Goal: Use online tool/utility: Use online tool/utility

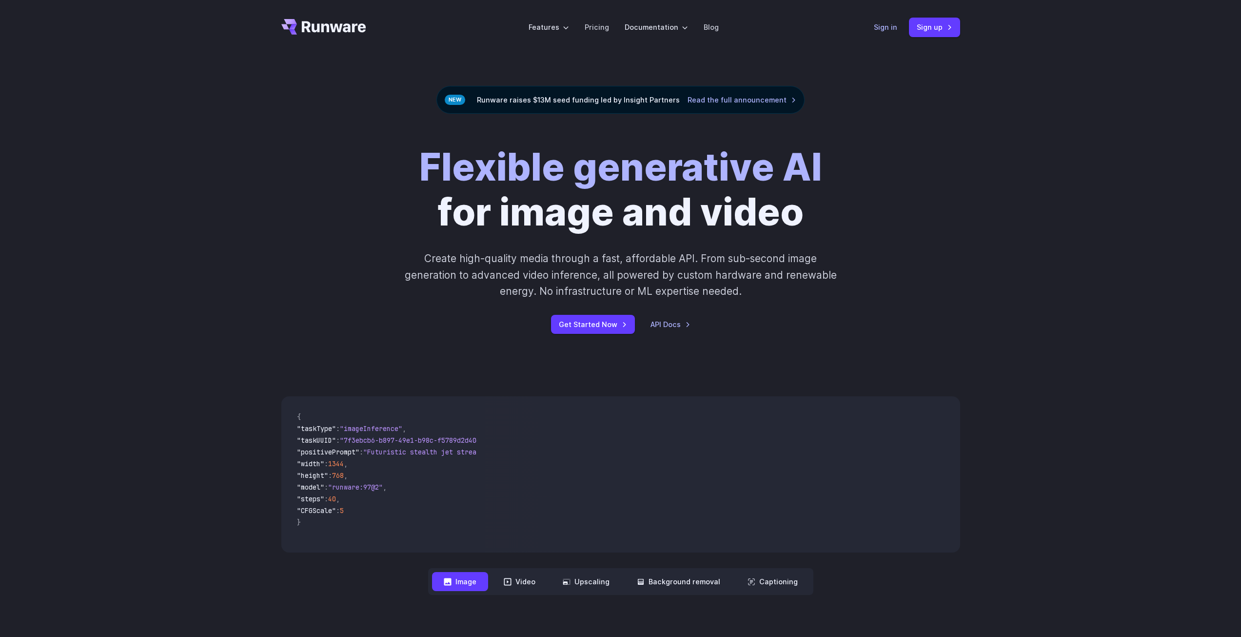
click at [893, 27] on link "Sign in" at bounding box center [885, 26] width 23 height 11
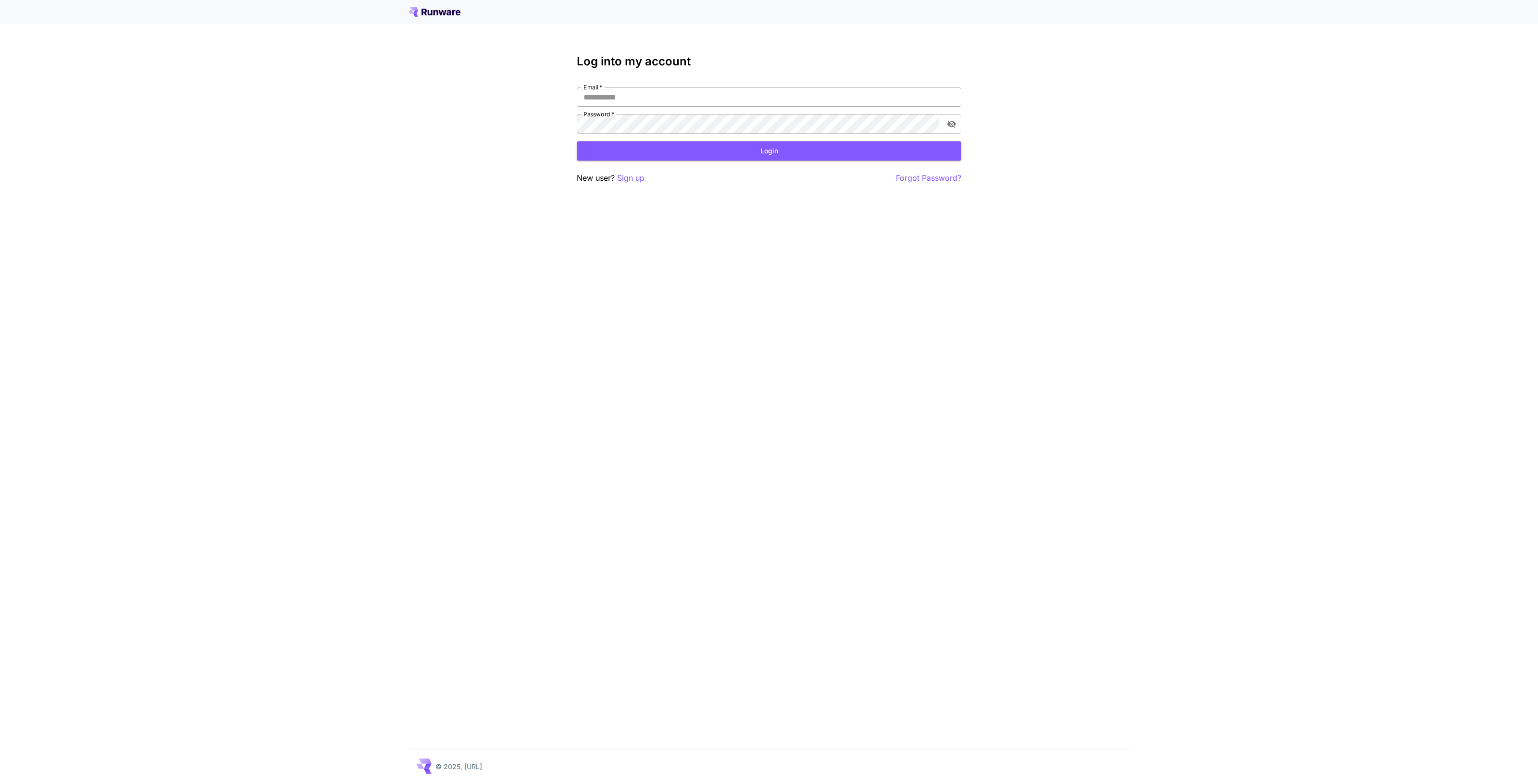
drag, startPoint x: 693, startPoint y: 79, endPoint x: 670, endPoint y: 101, distance: 31.8
click at [690, 80] on div "Log into my account Email   * Email   * Password   * Password   * Login New use…" at bounding box center [769, 119] width 384 height 129
click at [663, 104] on input "Email   *" at bounding box center [769, 98] width 384 height 20
drag, startPoint x: 647, startPoint y: 85, endPoint x: 646, endPoint y: 95, distance: 10.0
click at [647, 88] on div "Log into my account Email   * * Email   * Password   * Password   * Login New u…" at bounding box center [769, 119] width 384 height 129
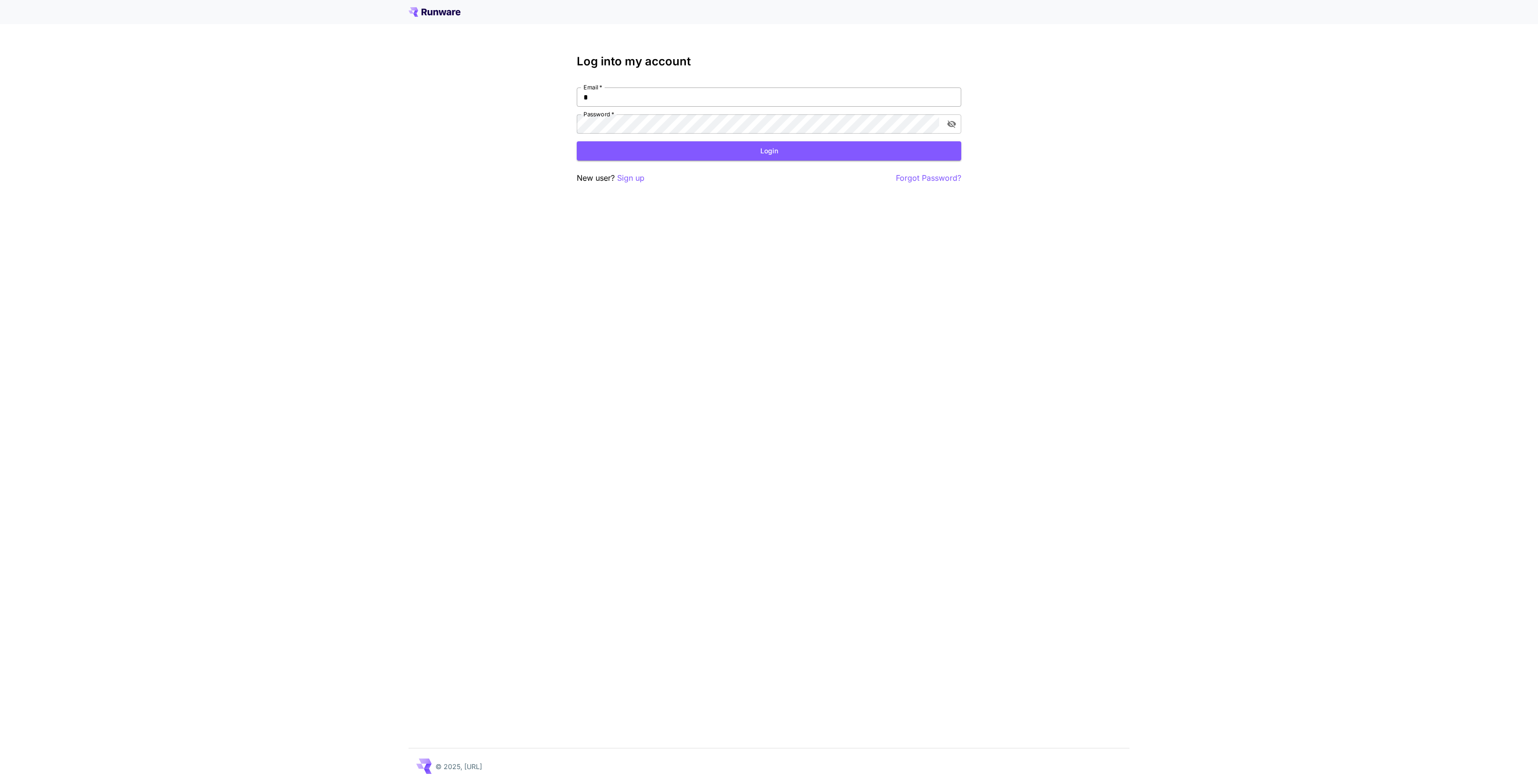
click at [619, 92] on input "*" at bounding box center [769, 98] width 384 height 20
type input "**********"
click button "Login" at bounding box center [769, 151] width 384 height 20
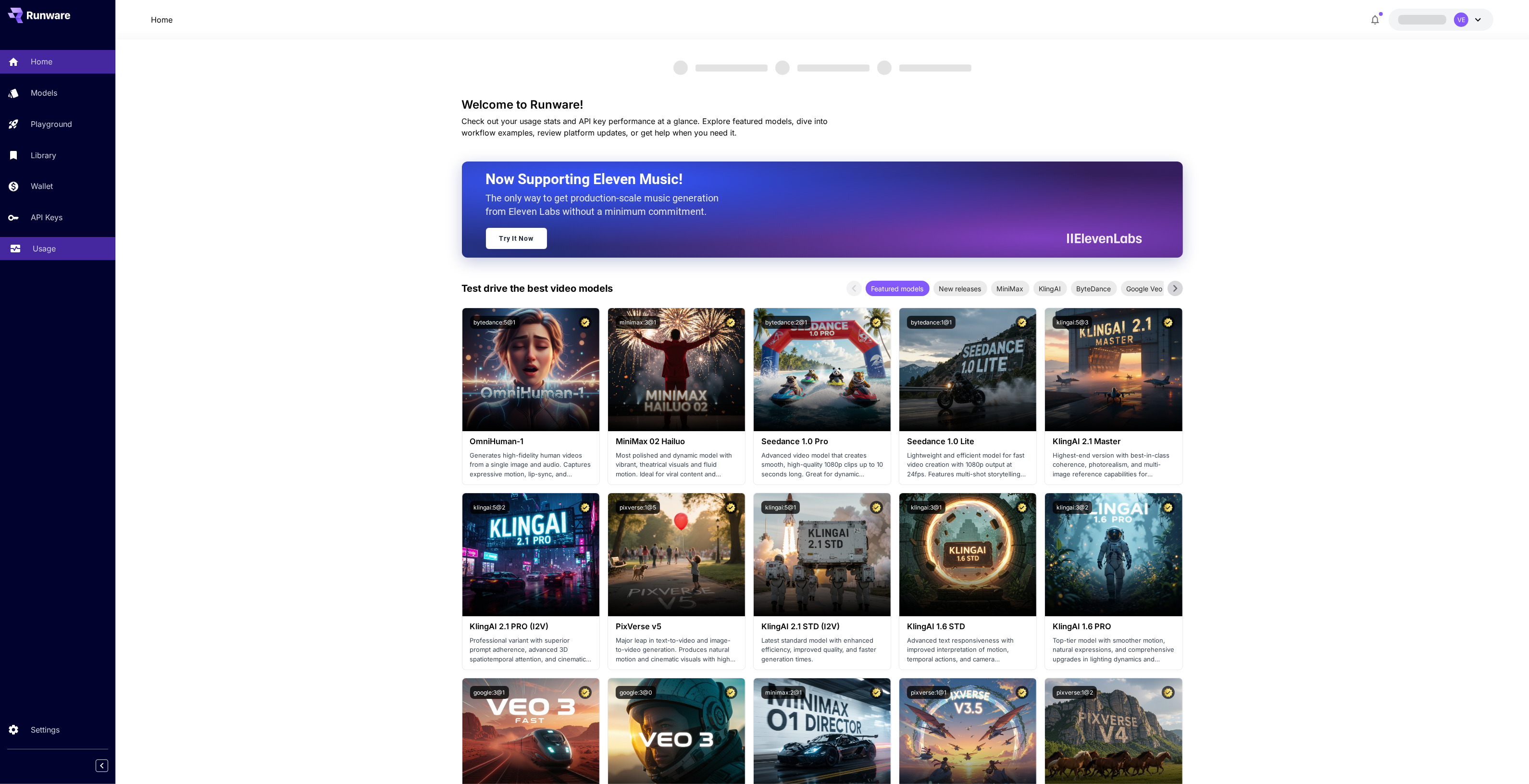
click at [44, 253] on p "Usage" at bounding box center [43, 248] width 23 height 12
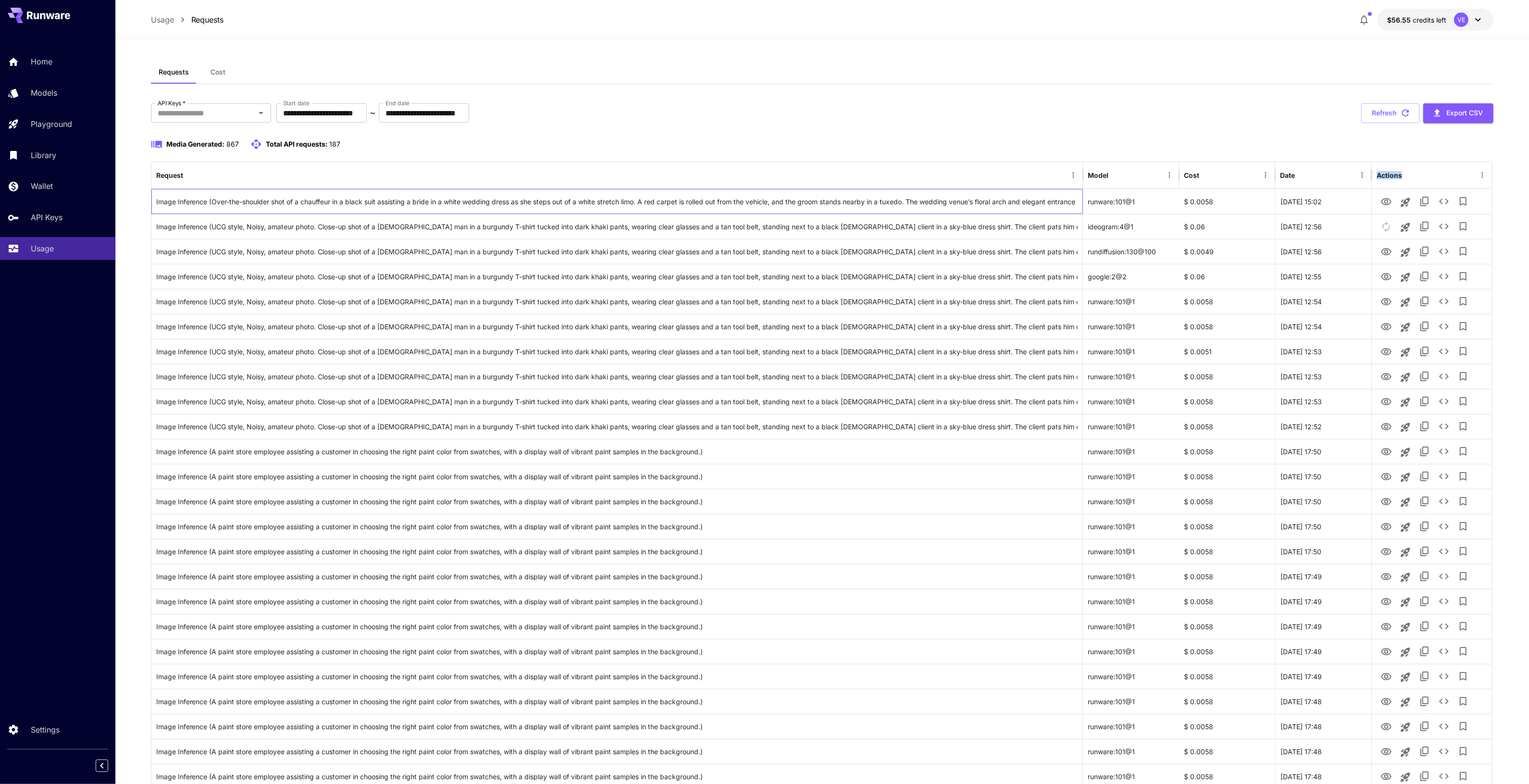
drag, startPoint x: 155, startPoint y: 202, endPoint x: 1039, endPoint y: 186, distance: 884.1
click at [1013, 120] on div "**********" at bounding box center [822, 113] width 1343 height 20
click at [967, 200] on div "Image Inference (Over-the-shoulder shot of a chauffeur in a black suit assistin…" at bounding box center [618, 201] width 922 height 25
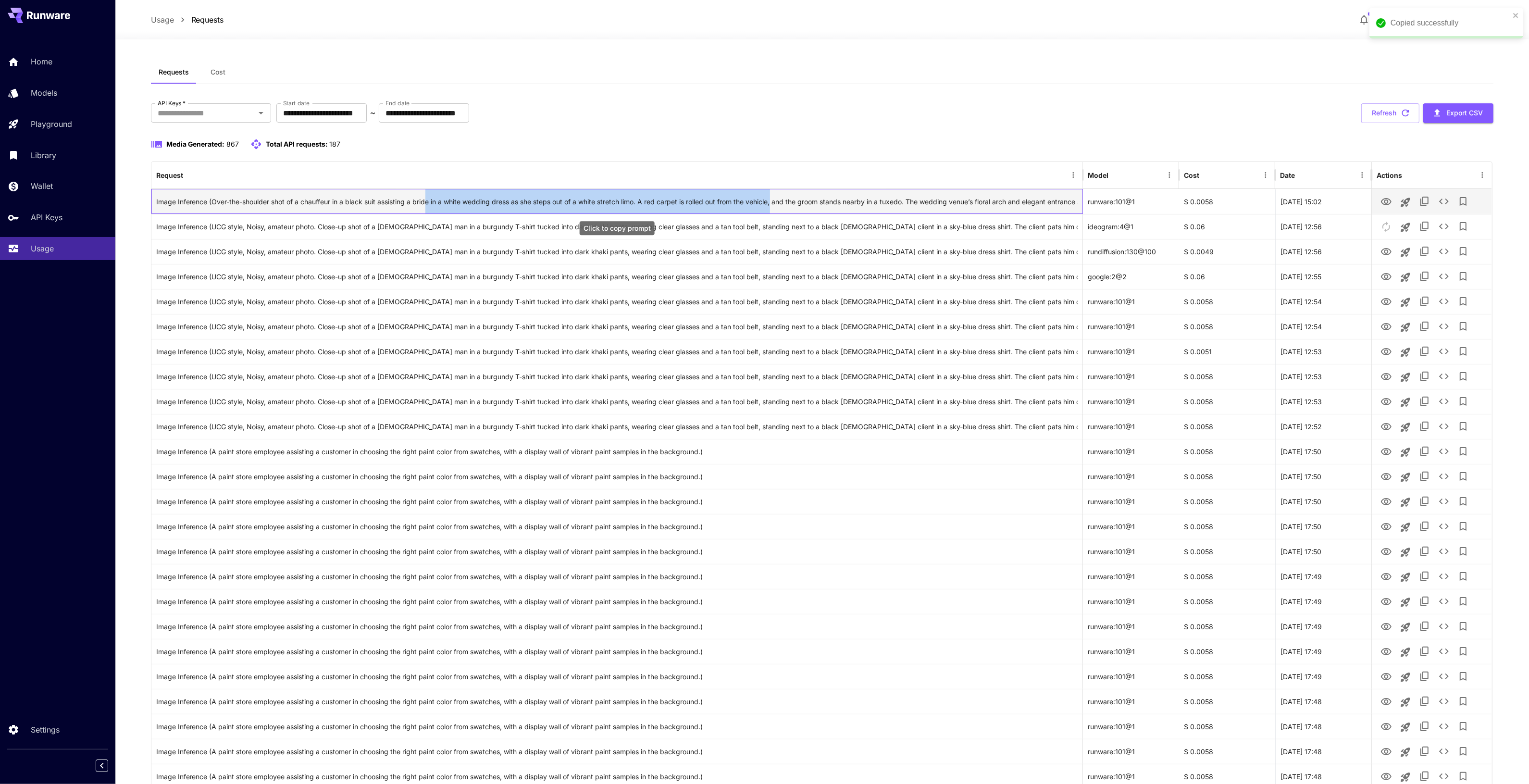
drag, startPoint x: 430, startPoint y: 208, endPoint x: 789, endPoint y: 206, distance: 359.0
click at [779, 209] on div "Image Inference (Over-the-shoulder shot of a chauffeur in a black suit assistin…" at bounding box center [618, 201] width 922 height 25
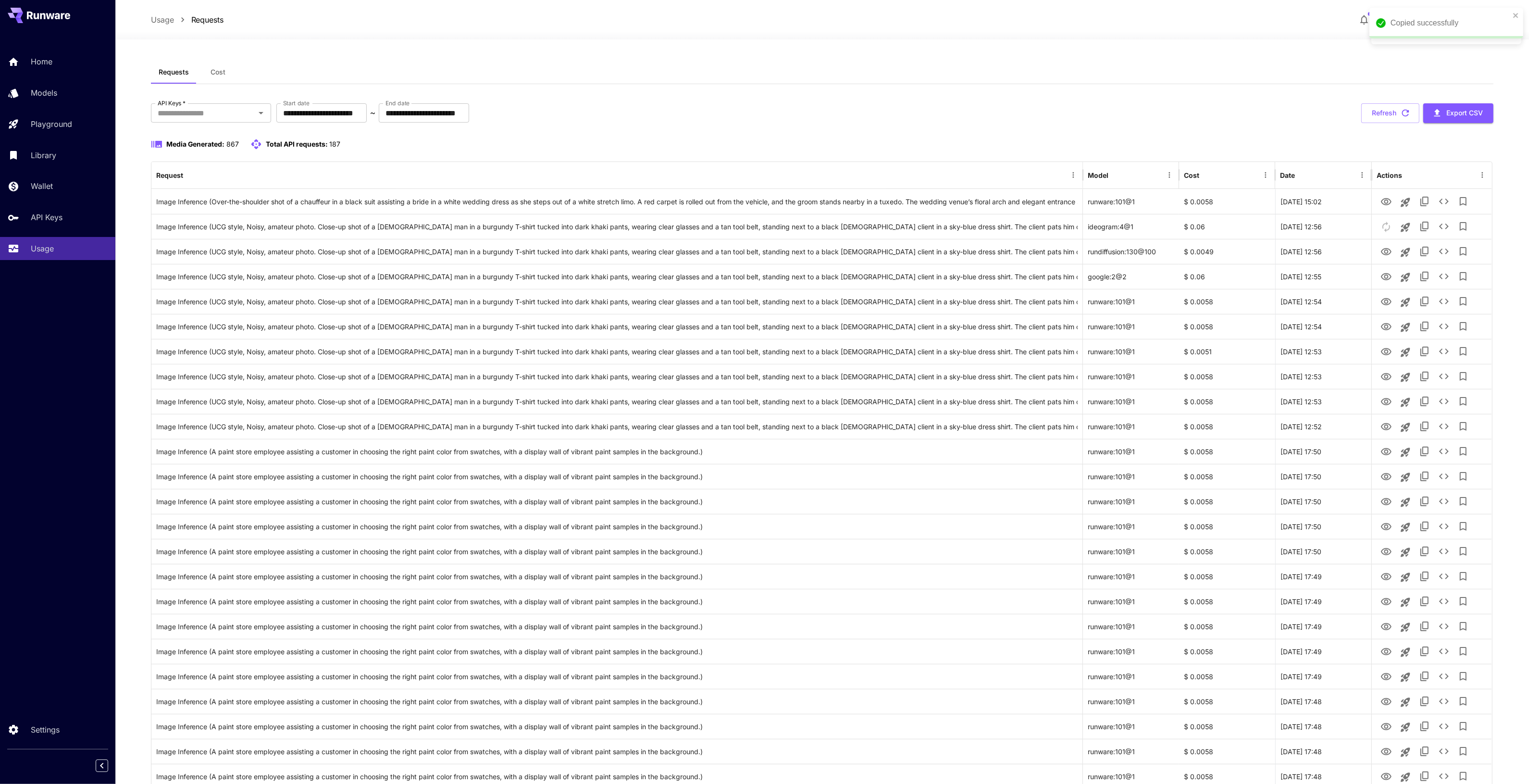
click at [861, 137] on div "**********" at bounding box center [822, 783] width 1343 height 1360
click at [1387, 427] on icon "View" at bounding box center [1386, 426] width 12 height 12
click at [1388, 200] on div "This media was created over 7 days ago and needs to be re-generated." at bounding box center [1386, 198] width 144 height 24
click at [1384, 198] on icon "View" at bounding box center [1386, 202] width 12 height 12
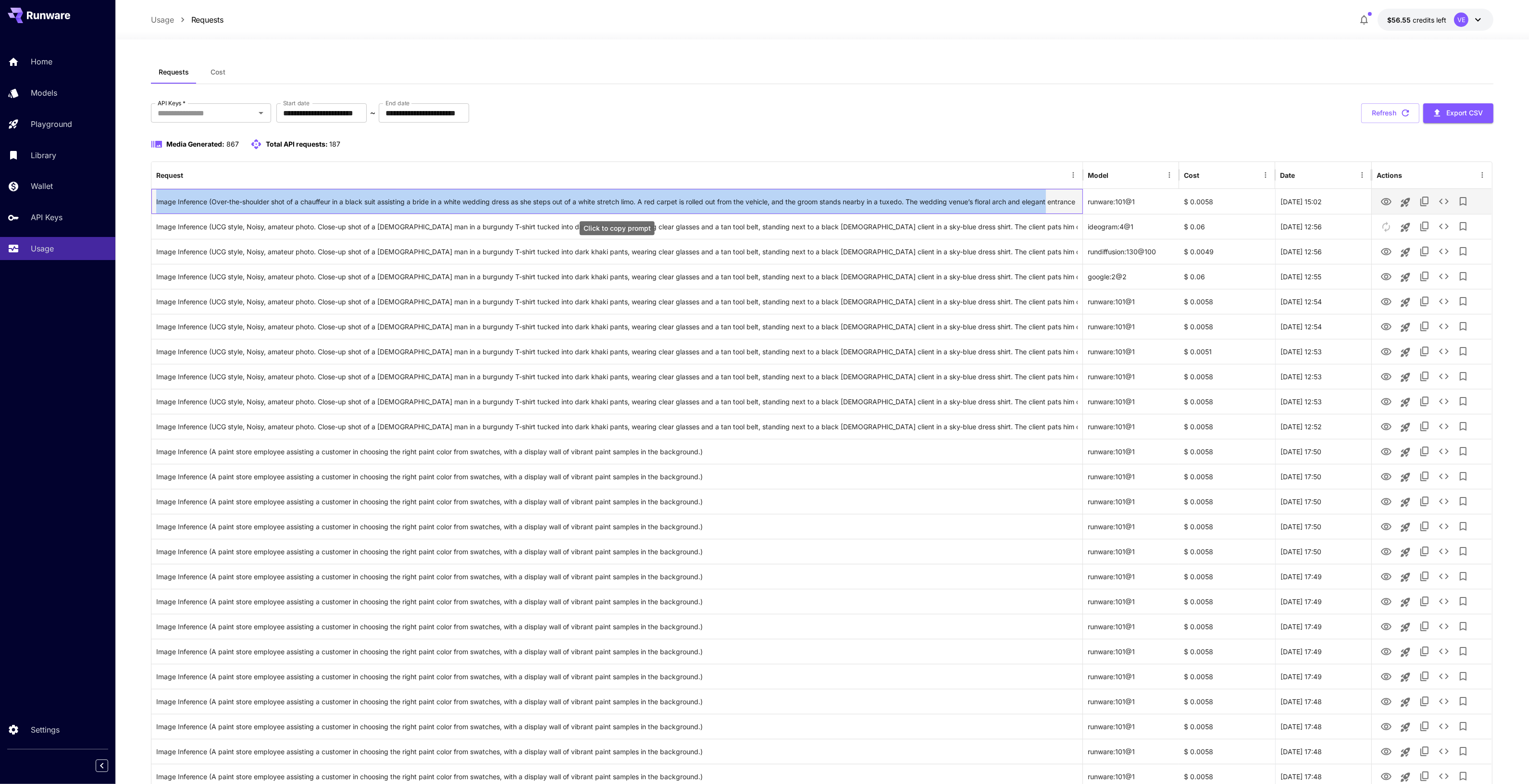
drag, startPoint x: 154, startPoint y: 202, endPoint x: 1053, endPoint y: 201, distance: 899.0
click at [1053, 201] on div "Image Inference (Over-the-shoulder shot of a chauffeur in a black suit assistin…" at bounding box center [618, 201] width 932 height 25
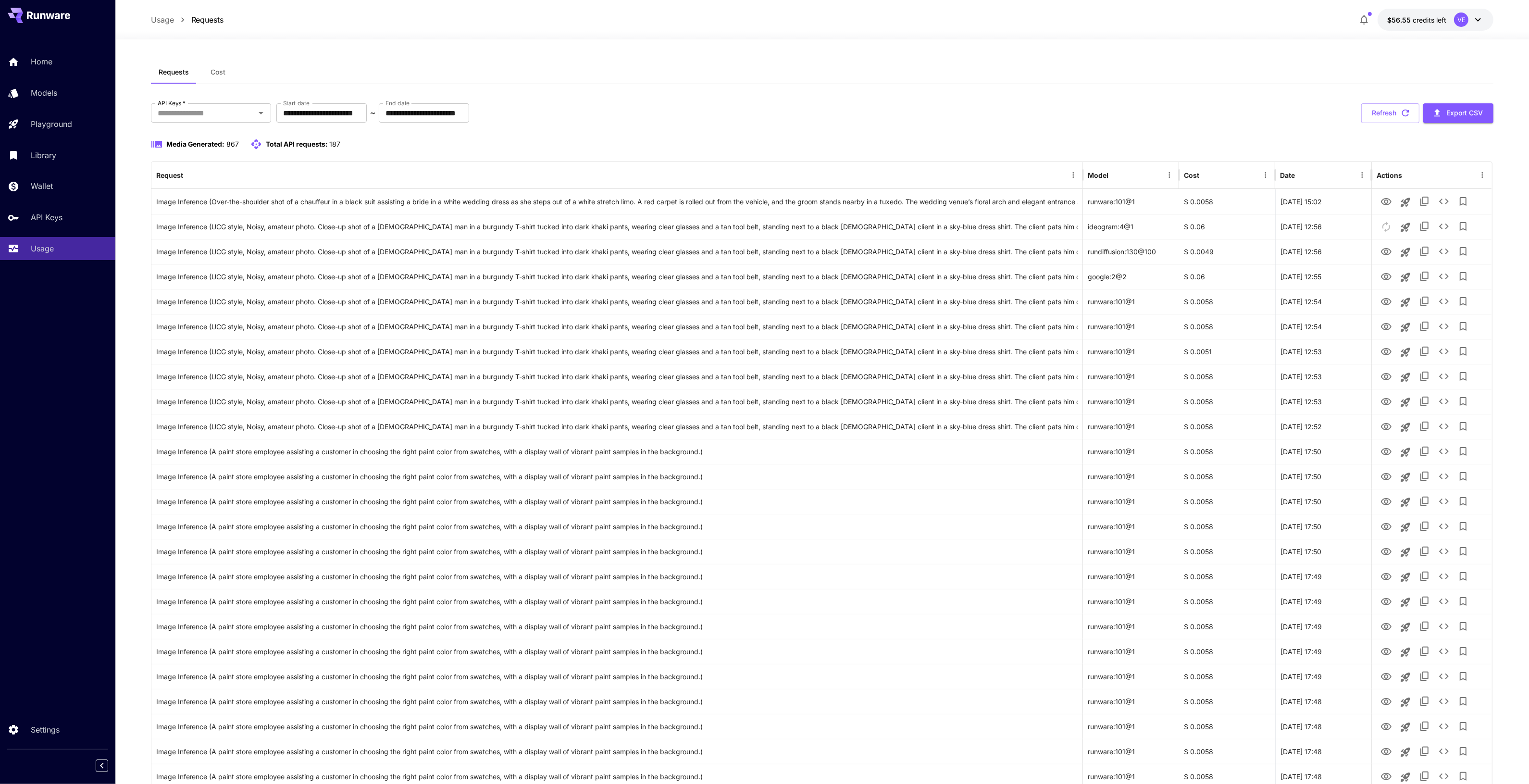
click at [1240, 114] on div "**********" at bounding box center [822, 113] width 1343 height 20
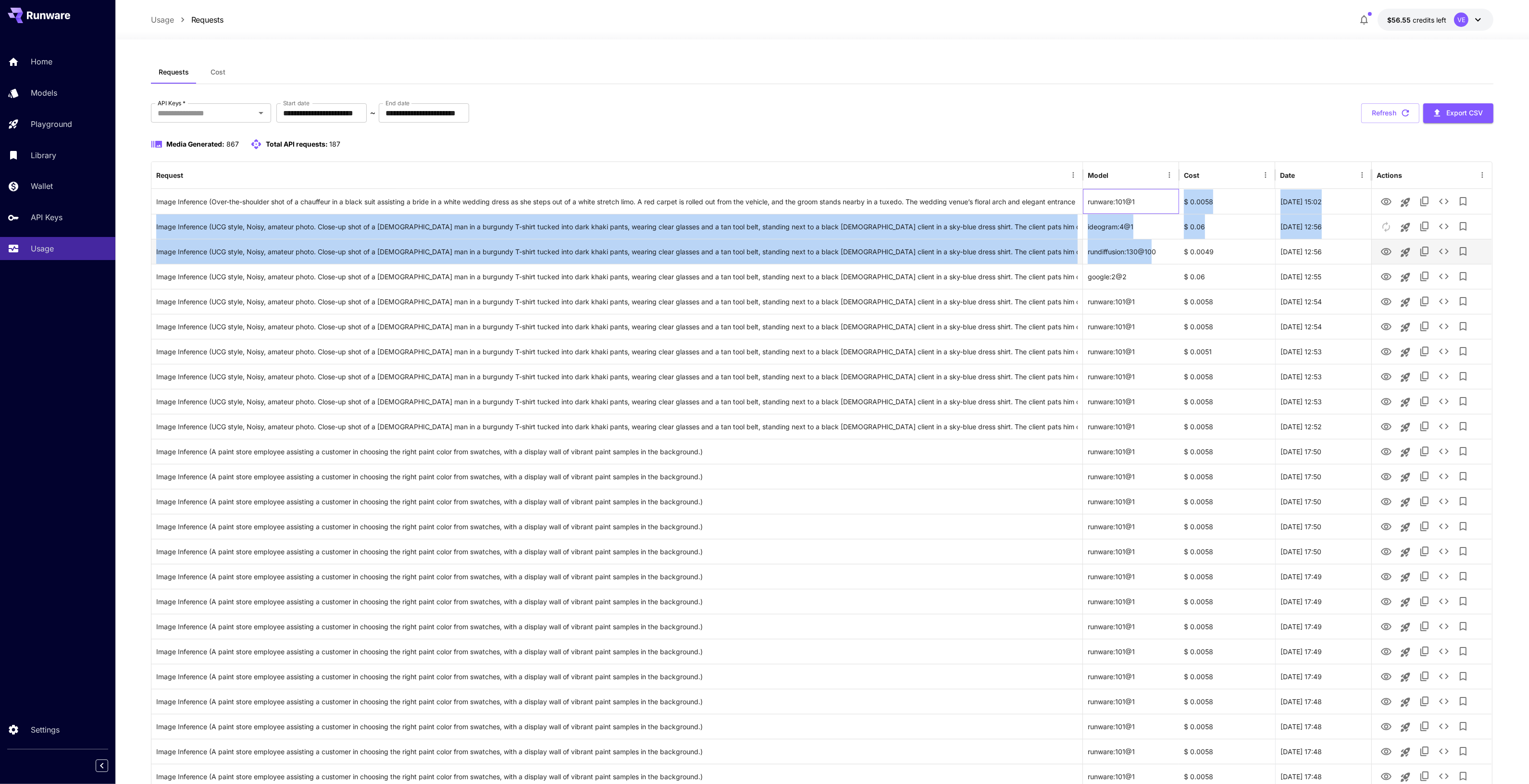
drag, startPoint x: 1149, startPoint y: 205, endPoint x: 1155, endPoint y: 238, distance: 33.5
click at [1155, 213] on div "runware:101@1" at bounding box center [1131, 201] width 97 height 25
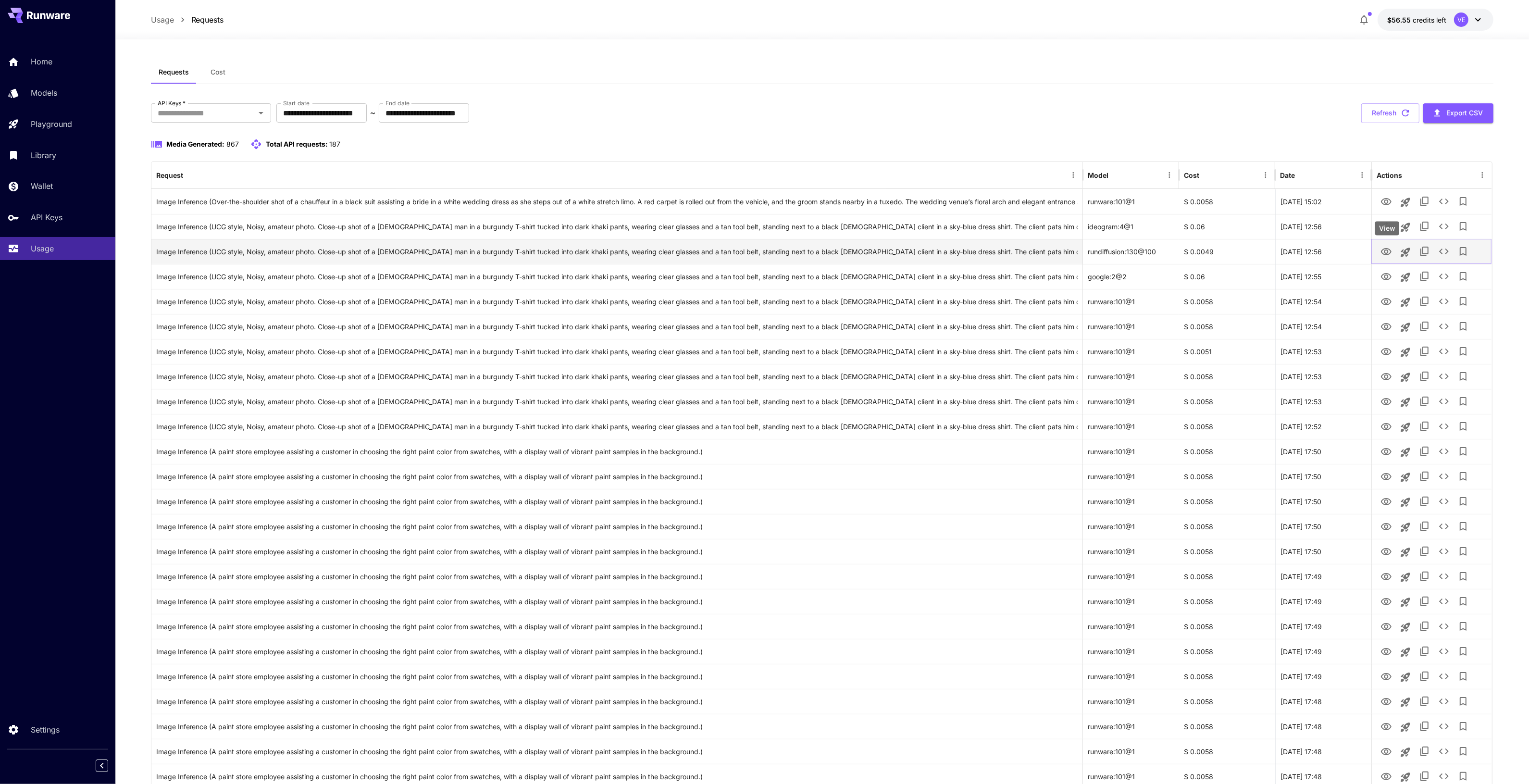
click at [1387, 253] on icon "View" at bounding box center [1386, 252] width 12 height 12
click at [1325, 144] on div "Media Generated: 867 Total API requests: 187" at bounding box center [822, 144] width 1343 height 12
click at [1382, 198] on icon "View" at bounding box center [1386, 202] width 12 height 12
click at [1440, 27] on button "$56.55 credits left VE" at bounding box center [1435, 20] width 116 height 22
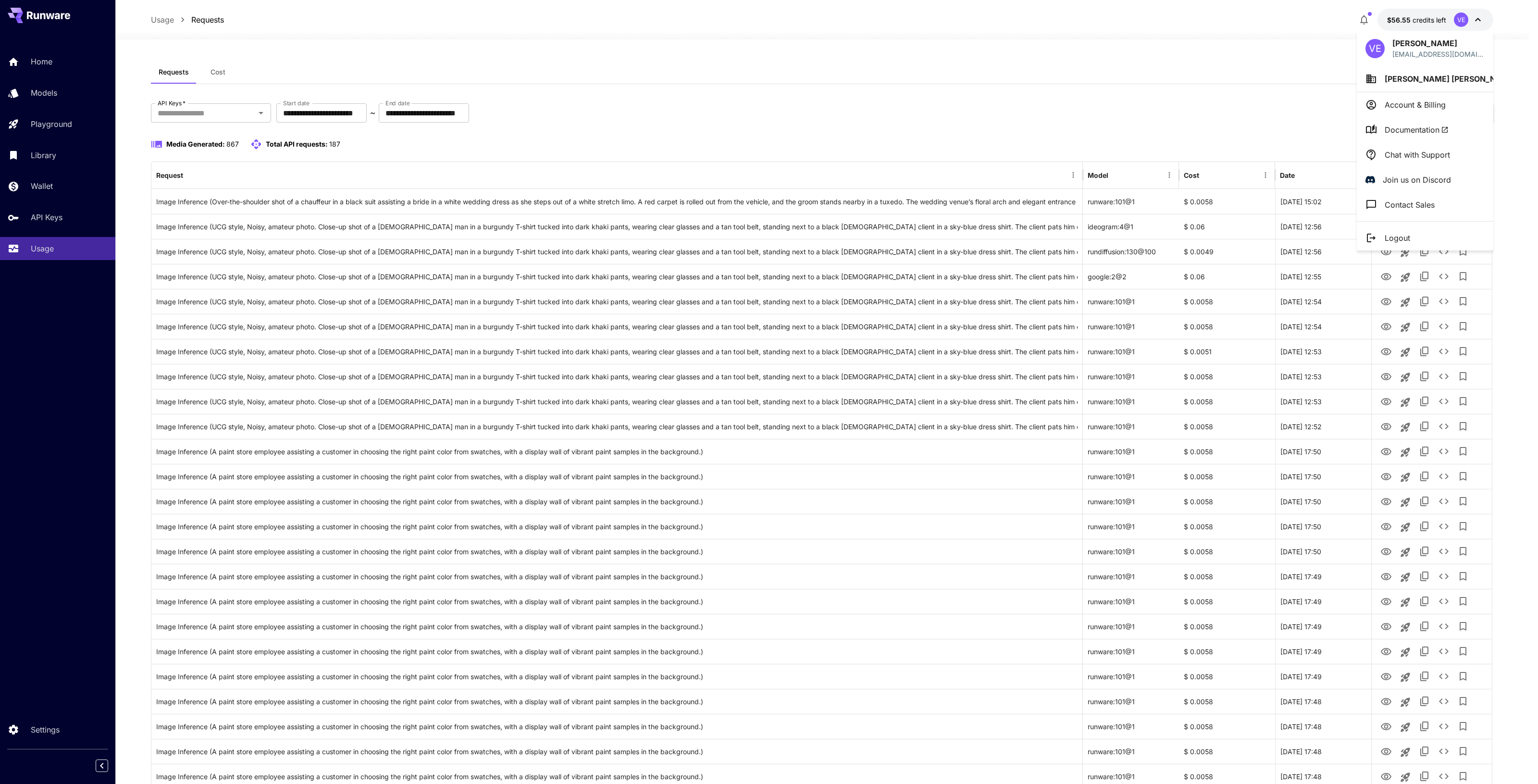
click at [1432, 18] on div at bounding box center [769, 392] width 1538 height 784
click at [1432, 18] on span "credits left" at bounding box center [1430, 20] width 33 height 8
click at [1417, 86] on li "Chad Michael Lawson" at bounding box center [1425, 79] width 137 height 26
click at [1289, 97] on p "Chad Lawson" at bounding box center [1293, 98] width 63 height 12
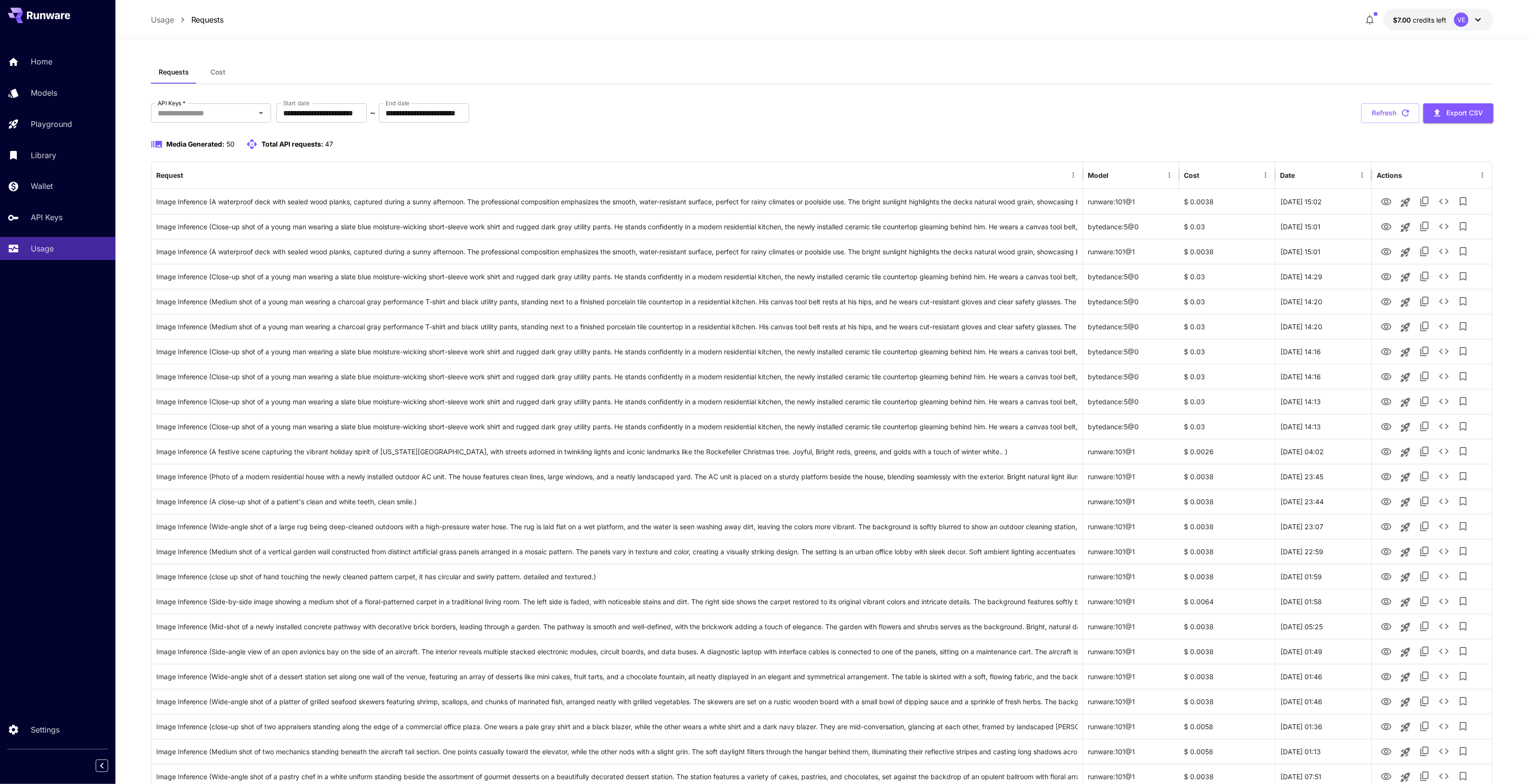
click at [1007, 145] on div "Media Generated: 50 Total API requests: 47" at bounding box center [822, 144] width 1343 height 12
click at [1388, 202] on icon "View" at bounding box center [1385, 201] width 11 height 7
click at [1386, 227] on icon "View" at bounding box center [1386, 227] width 12 height 12
click at [1385, 256] on icon "View" at bounding box center [1386, 252] width 12 height 12
click at [1388, 257] on icon "View" at bounding box center [1386, 252] width 12 height 12
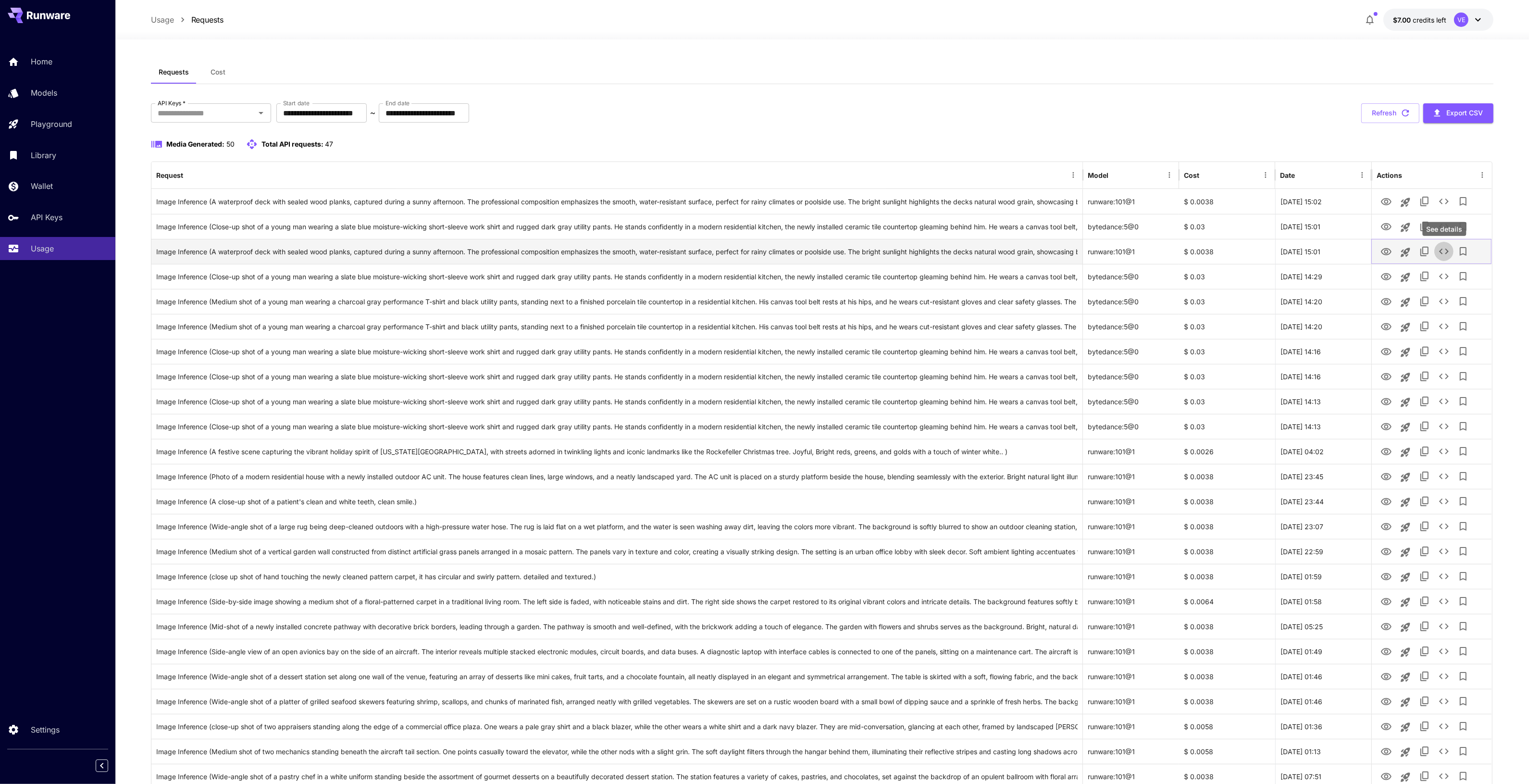
click at [1444, 254] on icon "See details" at bounding box center [1444, 251] width 12 height 12
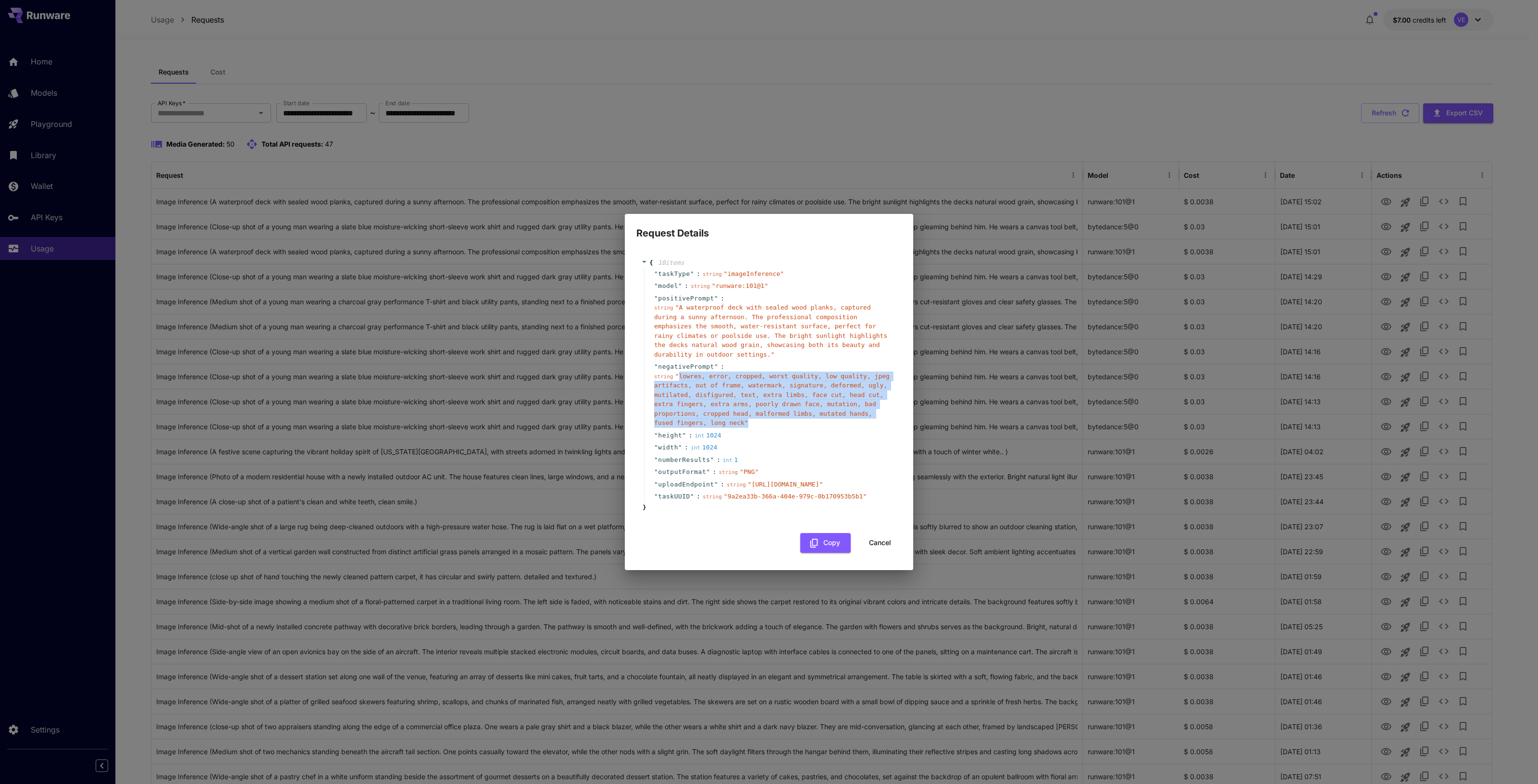
drag, startPoint x: 678, startPoint y: 329, endPoint x: 711, endPoint y: 374, distance: 55.8
click at [707, 373] on div "string " lowres, error, cropped, worst quality, low quality, jpeg artifacts, ou…" at bounding box center [772, 399] width 237 height 56
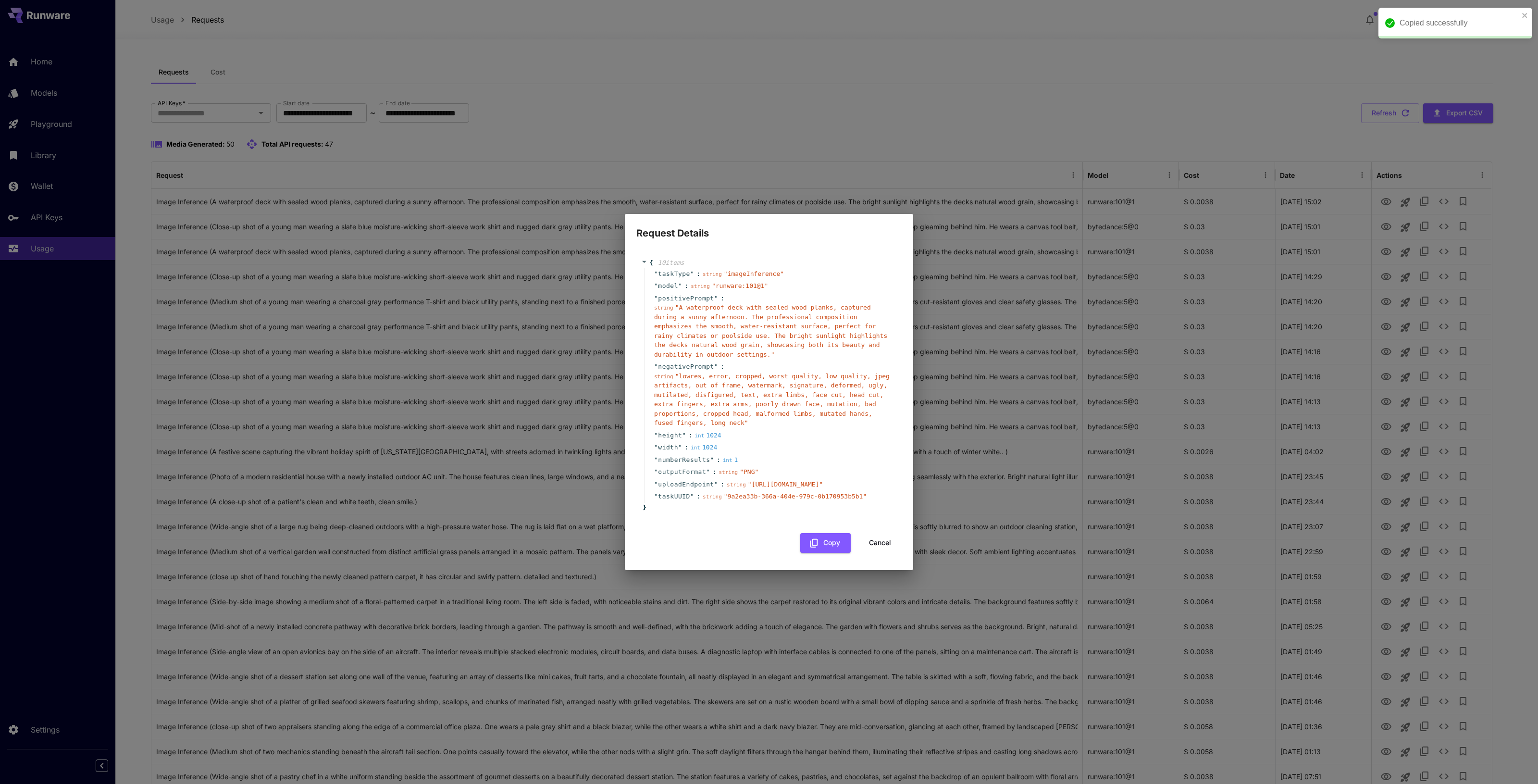
click at [713, 499] on span "string" at bounding box center [712, 496] width 20 height 6
click at [767, 489] on div "string " https://snappystorage.nyc3.digitaloceanspaces.com/GBP-photos/prod/68d2…" at bounding box center [775, 485] width 97 height 10
click at [757, 372] on span "" lowres, error, cropped, worst quality, low quality, jpeg artifacts, out of fr…" at bounding box center [771, 399] width 235 height 54
drag, startPoint x: 751, startPoint y: 276, endPoint x: 739, endPoint y: 240, distance: 37.9
click at [751, 302] on div "string " A waterproof deck with sealed wood planks, captured during a sunny aft…" at bounding box center [772, 330] width 237 height 56
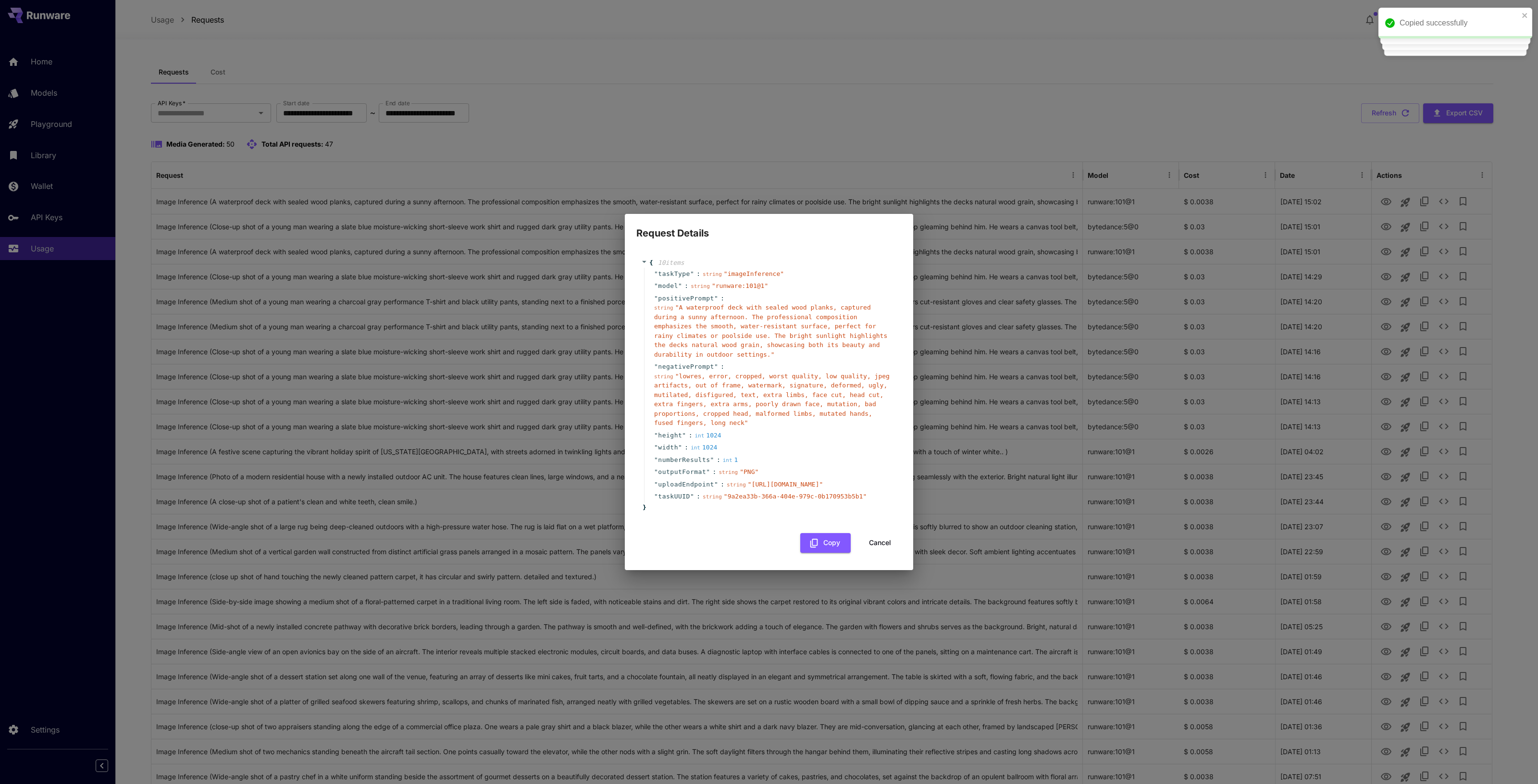
click at [739, 270] on span "" imageInference "" at bounding box center [754, 273] width 60 height 7
click at [877, 553] on button "Cancel" at bounding box center [880, 543] width 43 height 20
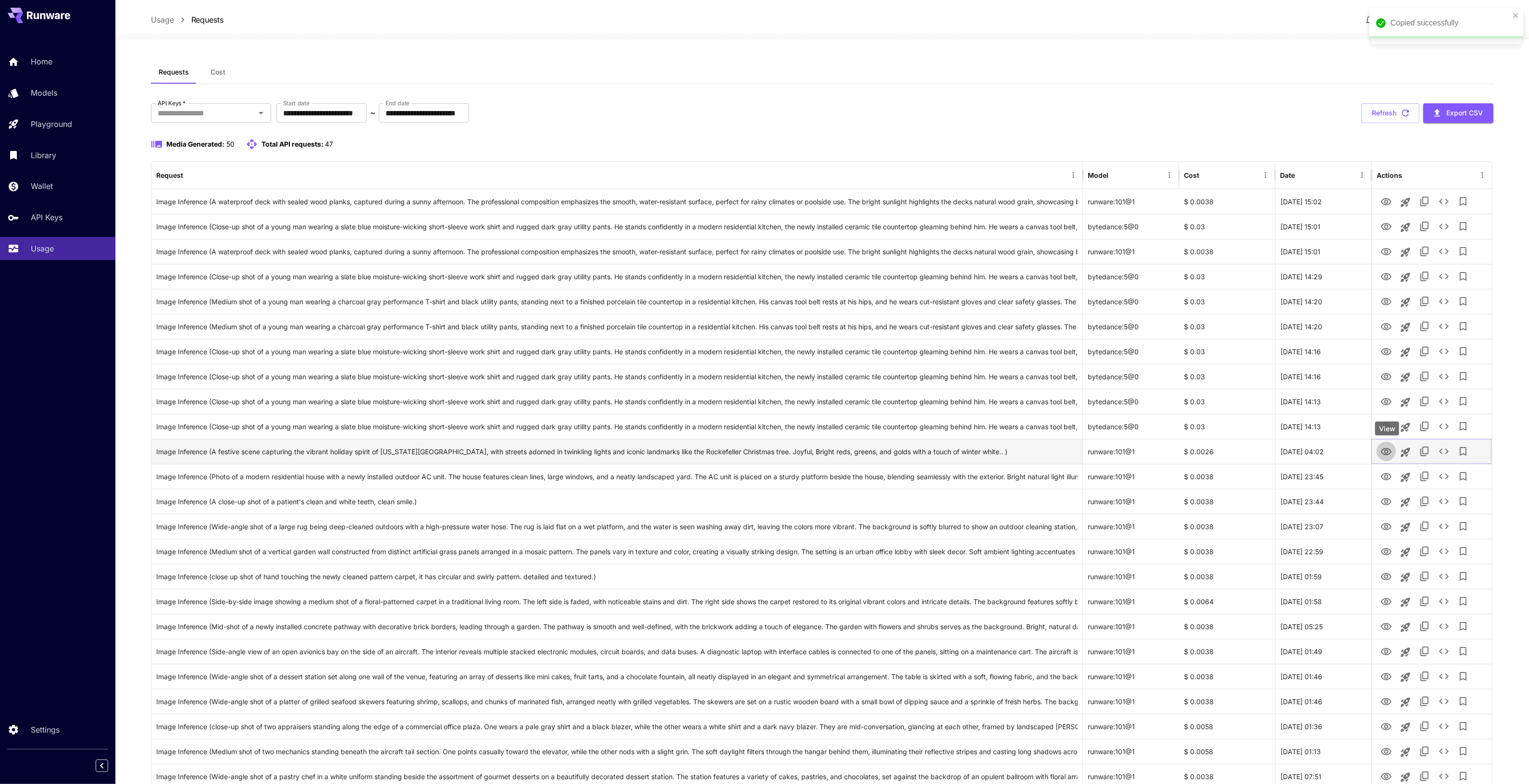
click at [1387, 456] on icon "View" at bounding box center [1386, 452] width 12 height 12
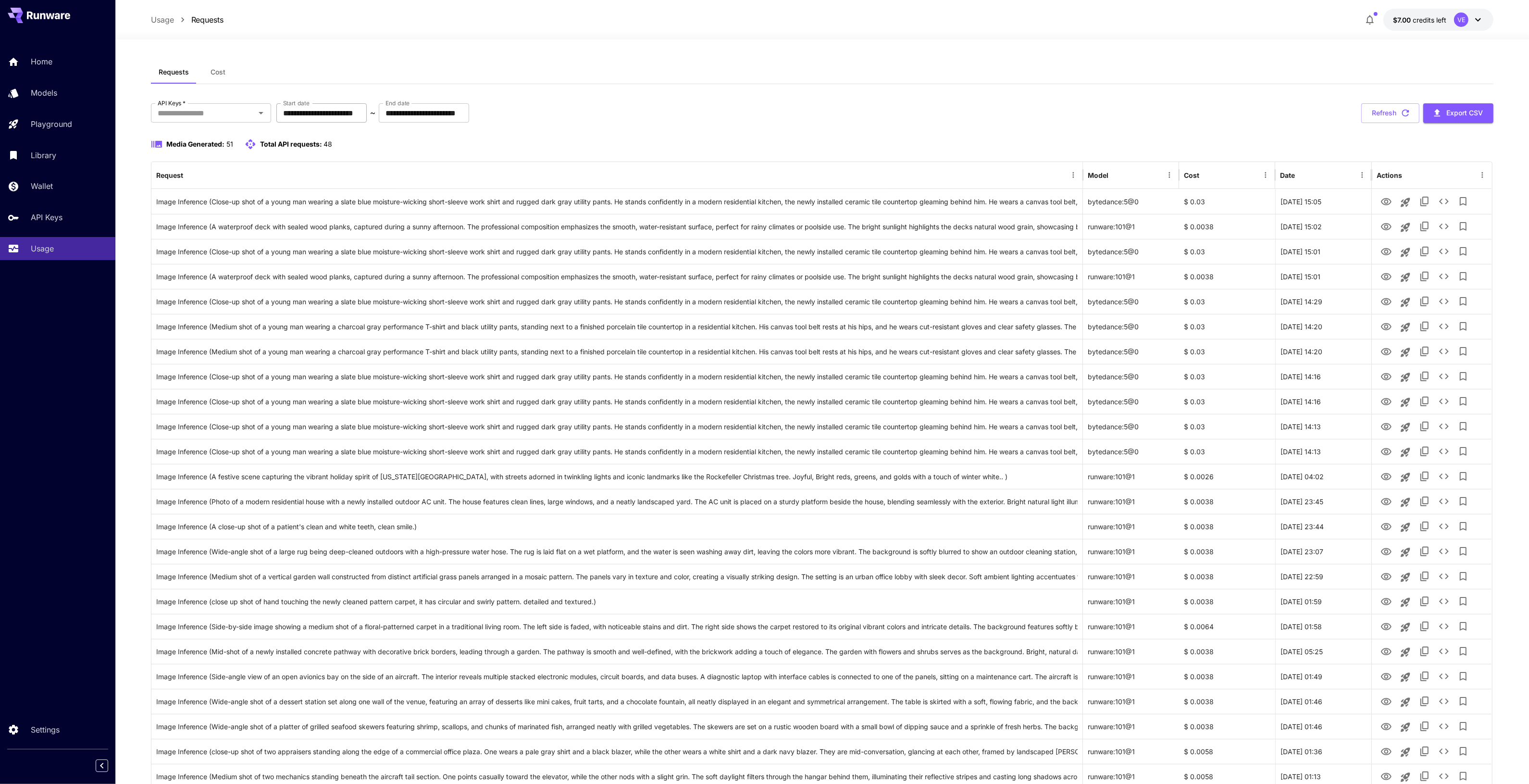
click at [288, 114] on input "**********" at bounding box center [321, 113] width 91 height 20
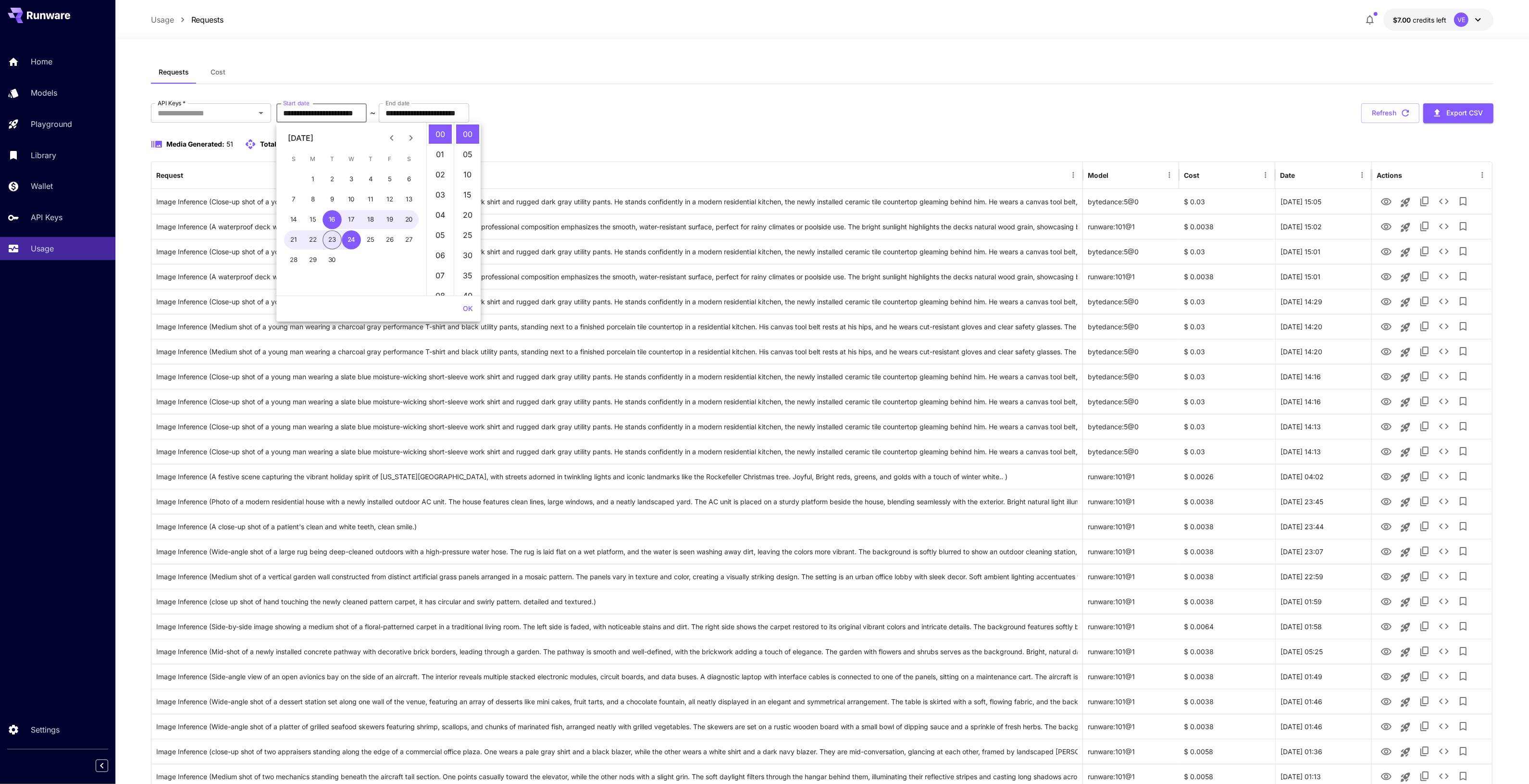
click at [329, 235] on button "23" at bounding box center [332, 240] width 20 height 20
click at [354, 236] on button "24" at bounding box center [352, 240] width 20 height 20
click at [331, 230] on button "23" at bounding box center [332, 240] width 20 height 20
type input "**********"
click at [467, 305] on button "OK" at bounding box center [468, 308] width 18 height 18
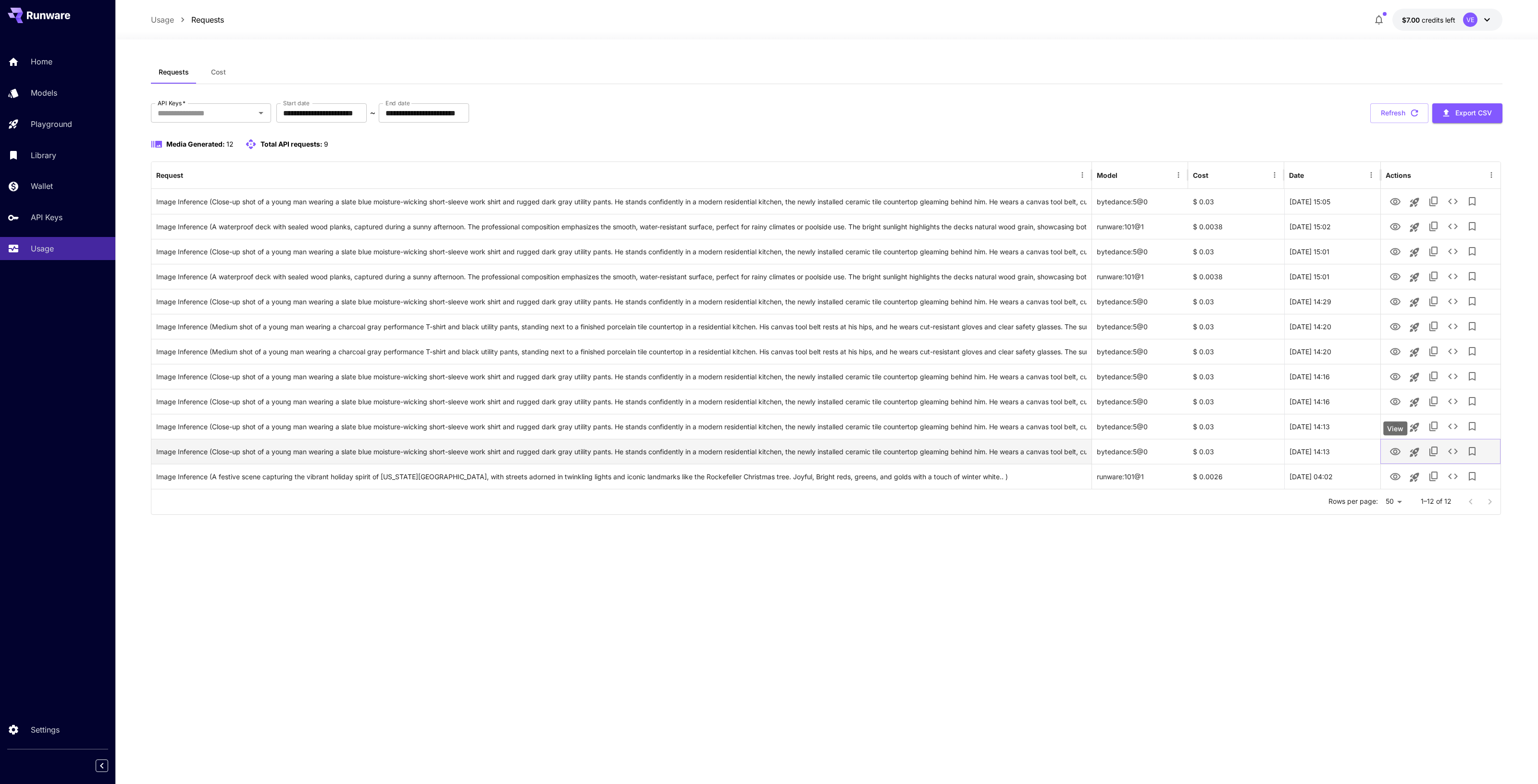
click at [1393, 452] on icon "View" at bounding box center [1395, 452] width 12 height 12
click at [1396, 281] on icon "View" at bounding box center [1395, 277] width 12 height 12
click at [1393, 229] on icon "View" at bounding box center [1395, 227] width 12 height 12
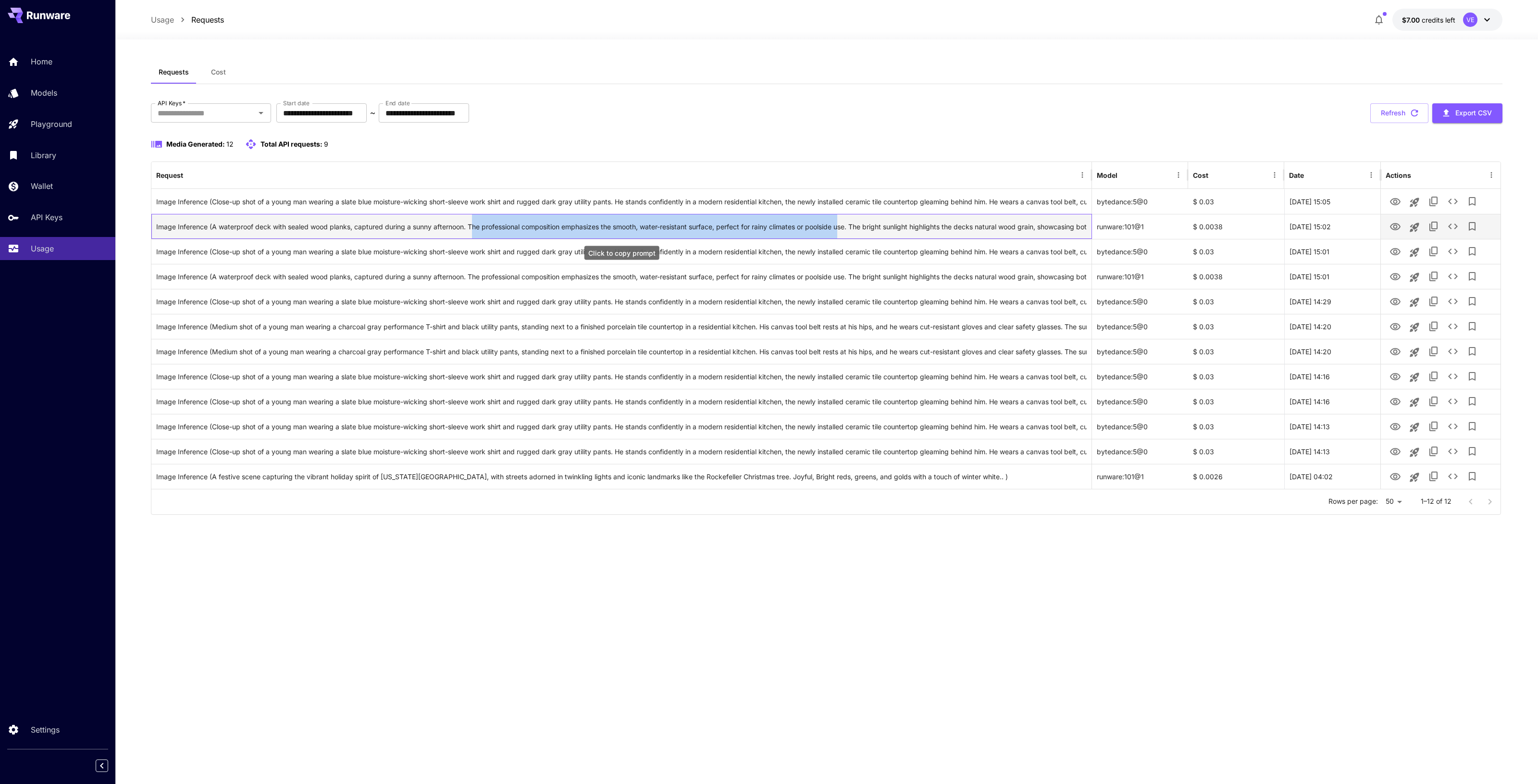
drag, startPoint x: 473, startPoint y: 224, endPoint x: 844, endPoint y: 224, distance: 371.0
click at [844, 224] on div "Image Inference (A waterproof deck with sealed wood planks, captured during a s…" at bounding box center [622, 227] width 930 height 25
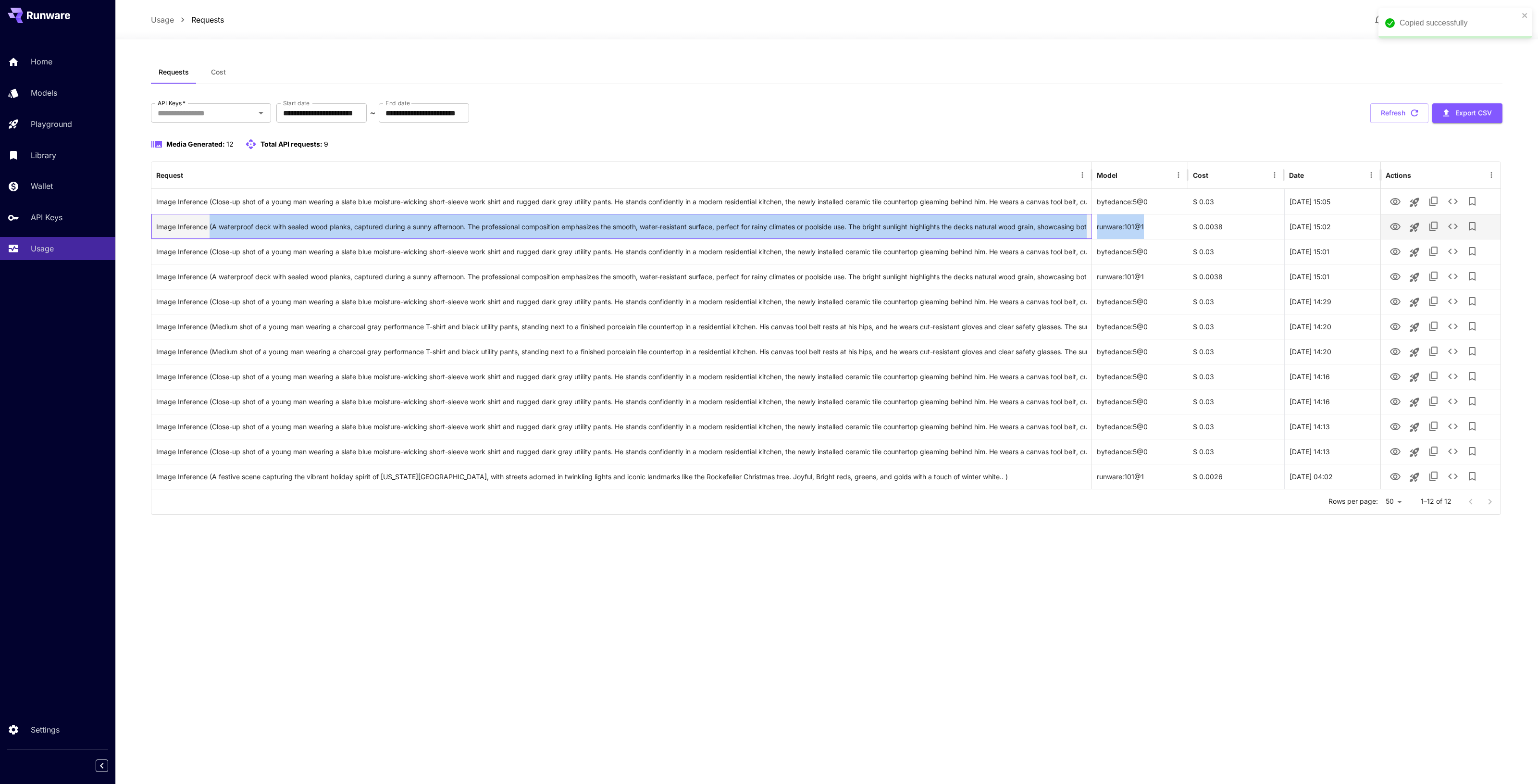
drag, startPoint x: 210, startPoint y: 224, endPoint x: 1163, endPoint y: 224, distance: 953.0
click at [1163, 224] on div "Image Inference (A waterproof deck with sealed wood planks, captured during a s…" at bounding box center [826, 226] width 1349 height 25
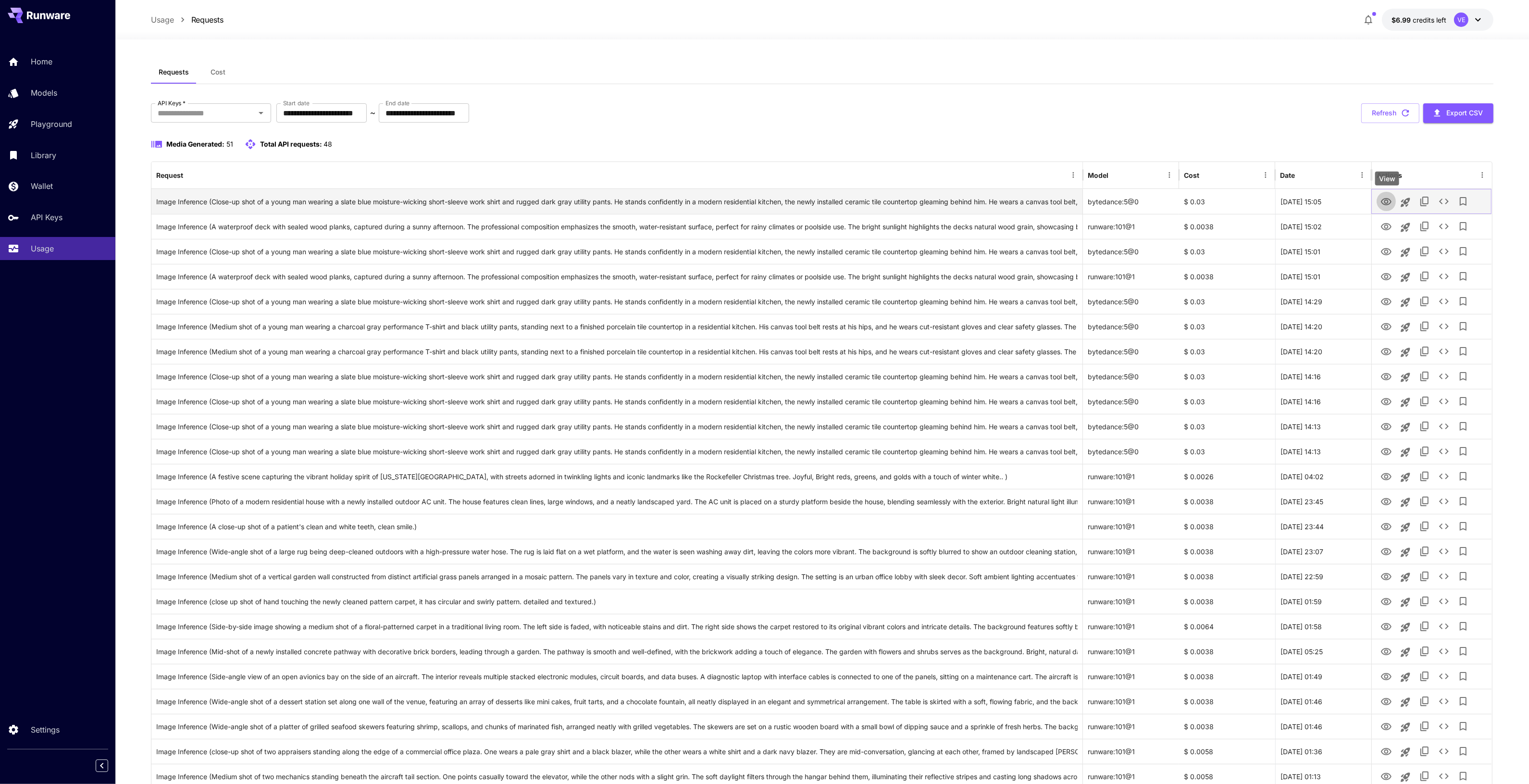
click at [1384, 205] on icon "View" at bounding box center [1386, 202] width 12 height 12
click at [1433, 17] on span "credits left" at bounding box center [1429, 20] width 33 height 8
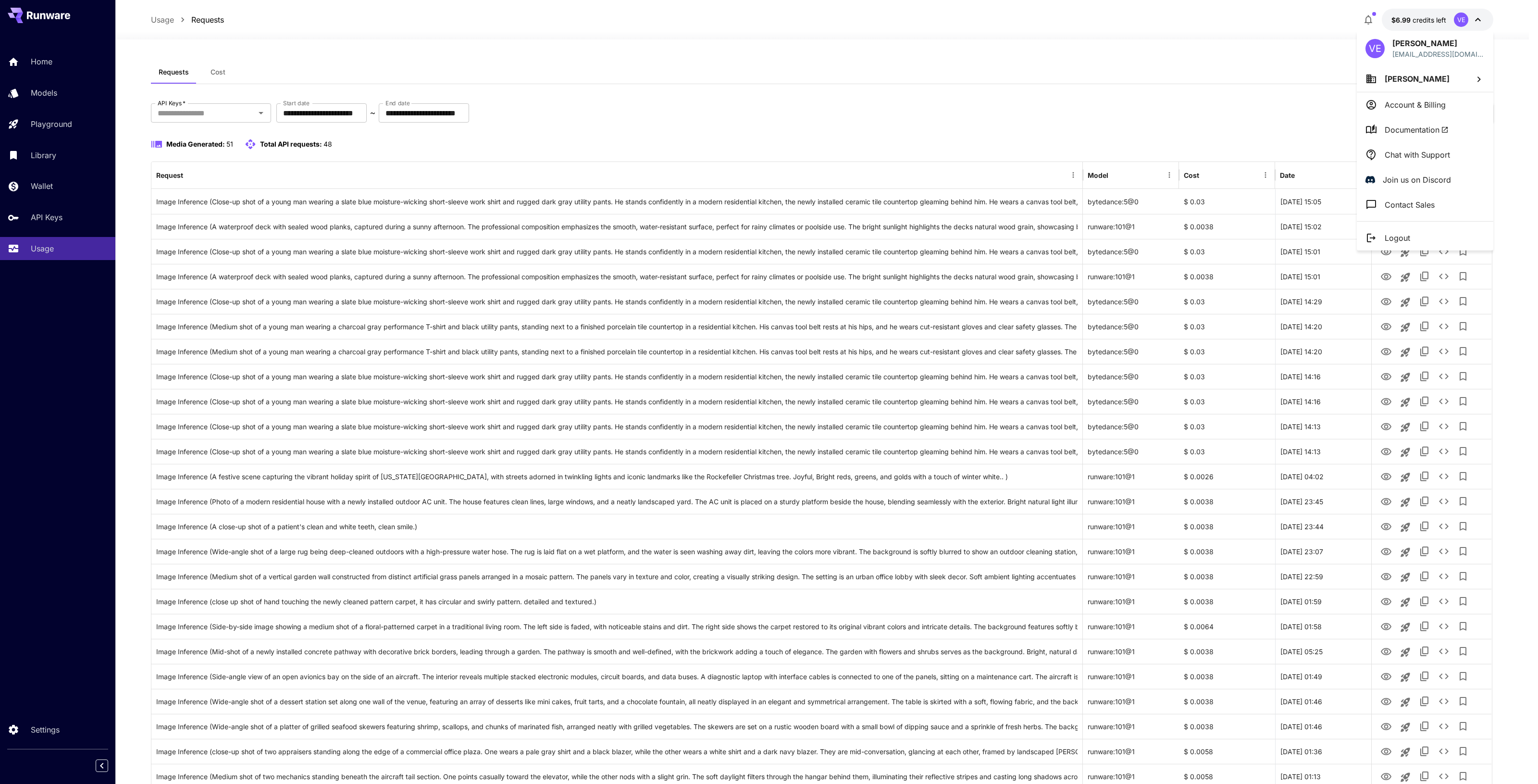
click at [1422, 81] on span "[PERSON_NAME]" at bounding box center [1417, 79] width 65 height 10
click at [1089, 91] on div at bounding box center [769, 392] width 1538 height 784
click at [1202, 114] on div at bounding box center [769, 392] width 1538 height 784
click at [1438, 16] on span "credits left" at bounding box center [1430, 20] width 33 height 8
click at [1438, 84] on li "Chad Lawson" at bounding box center [1425, 79] width 137 height 26
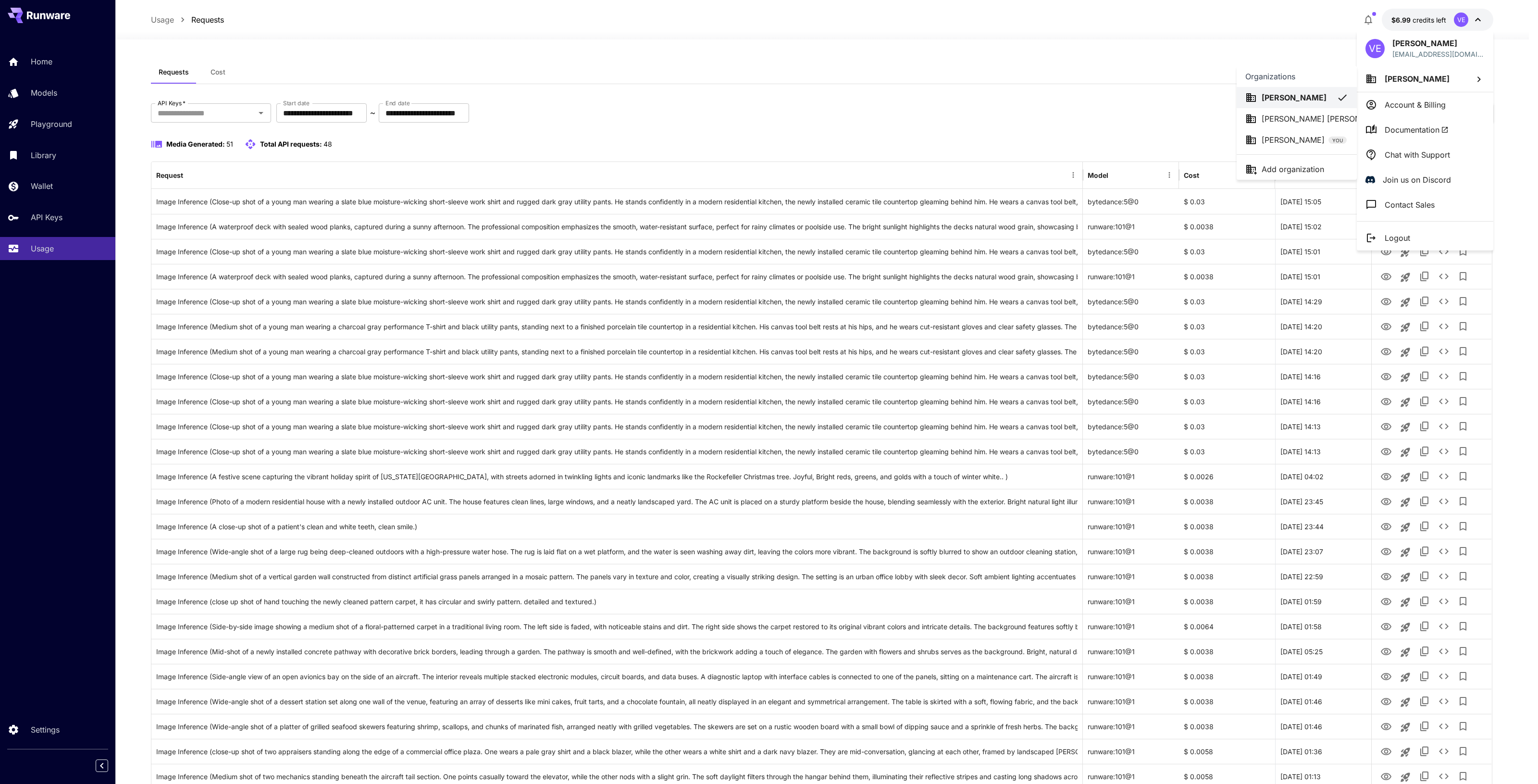
click at [1310, 116] on p "Chad Michael L..." at bounding box center [1327, 119] width 133 height 12
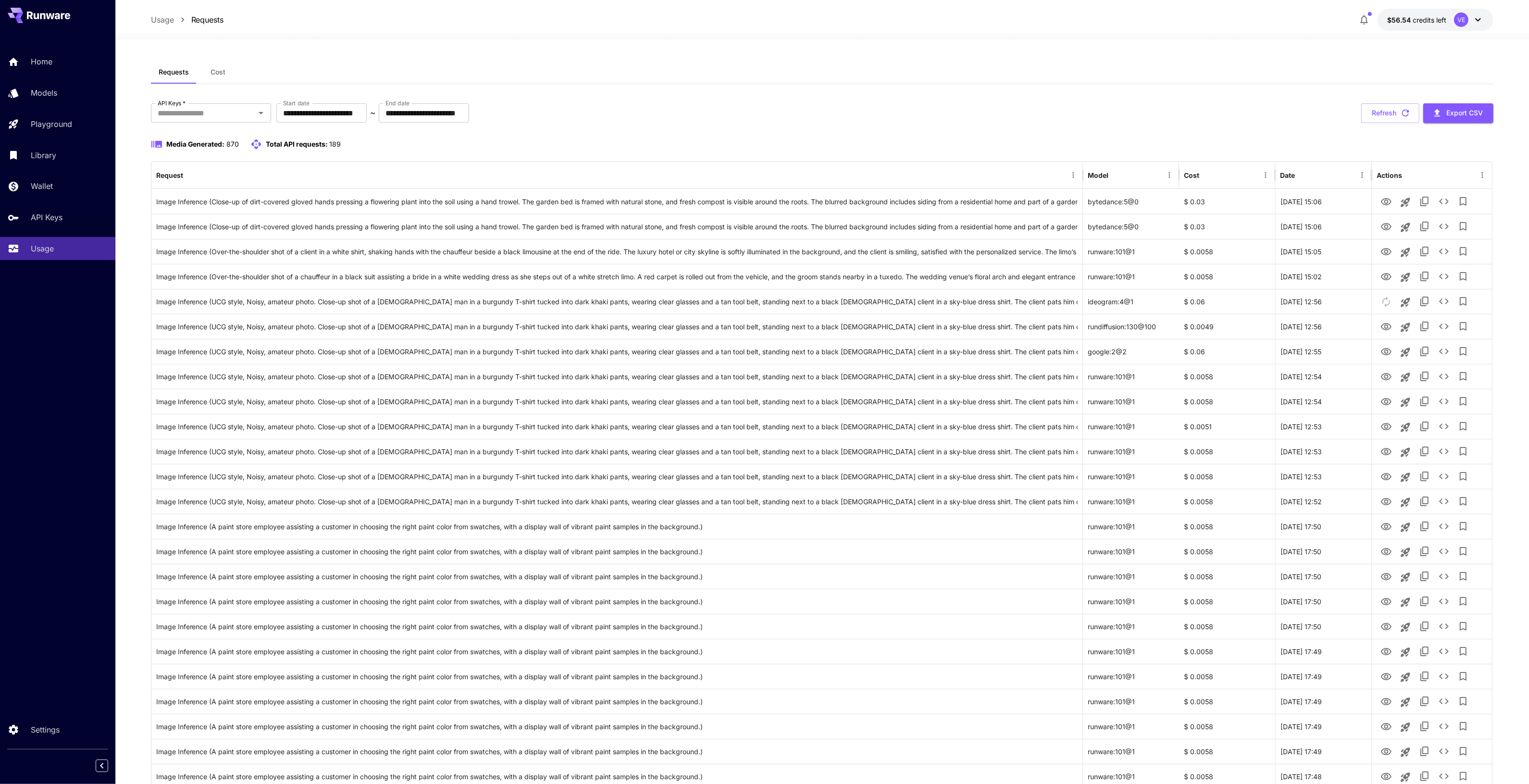
click at [1458, 15] on div "VE" at bounding box center [1461, 20] width 15 height 15
click at [1429, 80] on span "[PERSON_NAME] [PERSON_NAME]" at bounding box center [1450, 79] width 132 height 10
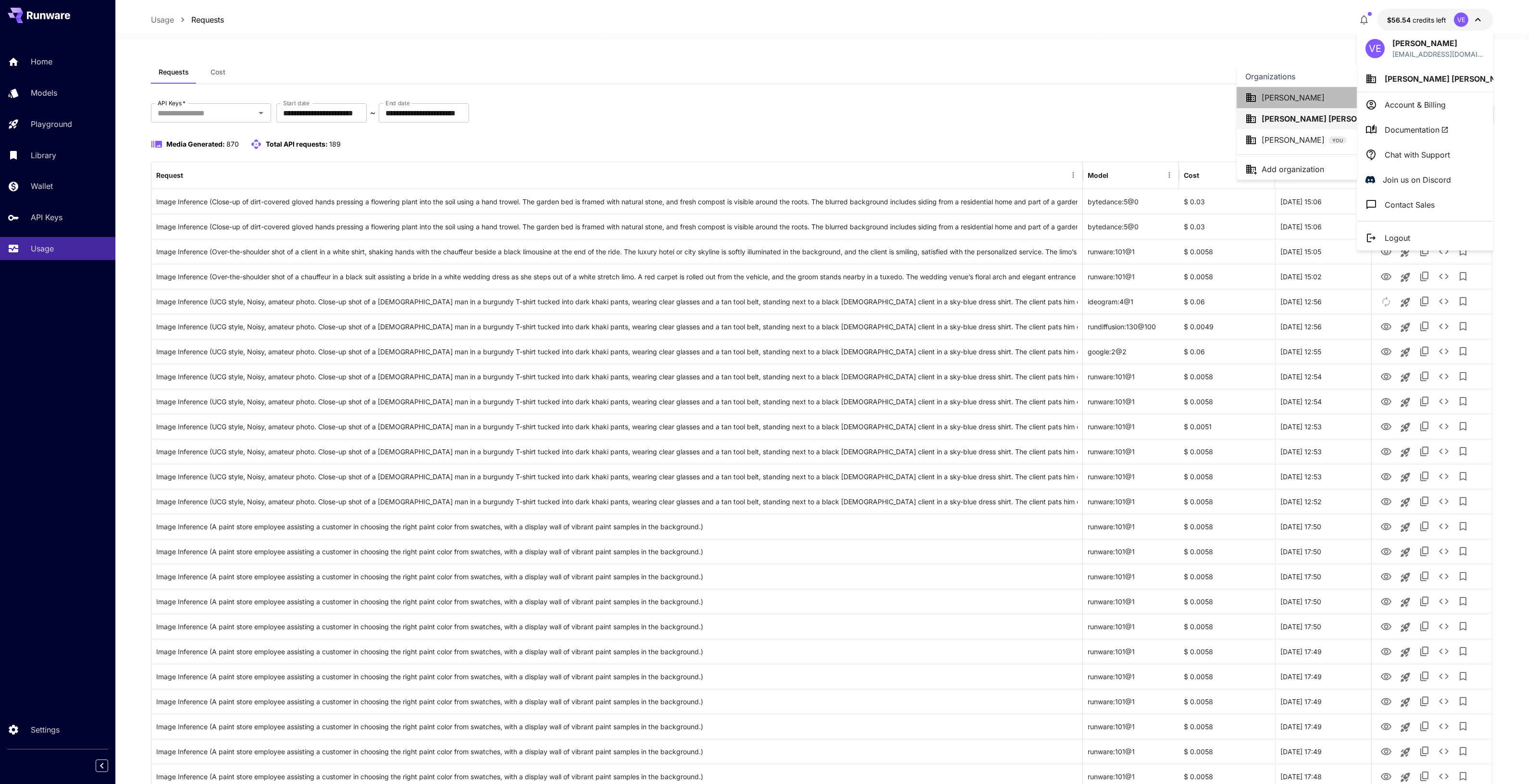
click at [1281, 92] on p "[PERSON_NAME]" at bounding box center [1293, 98] width 63 height 12
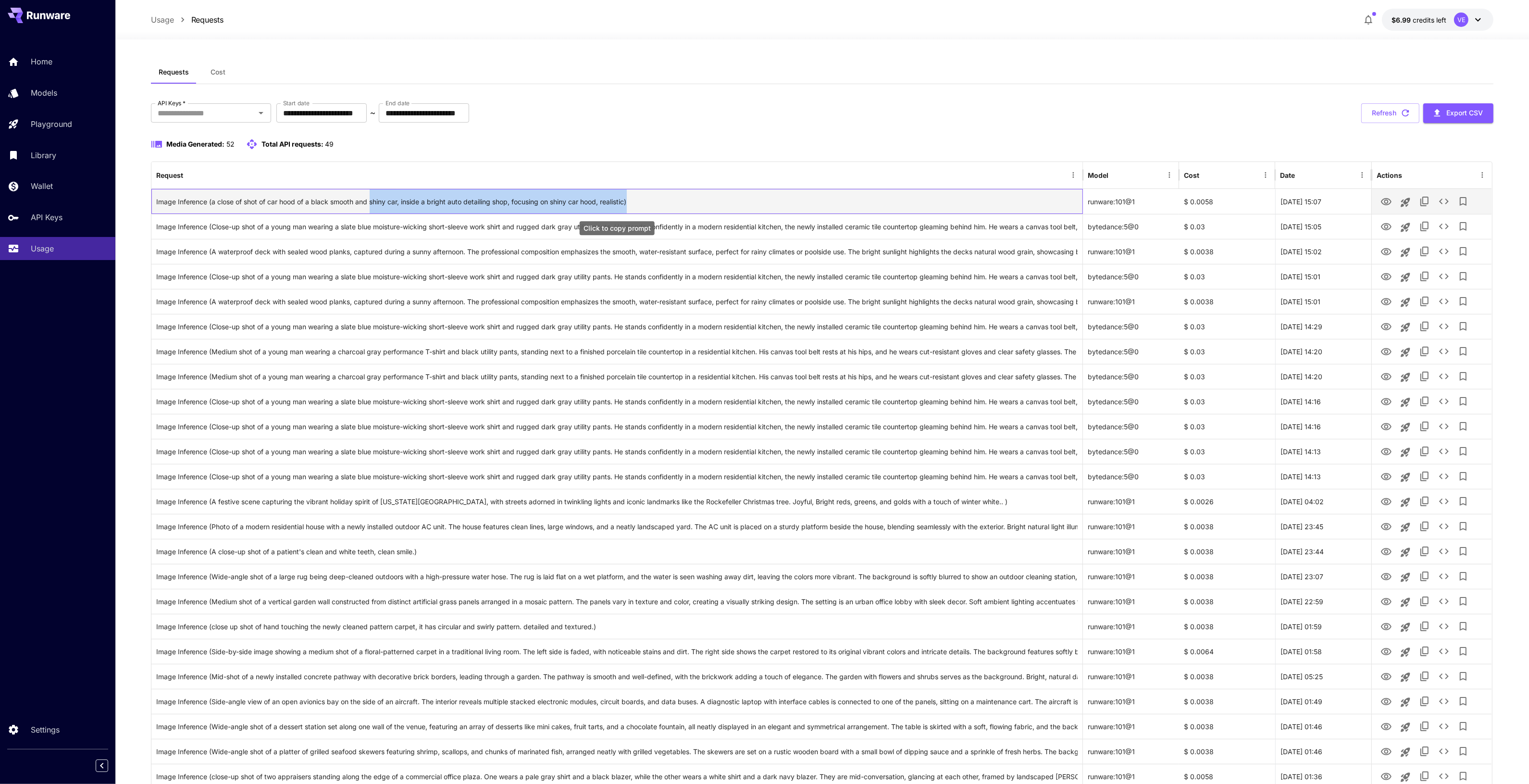
drag, startPoint x: 371, startPoint y: 200, endPoint x: 693, endPoint y: 207, distance: 322.1
click at [693, 207] on div "Image Inference (a close of shot of car hood of a black smooth and shiny car, i…" at bounding box center [618, 201] width 922 height 25
click at [713, 202] on div "Image Inference (a close of shot of car hood of a black smooth and shiny car, i…" at bounding box center [618, 201] width 922 height 25
click at [1385, 200] on icon "View" at bounding box center [1385, 201] width 11 height 7
click at [1440, 197] on icon "See details" at bounding box center [1444, 202] width 12 height 12
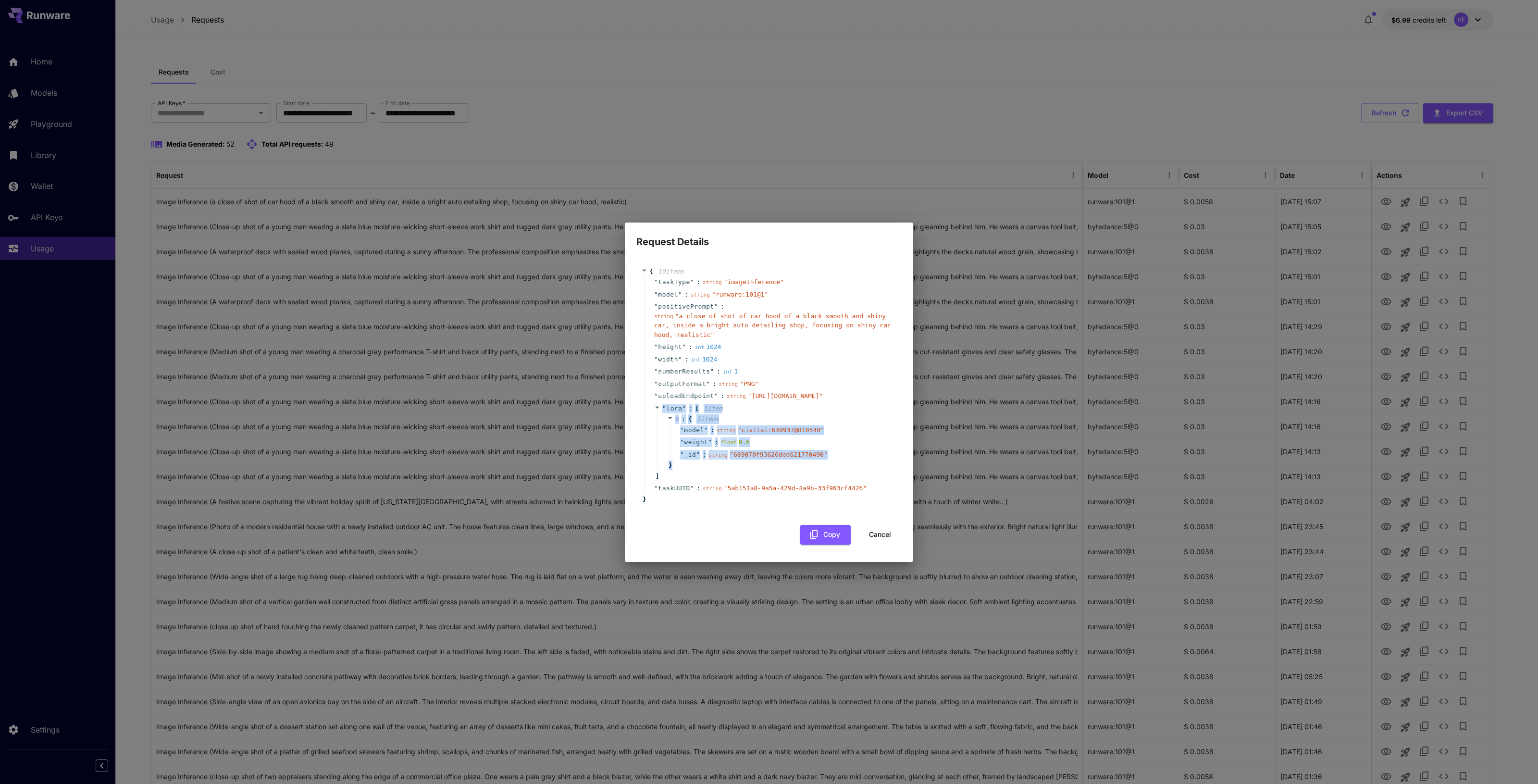
drag, startPoint x: 698, startPoint y: 496, endPoint x: 652, endPoint y: 441, distance: 71.7
click at [652, 441] on div "" lora " : [ 1 item 0 : { 3 item s " model " : string " civitai:639937@810340 "…" at bounding box center [770, 441] width 253 height 80
click at [755, 444] on div "" lora " : [ 1 item 0 : { 3 item s " model " : string " civitai:639937@810340 "…" at bounding box center [770, 441] width 253 height 80
click at [878, 545] on button "Cancel" at bounding box center [880, 535] width 43 height 20
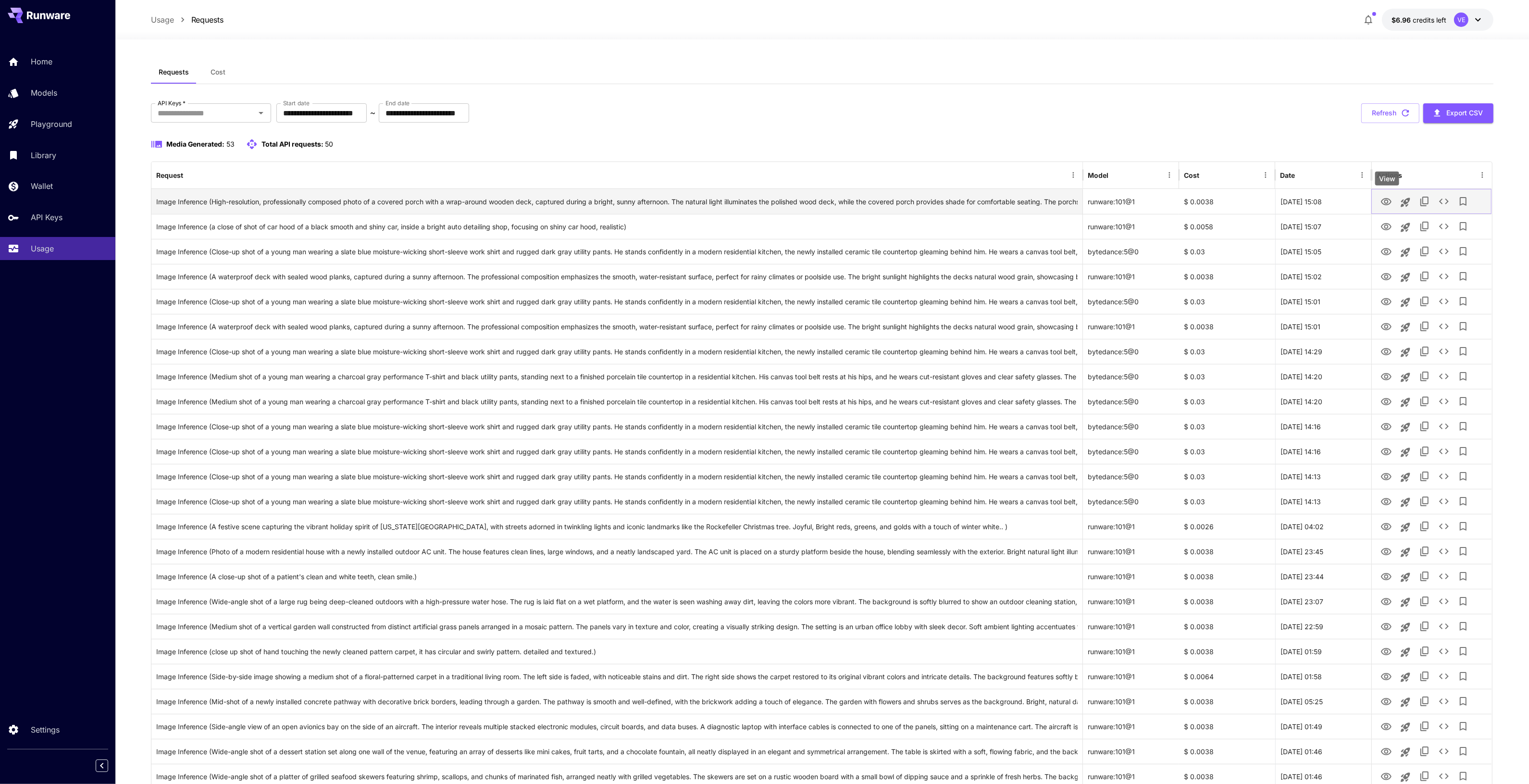
click at [1384, 205] on icon "View" at bounding box center [1386, 202] width 12 height 12
click at [1389, 207] on icon "View" at bounding box center [1386, 202] width 12 height 12
click at [1384, 198] on icon "View" at bounding box center [1386, 202] width 12 height 12
click at [1442, 205] on icon "See details" at bounding box center [1444, 202] width 12 height 12
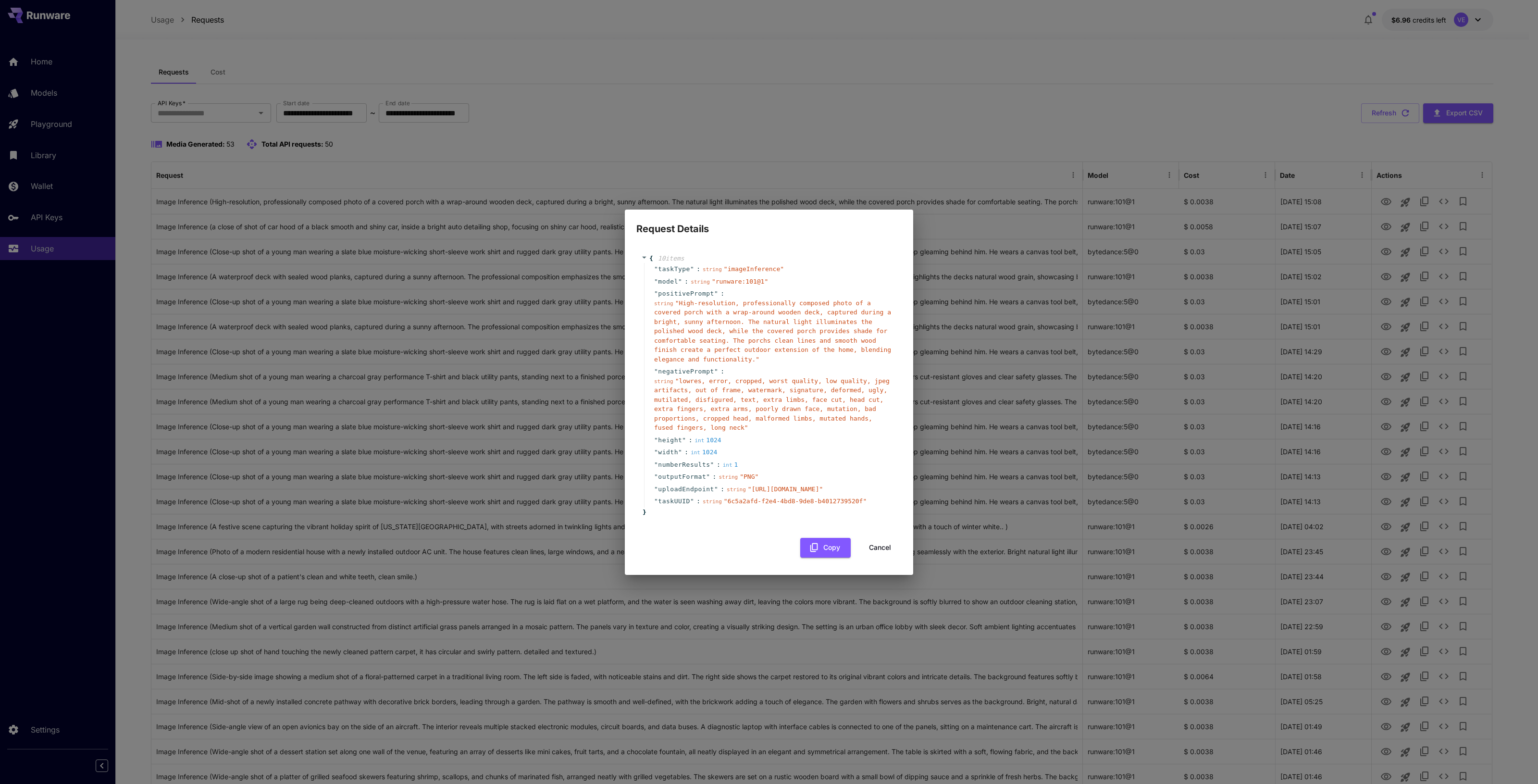
click at [881, 557] on button "Cancel" at bounding box center [880, 548] width 43 height 20
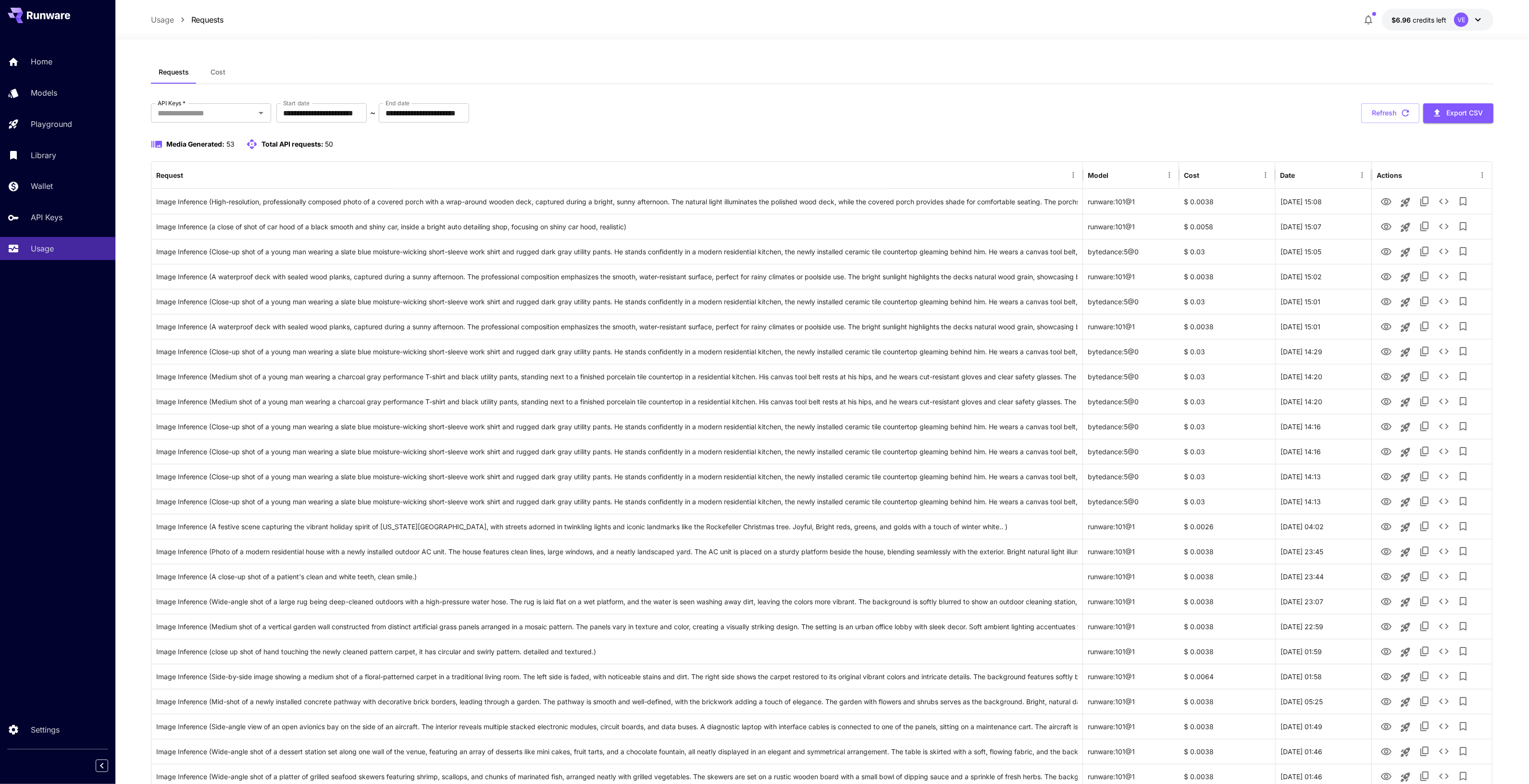
click at [1423, 25] on body "**********" at bounding box center [764, 747] width 1529 height 1493
click at [1435, 13] on button "$6.96 credits left VE" at bounding box center [1436, 20] width 111 height 22
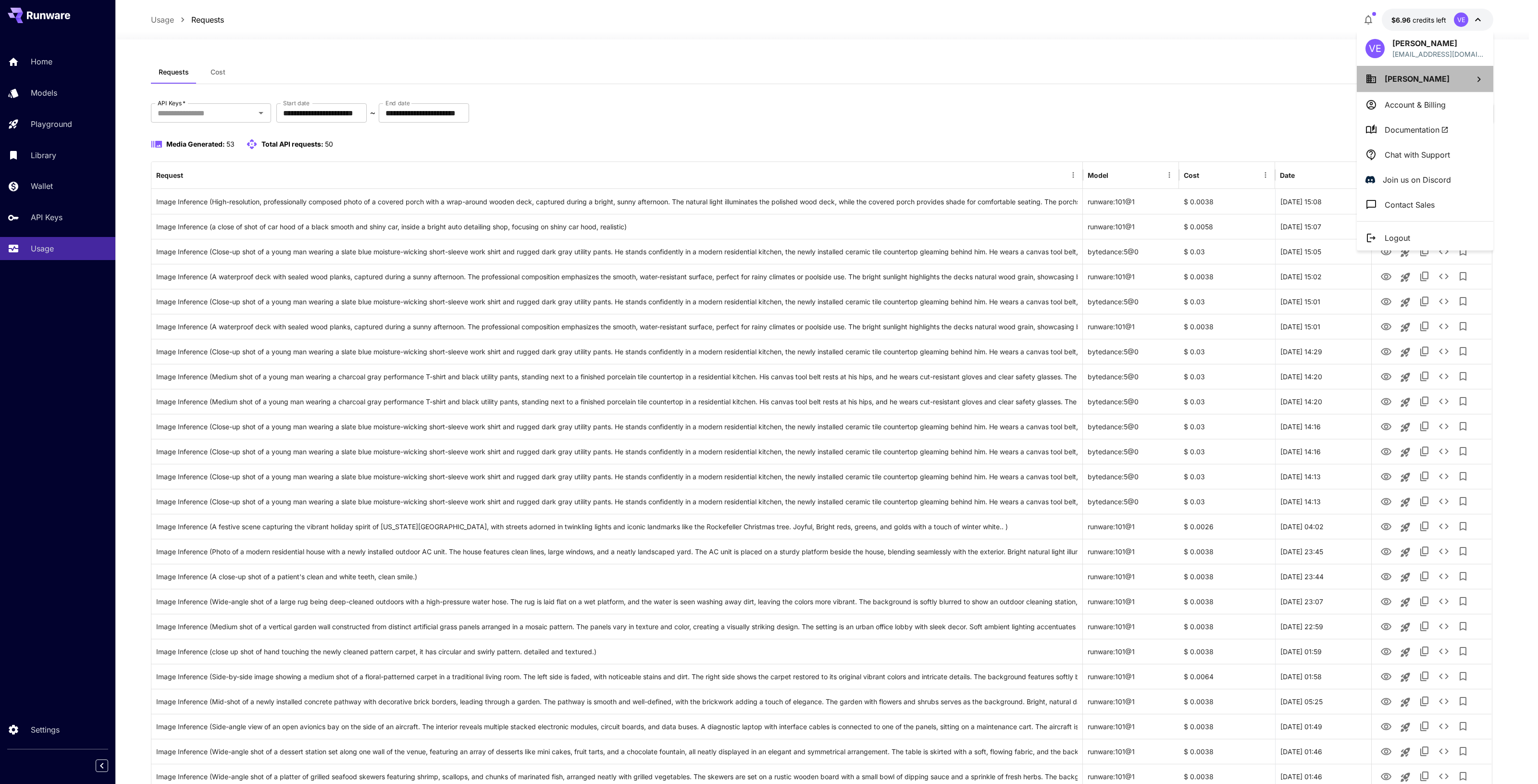
click at [1435, 85] on li "Chad Lawson" at bounding box center [1425, 79] width 137 height 26
click at [1312, 113] on p "Chad Michael L..." at bounding box center [1327, 119] width 133 height 12
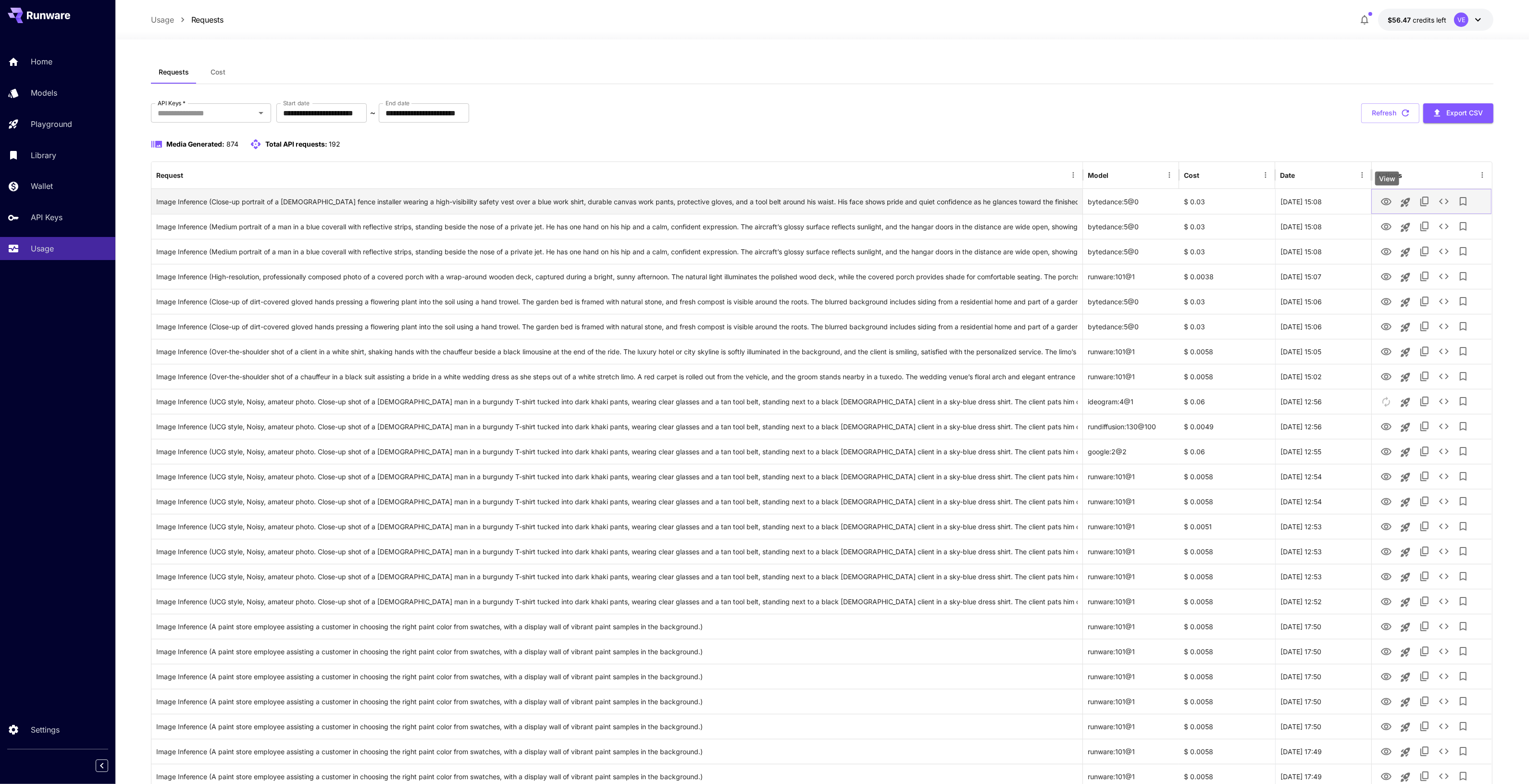
click at [1388, 204] on icon "View" at bounding box center [1386, 202] width 12 height 12
click at [1389, 222] on icon "View" at bounding box center [1386, 227] width 12 height 12
click at [1421, 23] on p "$56.47 credits left" at bounding box center [1417, 20] width 59 height 10
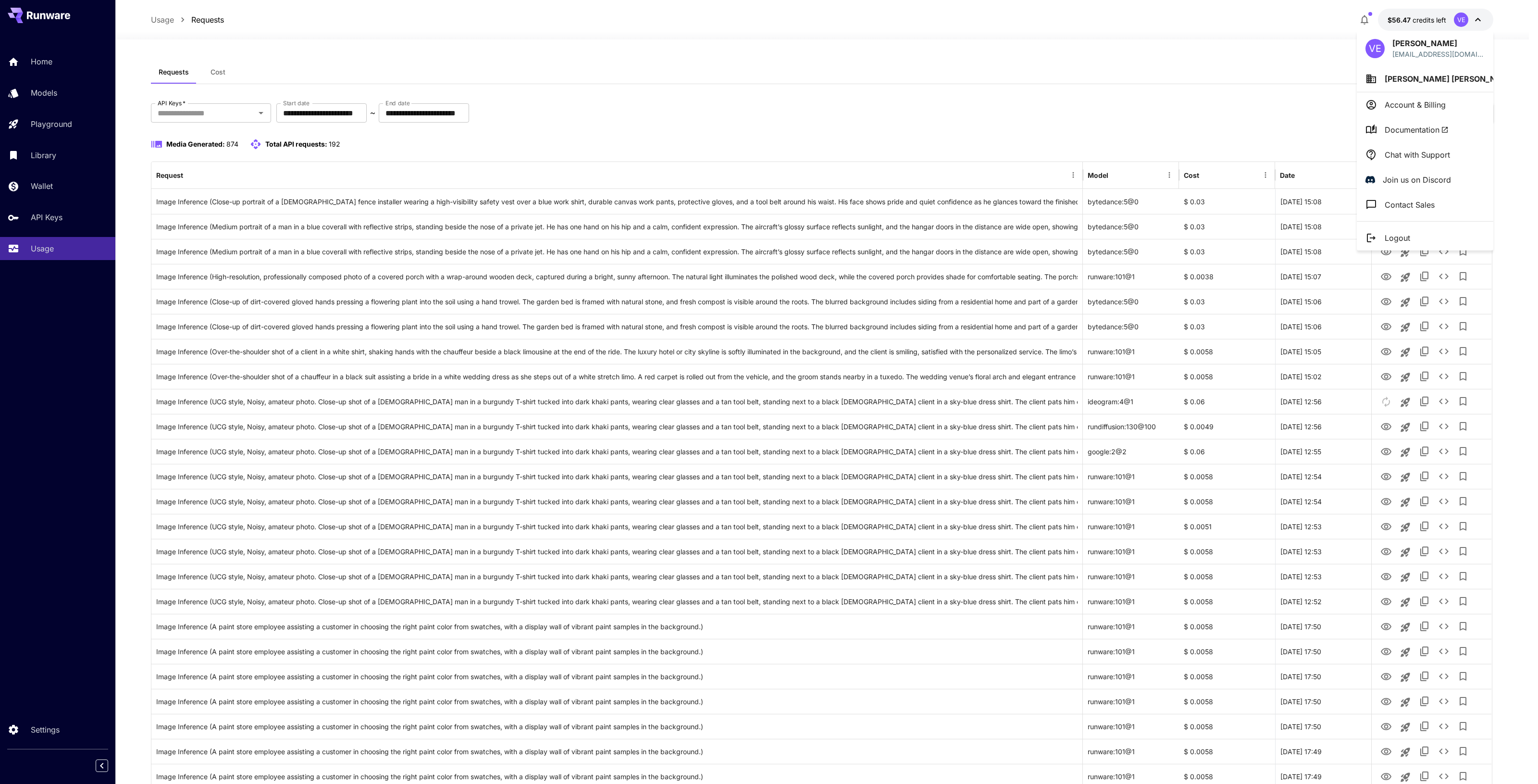
click at [1416, 74] on span "Chad Michael Lawson" at bounding box center [1450, 79] width 132 height 10
click at [1307, 98] on p "Chad Lawson" at bounding box center [1293, 98] width 63 height 12
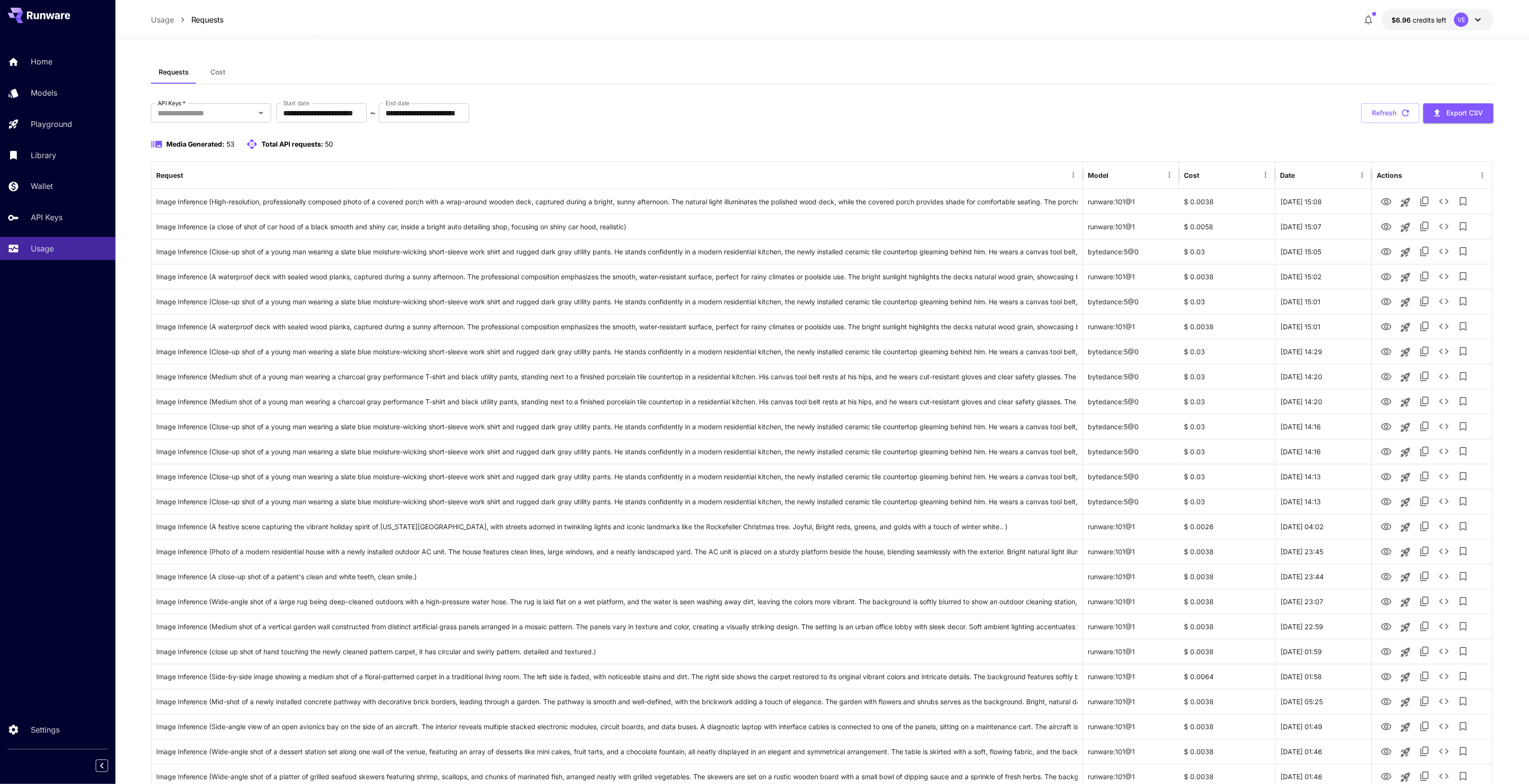
click at [1217, 90] on div "**********" at bounding box center [822, 765] width 1343 height 1411
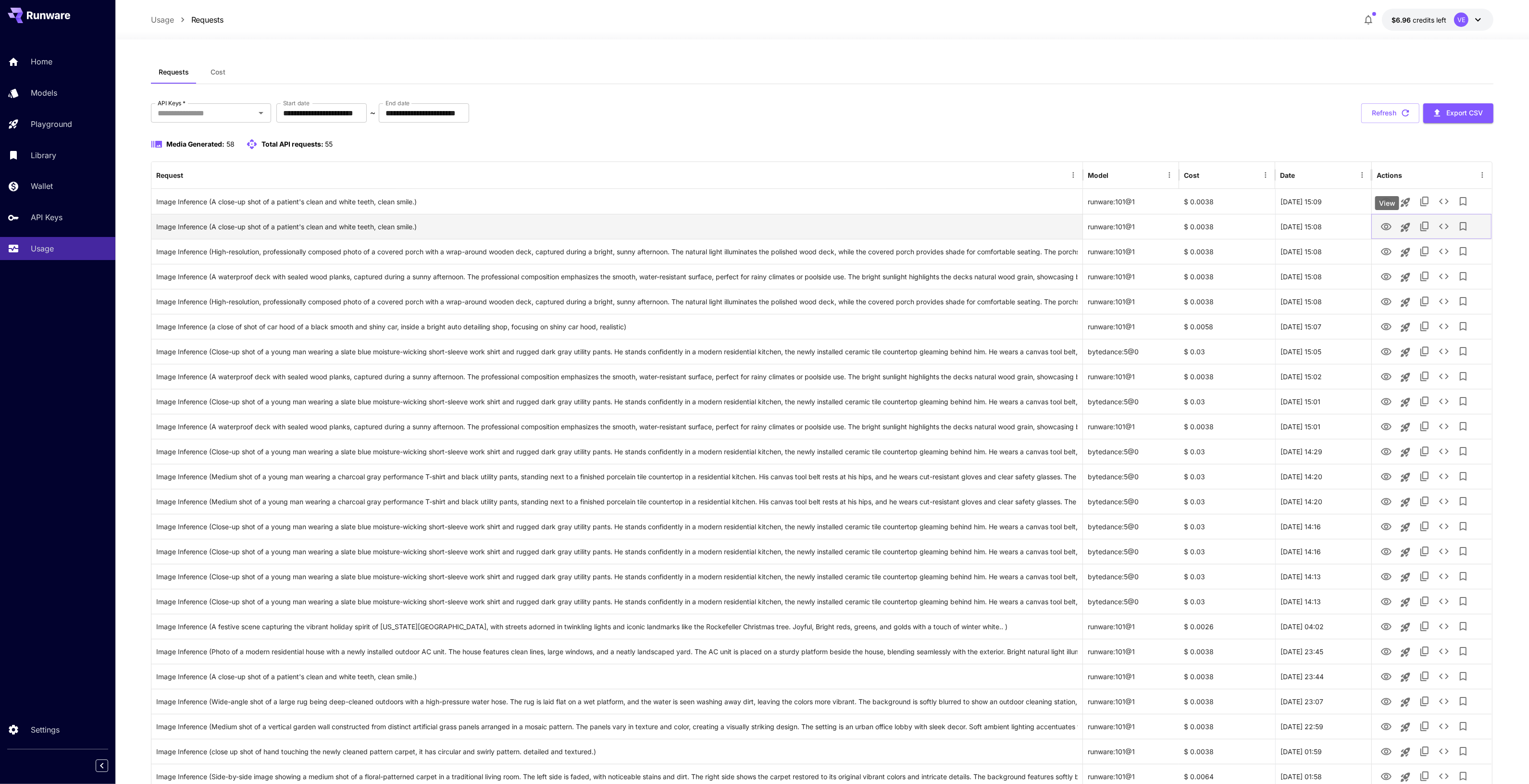
click at [1391, 227] on icon "View" at bounding box center [1385, 226] width 11 height 7
click at [1444, 224] on icon "See details" at bounding box center [1444, 227] width 12 height 12
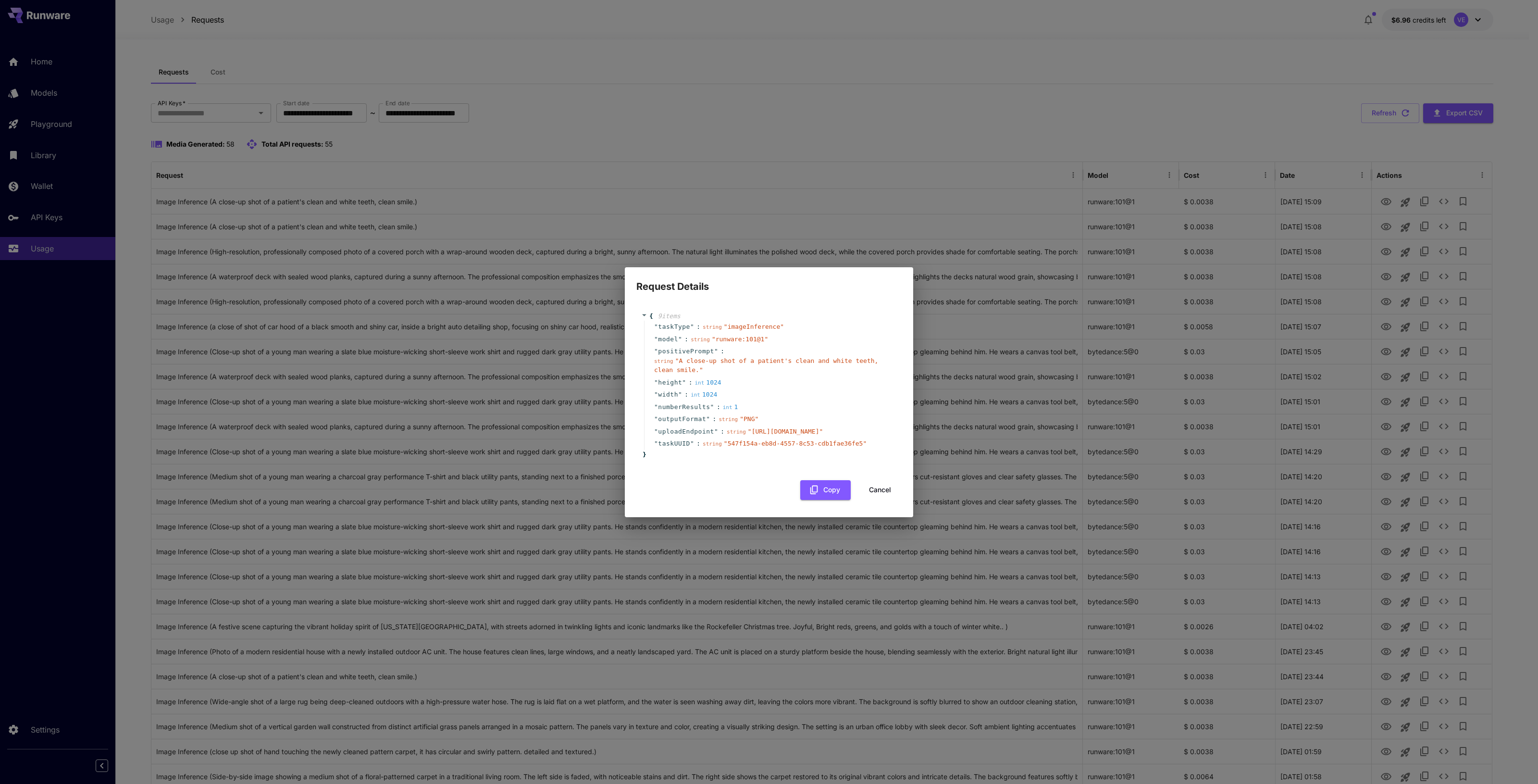
click at [886, 499] on button "Cancel" at bounding box center [880, 490] width 43 height 20
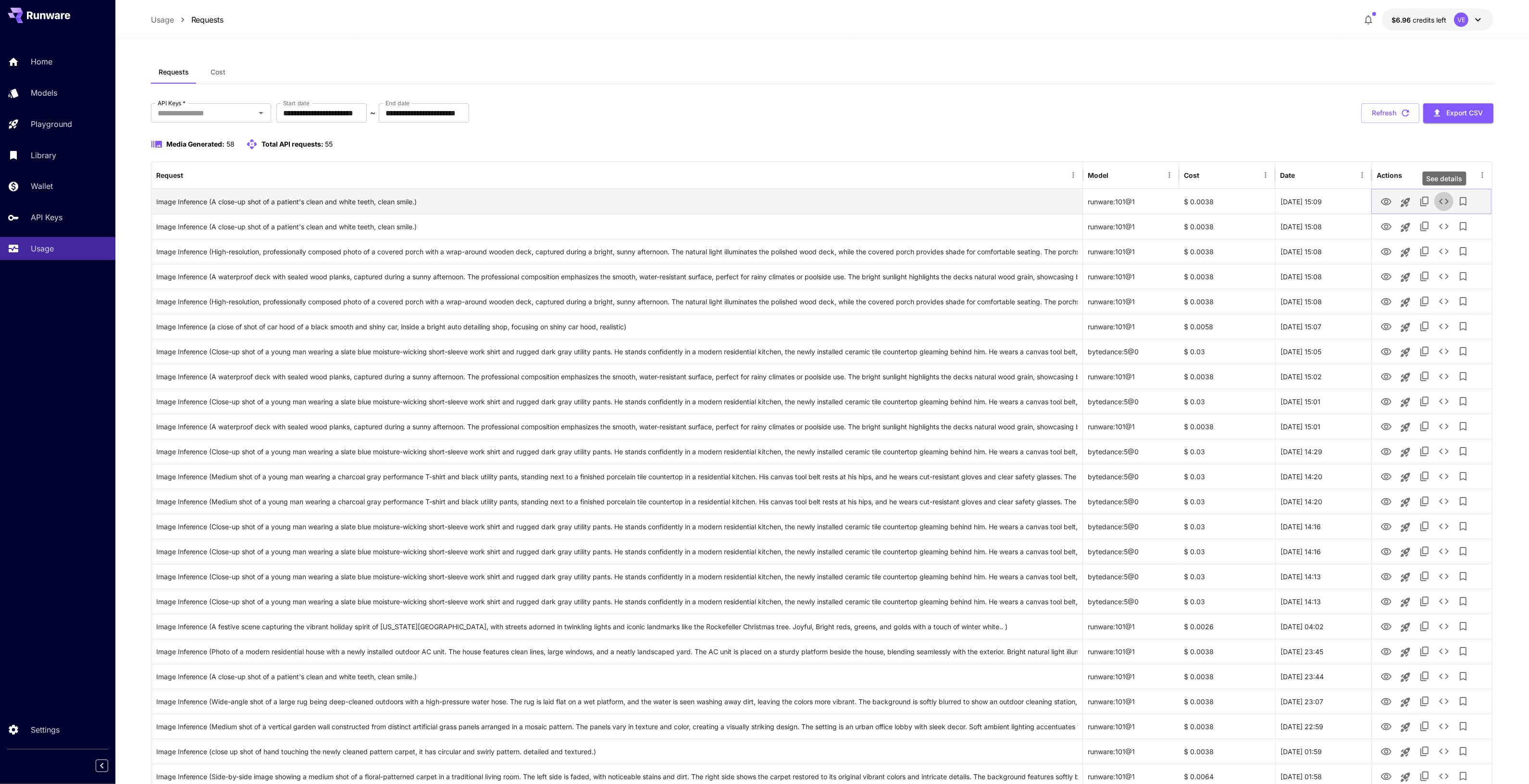
click at [1442, 199] on icon "See details" at bounding box center [1443, 201] width 10 height 6
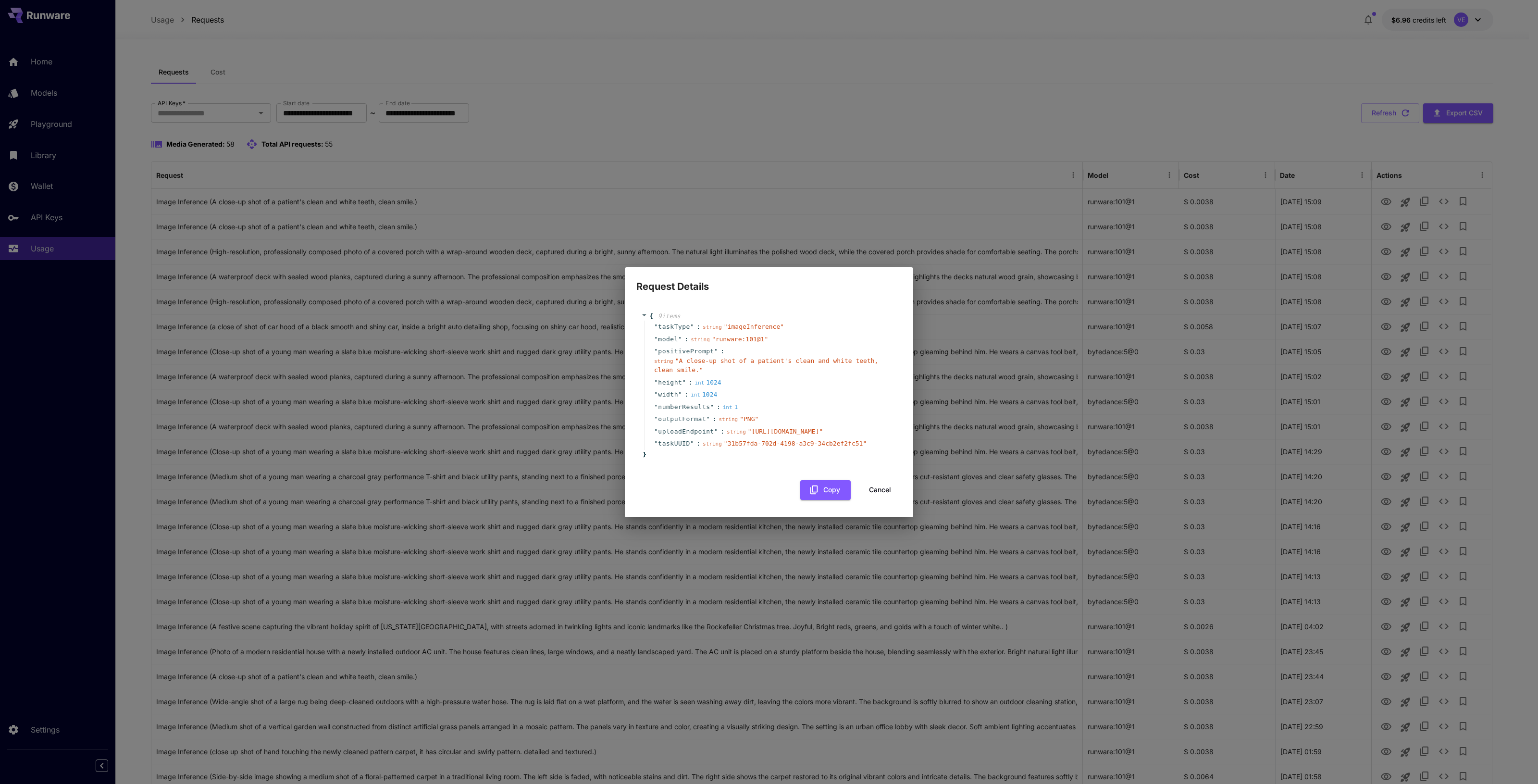
click at [875, 499] on button "Cancel" at bounding box center [880, 490] width 43 height 20
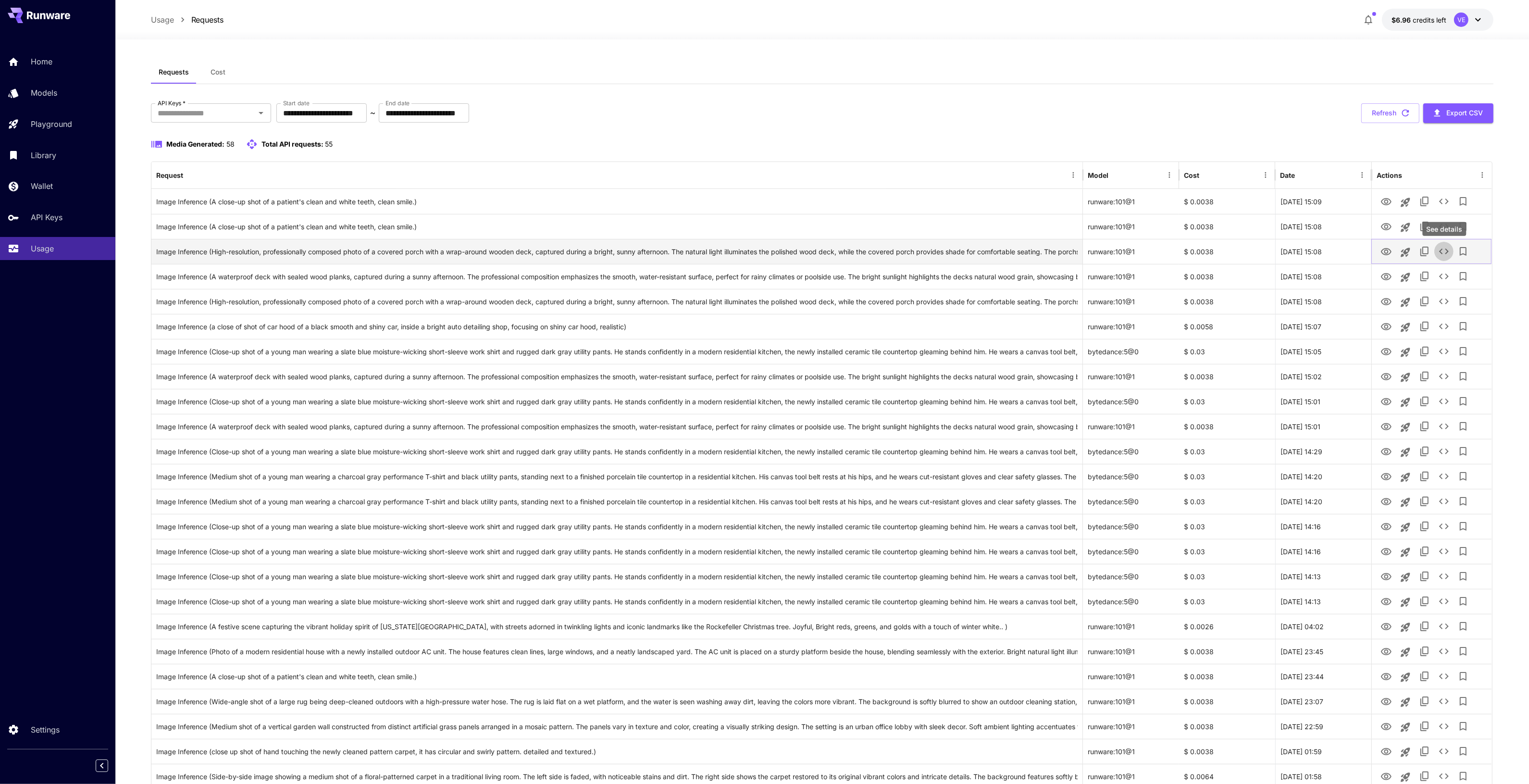
click at [1442, 250] on icon "See details" at bounding box center [1444, 251] width 12 height 12
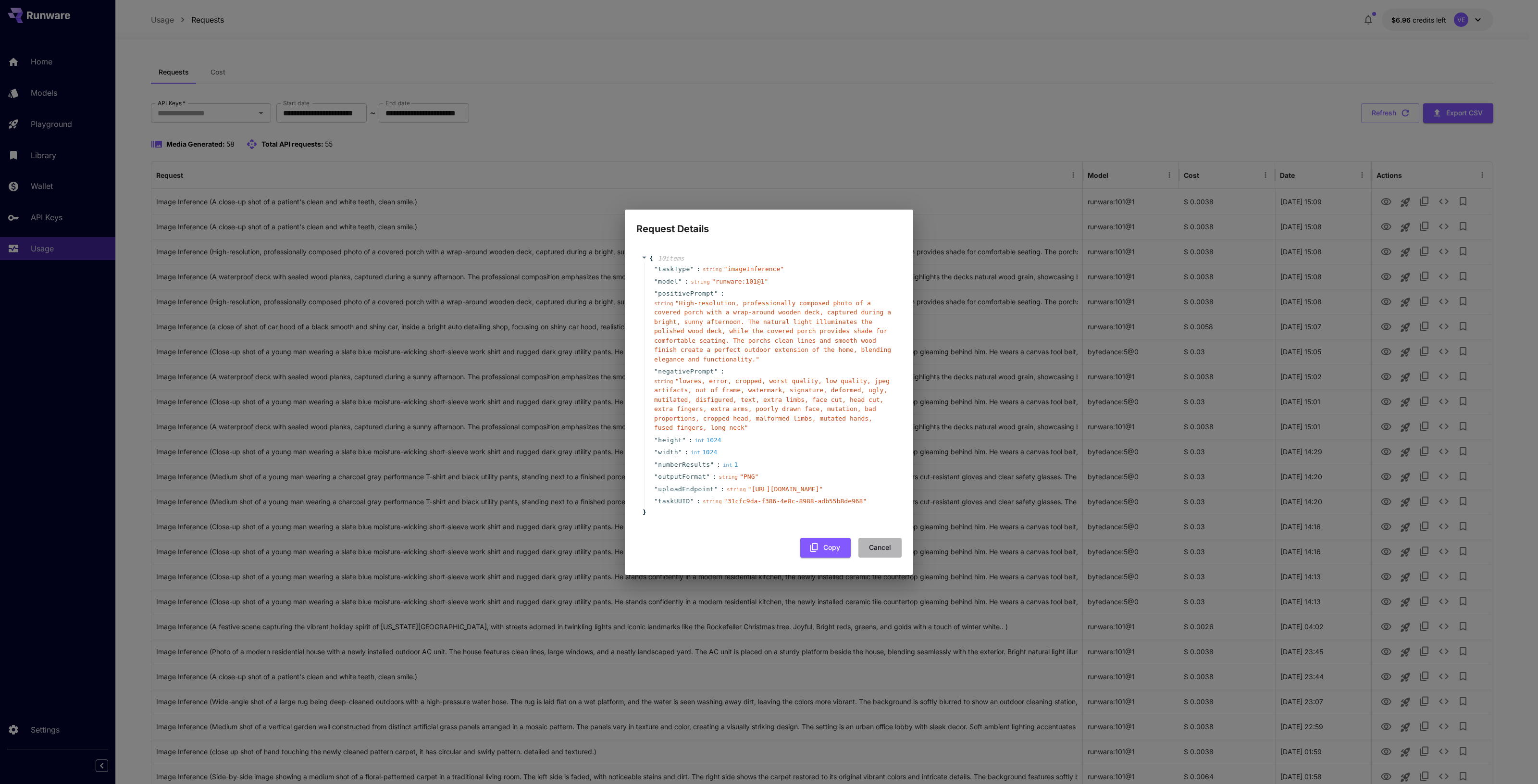
click at [883, 557] on button "Cancel" at bounding box center [880, 548] width 43 height 20
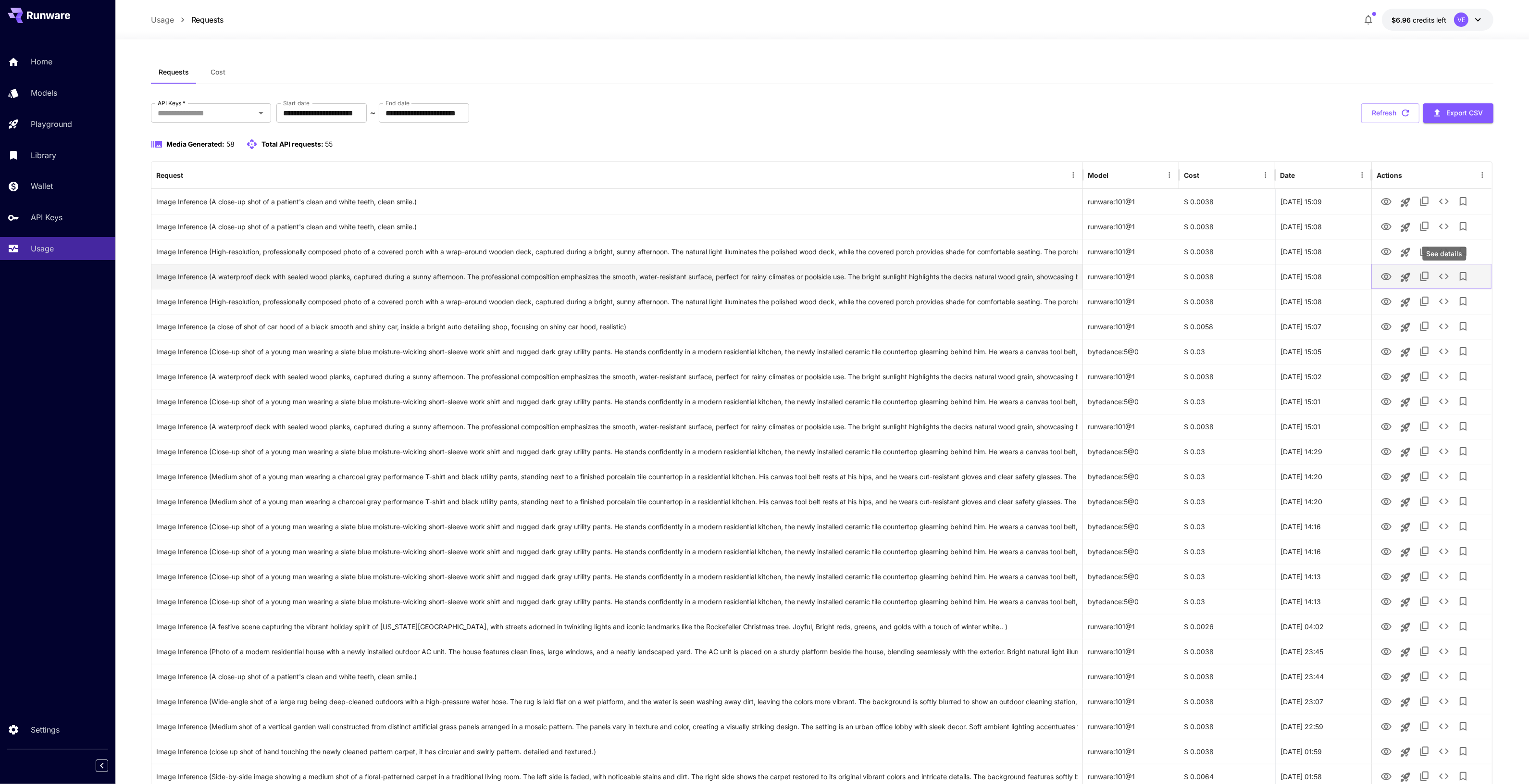
click at [1444, 277] on icon "See details" at bounding box center [1444, 277] width 12 height 12
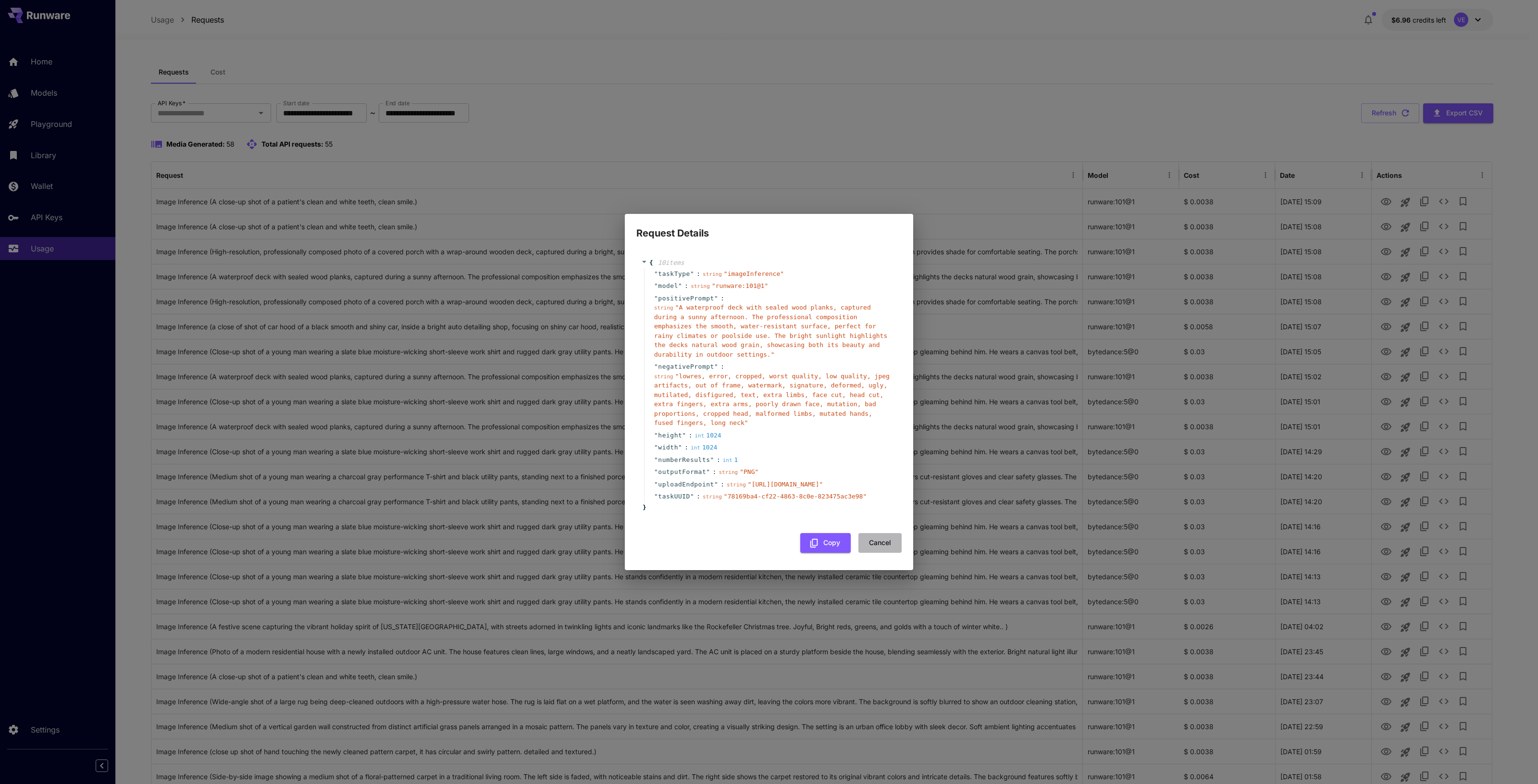
click at [866, 553] on button "Cancel" at bounding box center [880, 543] width 43 height 20
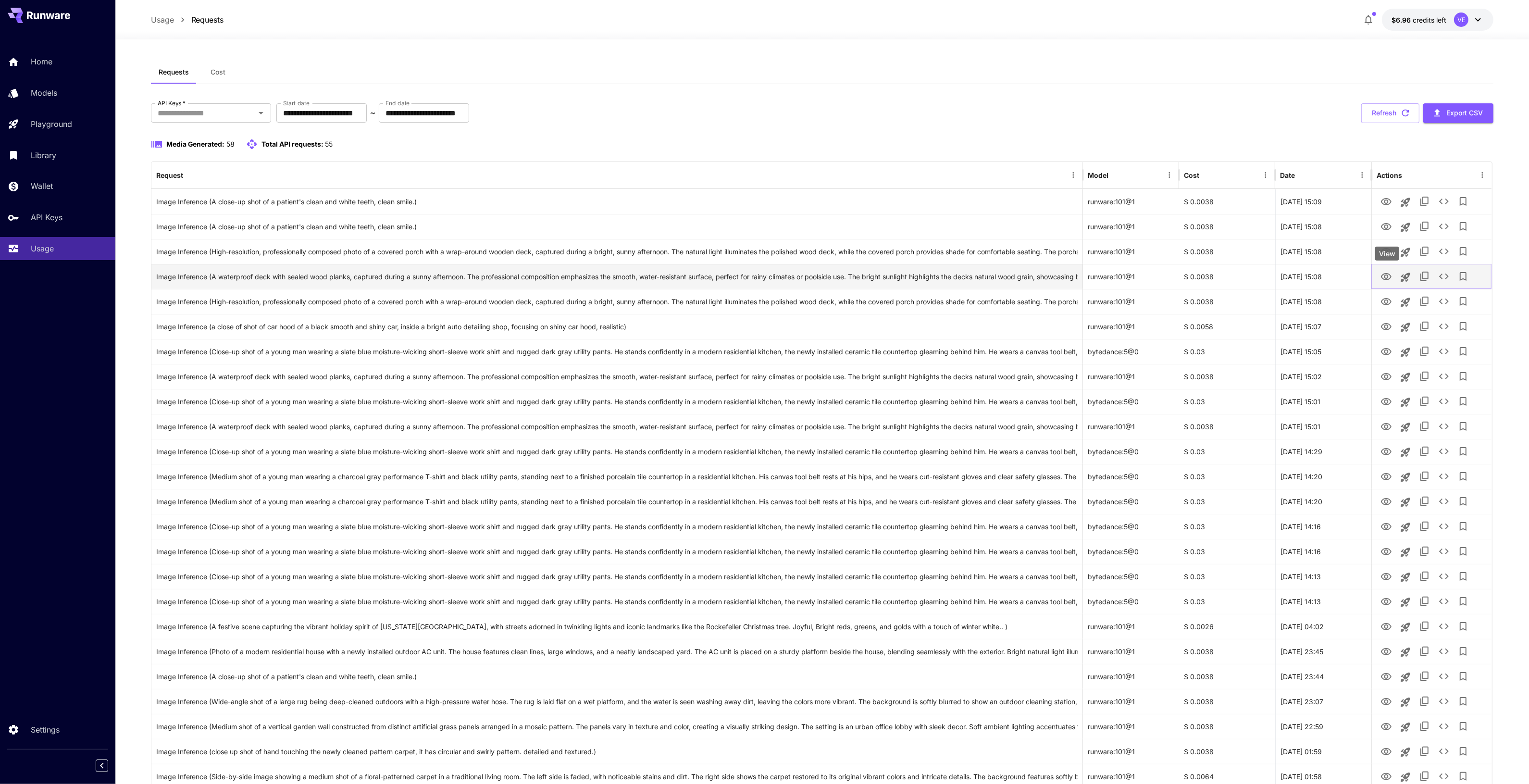
click at [1384, 279] on icon "View" at bounding box center [1385, 276] width 11 height 7
click at [1445, 280] on icon "See details" at bounding box center [1444, 277] width 12 height 12
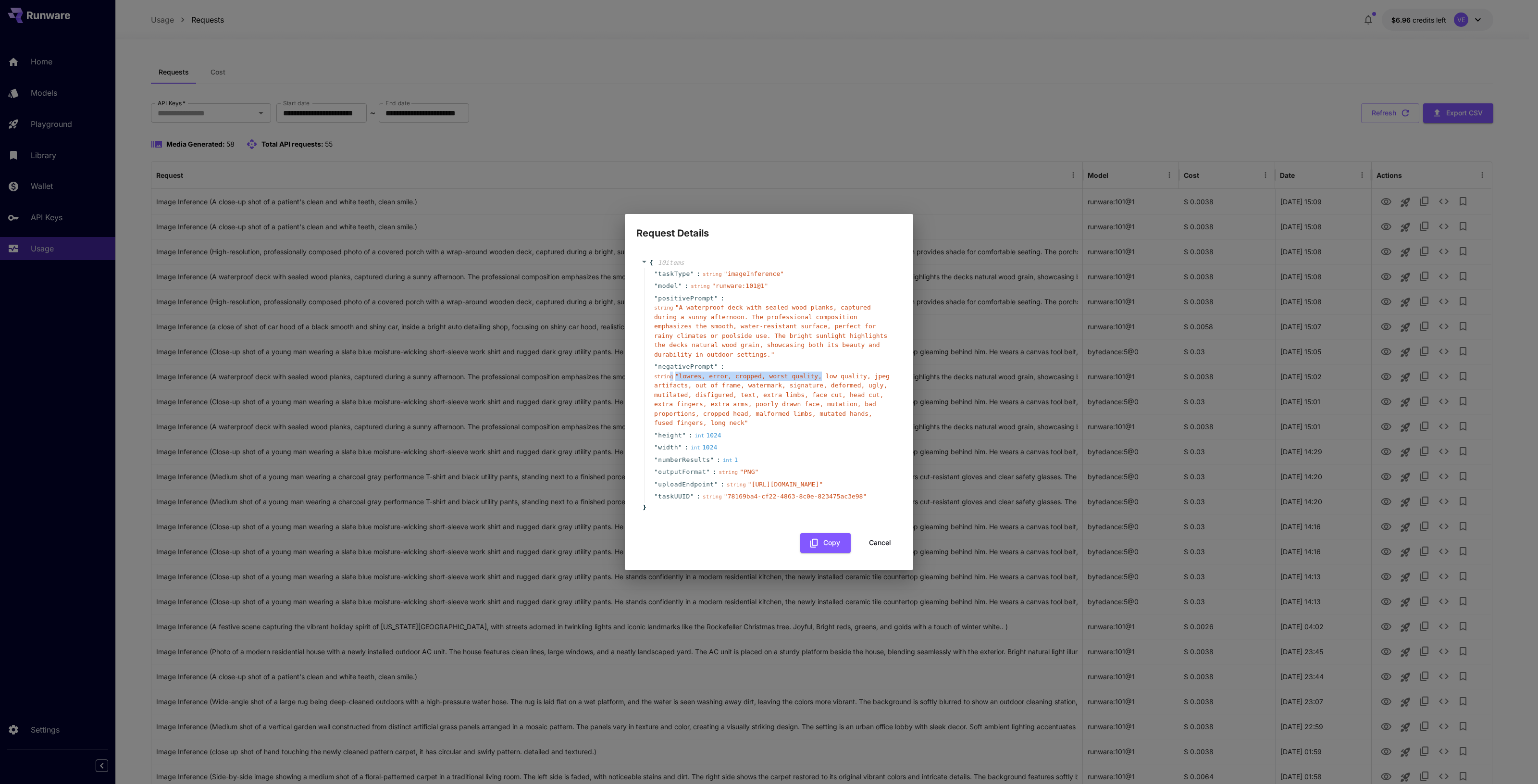
drag, startPoint x: 668, startPoint y: 325, endPoint x: 808, endPoint y: 325, distance: 140.0
click at [808, 371] on div "string " lowres, error, cropped, worst quality, low quality, jpeg artifacts, ou…" at bounding box center [772, 399] width 237 height 56
click at [824, 481] on span "" [URL][DOMAIN_NAME] "" at bounding box center [785, 484] width 76 height 7
click at [839, 453] on div "" numberResults " : int 1" at bounding box center [770, 459] width 253 height 13
click at [886, 553] on button "Cancel" at bounding box center [880, 543] width 43 height 20
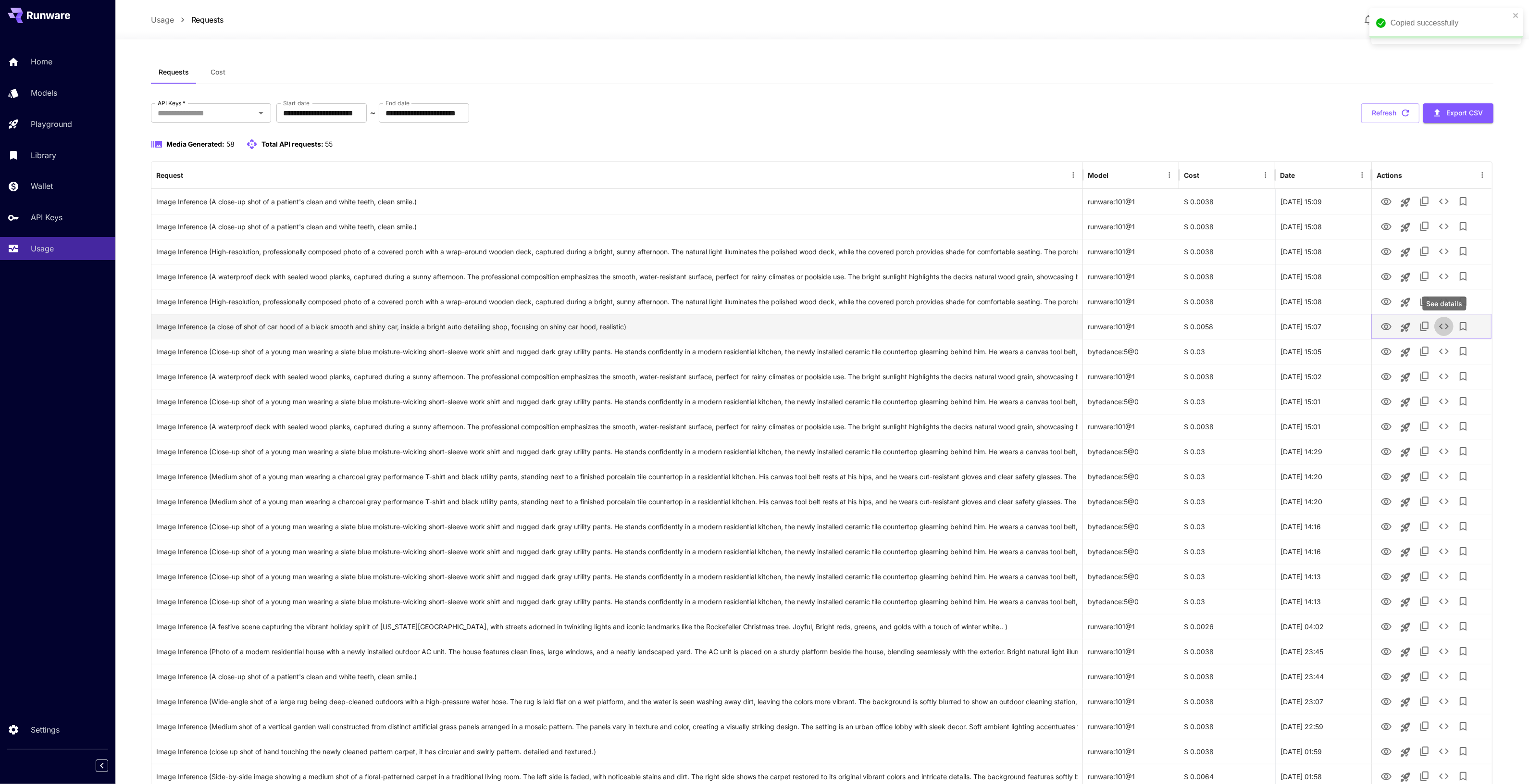
click at [1440, 328] on icon "See details" at bounding box center [1443, 326] width 10 height 6
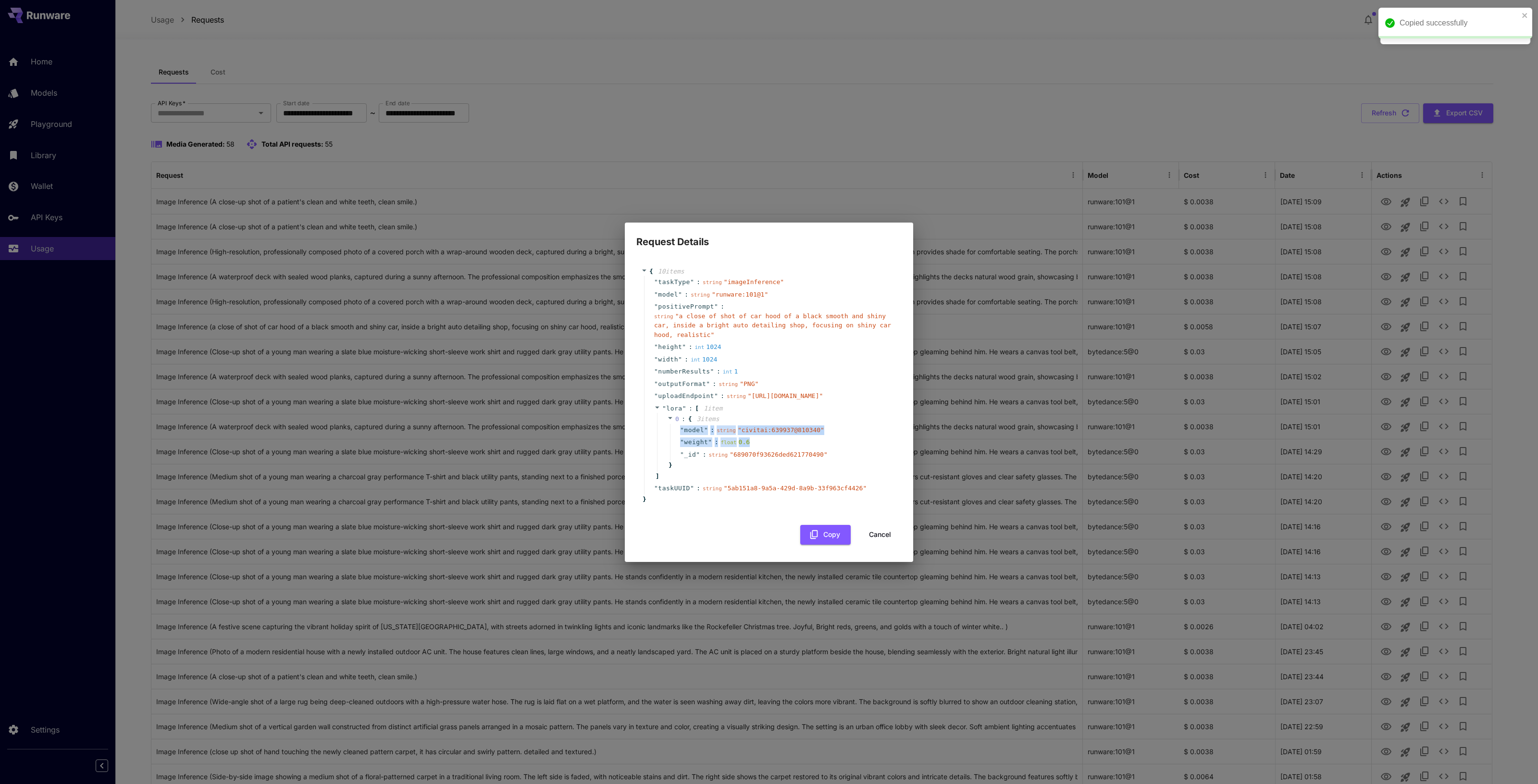
drag, startPoint x: 803, startPoint y: 481, endPoint x: 678, endPoint y: 459, distance: 126.9
click at [678, 459] on div "" model " : string " civitai:639937@810340 " " weight " : float 0.6 " _id " : s…" at bounding box center [780, 442] width 222 height 37
click at [880, 448] on div "" weight " : float 0.6" at bounding box center [780, 441] width 222 height 13
click at [875, 545] on button "Cancel" at bounding box center [880, 535] width 43 height 20
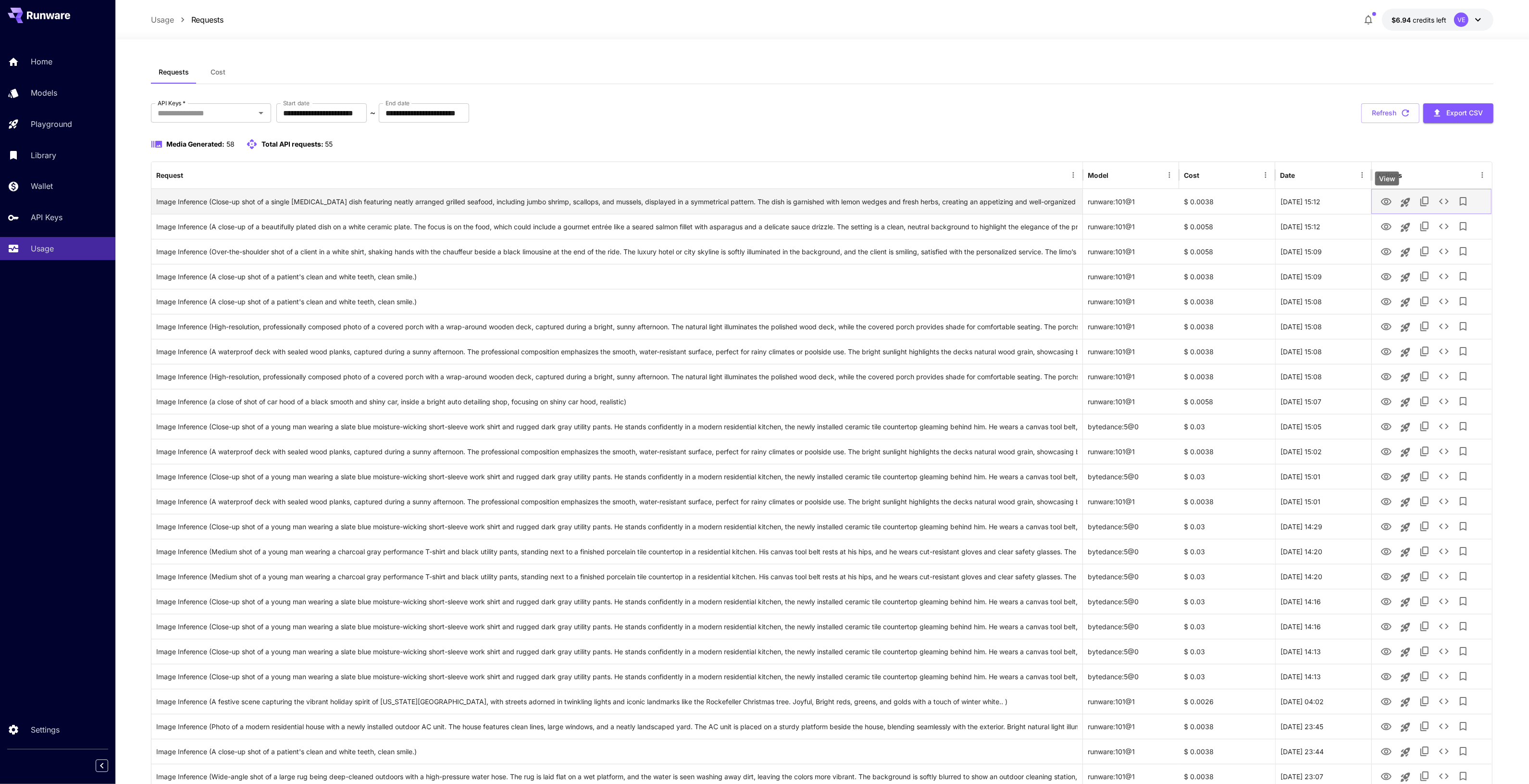
click at [1385, 205] on icon "View" at bounding box center [1385, 201] width 11 height 7
click at [1450, 207] on button "See details" at bounding box center [1444, 202] width 20 height 20
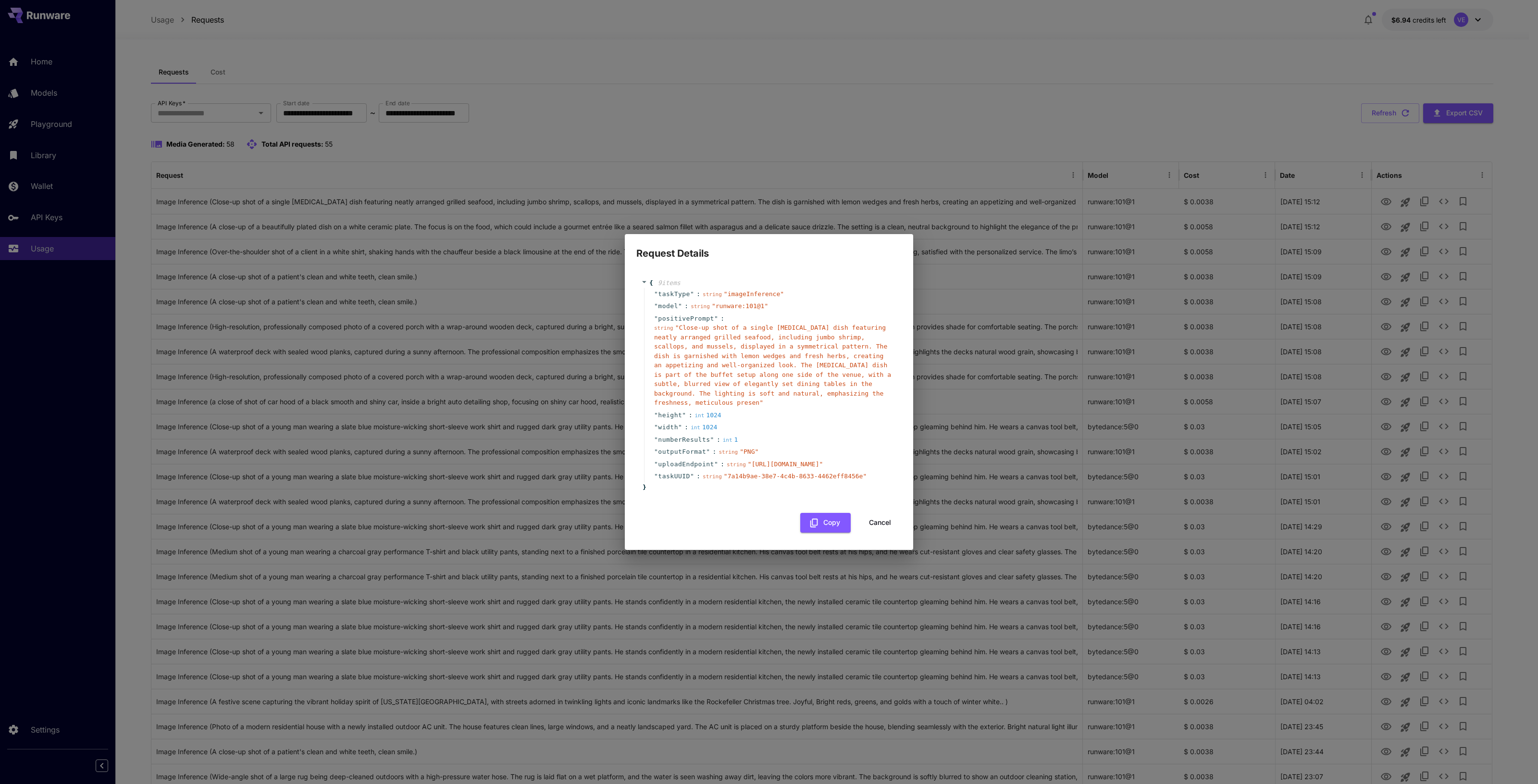
click at [870, 532] on button "Cancel" at bounding box center [880, 522] width 43 height 20
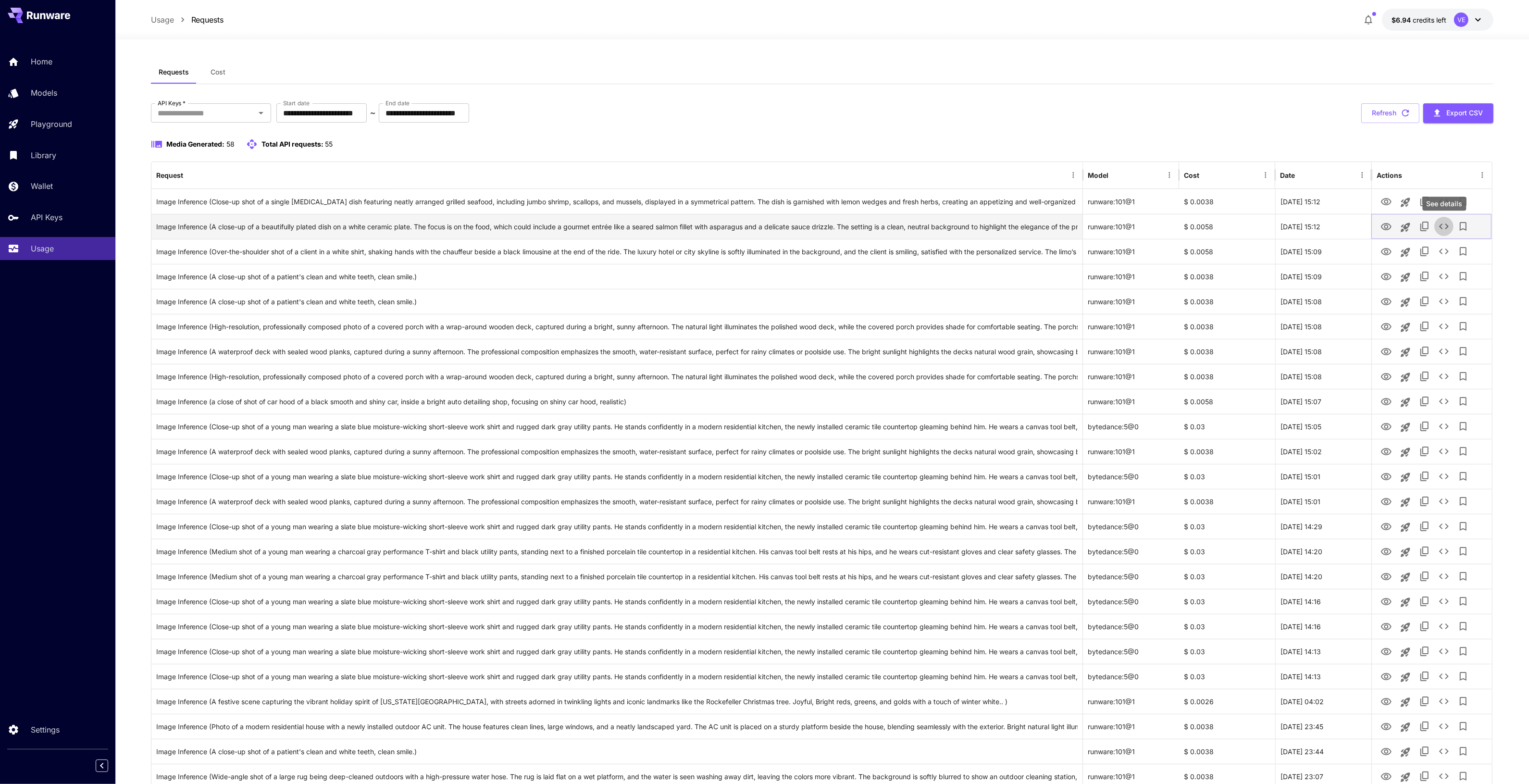
click at [1442, 227] on icon "See details" at bounding box center [1444, 227] width 12 height 12
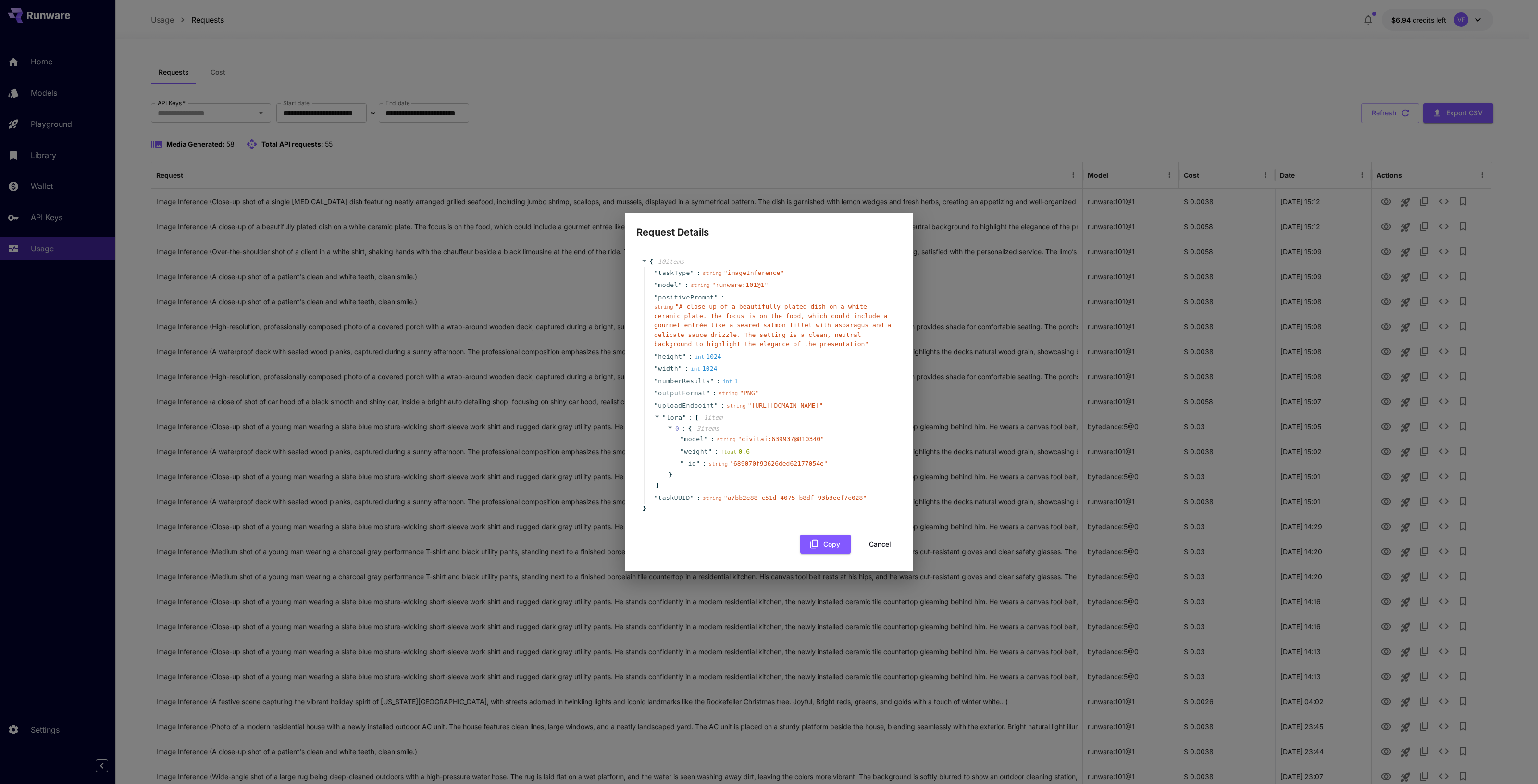
click at [880, 554] on button "Cancel" at bounding box center [880, 544] width 43 height 20
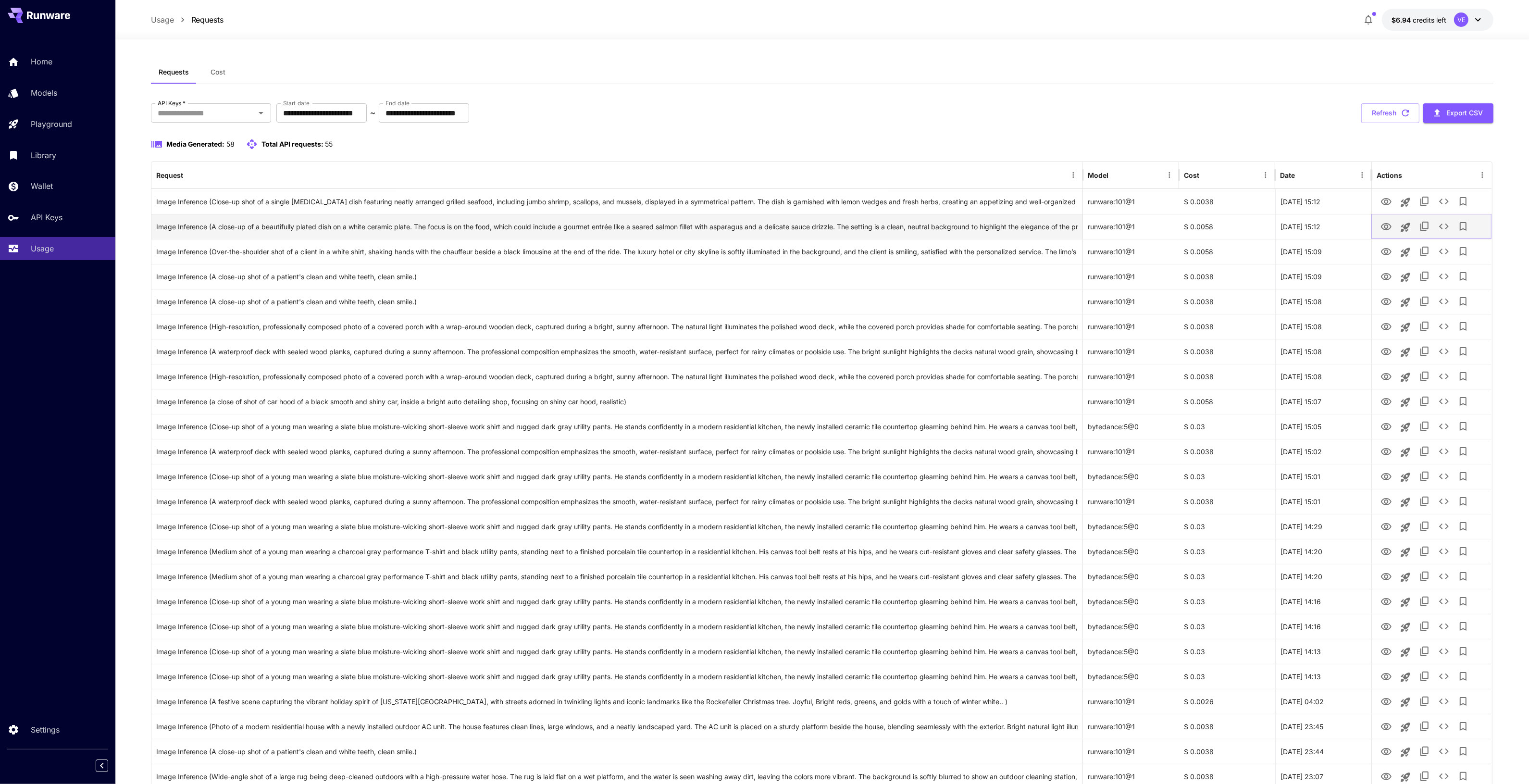
click at [1438, 225] on icon "See details" at bounding box center [1444, 227] width 12 height 12
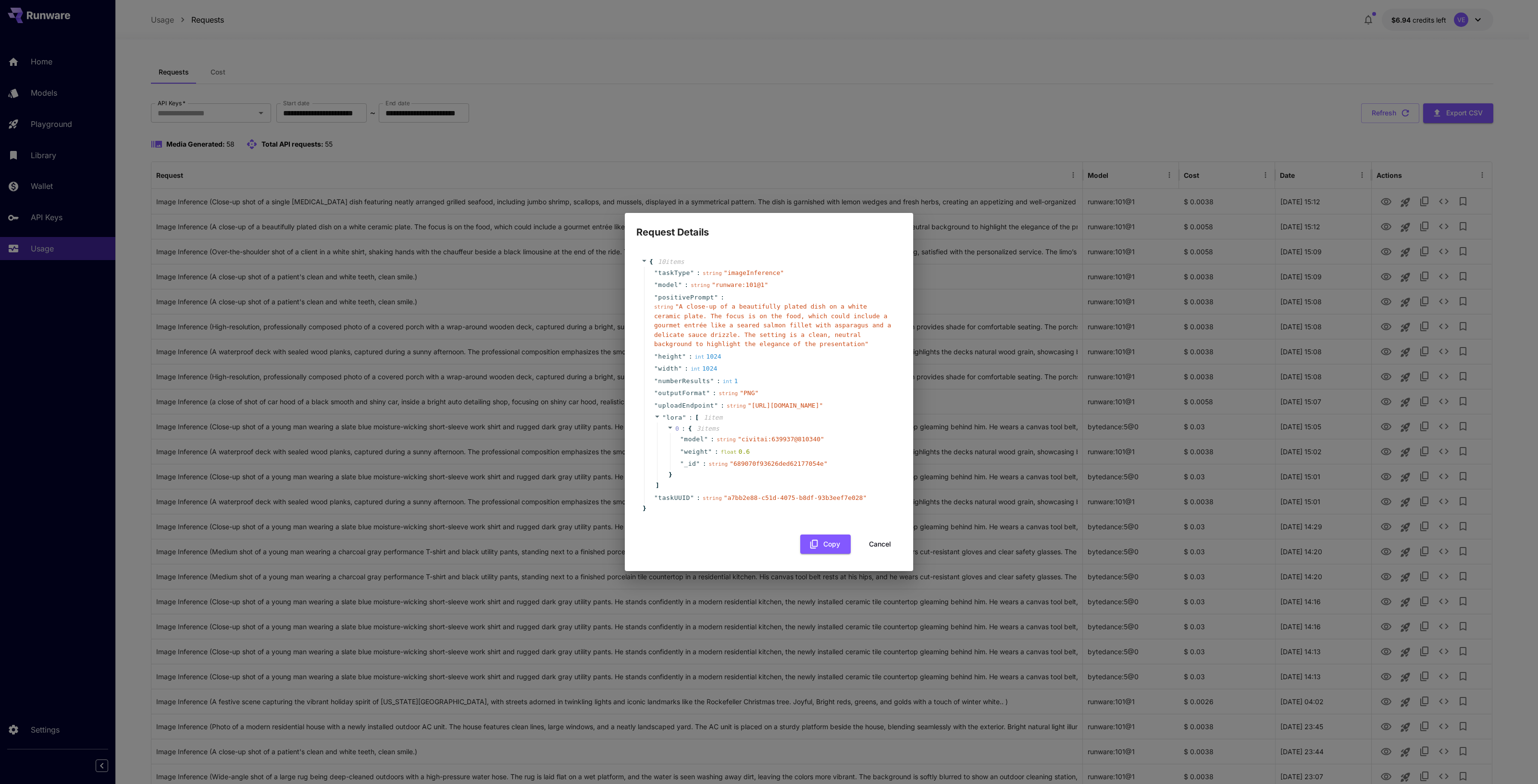
drag, startPoint x: 878, startPoint y: 580, endPoint x: 774, endPoint y: 443, distance: 172.0
click at [877, 554] on button "Cancel" at bounding box center [880, 544] width 43 height 20
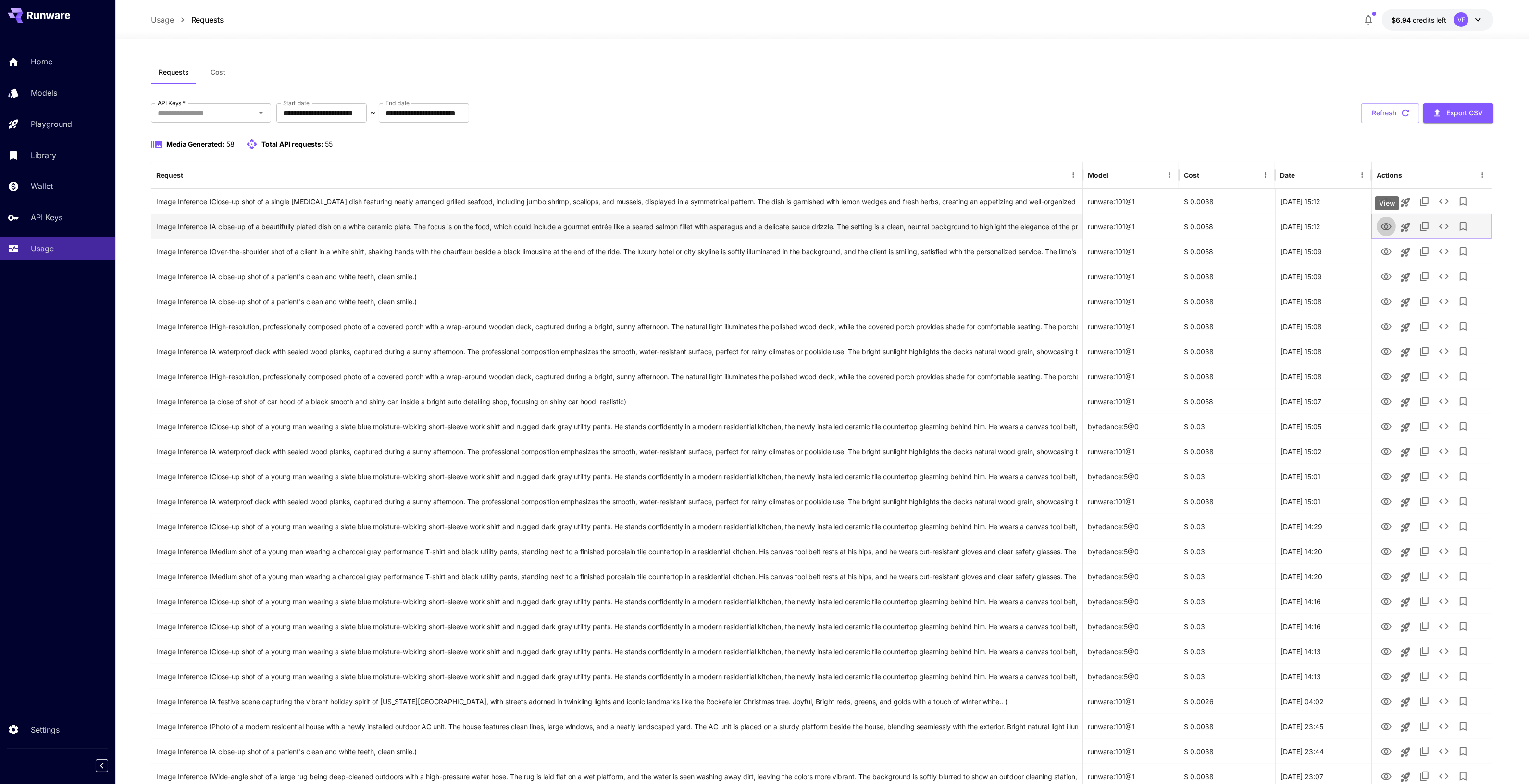
click at [1384, 230] on icon "View" at bounding box center [1386, 227] width 12 height 12
click at [1442, 203] on icon "See details" at bounding box center [1444, 202] width 12 height 12
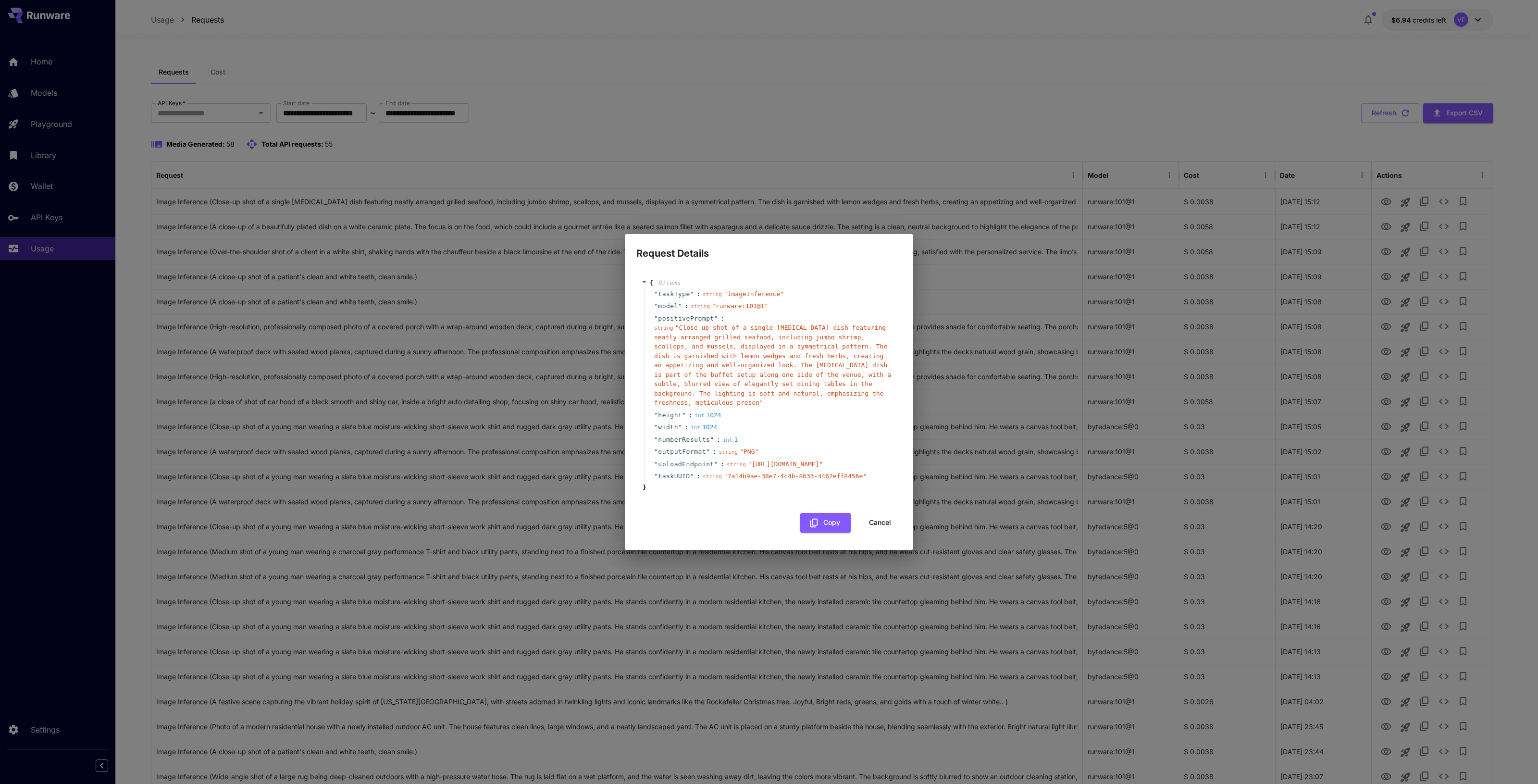
click at [883, 532] on button "Cancel" at bounding box center [880, 522] width 43 height 20
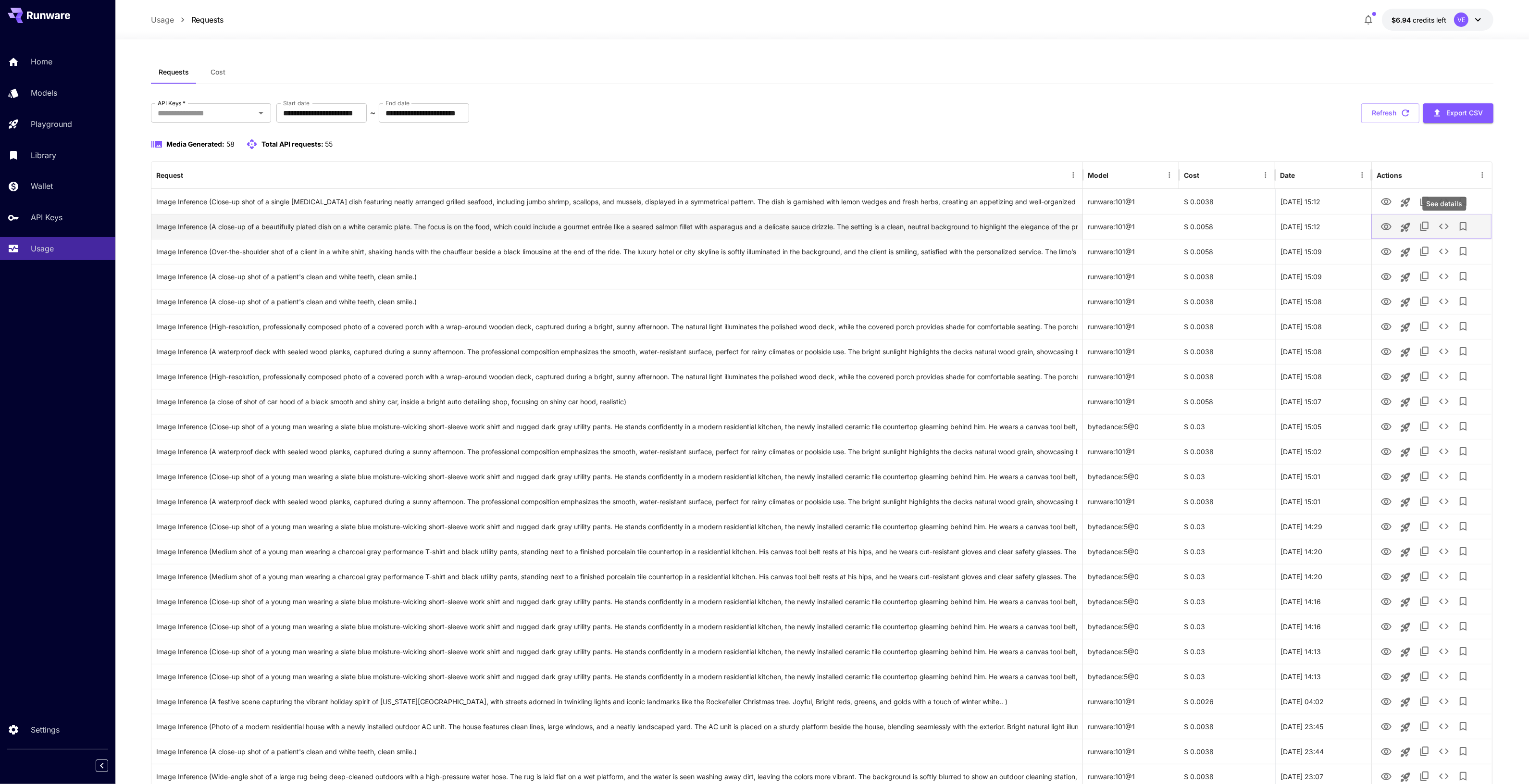
click at [1445, 231] on icon "See details" at bounding box center [1444, 227] width 12 height 12
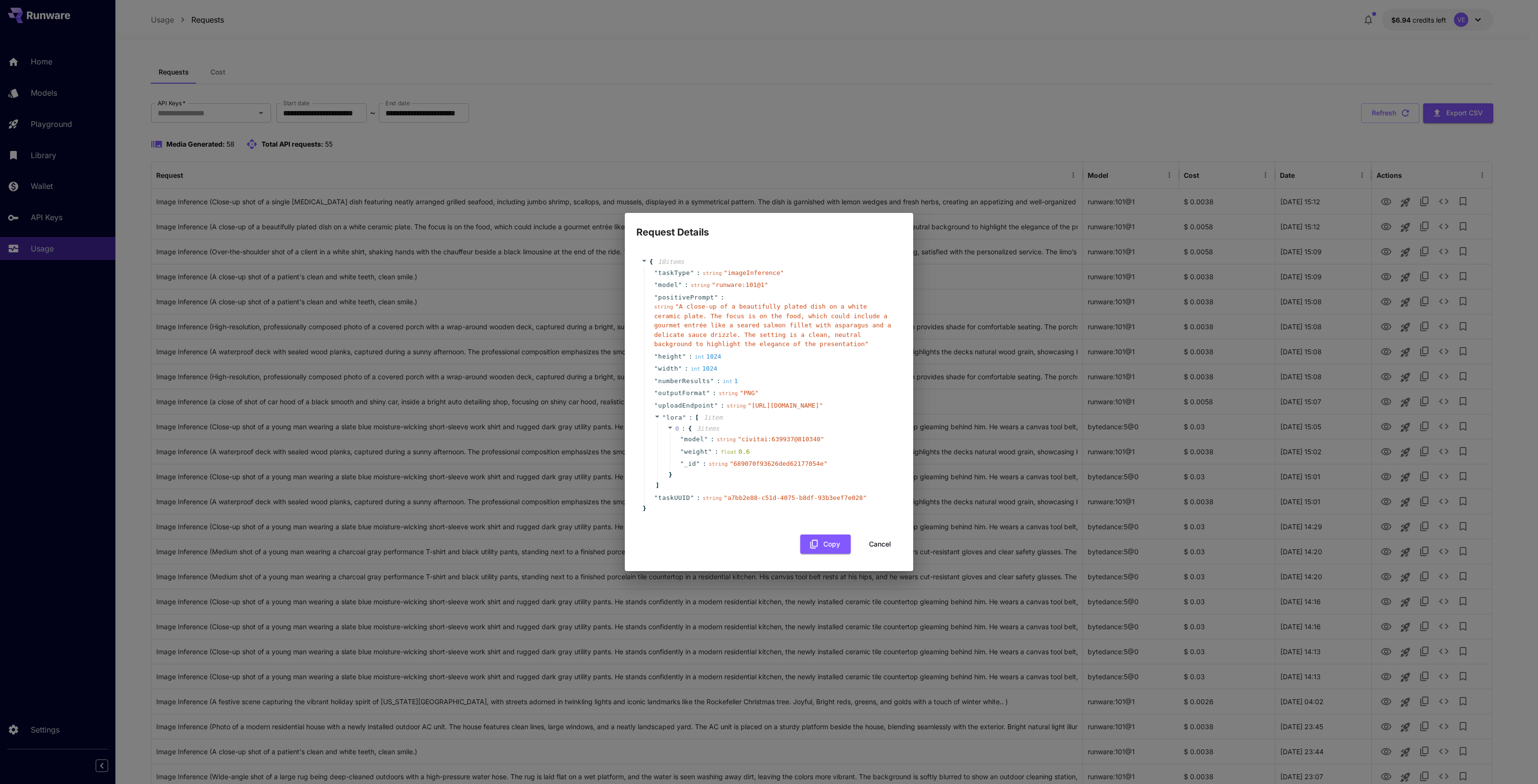
click at [880, 554] on button "Cancel" at bounding box center [880, 544] width 43 height 20
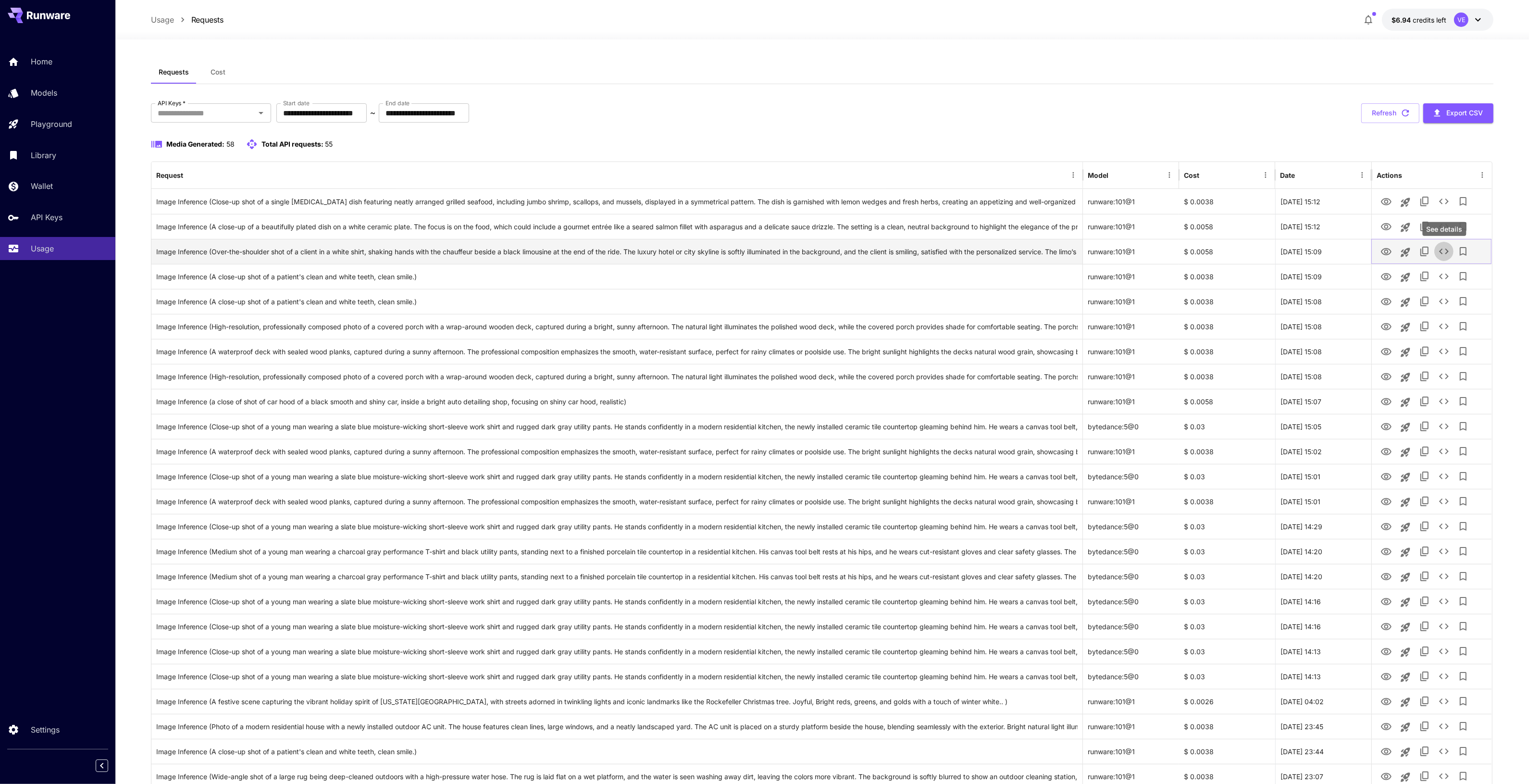
click at [1446, 252] on icon "See details" at bounding box center [1444, 251] width 12 height 12
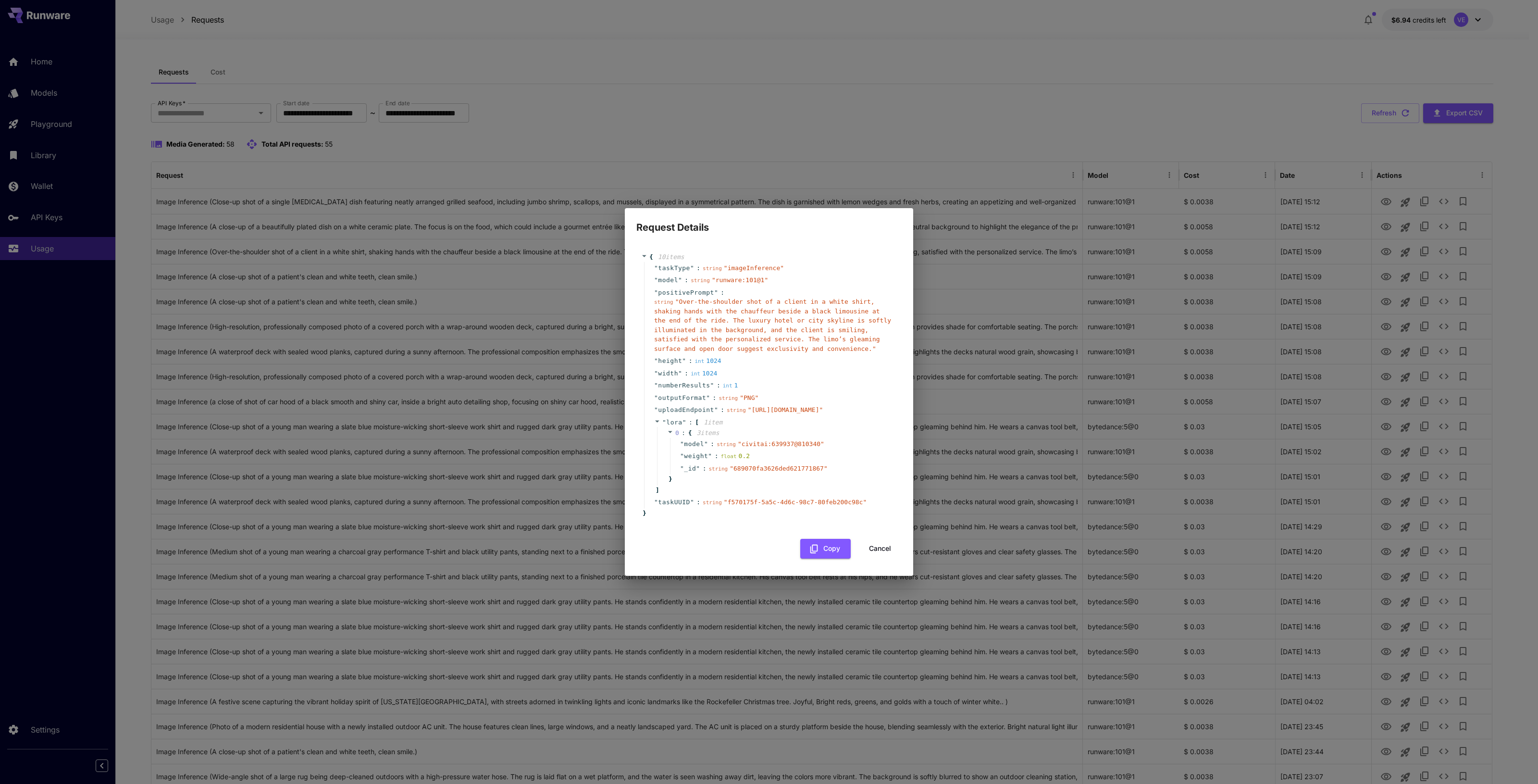
click at [892, 558] on button "Cancel" at bounding box center [880, 549] width 43 height 20
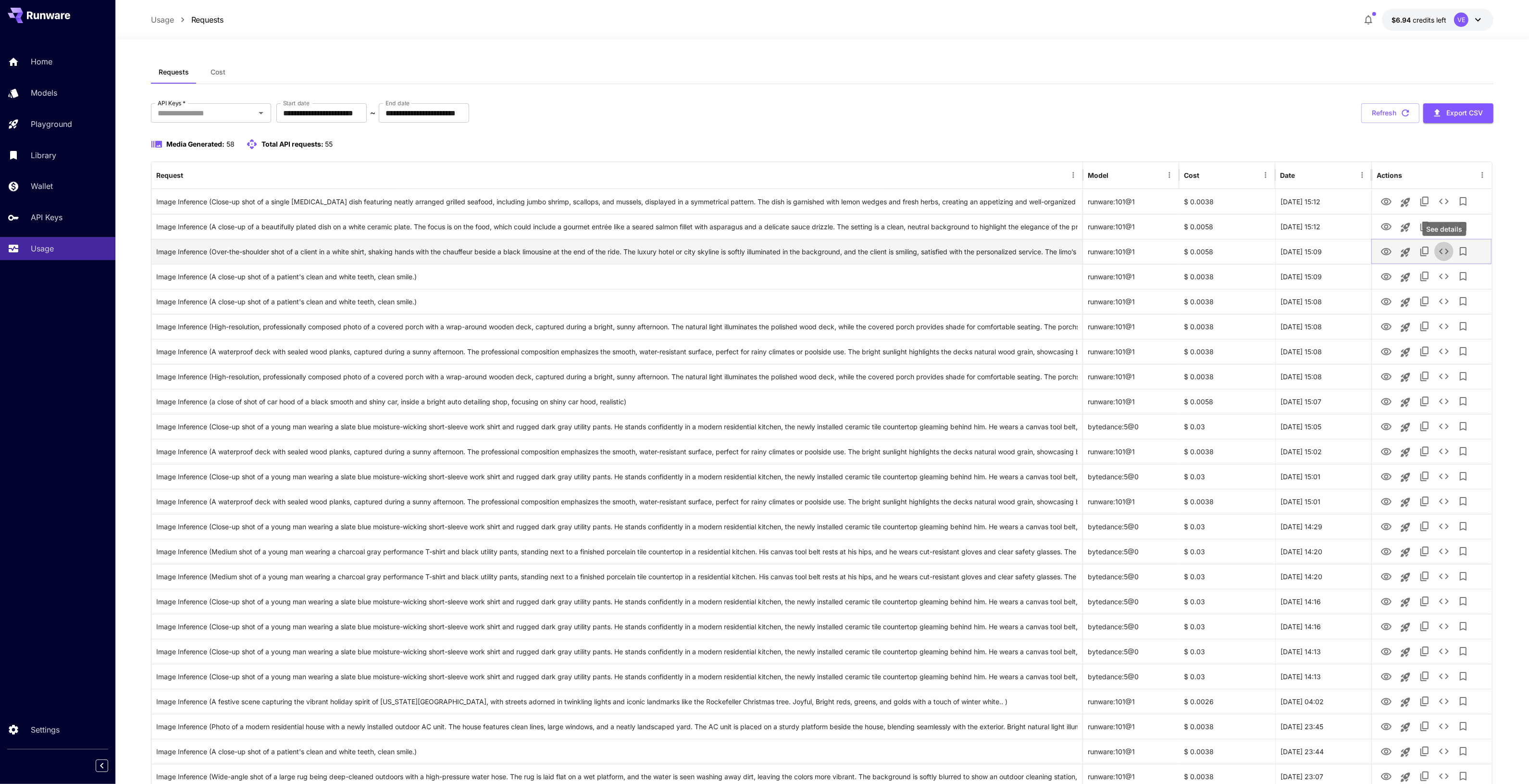
click at [1440, 253] on icon "See details" at bounding box center [1443, 251] width 10 height 6
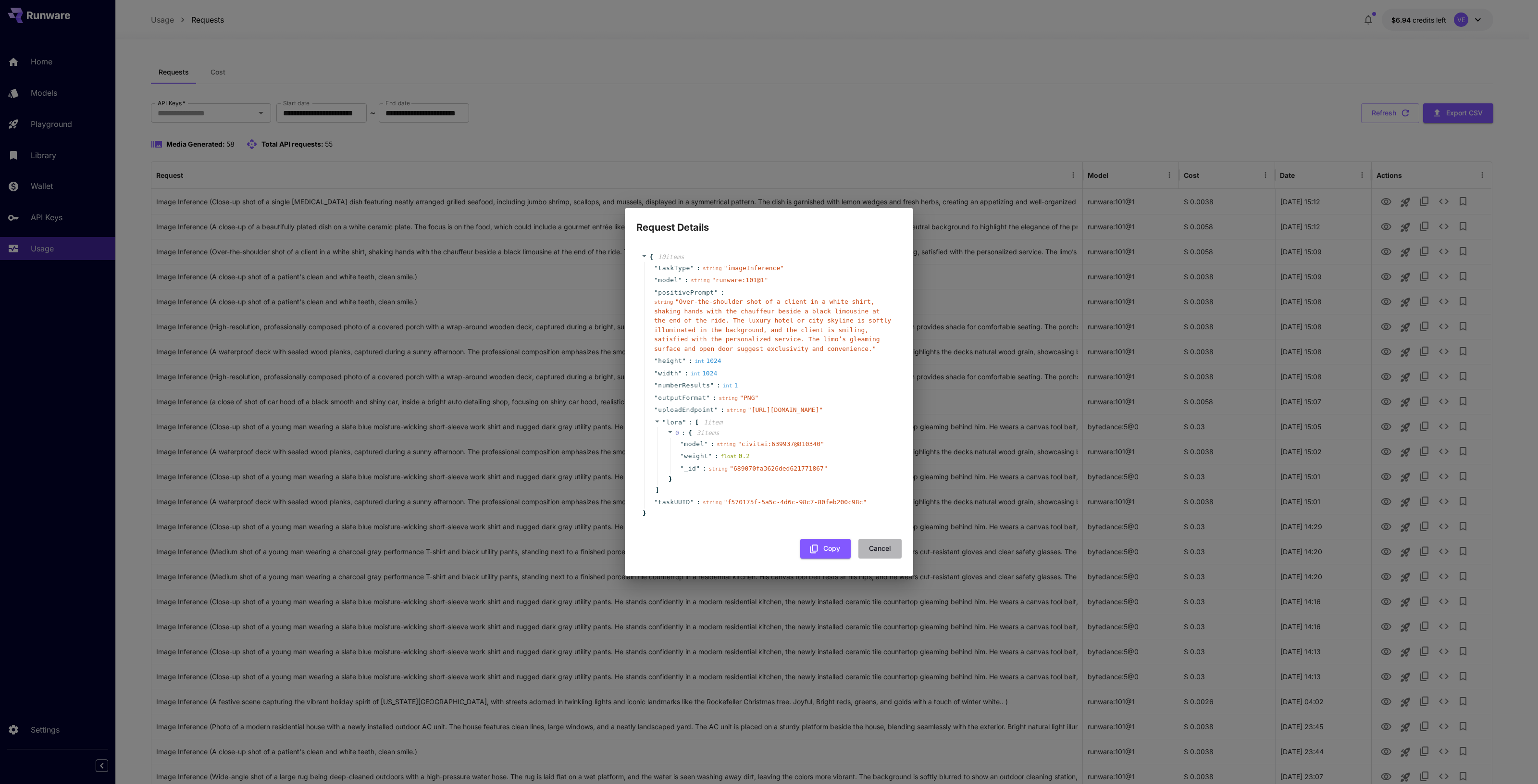
click at [875, 558] on button "Cancel" at bounding box center [880, 549] width 43 height 20
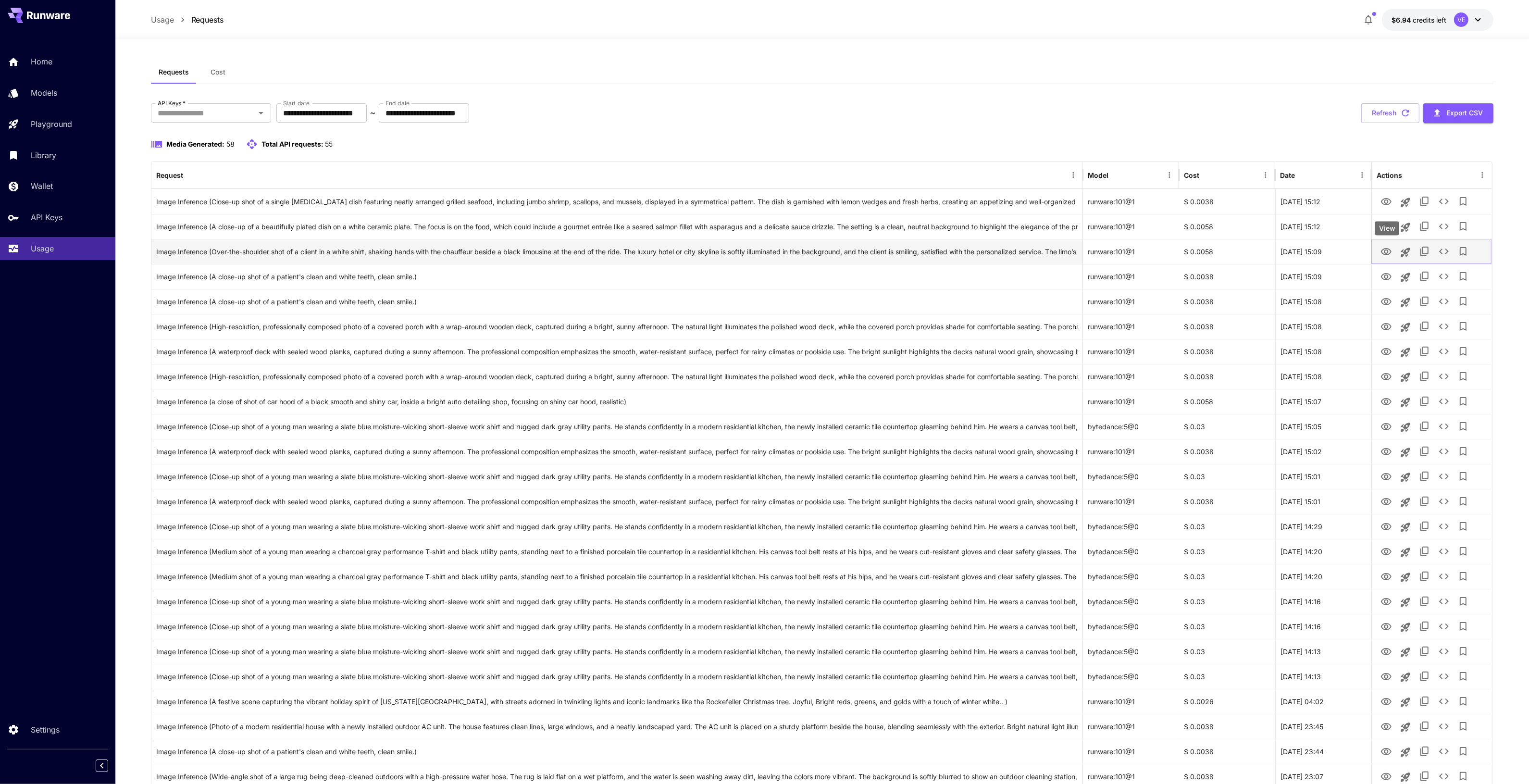
click at [1387, 249] on icon "View" at bounding box center [1385, 251] width 11 height 7
click at [1444, 256] on icon "See details" at bounding box center [1444, 251] width 12 height 12
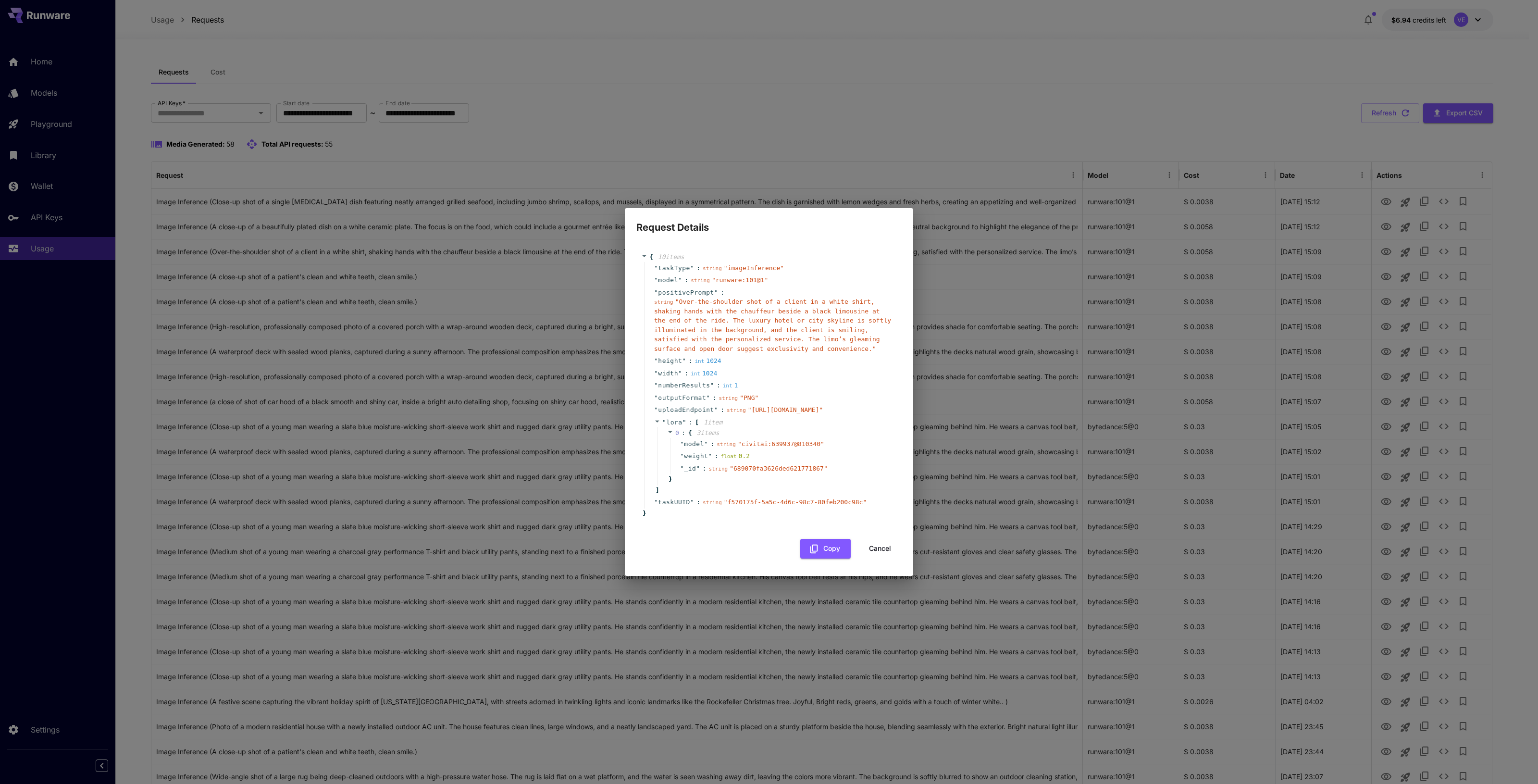
click at [1112, 87] on div "Request Details { 10 item s " taskType " : string " imageInference " " model " …" at bounding box center [769, 392] width 1538 height 784
click at [867, 558] on div "{ 10 item s " taskType " : string " imageInference " " model " : string " runwa…" at bounding box center [769, 400] width 265 height 315
click at [873, 558] on button "Cancel" at bounding box center [880, 549] width 43 height 20
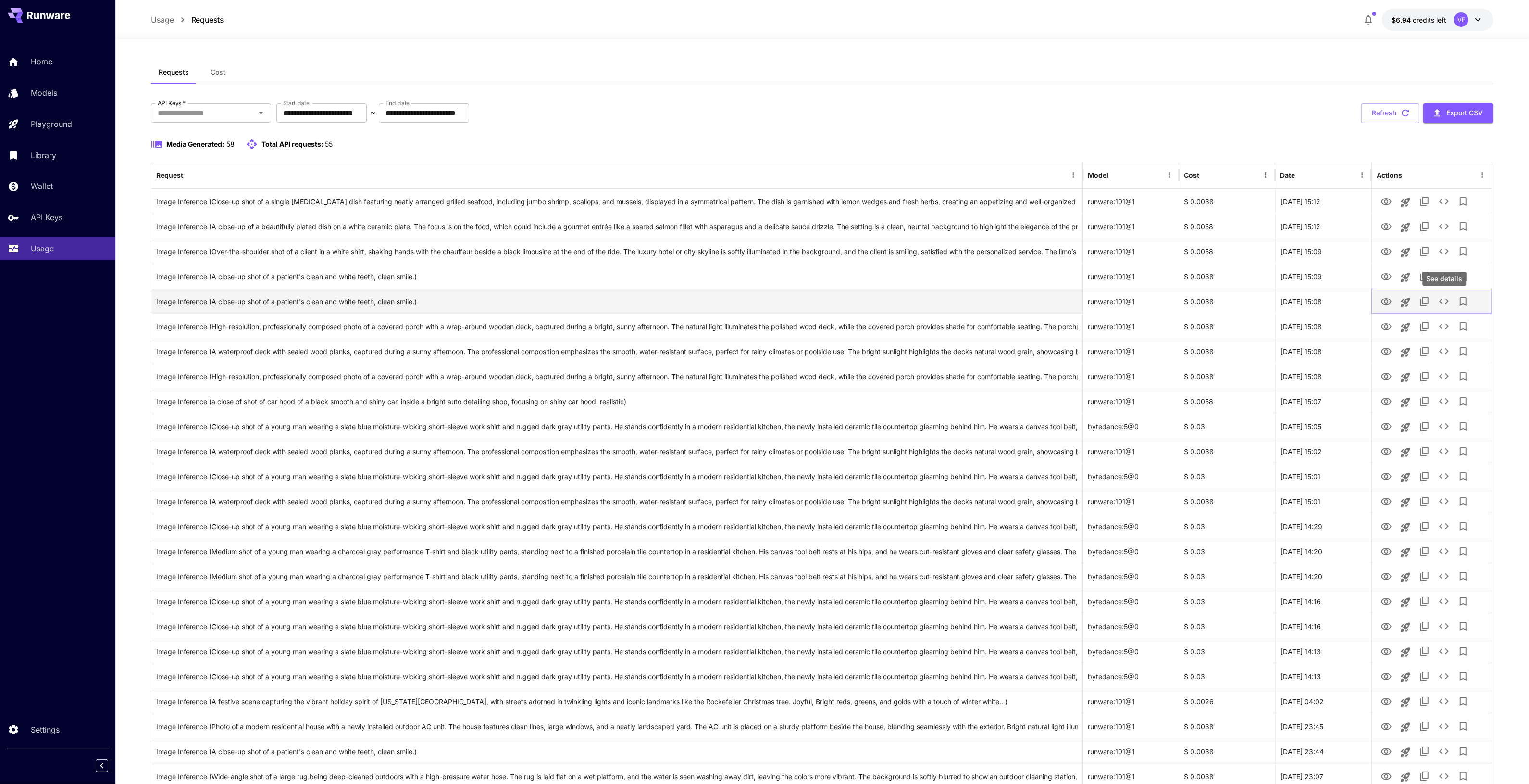
click at [1449, 304] on icon "See details" at bounding box center [1444, 301] width 12 height 12
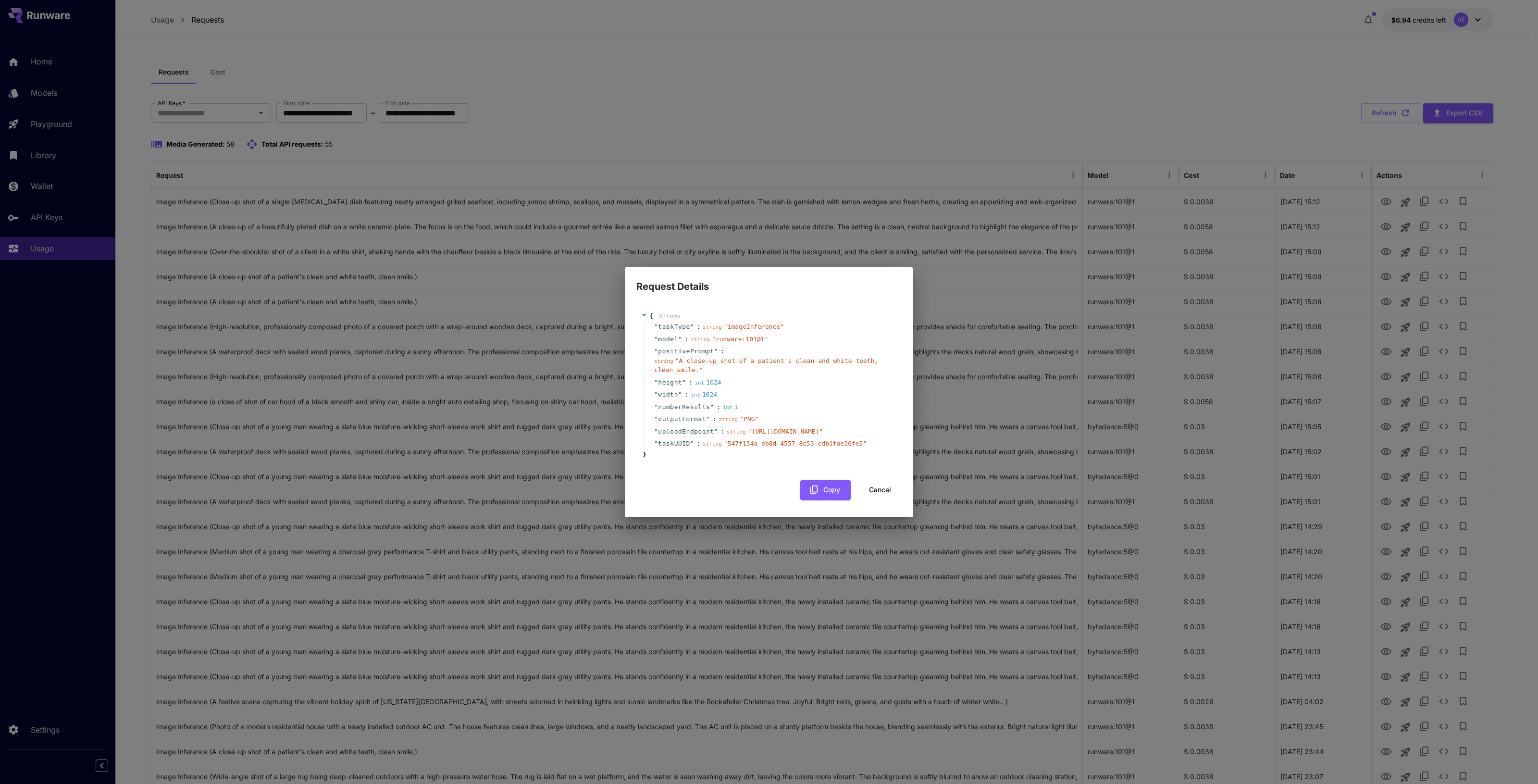
click at [879, 499] on button "Cancel" at bounding box center [880, 490] width 43 height 20
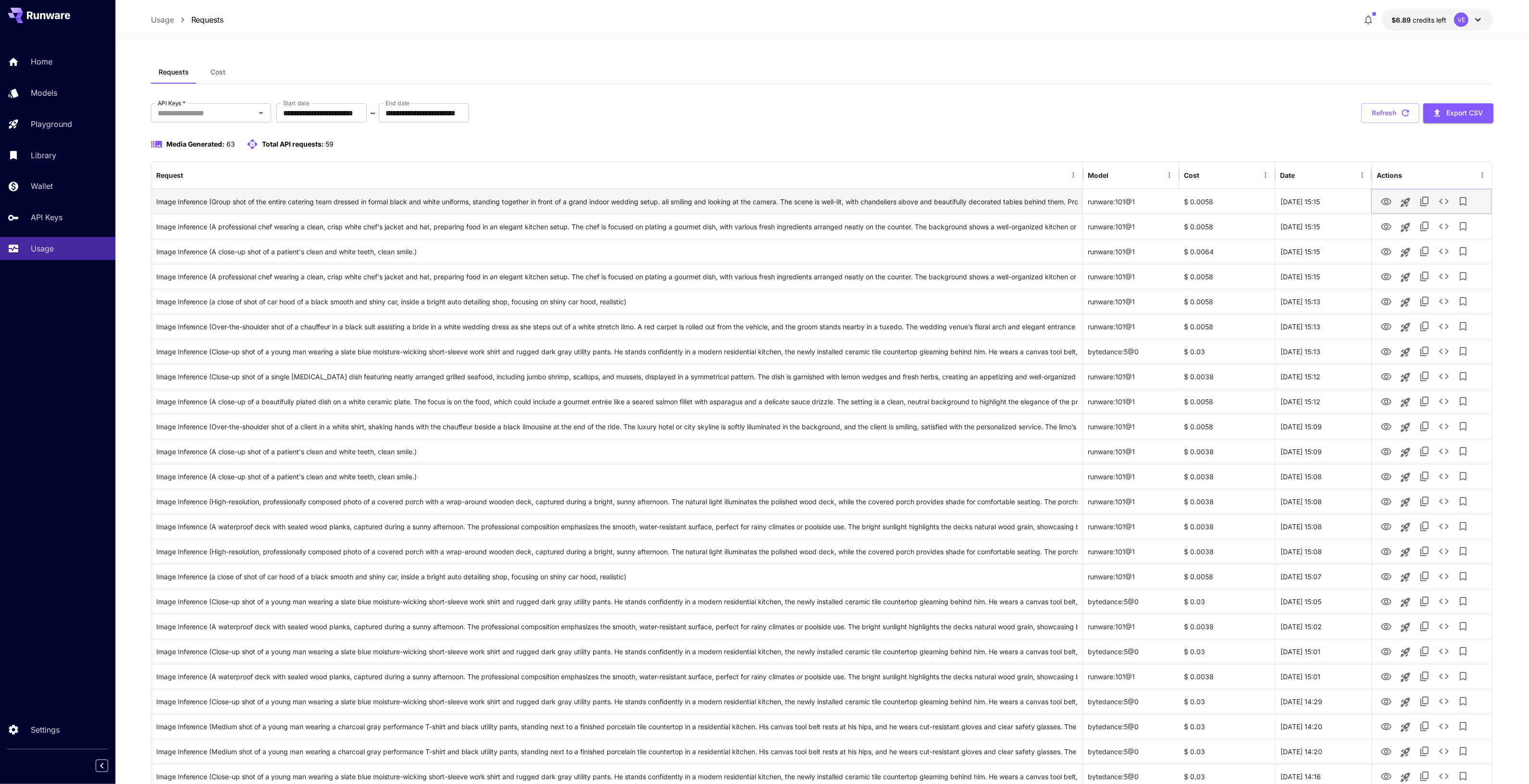
click at [1445, 200] on icon "See details" at bounding box center [1444, 202] width 12 height 12
click at [1442, 234] on button "See details" at bounding box center [1444, 227] width 20 height 20
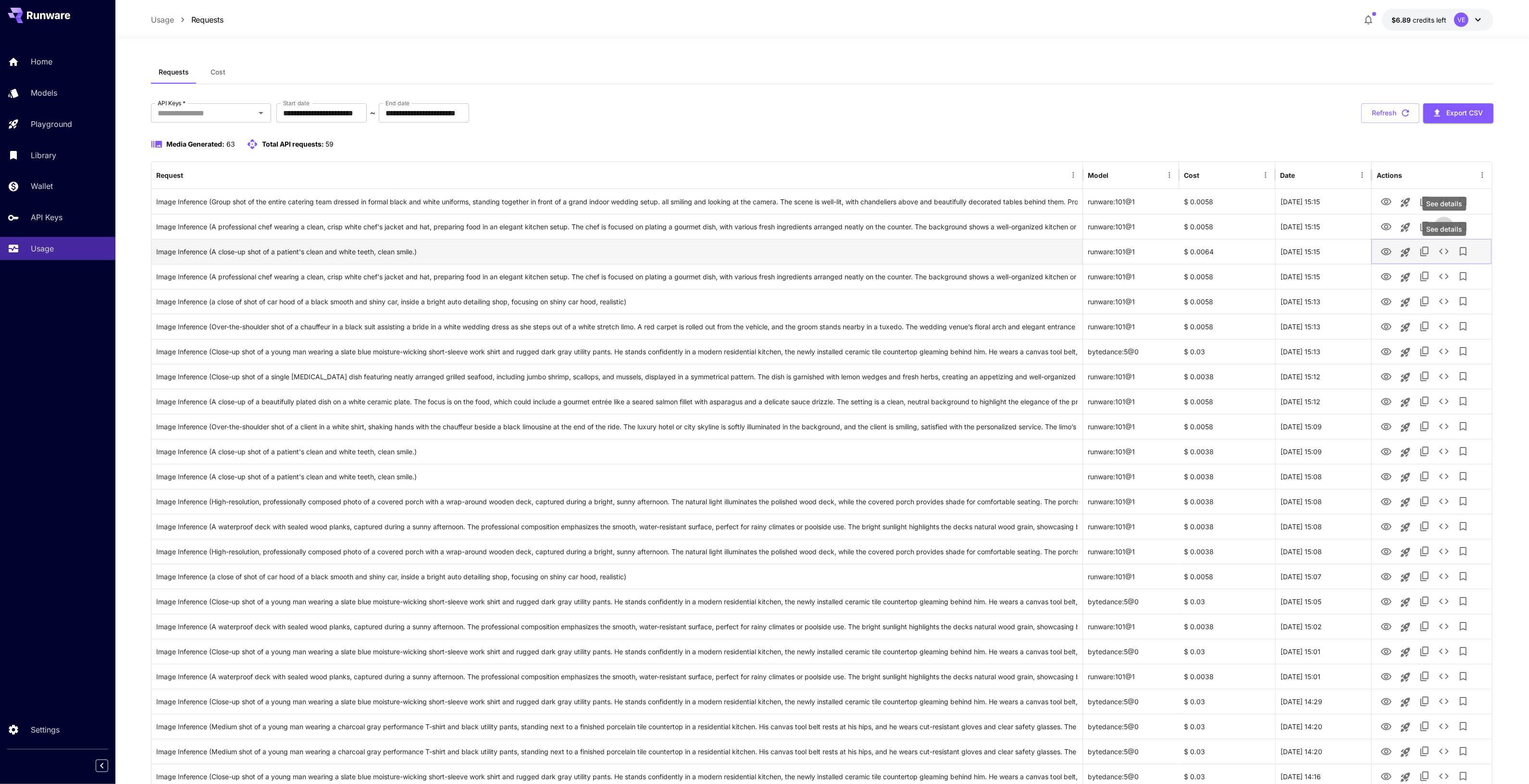
click at [1439, 253] on icon "See details" at bounding box center [1444, 251] width 12 height 12
click at [1442, 250] on icon "See details" at bounding box center [1444, 251] width 12 height 12
click at [1442, 223] on icon "See details" at bounding box center [1444, 227] width 12 height 12
click at [1385, 230] on icon "View" at bounding box center [1386, 227] width 12 height 12
click at [1446, 228] on icon "See details" at bounding box center [1444, 227] width 12 height 12
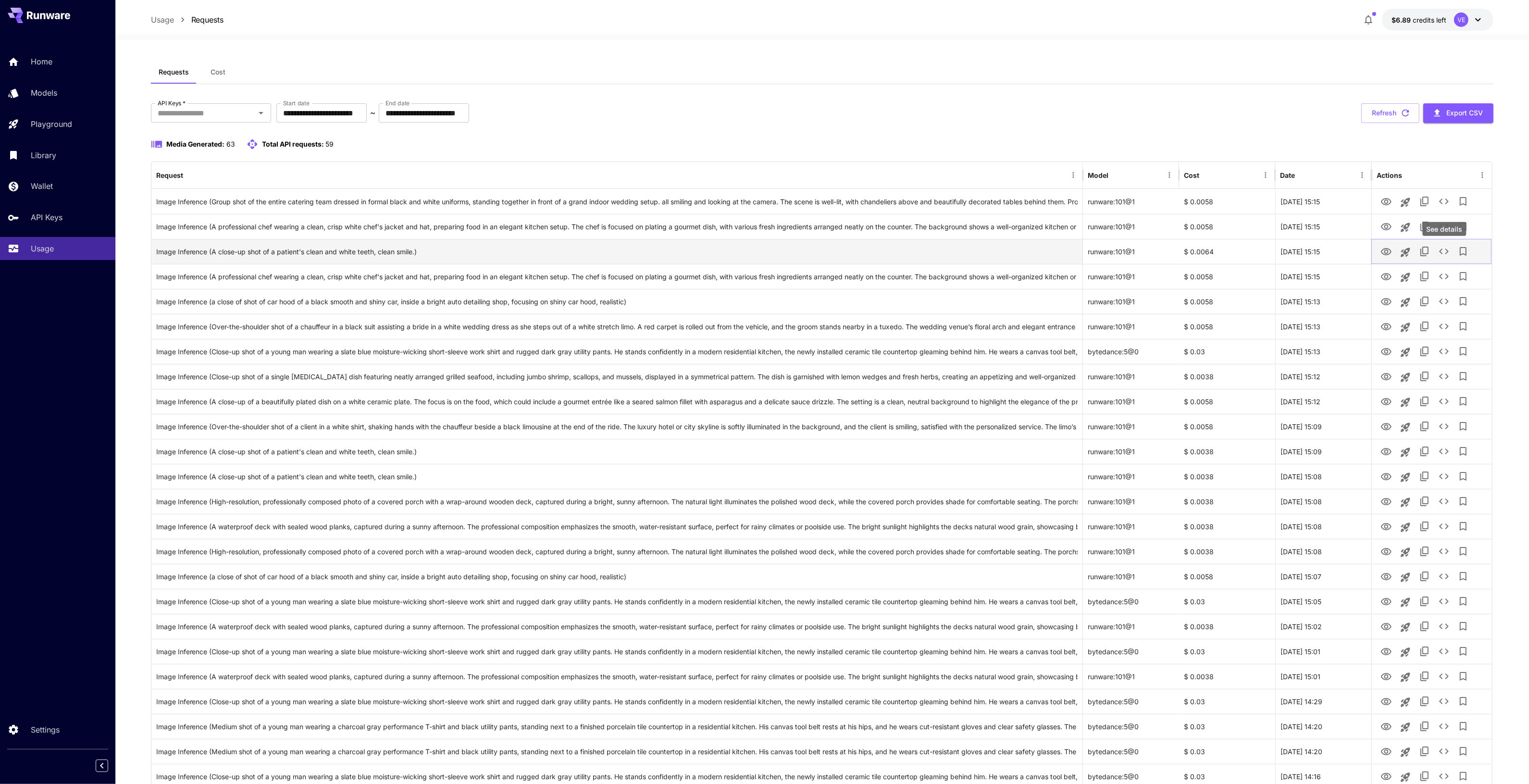
click at [1445, 253] on icon "See details" at bounding box center [1444, 251] width 12 height 12
click at [1438, 225] on div "Copy TaskUUID" at bounding box center [1425, 229] width 58 height 14
click at [1446, 227] on div "Copy TaskUUID" at bounding box center [1425, 229] width 58 height 14
click at [1442, 229] on div "See details" at bounding box center [1444, 229] width 43 height 14
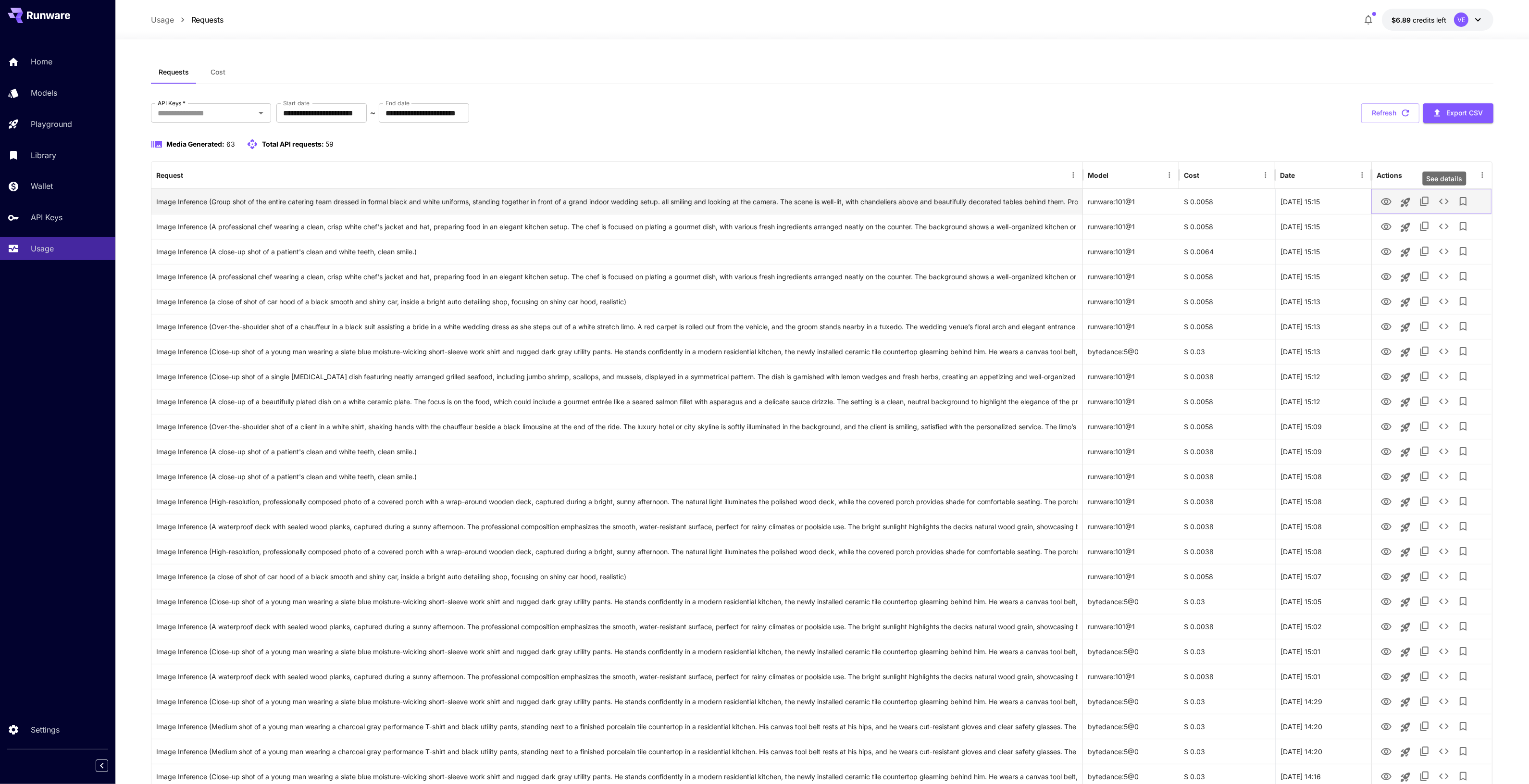
click at [1439, 203] on icon "See details" at bounding box center [1444, 202] width 12 height 12
click at [1445, 222] on icon "See details" at bounding box center [1444, 227] width 12 height 12
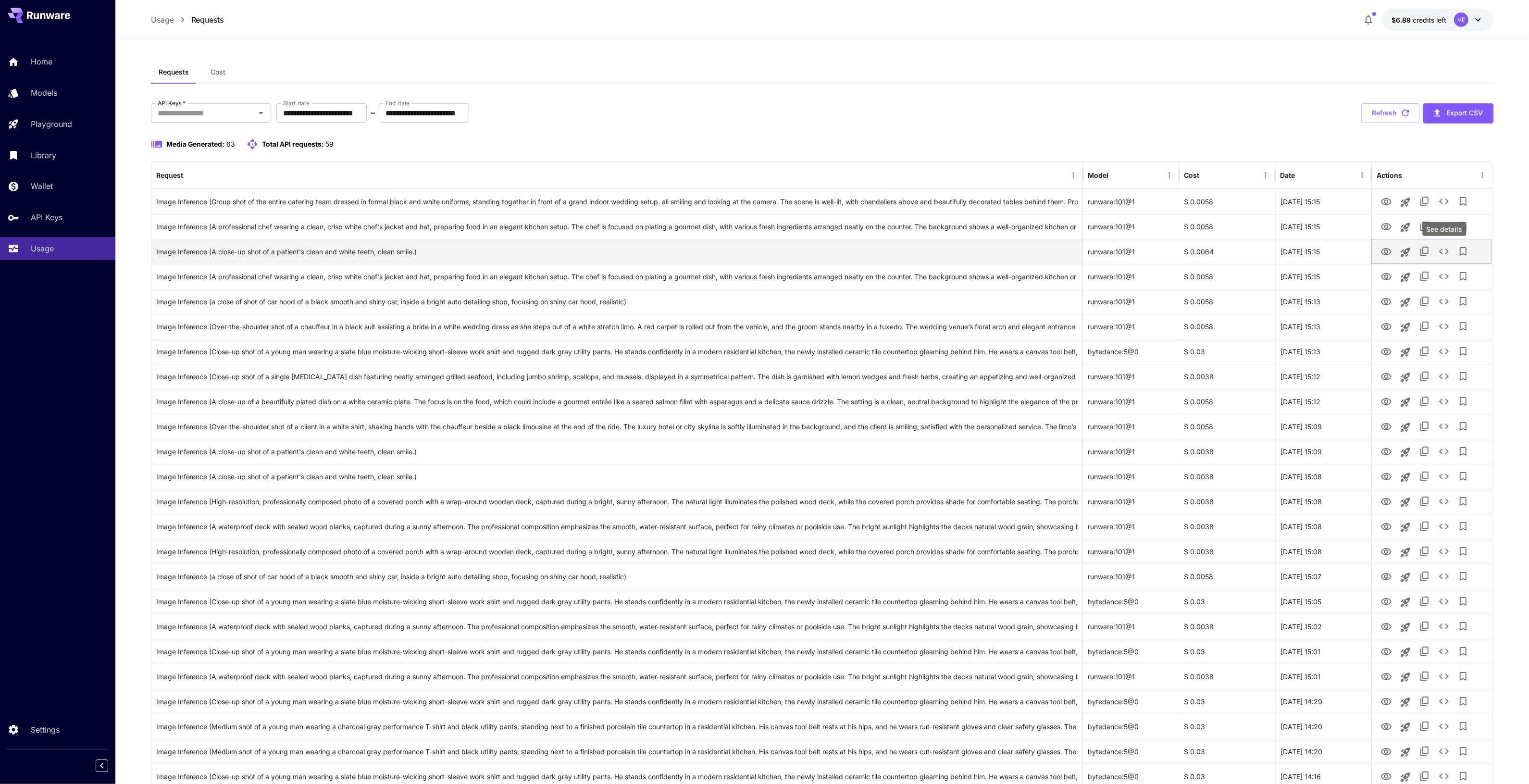
click at [1445, 249] on icon "See details" at bounding box center [1444, 251] width 12 height 12
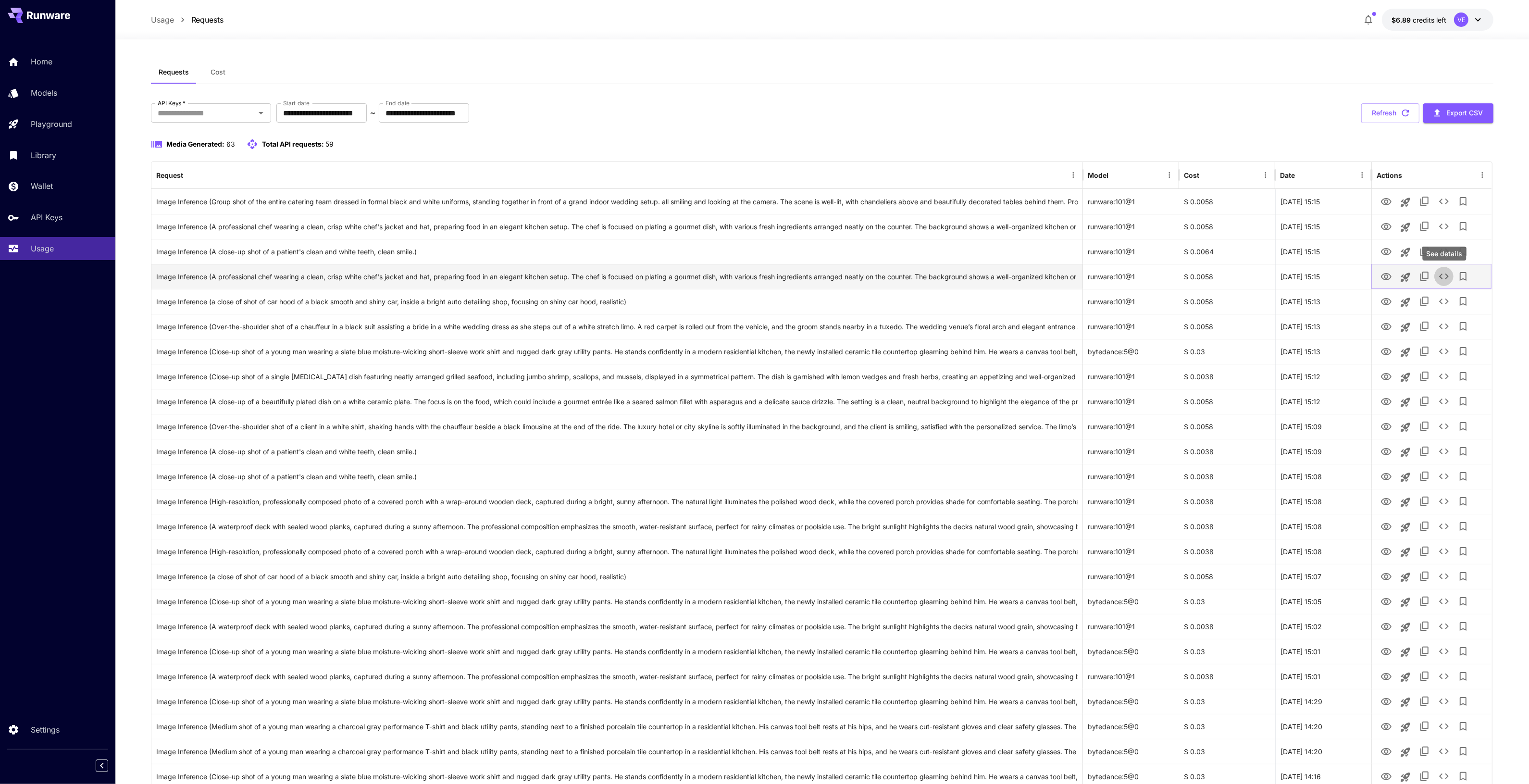
click at [1443, 273] on icon "See details" at bounding box center [1444, 277] width 12 height 12
click at [1440, 293] on button "See details" at bounding box center [1444, 301] width 20 height 20
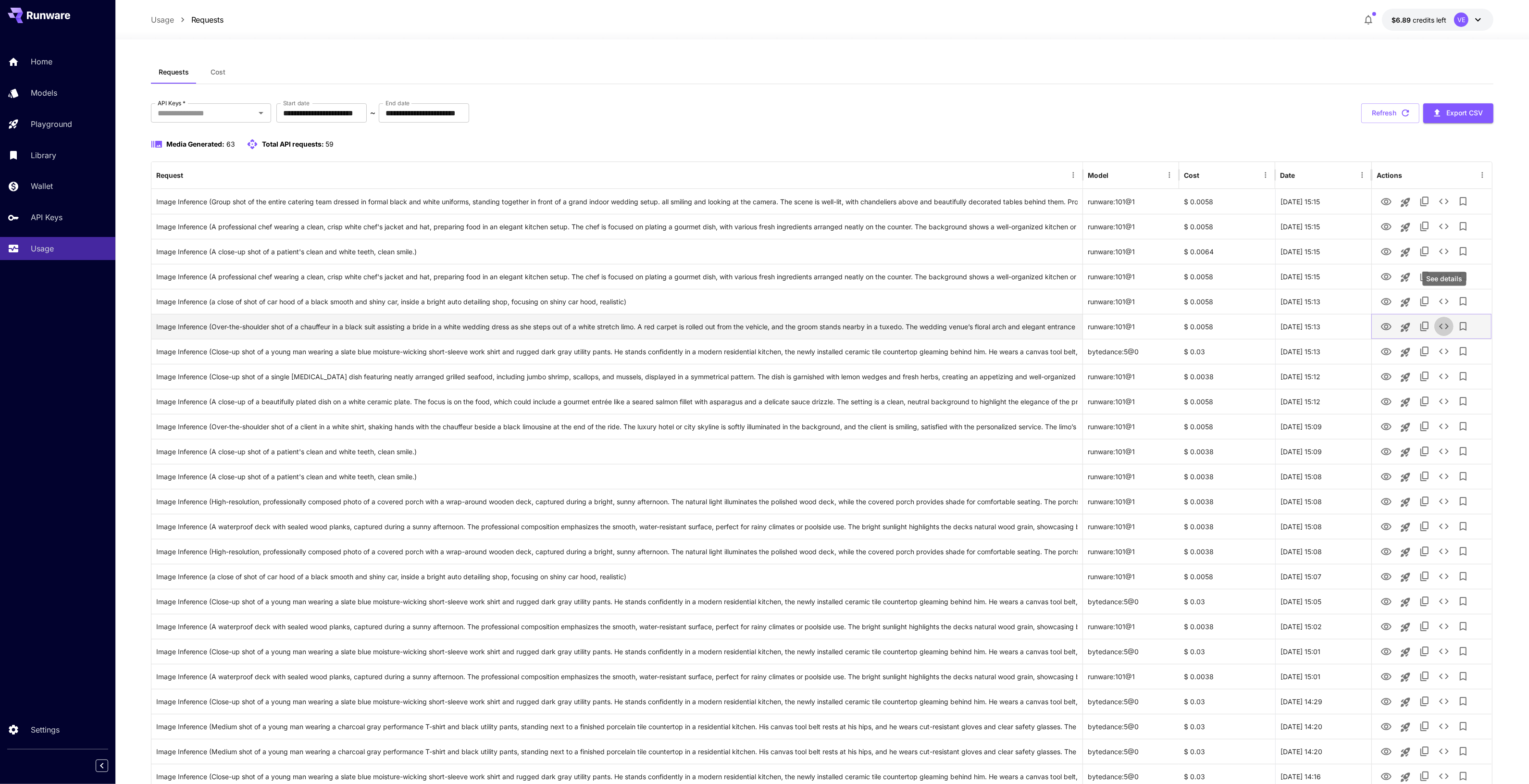
click at [1440, 319] on button "See details" at bounding box center [1444, 326] width 20 height 20
click at [1441, 326] on div "See details" at bounding box center [1444, 328] width 43 height 14
click at [1442, 316] on div "See details" at bounding box center [1444, 306] width 45 height 22
click at [1442, 317] on button "See details" at bounding box center [1444, 326] width 20 height 20
click at [1447, 361] on div at bounding box center [1431, 351] width 110 height 25
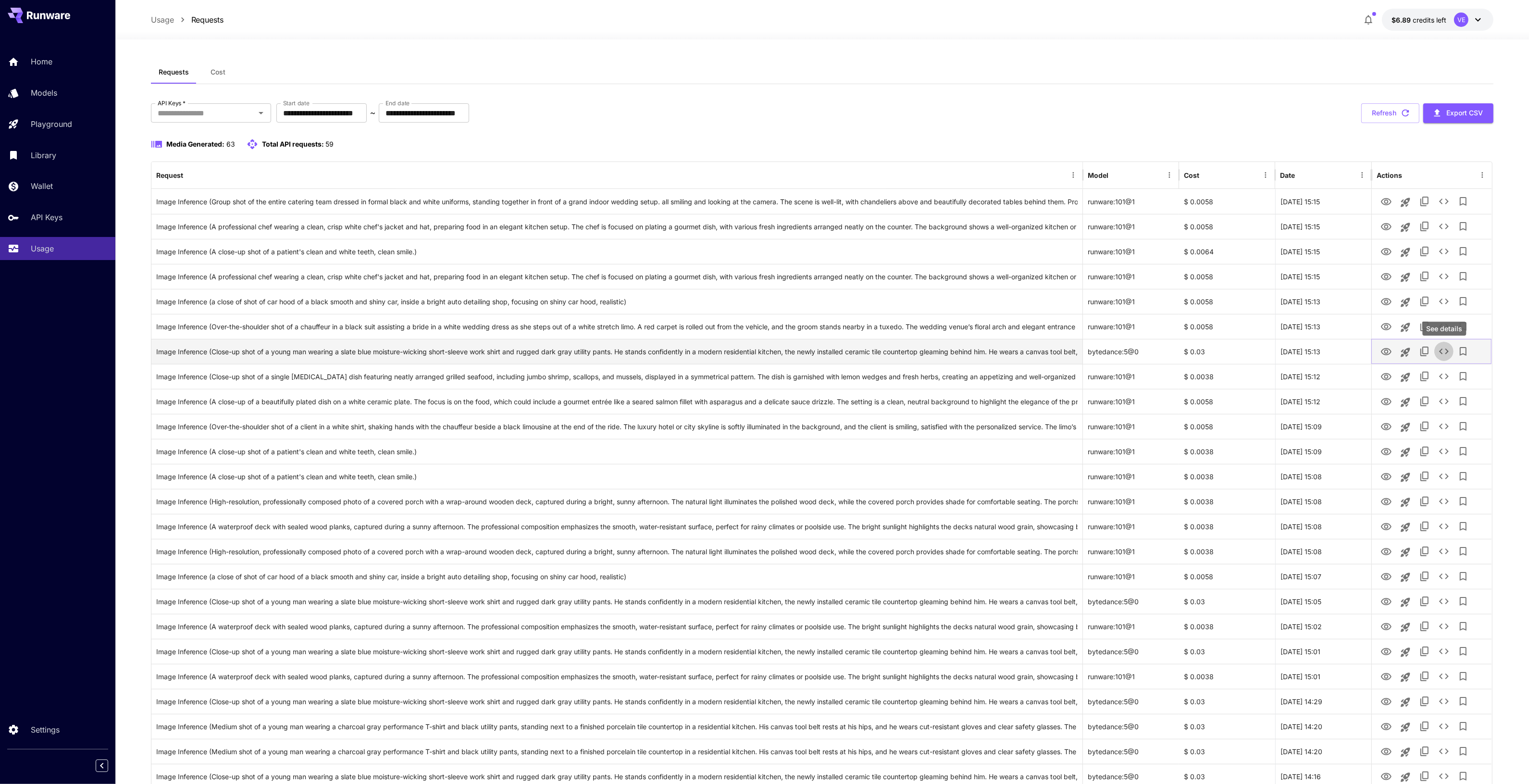
click at [1447, 357] on icon "See details" at bounding box center [1444, 352] width 12 height 12
click at [1440, 349] on icon "See details" at bounding box center [1435, 352] width 12 height 12
click at [1445, 370] on icon "See details" at bounding box center [1444, 376] width 12 height 12
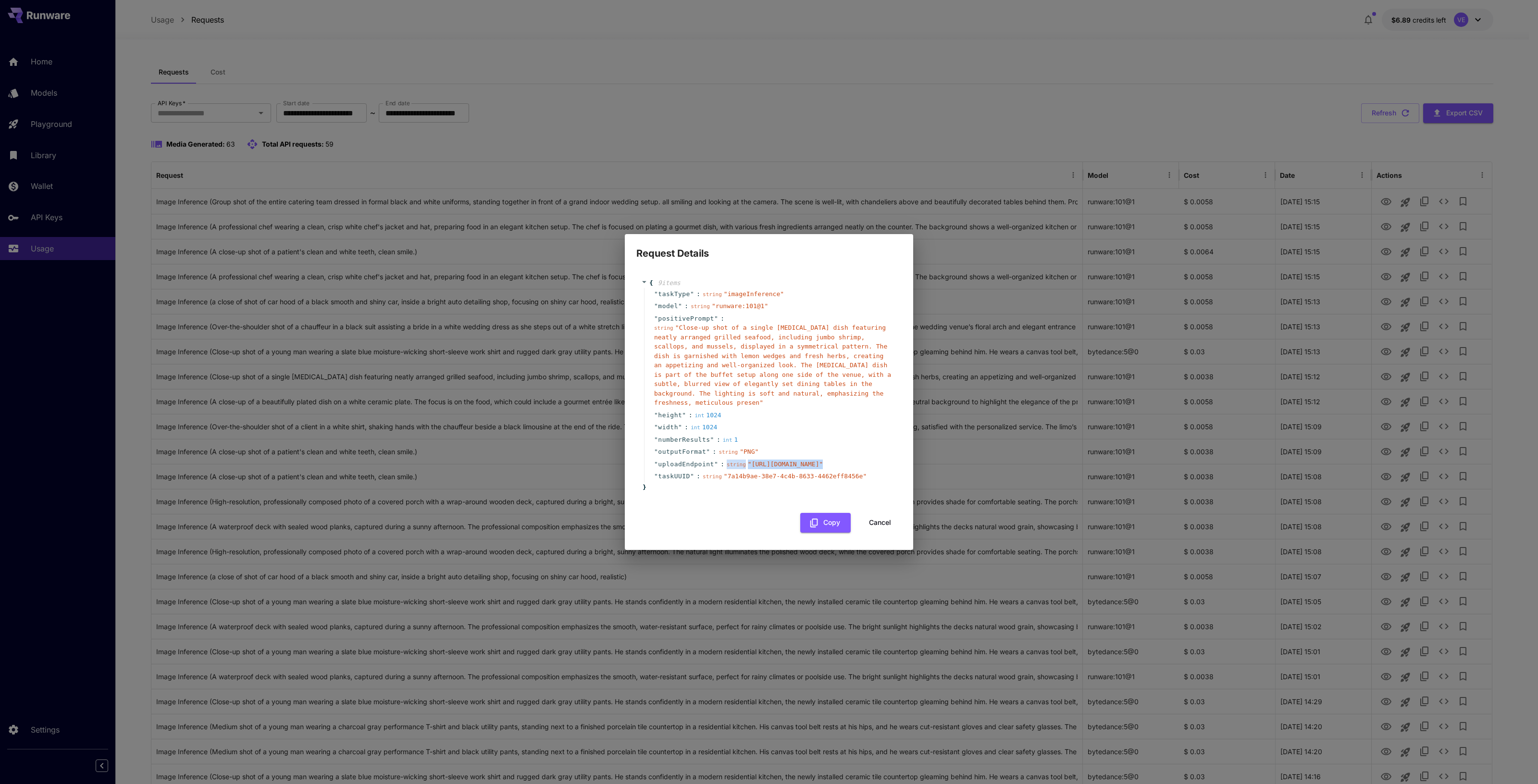
drag, startPoint x: 654, startPoint y: 427, endPoint x: 864, endPoint y: 490, distance: 219.2
click at [823, 469] on div "string " https://snappystorage.nyc3.digitaloceanspaces.com/GBP-photos/prod/68d2…" at bounding box center [775, 464] width 97 height 10
click at [676, 324] on span "" Close-up shot of a single chafing dish featuring neatly arranged grilled seaf…" at bounding box center [772, 364] width 236 height 82
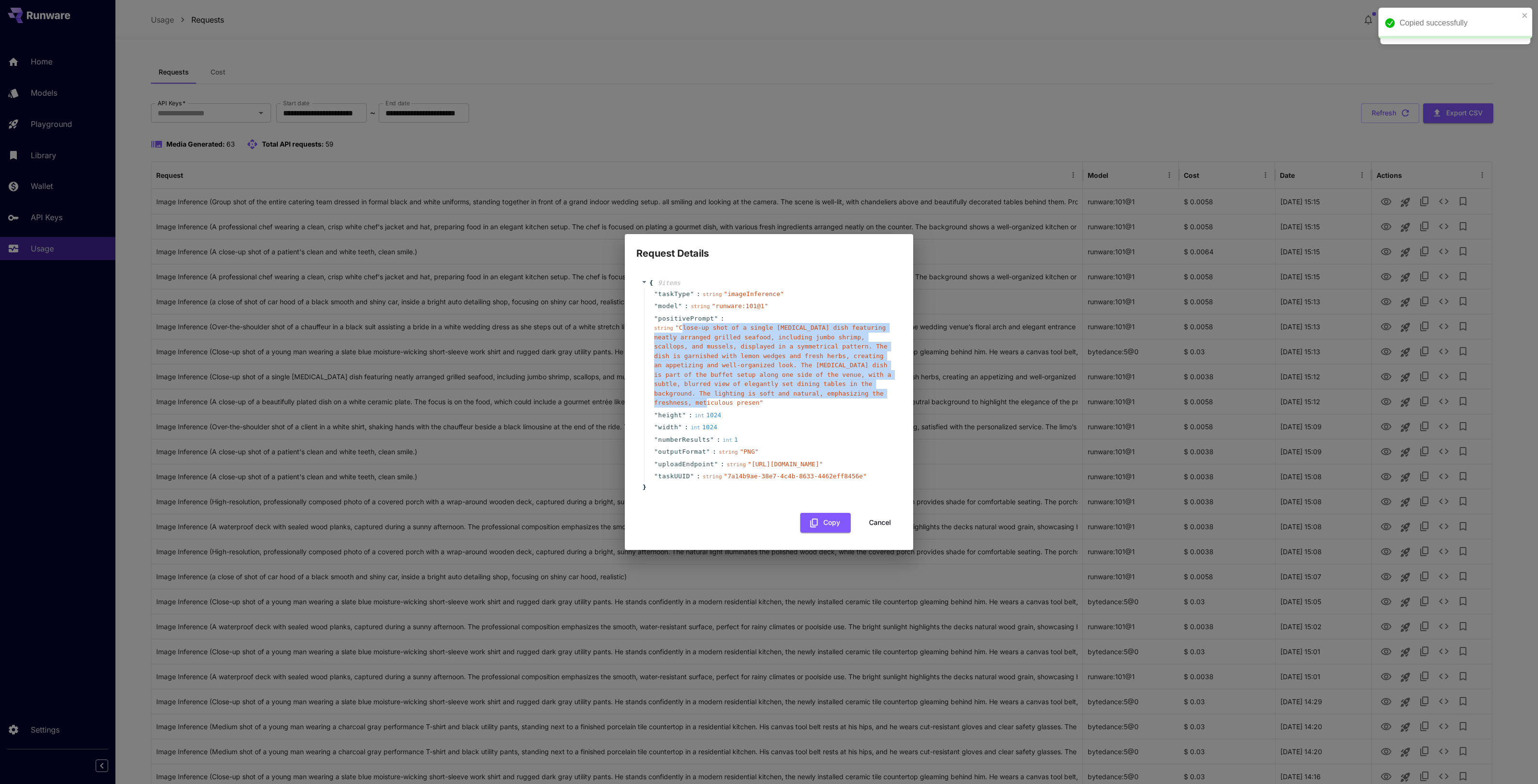
drag, startPoint x: 679, startPoint y: 292, endPoint x: 806, endPoint y: 356, distance: 142.2
click at [806, 356] on span "" Close-up shot of a single chafing dish featuring neatly arranged grilled seaf…" at bounding box center [772, 364] width 236 height 82
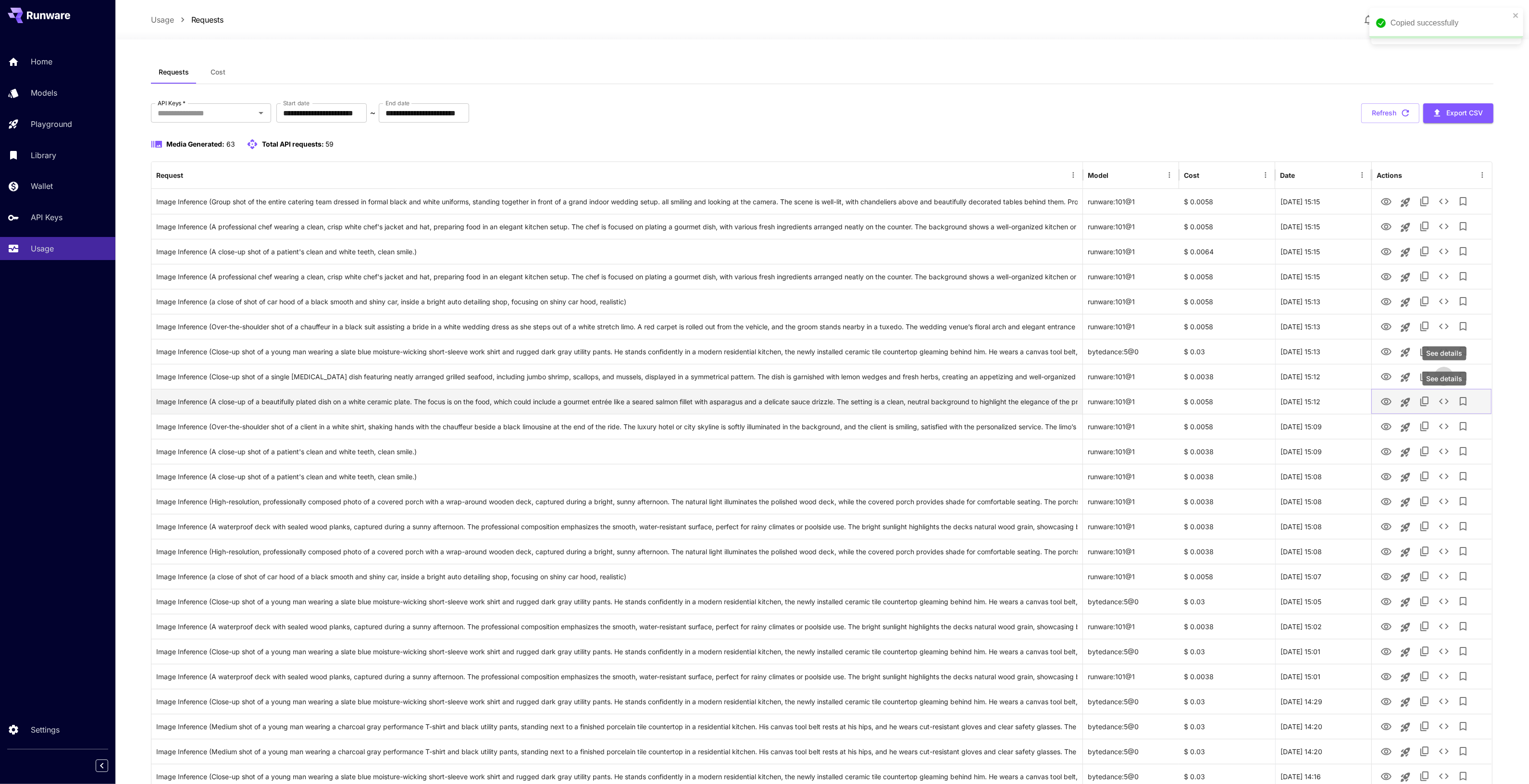
click at [1445, 401] on icon "See details" at bounding box center [1444, 401] width 12 height 12
click at [1447, 426] on icon "See details" at bounding box center [1444, 426] width 12 height 12
click at [1447, 450] on icon "See details" at bounding box center [1444, 451] width 12 height 12
click at [1450, 478] on button "See details" at bounding box center [1444, 477] width 20 height 20
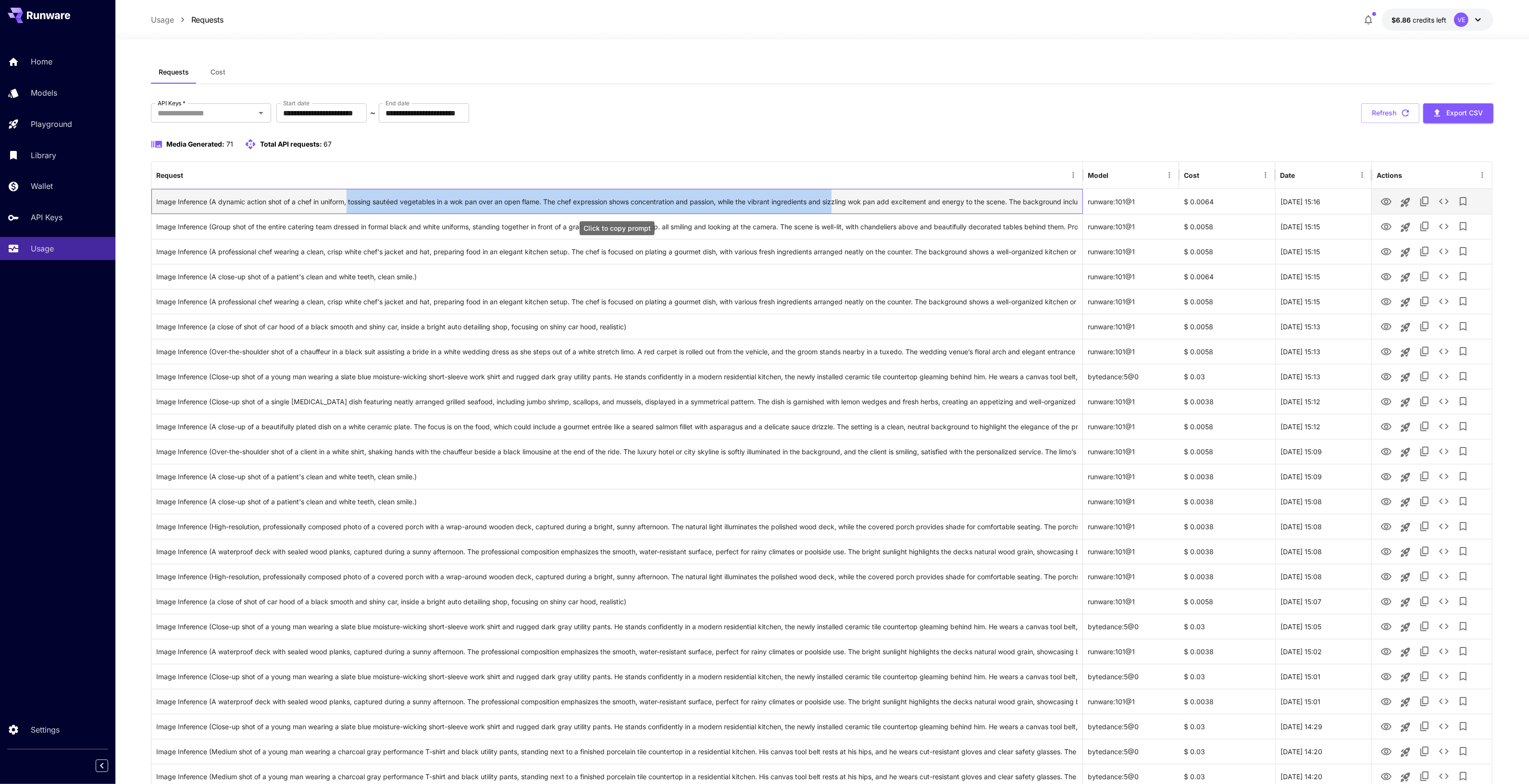
drag, startPoint x: 349, startPoint y: 201, endPoint x: 926, endPoint y: 201, distance: 577.0
click at [842, 201] on div "Image Inference (A dynamic action shot of a chef in uniform, tossing sautéed ve…" at bounding box center [618, 201] width 922 height 25
click at [1389, 205] on icon "View" at bounding box center [1386, 202] width 12 height 12
click at [1386, 225] on icon "View" at bounding box center [1386, 227] width 12 height 12
click at [1435, 225] on button "See details" at bounding box center [1444, 227] width 20 height 20
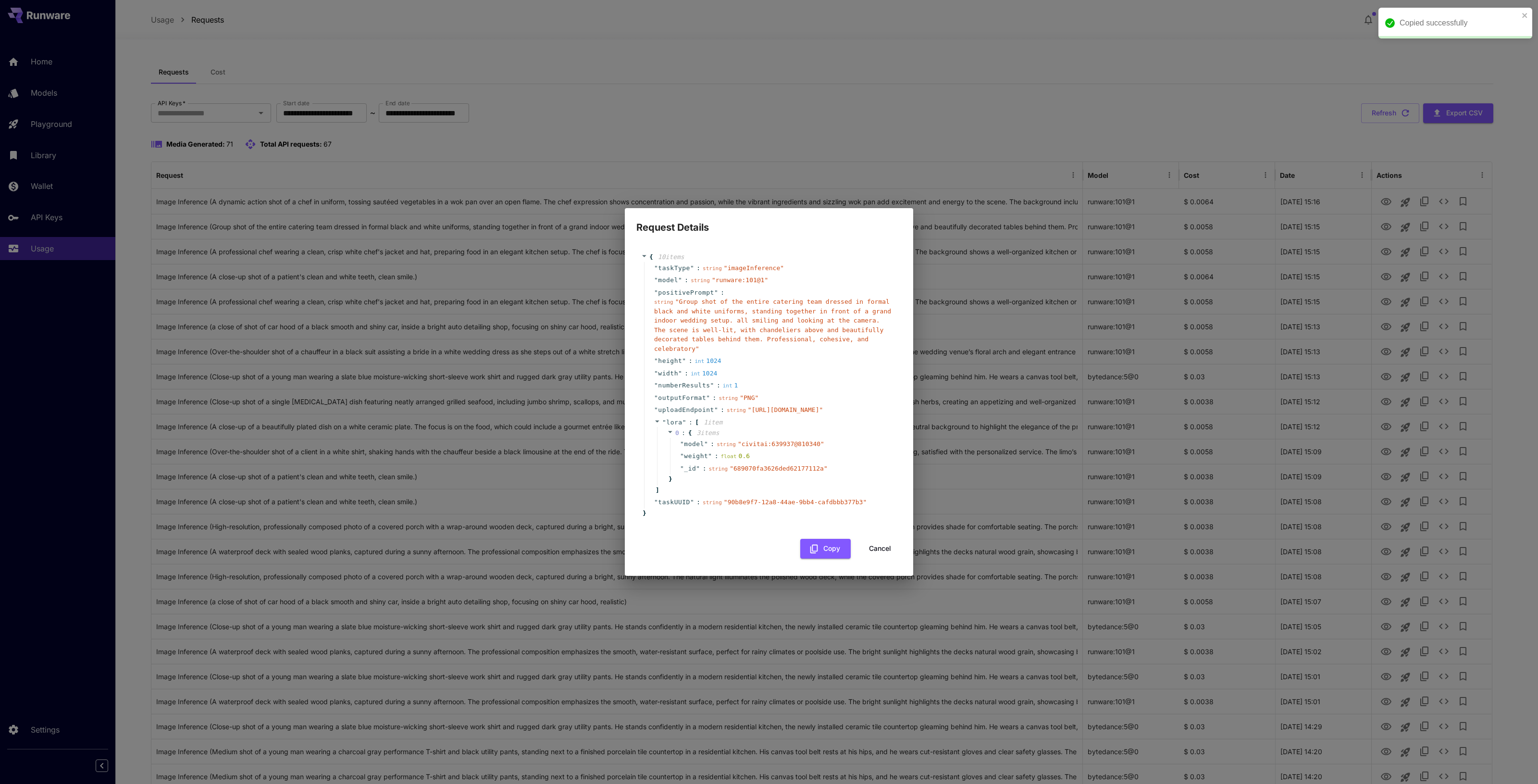
click at [1032, 93] on div "Request Details { 10 item s " taskType " : string " imageInference " " model " …" at bounding box center [769, 392] width 1538 height 784
click at [869, 558] on button "Cancel" at bounding box center [880, 549] width 43 height 20
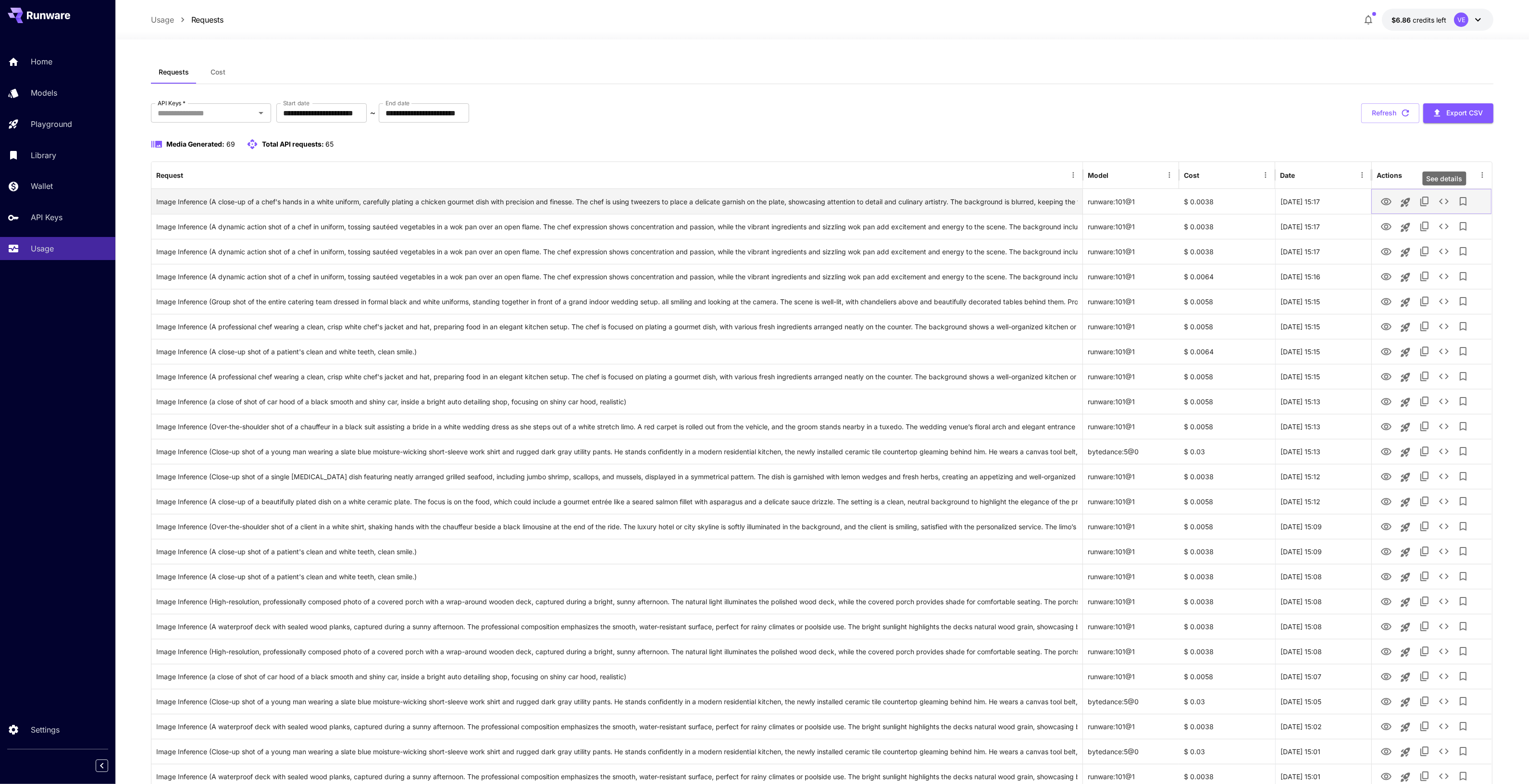
click at [1444, 200] on icon "See details" at bounding box center [1444, 202] width 12 height 12
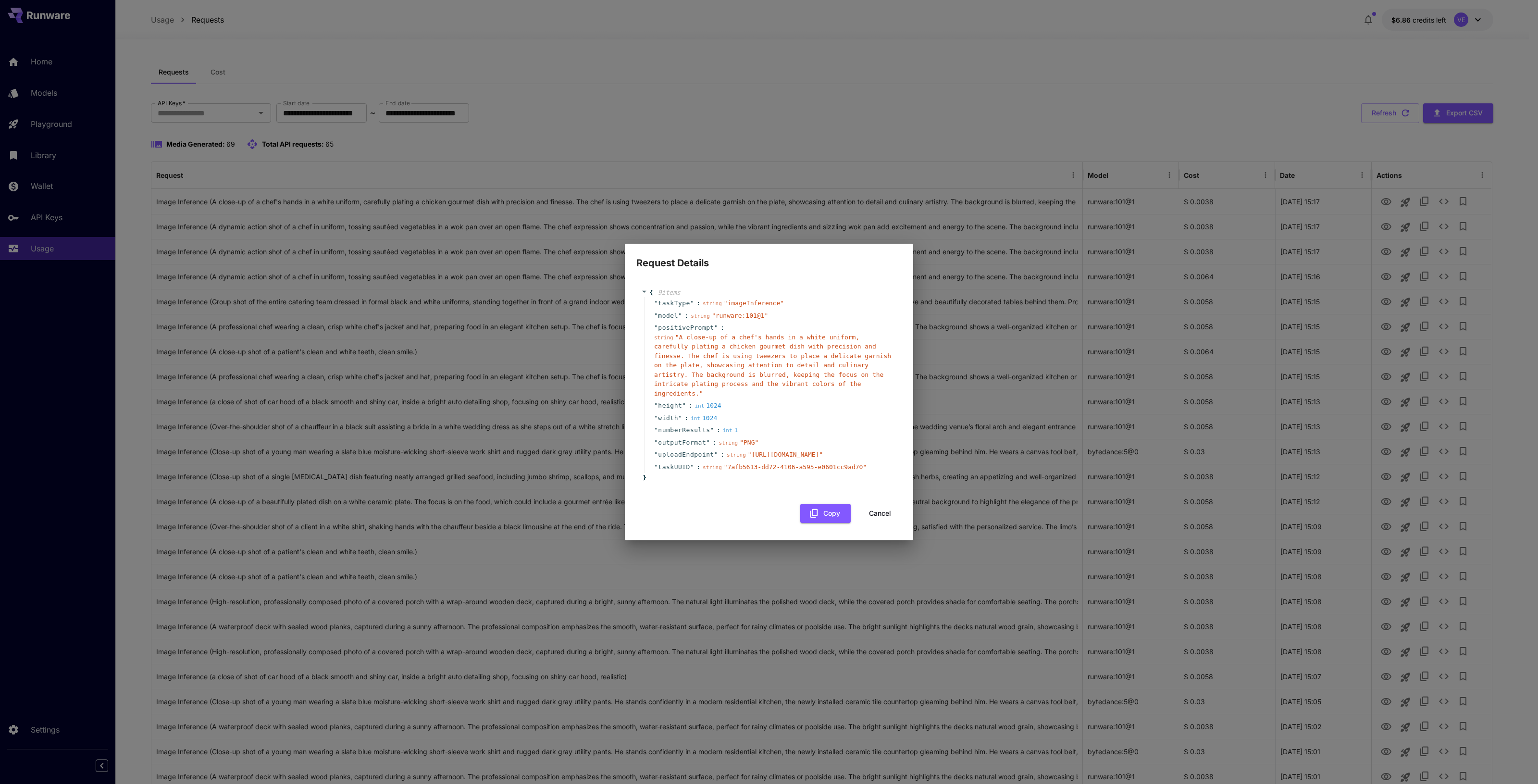
drag, startPoint x: 671, startPoint y: 414, endPoint x: 813, endPoint y: 477, distance: 155.3
click at [813, 459] on div "string " [URL][DOMAIN_NAME] "" at bounding box center [775, 455] width 97 height 10
click at [818, 459] on div "string " [URL][DOMAIN_NAME] "" at bounding box center [775, 455] width 97 height 10
drag, startPoint x: 779, startPoint y: 489, endPoint x: 677, endPoint y: 422, distance: 122.0
click at [677, 422] on div "" taskType " : string " imageInference " " model " : string " runware:101@1 " "…" at bounding box center [770, 384] width 253 height 176
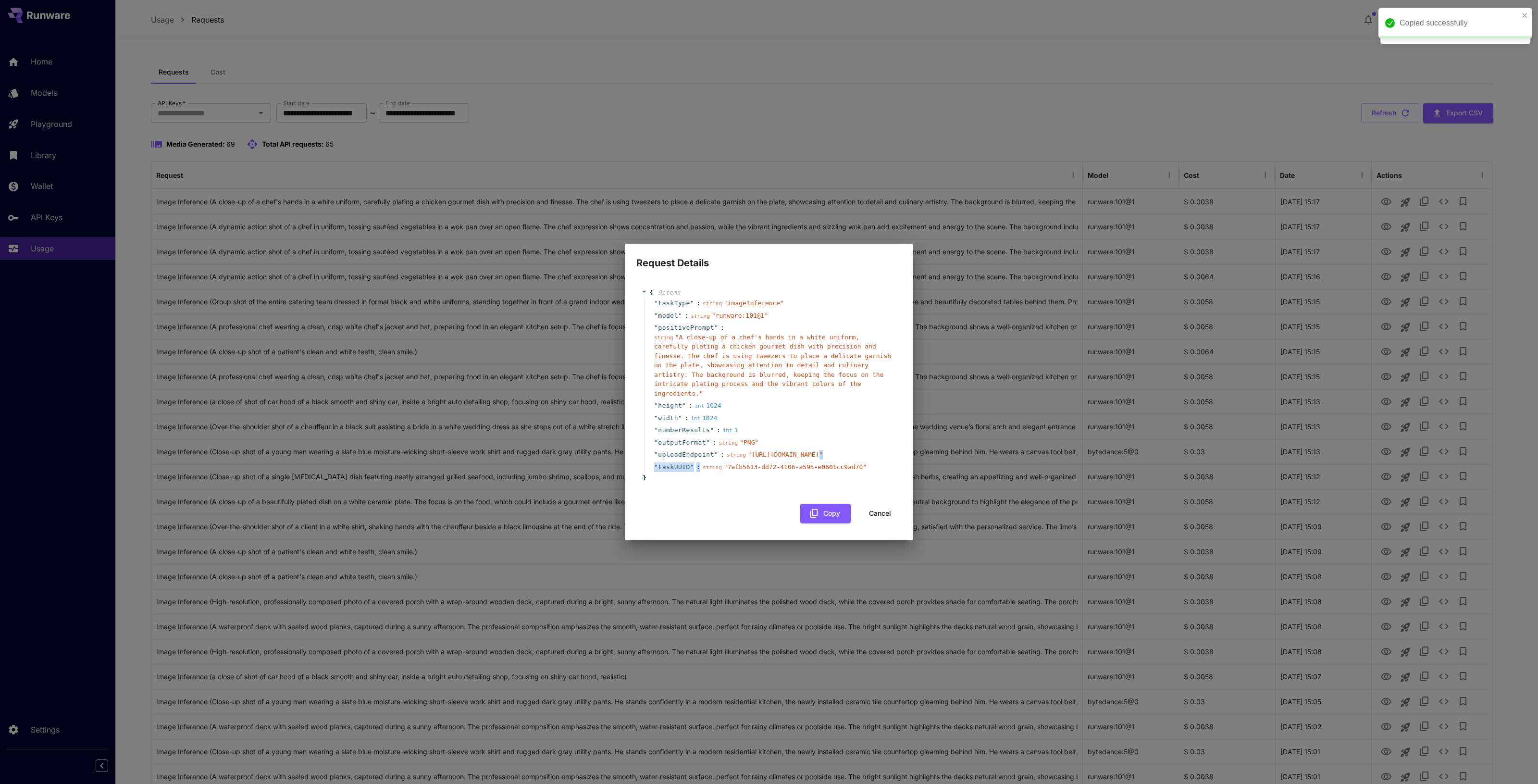
click at [757, 458] on span "" [URL][DOMAIN_NAME] "" at bounding box center [785, 454] width 76 height 7
drag, startPoint x: 677, startPoint y: 417, endPoint x: 758, endPoint y: 483, distance: 104.5
click at [758, 458] on span "" [URL][DOMAIN_NAME] "" at bounding box center [785, 454] width 76 height 7
copy span "[URL][DOMAIN_NAME]"
click at [741, 471] on span "" 7afb5613-dd72-4106-a595-e0601cc9ad70 "" at bounding box center [795, 466] width 143 height 7
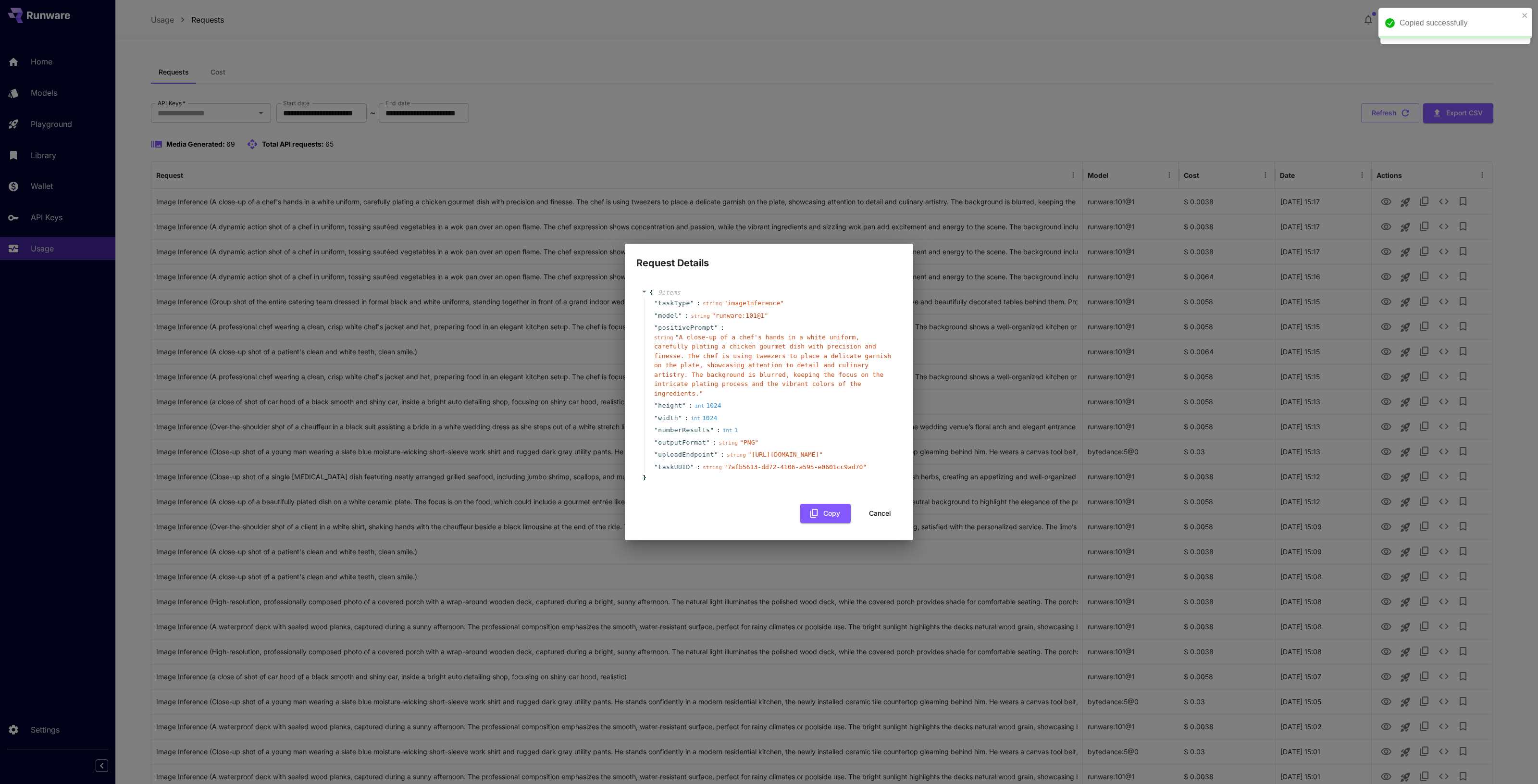
click at [875, 523] on button "Cancel" at bounding box center [880, 513] width 43 height 20
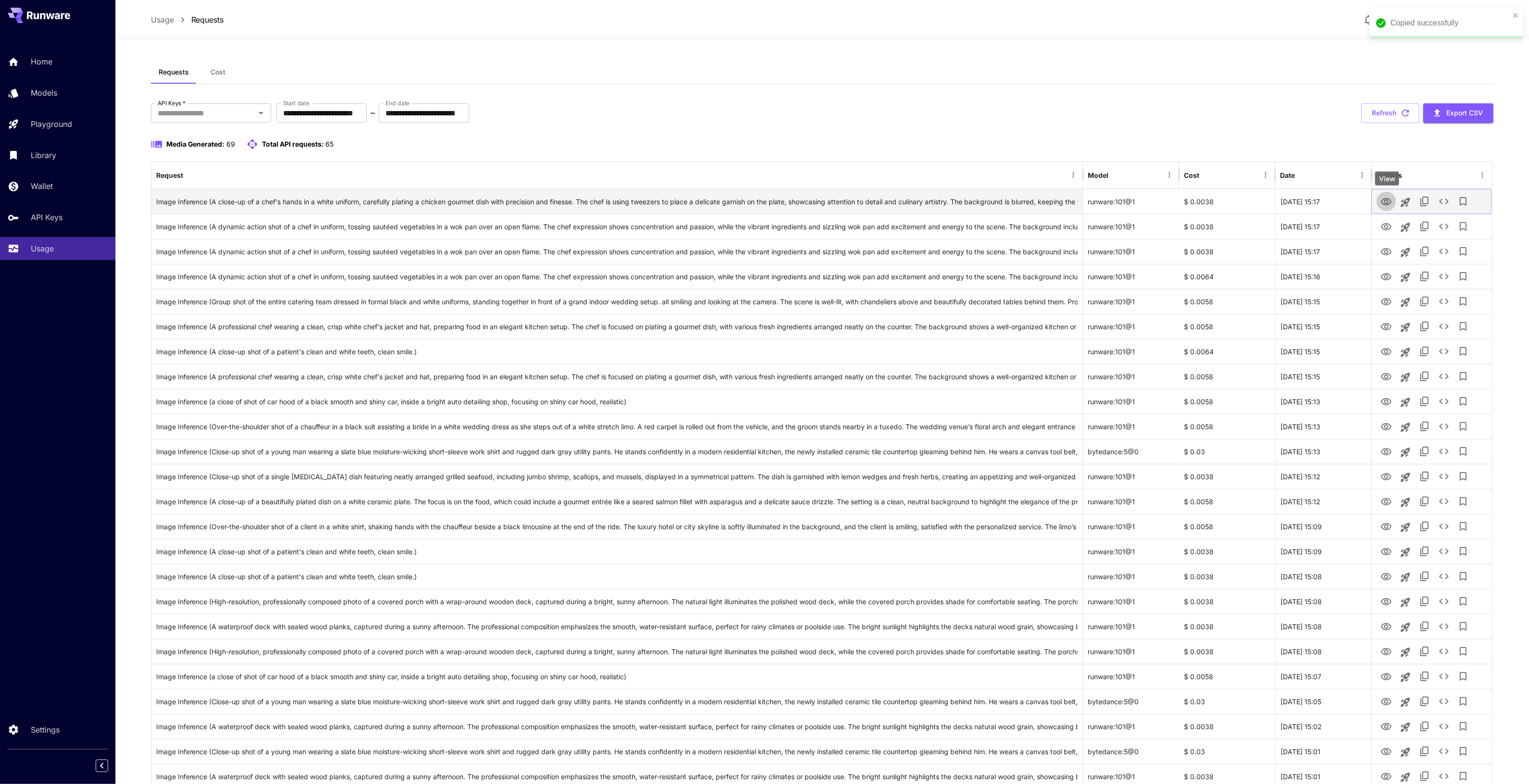
click at [1388, 202] on icon "View" at bounding box center [1385, 201] width 11 height 7
click at [1449, 200] on icon "See details" at bounding box center [1444, 202] width 12 height 12
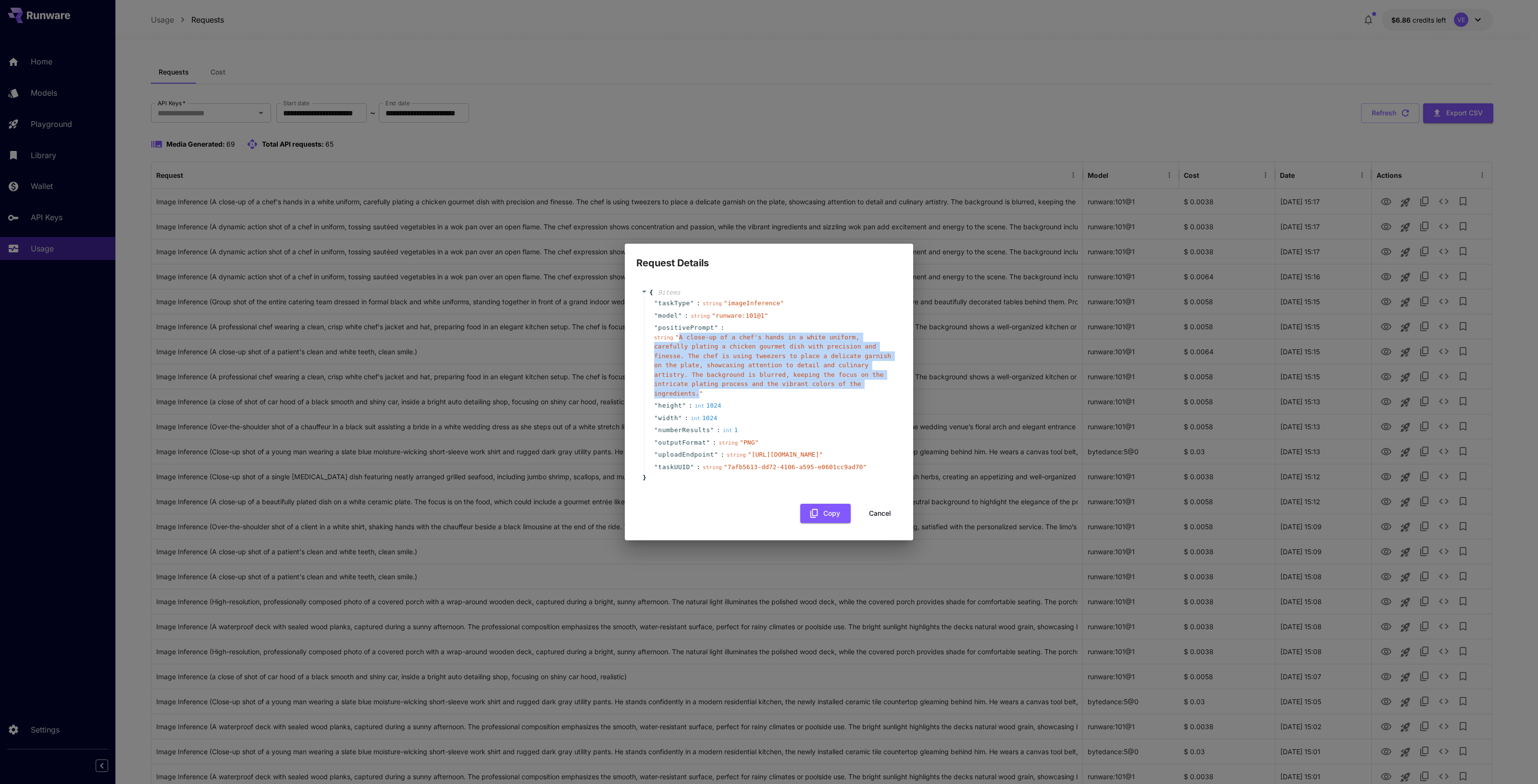
drag, startPoint x: 677, startPoint y: 301, endPoint x: 784, endPoint y: 352, distance: 118.5
click at [784, 352] on div "string " A close-up of a chef's hands in a white uniform, carefully plating a c…" at bounding box center [772, 365] width 237 height 66
copy span "A close-up of a chef's hands in a white uniform, carefully plating a chicken go…"
click at [888, 523] on button "Cancel" at bounding box center [880, 513] width 43 height 20
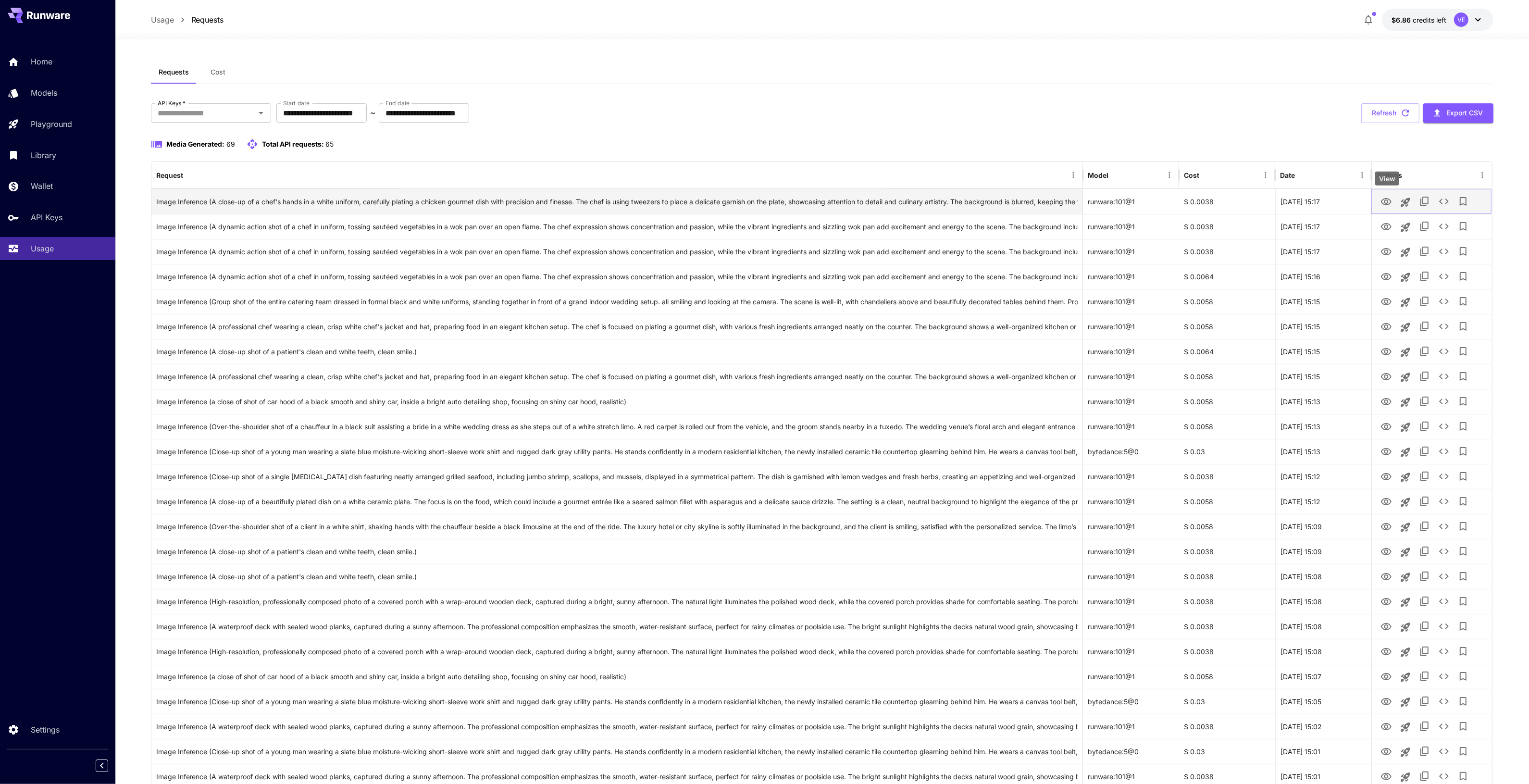
click at [1387, 201] on icon "View" at bounding box center [1385, 201] width 11 height 7
click at [1440, 205] on icon "See details" at bounding box center [1444, 202] width 12 height 12
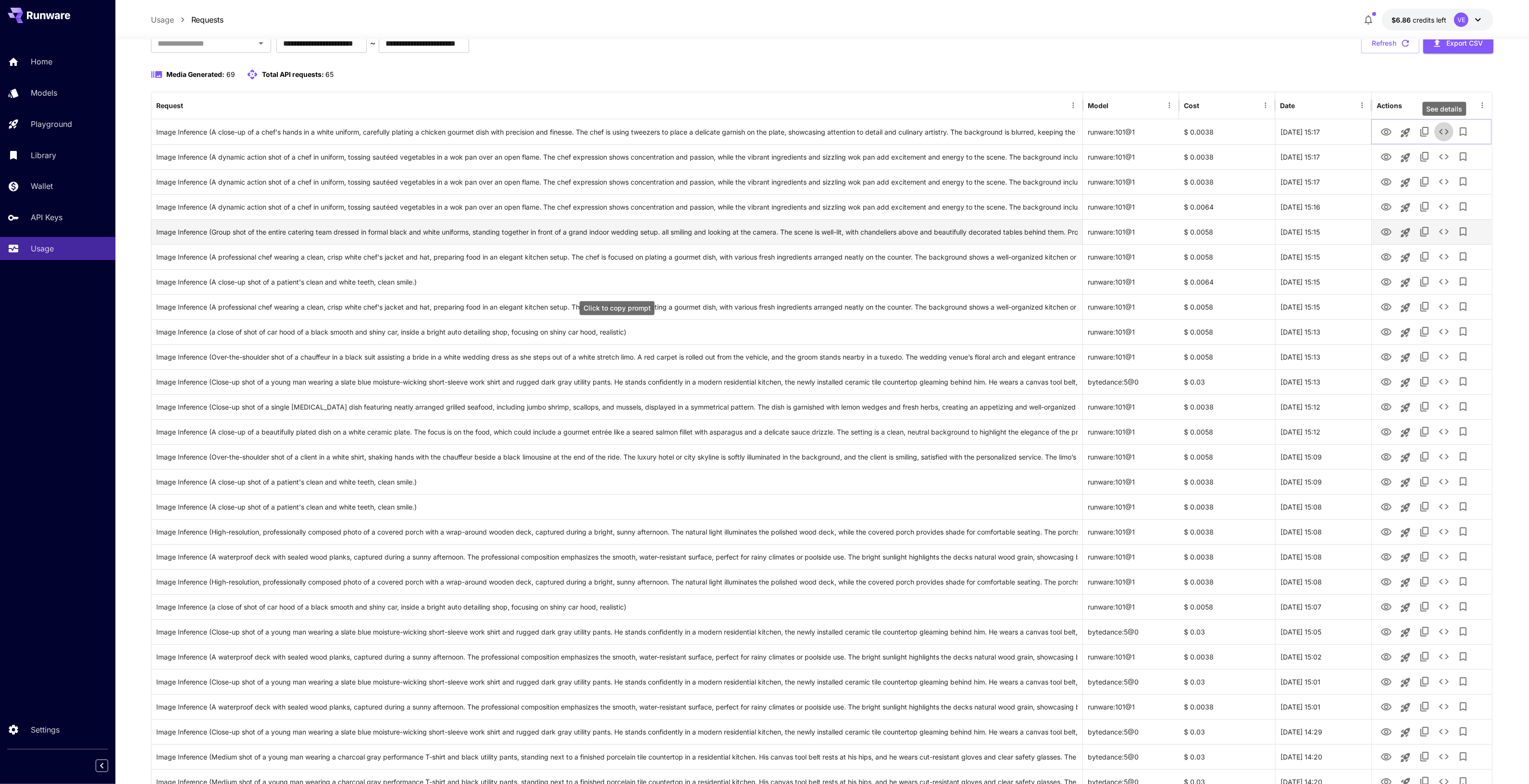
scroll to position [60, 0]
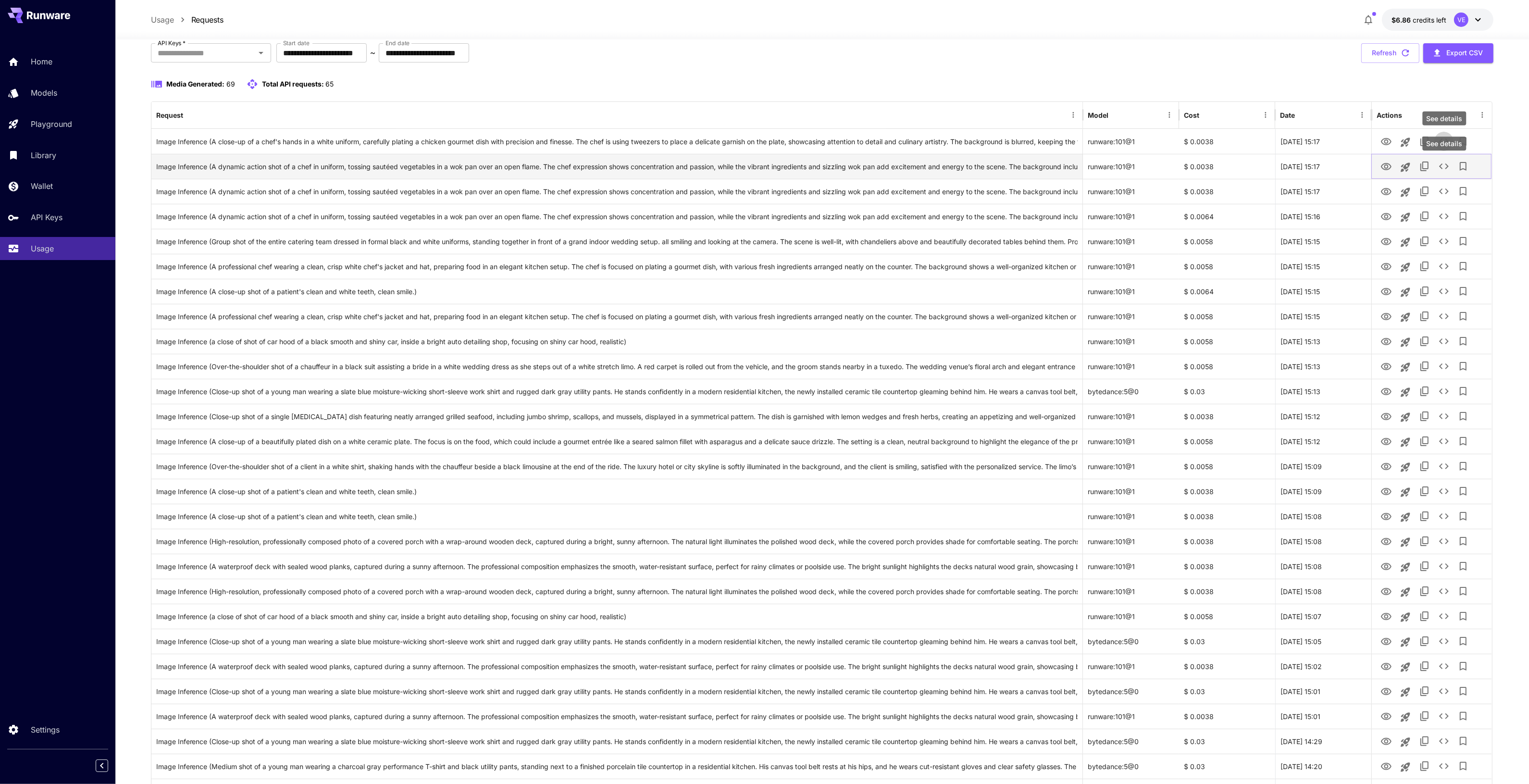
click at [1442, 168] on icon "See details" at bounding box center [1444, 166] width 12 height 12
click at [1383, 168] on icon "View" at bounding box center [1385, 165] width 11 height 7
click at [1441, 164] on icon "See details" at bounding box center [1443, 166] width 10 height 6
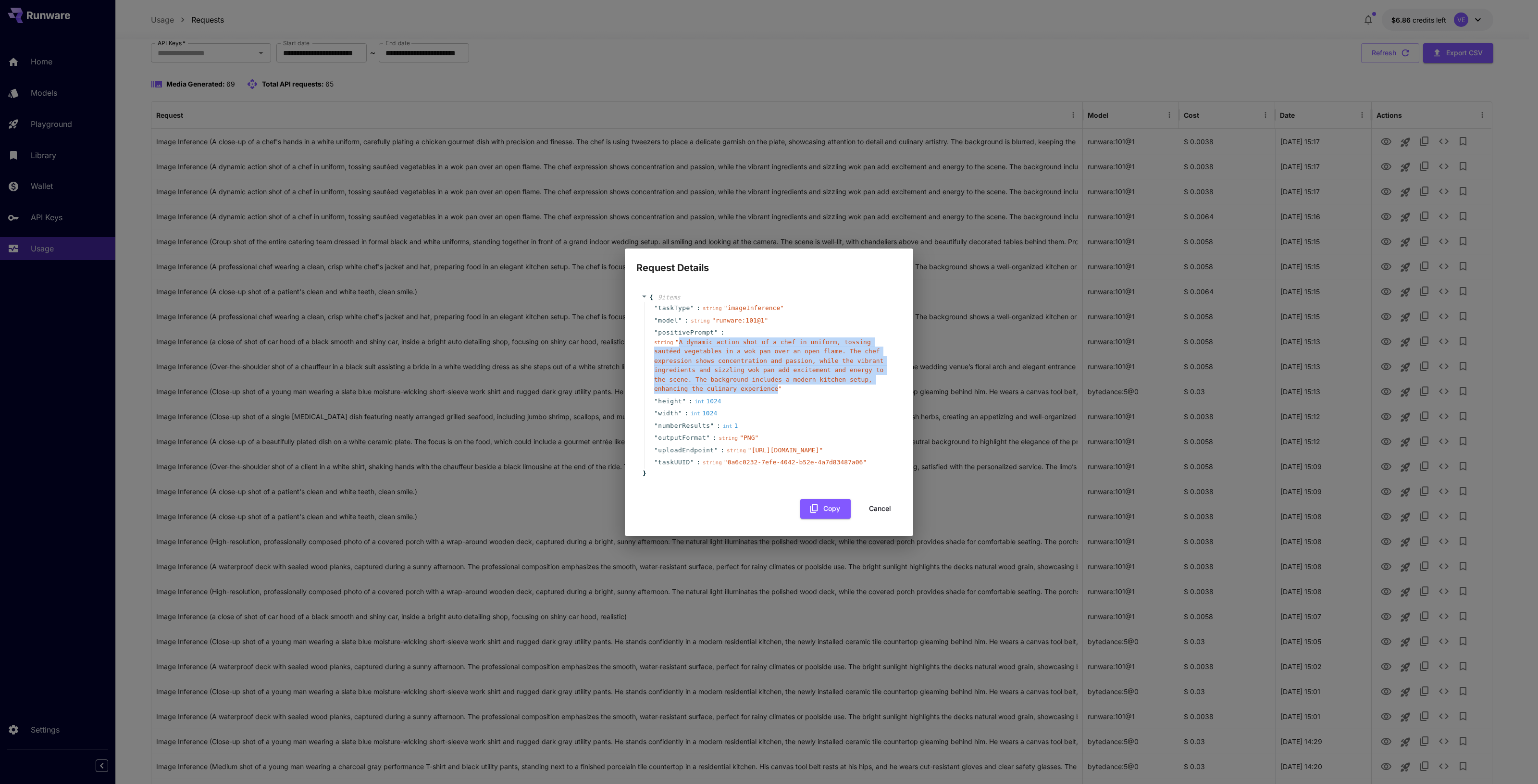
drag, startPoint x: 676, startPoint y: 301, endPoint x: 881, endPoint y: 342, distance: 209.1
click at [881, 342] on span "" A dynamic action shot of a chef in uniform, tossing sautéed vegetables in a w…" at bounding box center [769, 364] width 230 height 54
copy span "A dynamic action shot of a chef in uniform, tossing sautéed vegetables in a wok…"
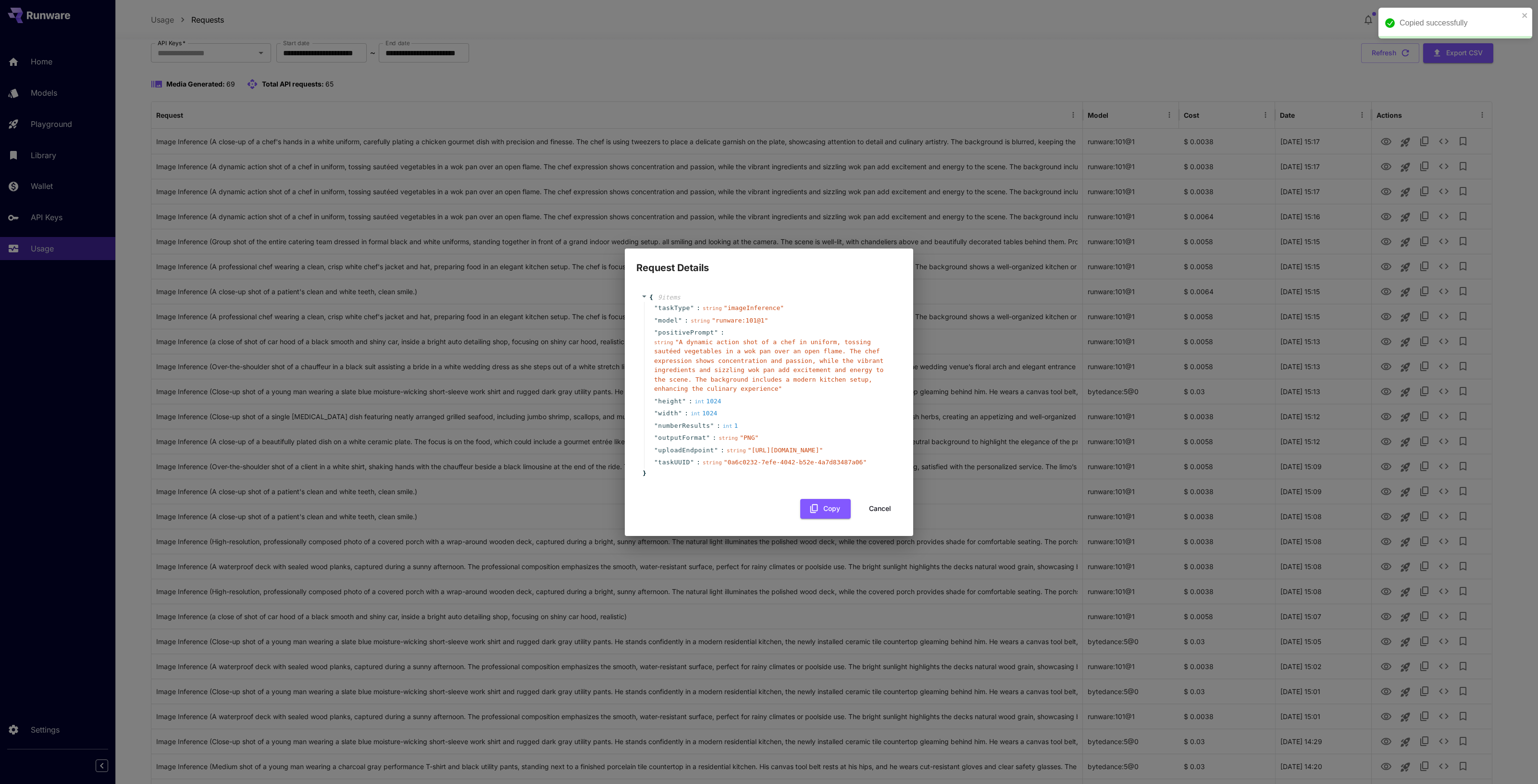
click at [259, 98] on div "Request Details { 9 item s " taskType " : string " imageInference " " model " :…" at bounding box center [769, 392] width 1538 height 784
click at [37, 53] on div "Request Details { 9 item s " taskType " : string " imageInference " " model " :…" at bounding box center [769, 392] width 1538 height 784
click at [898, 518] on button "Cancel" at bounding box center [880, 508] width 43 height 20
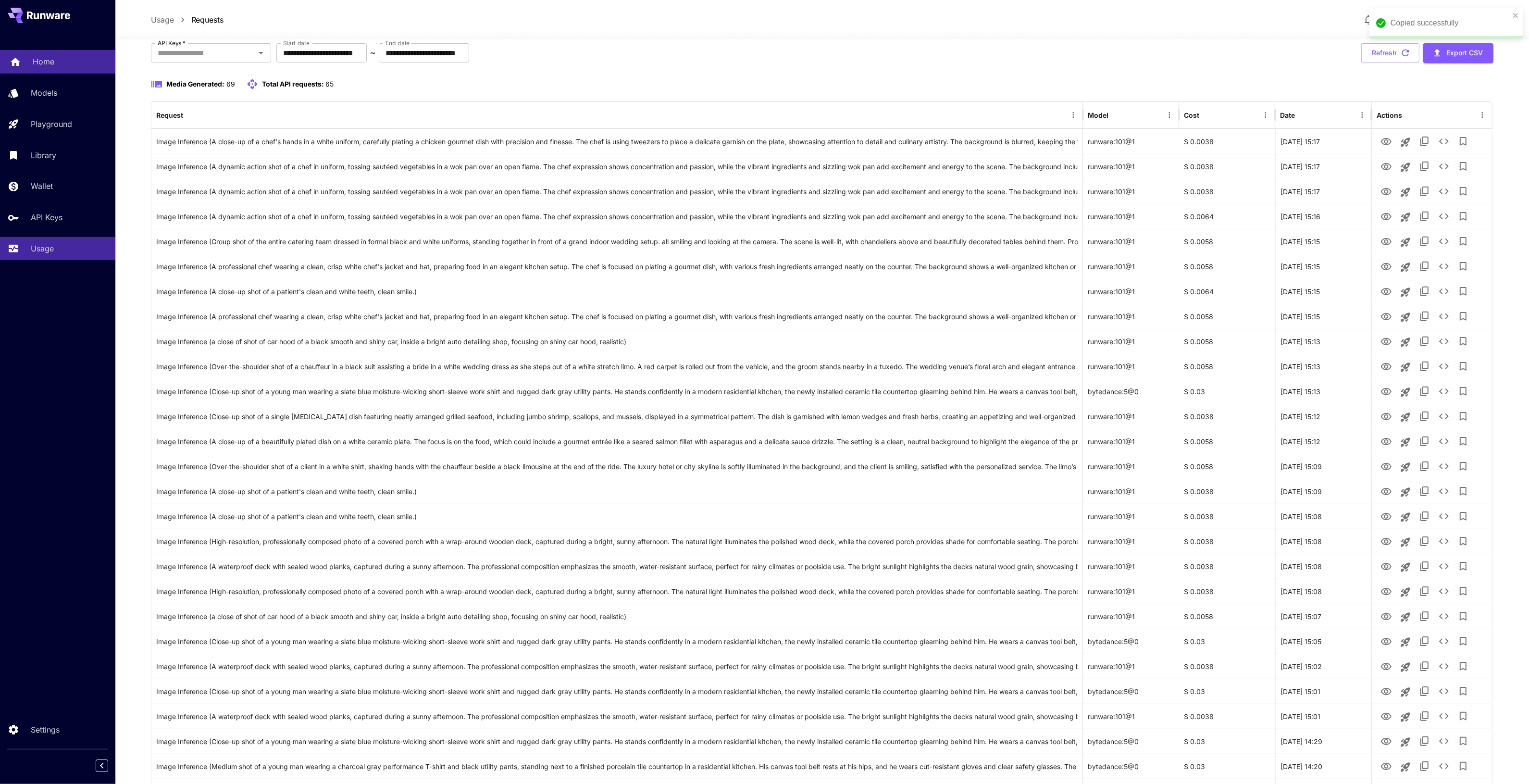
click at [30, 56] on link "Home" at bounding box center [57, 62] width 115 height 24
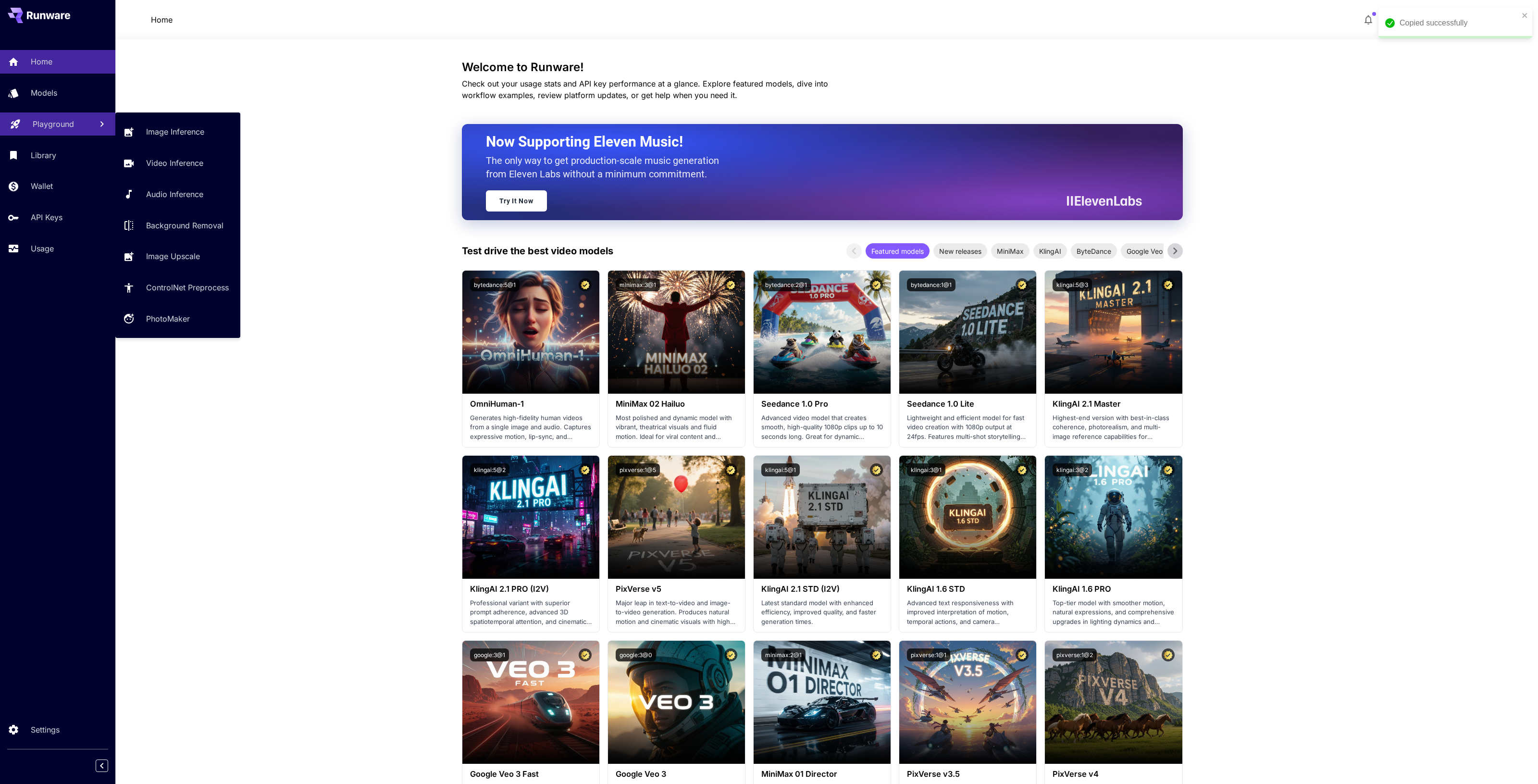
click at [41, 116] on link "Playground" at bounding box center [57, 124] width 115 height 24
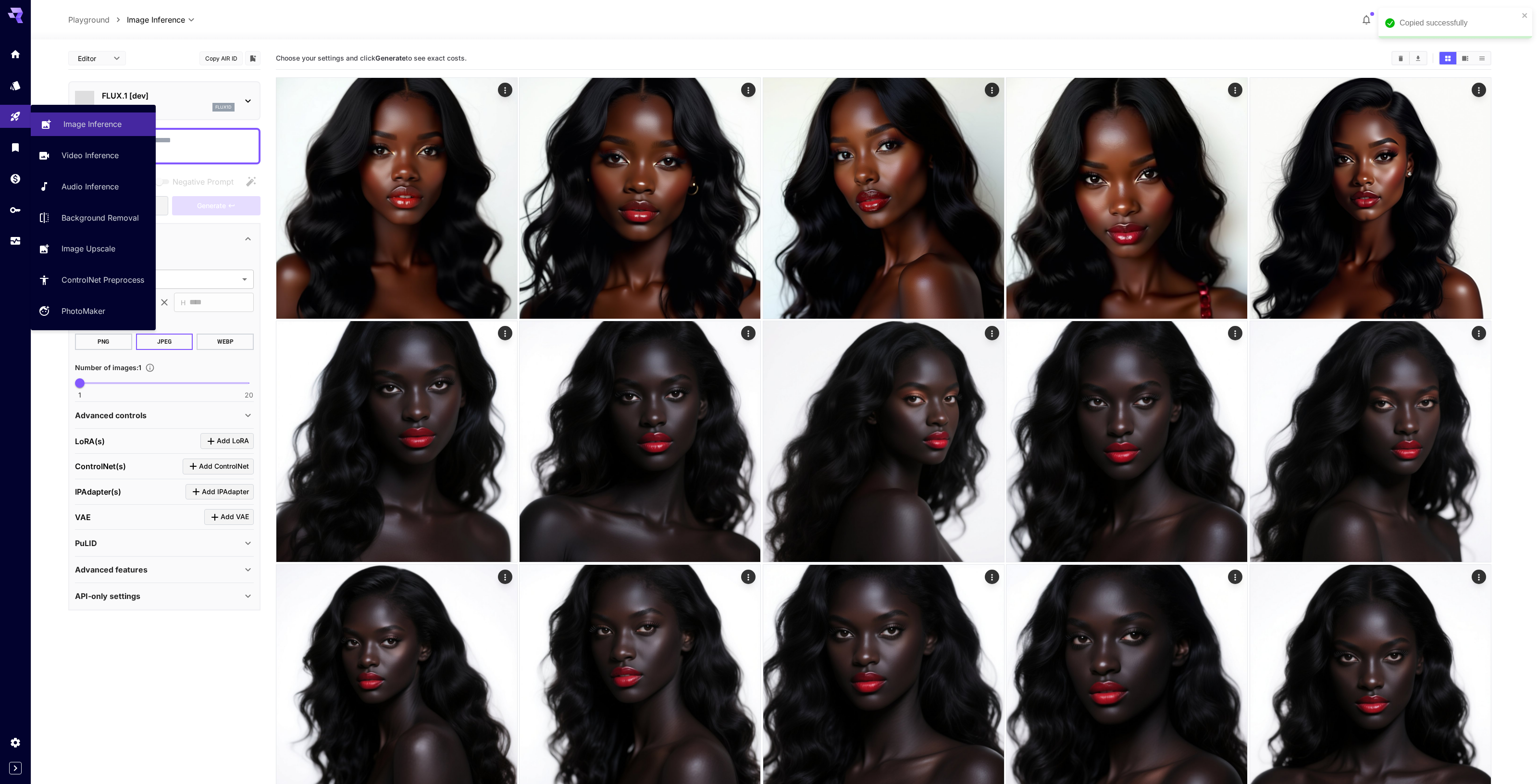
type input "**********"
click at [100, 125] on p "Image Inference" at bounding box center [92, 124] width 58 height 12
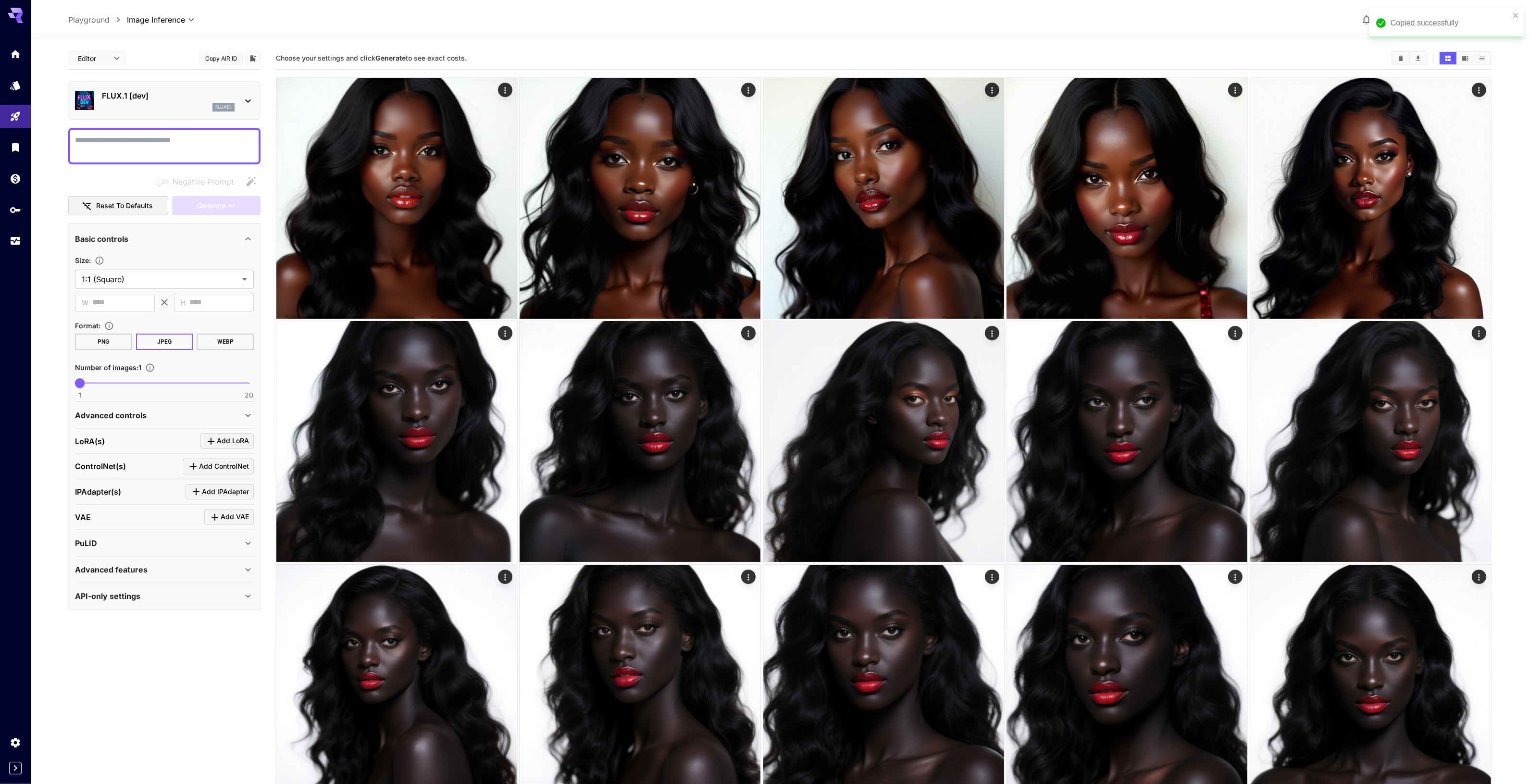
click at [196, 142] on textarea "Negative Prompt" at bounding box center [164, 146] width 178 height 23
paste textarea "**********"
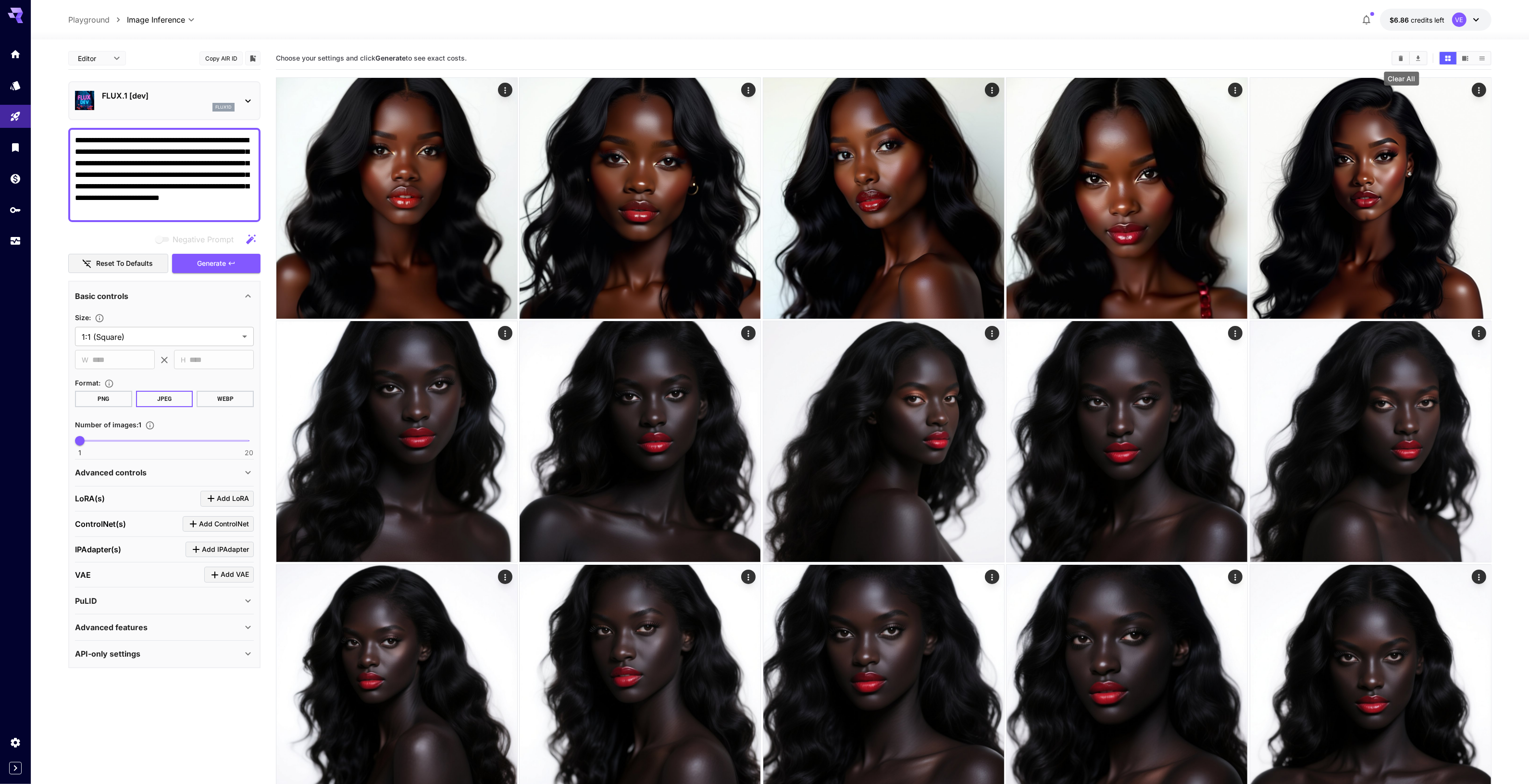
type textarea "**********"
click at [1397, 62] on button "Clear All" at bounding box center [1400, 58] width 17 height 13
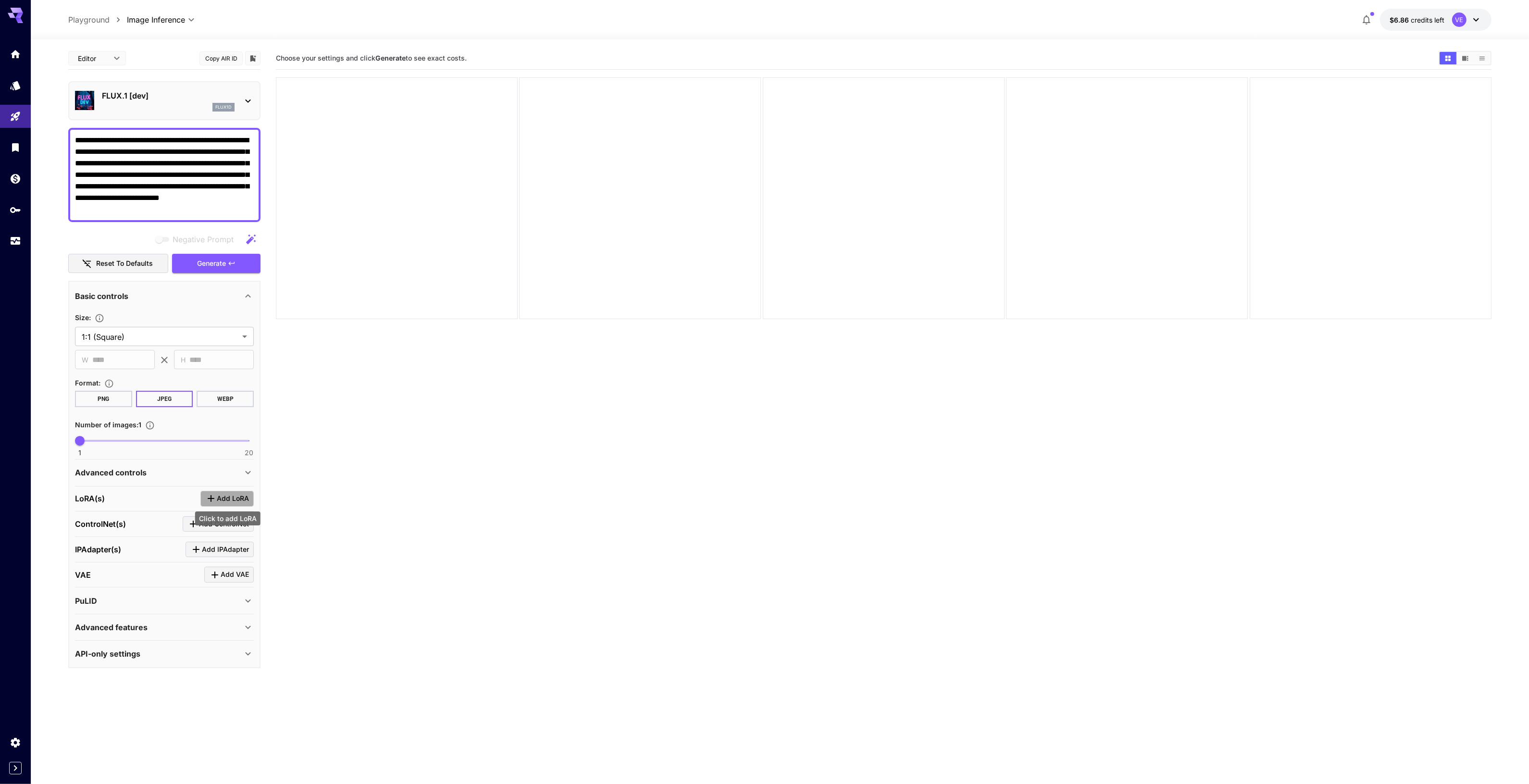
click at [222, 498] on span "Add LoRA" at bounding box center [233, 498] width 33 height 12
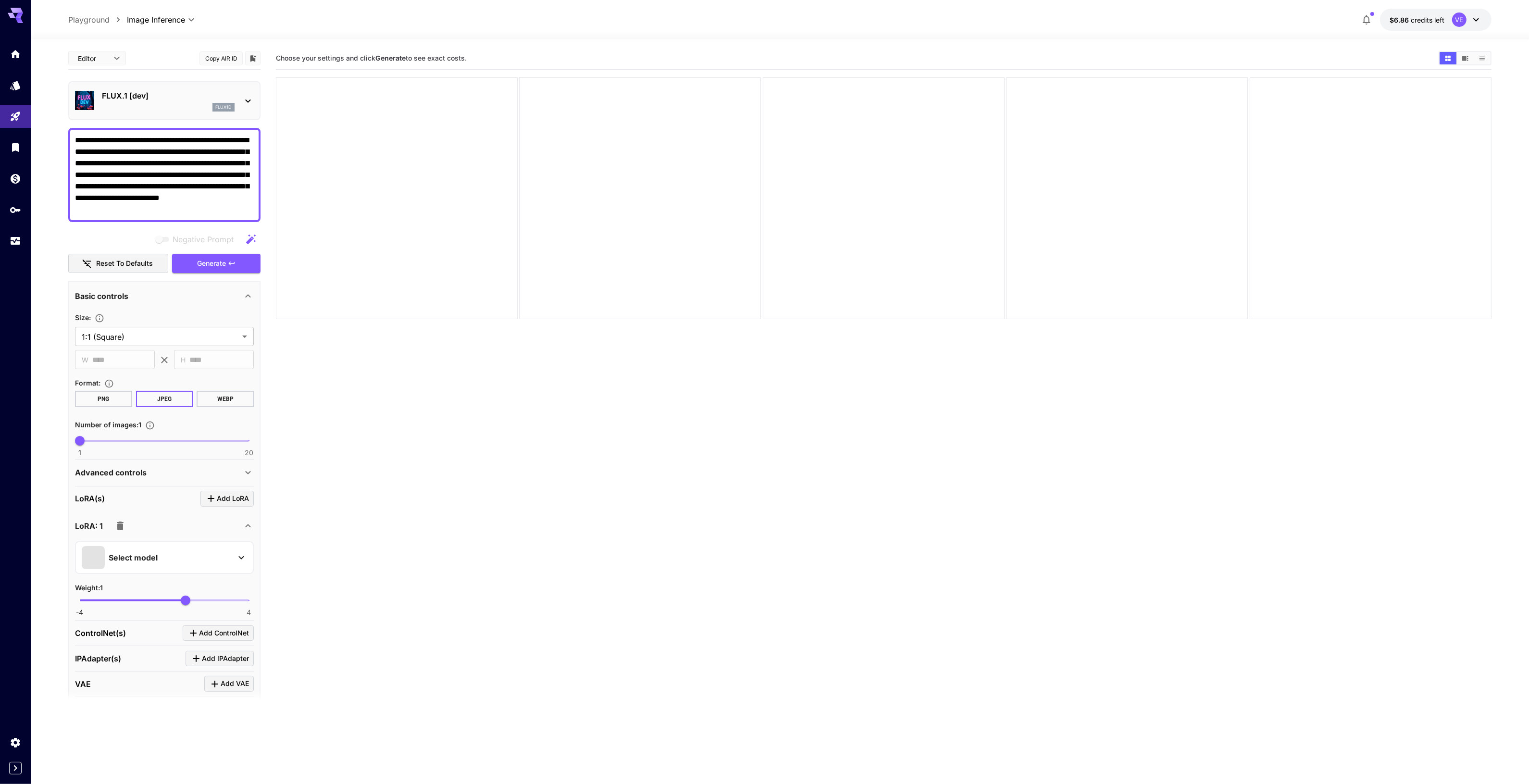
click at [195, 547] on div "Select model" at bounding box center [157, 556] width 150 height 23
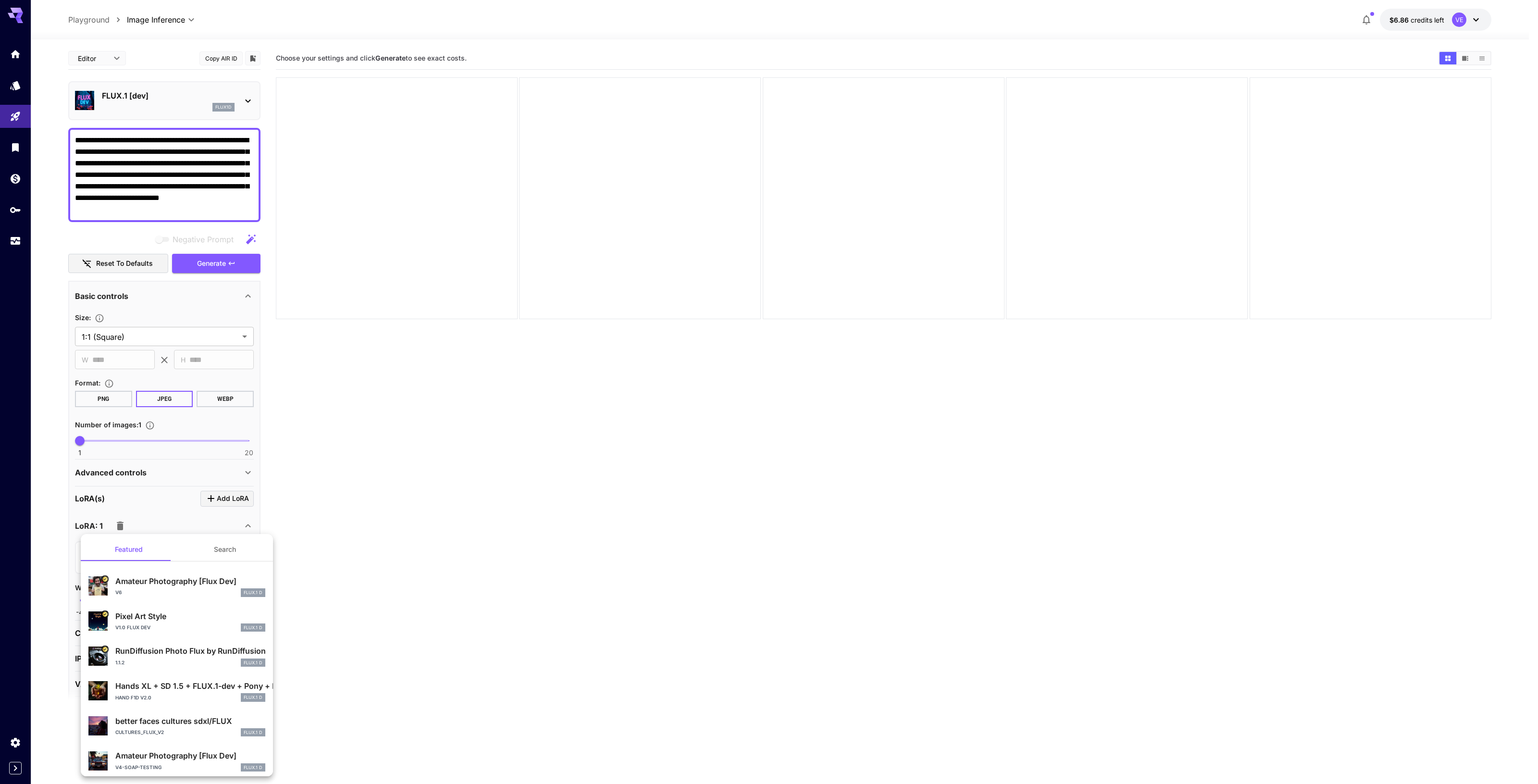
click at [202, 256] on div at bounding box center [769, 392] width 1538 height 784
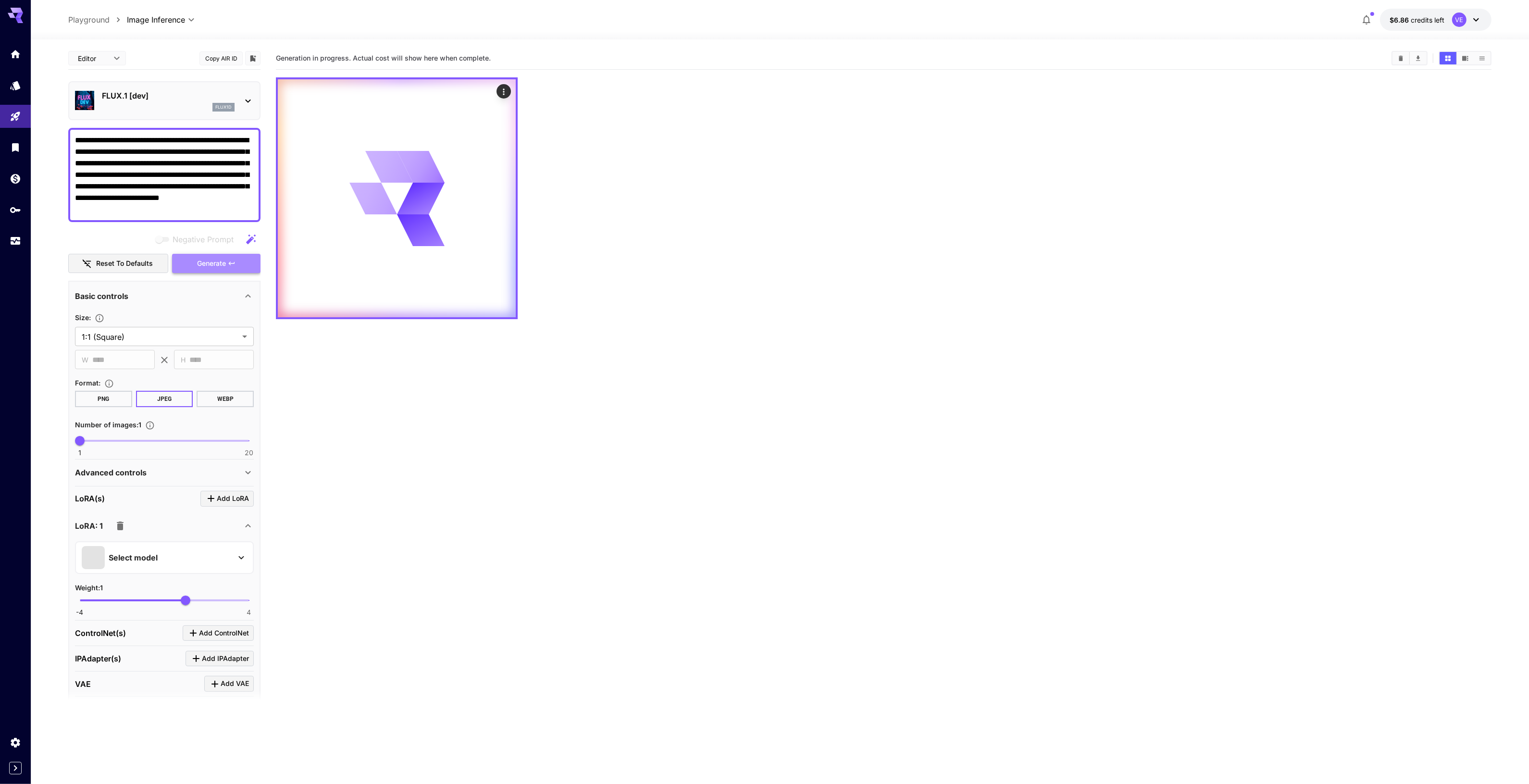
click at [202, 262] on span "Generate" at bounding box center [211, 263] width 29 height 12
click at [216, 500] on icon "Click to add LoRA" at bounding box center [211, 498] width 12 height 12
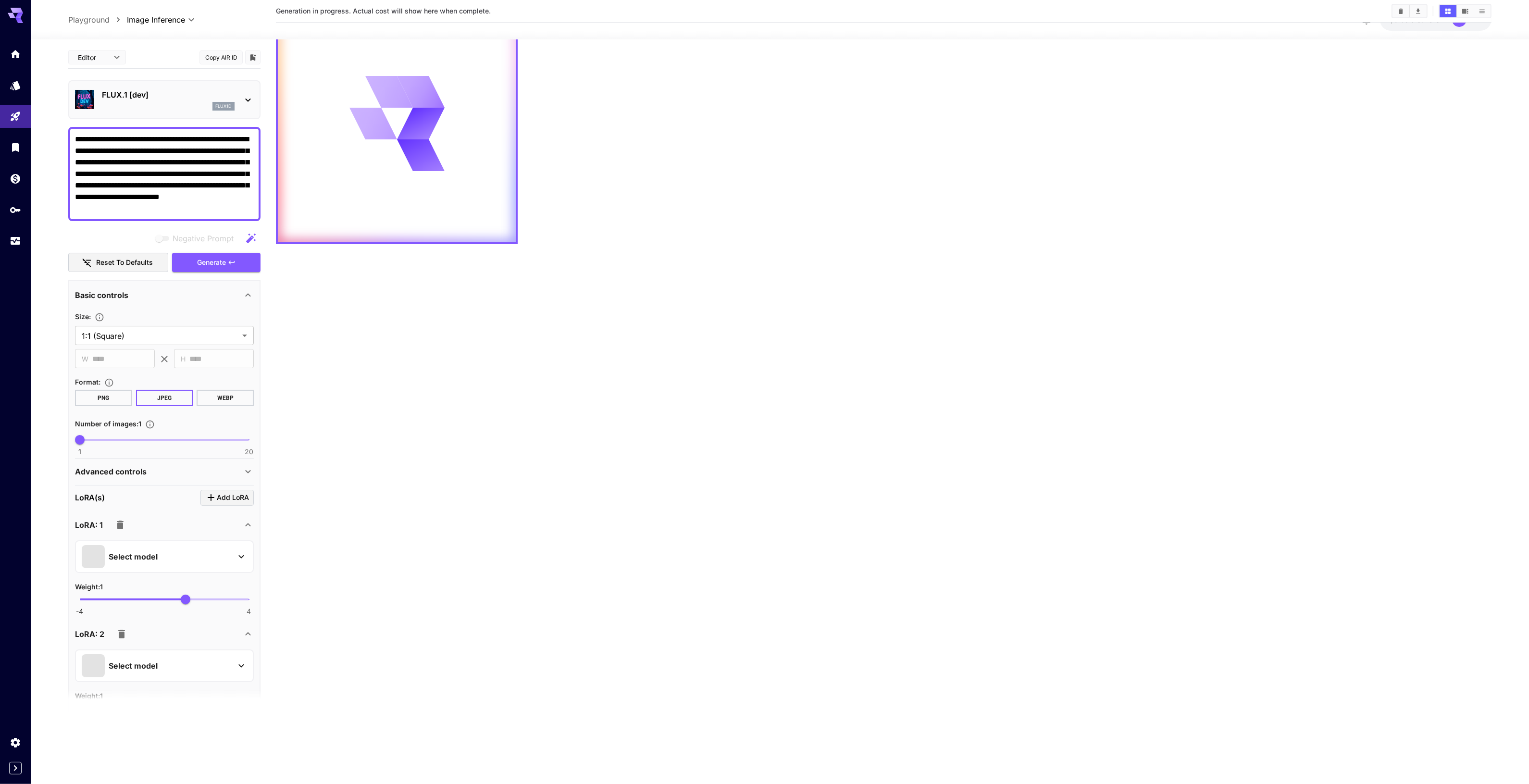
scroll to position [76, 0]
click at [116, 632] on icon "button" at bounding box center [122, 634] width 12 height 12
click at [137, 568] on div "Select model" at bounding box center [164, 555] width 178 height 33
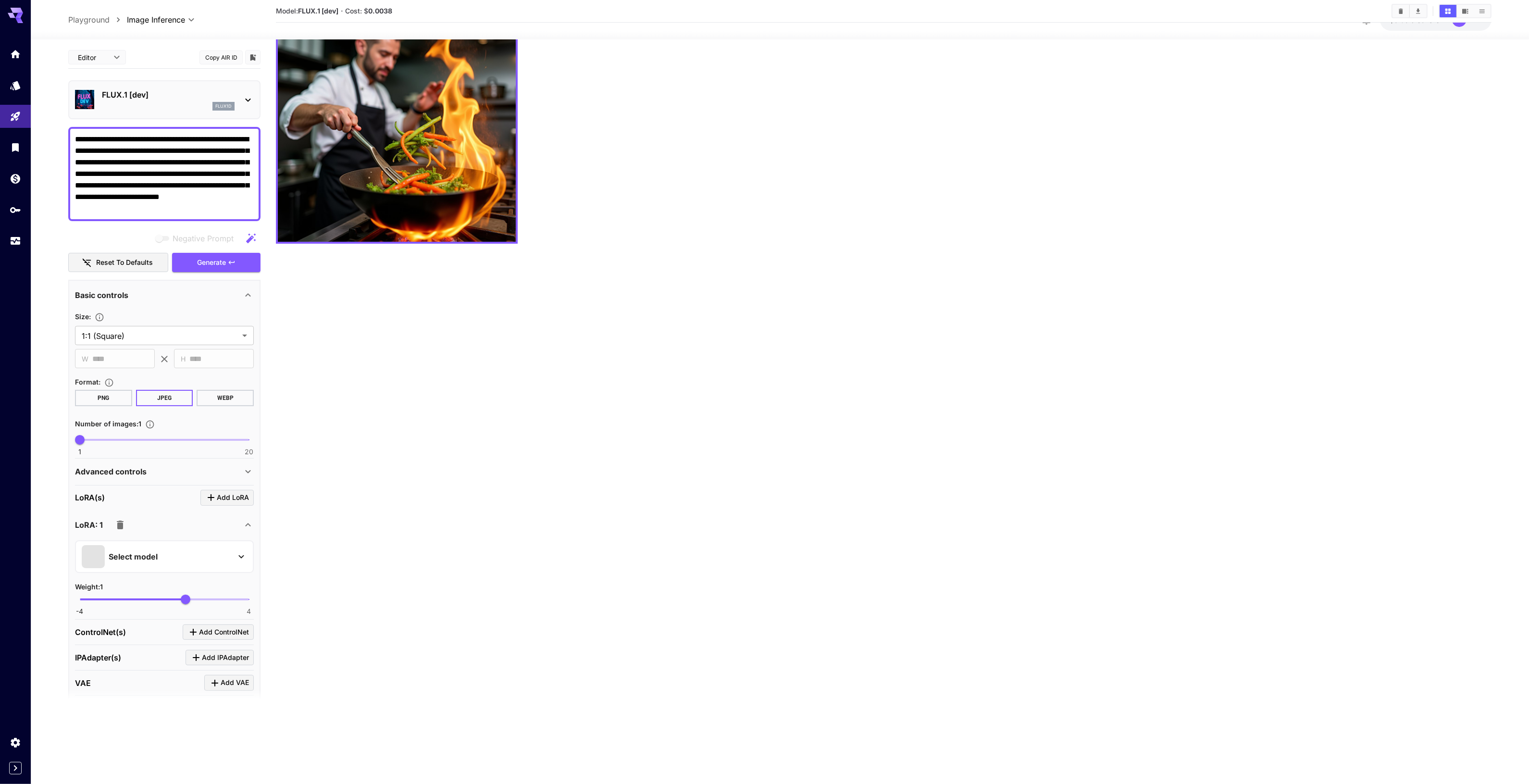
click at [144, 554] on p "Select model" at bounding box center [133, 556] width 49 height 12
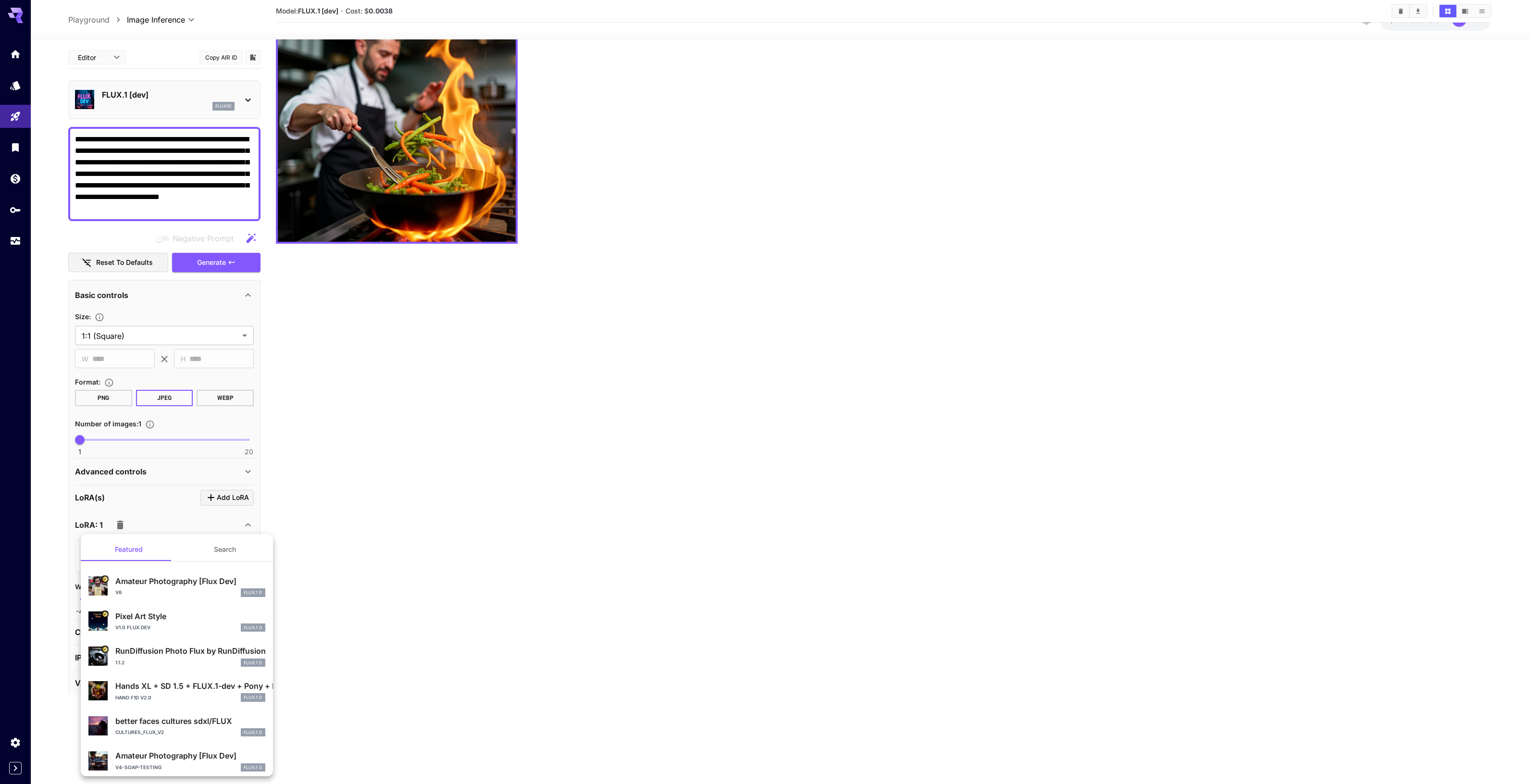
click at [214, 549] on button "Search" at bounding box center [226, 549] width 97 height 23
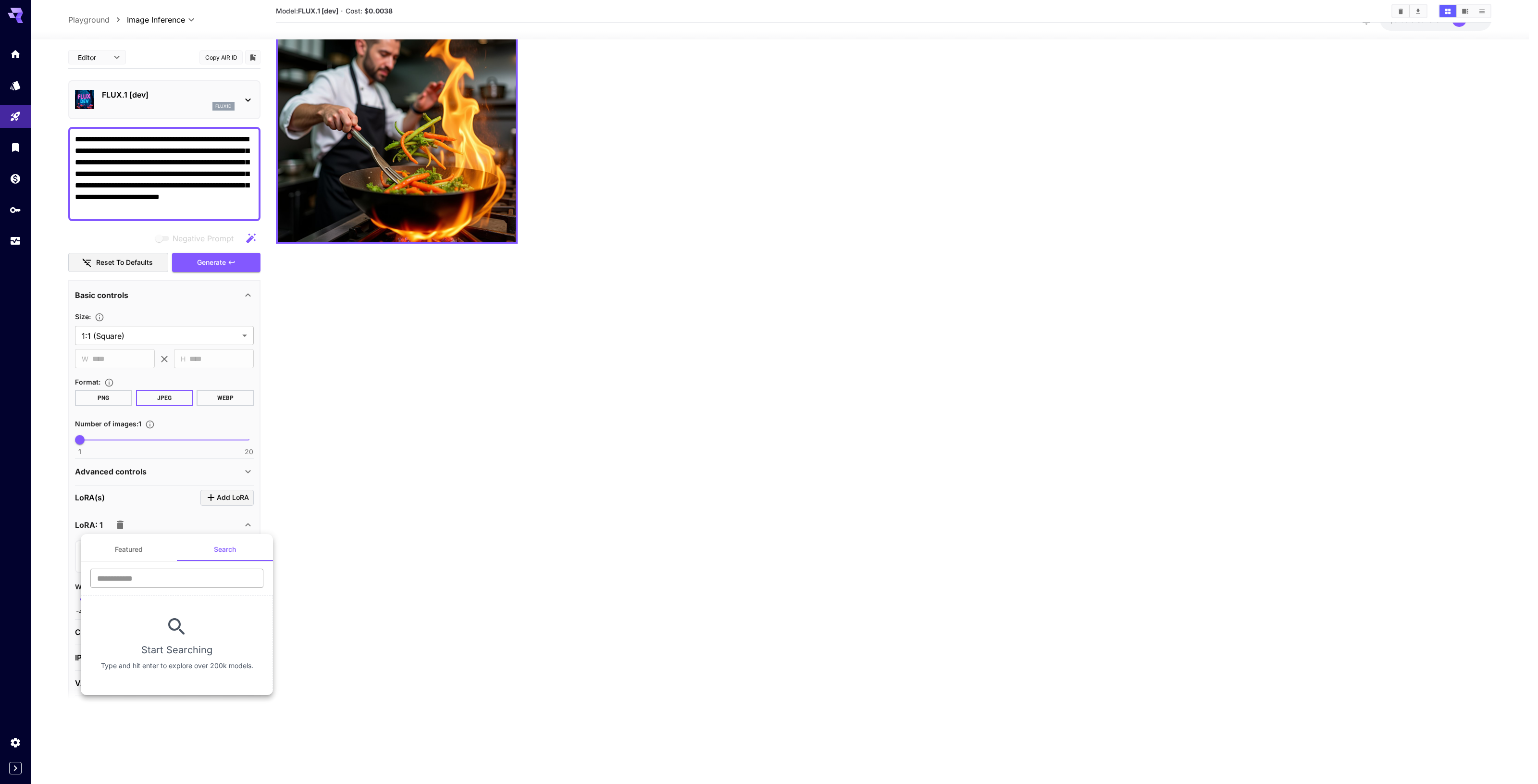
drag, startPoint x: 248, startPoint y: 590, endPoint x: 243, endPoint y: 585, distance: 7.1
click at [246, 589] on div "​" at bounding box center [176, 581] width 192 height 27
drag, startPoint x: 238, startPoint y: 580, endPoint x: 245, endPoint y: 575, distance: 8.6
click at [239, 579] on input "text" at bounding box center [177, 578] width 173 height 20
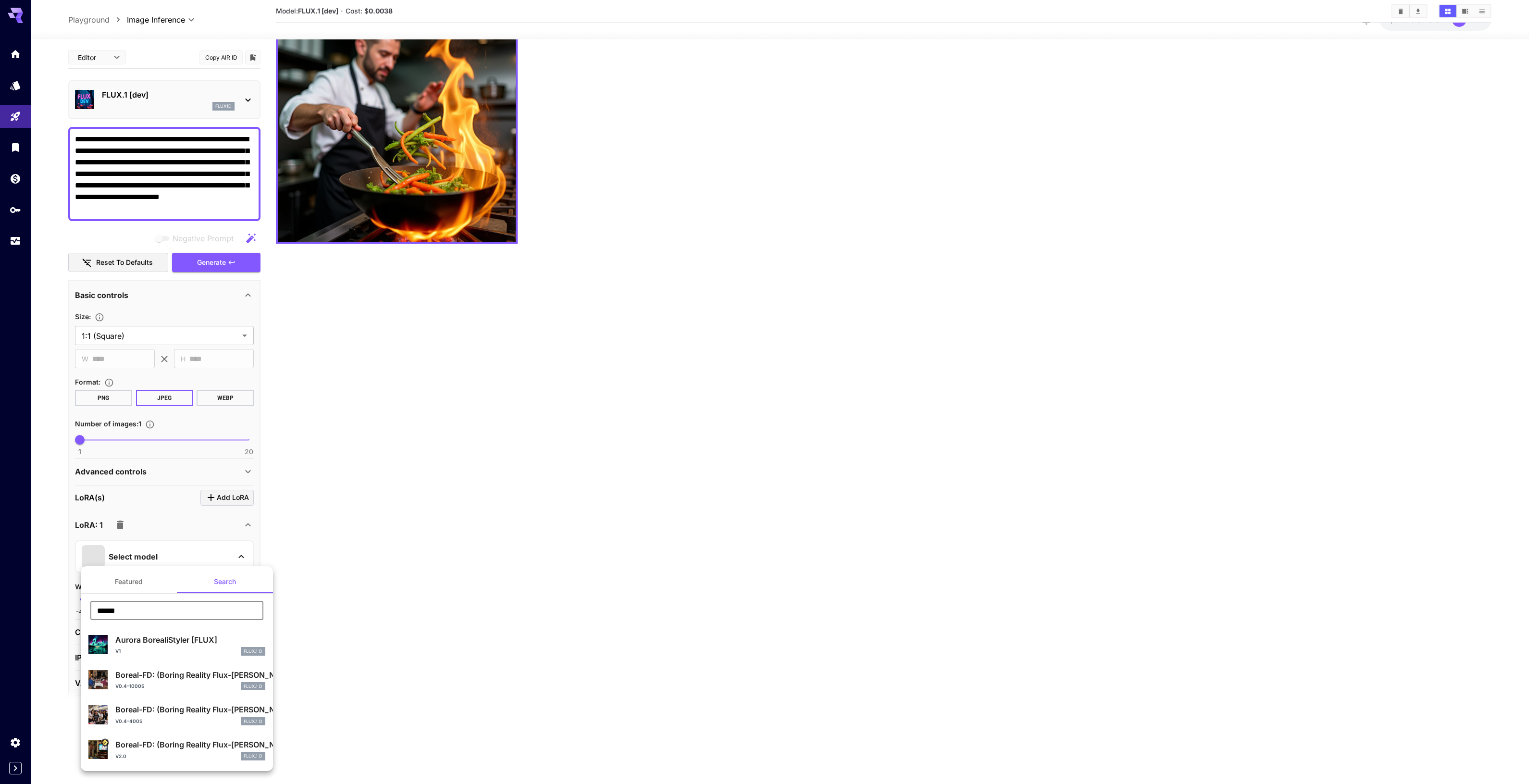
type input "******"
drag, startPoint x: 108, startPoint y: 765, endPoint x: 106, endPoint y: 760, distance: 5.4
click at [107, 765] on li "Boreal-FD: (Boring Reality Flux-Dev LoRA) v2.0 FLUX.1 D" at bounding box center [176, 750] width 192 height 35
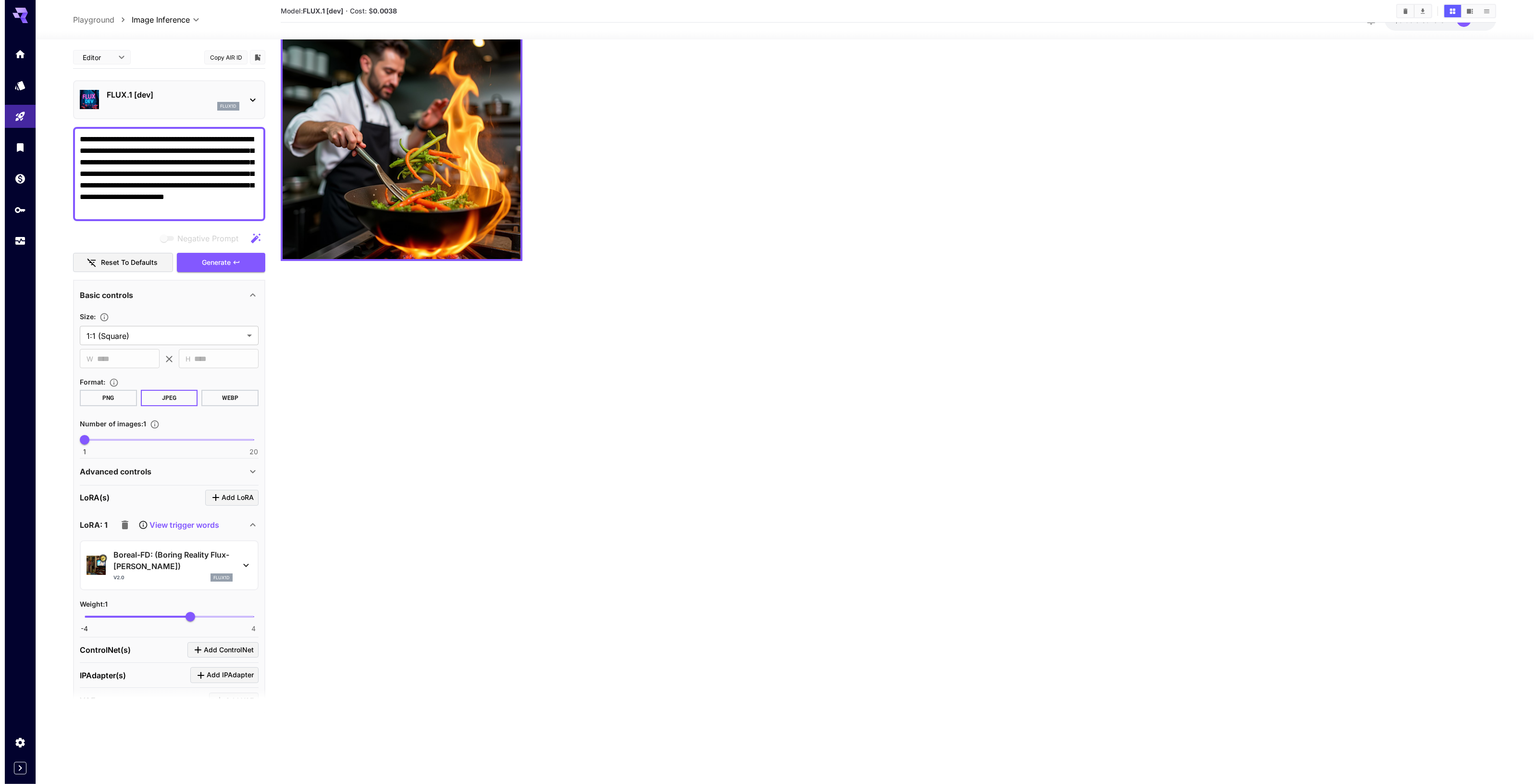
scroll to position [0, 0]
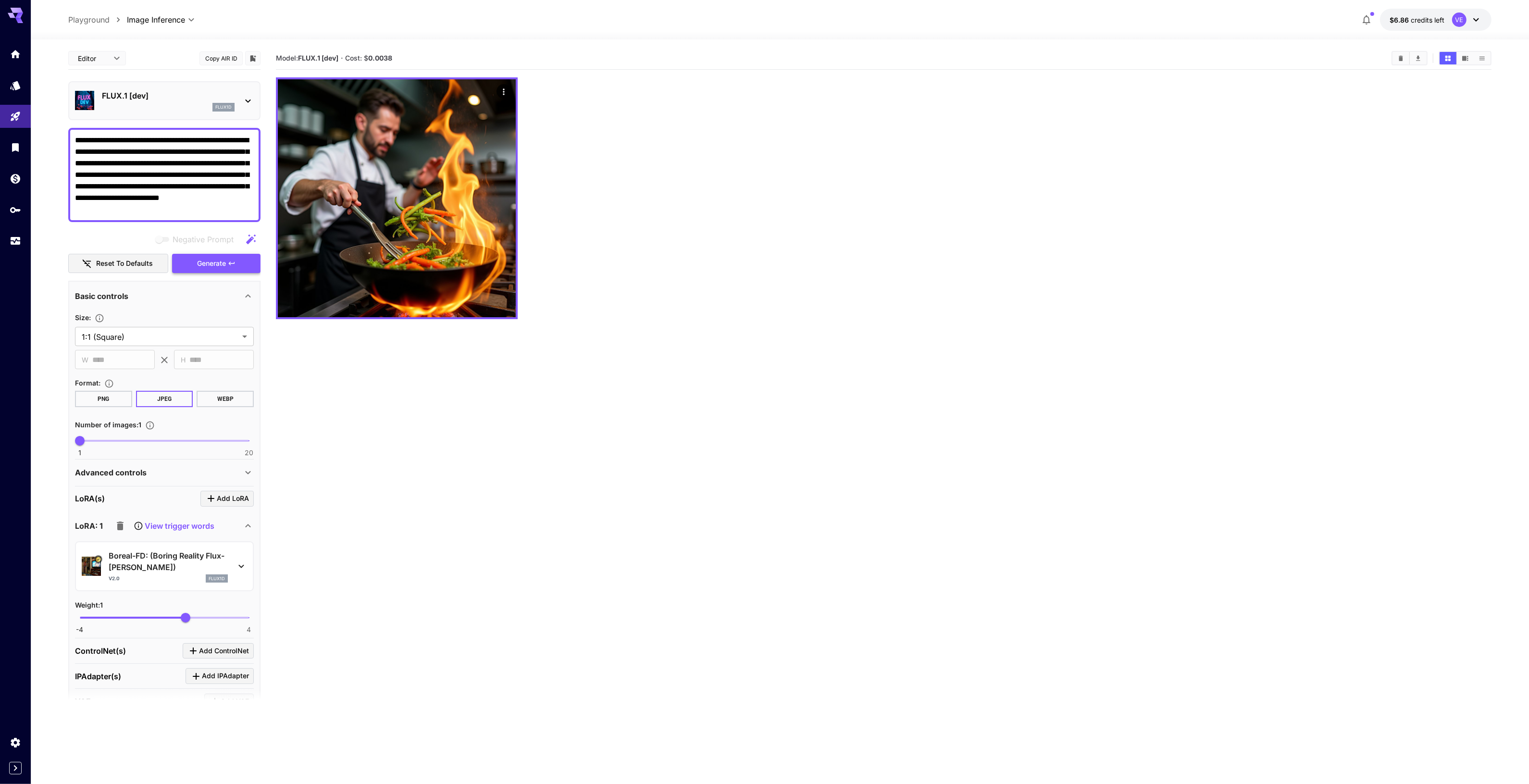
click at [224, 266] on span "Generate" at bounding box center [211, 263] width 29 height 12
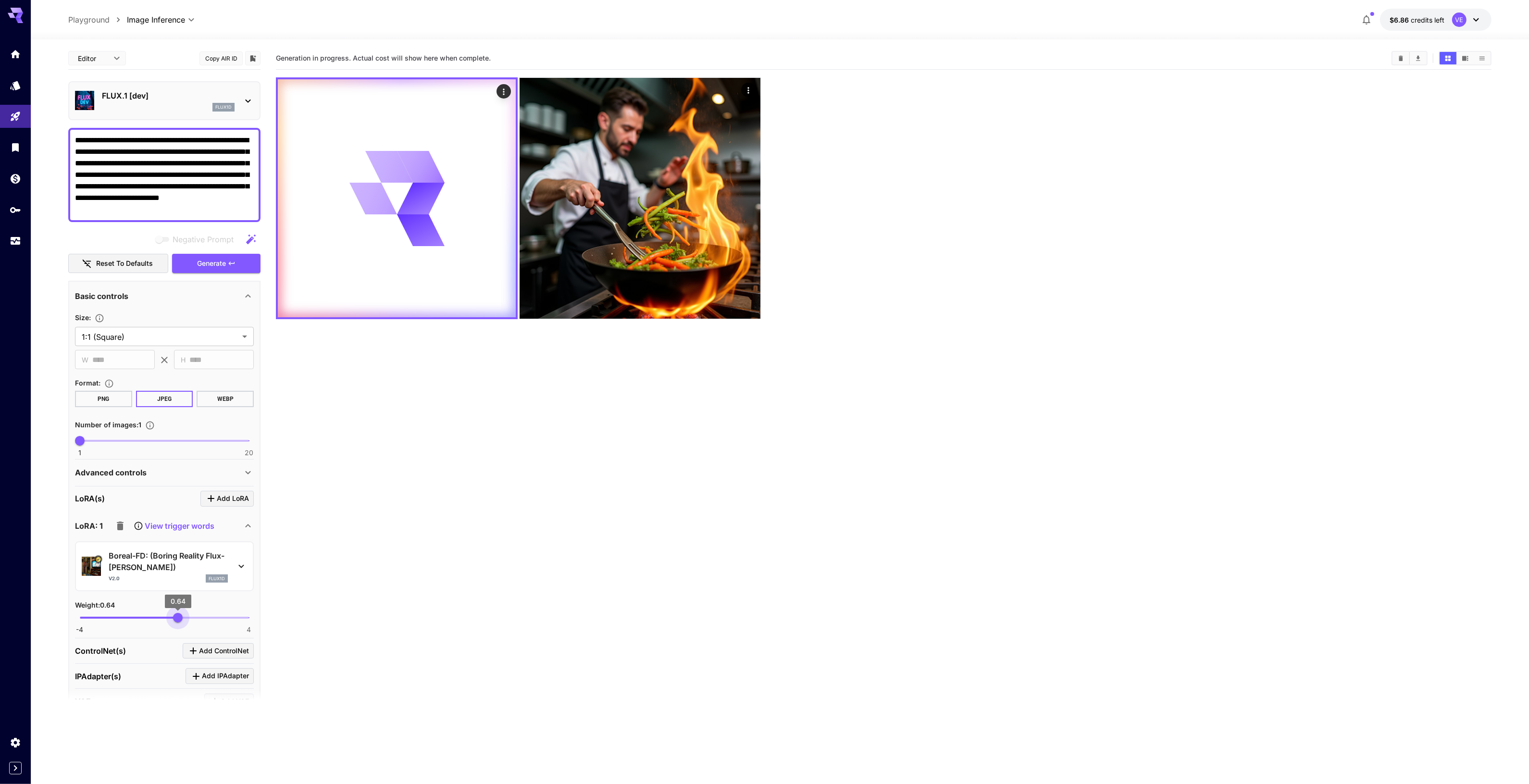
drag, startPoint x: 184, startPoint y: 619, endPoint x: 177, endPoint y: 619, distance: 7.0
click at [177, 619] on span "0.64" at bounding box center [178, 618] width 10 height 10
drag, startPoint x: 178, startPoint y: 615, endPoint x: 217, endPoint y: 590, distance: 46.3
click at [177, 616] on span "0.57" at bounding box center [176, 618] width 10 height 10
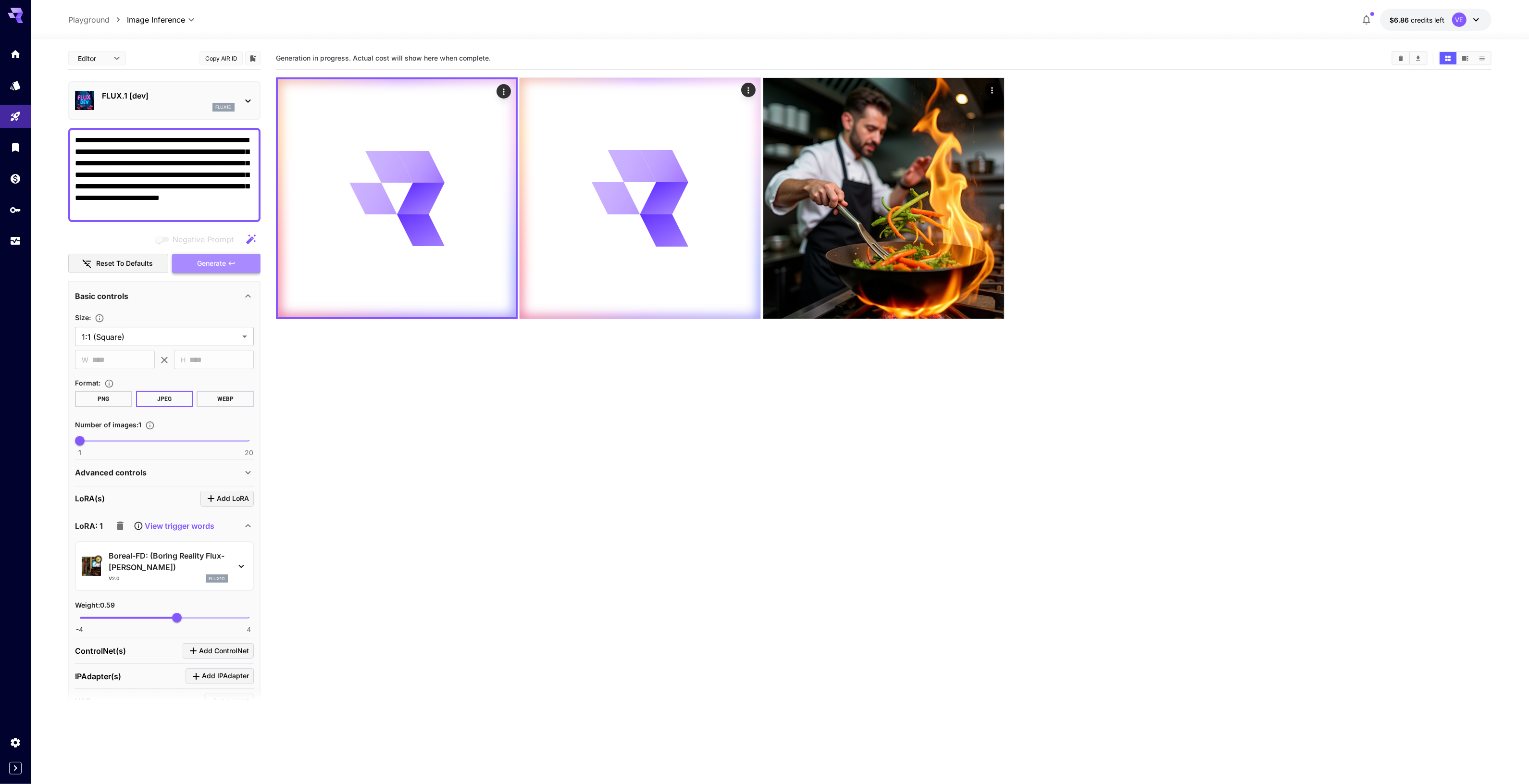
click at [240, 258] on button "Generate" at bounding box center [217, 264] width 89 height 20
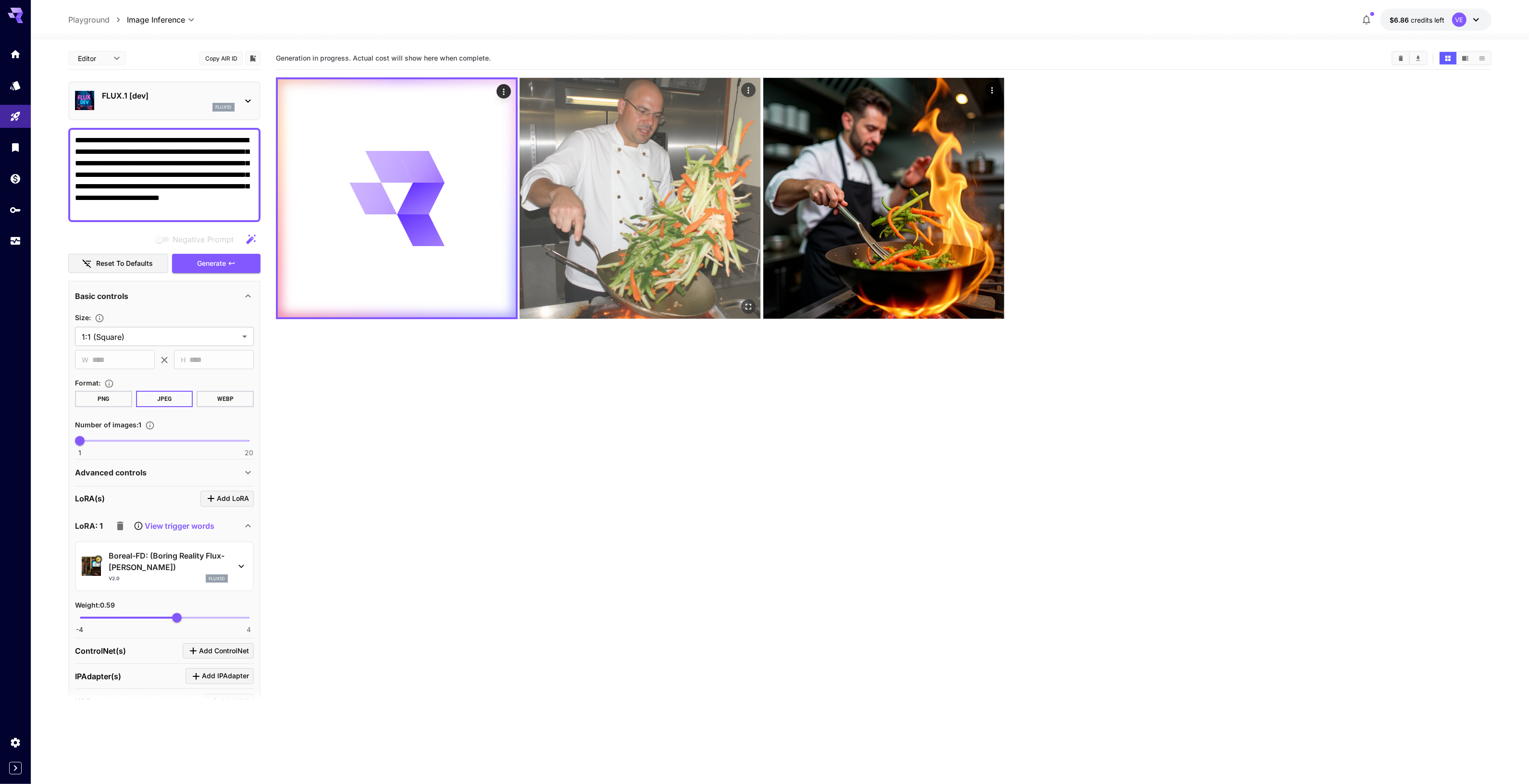
click at [629, 265] on img at bounding box center [639, 198] width 240 height 240
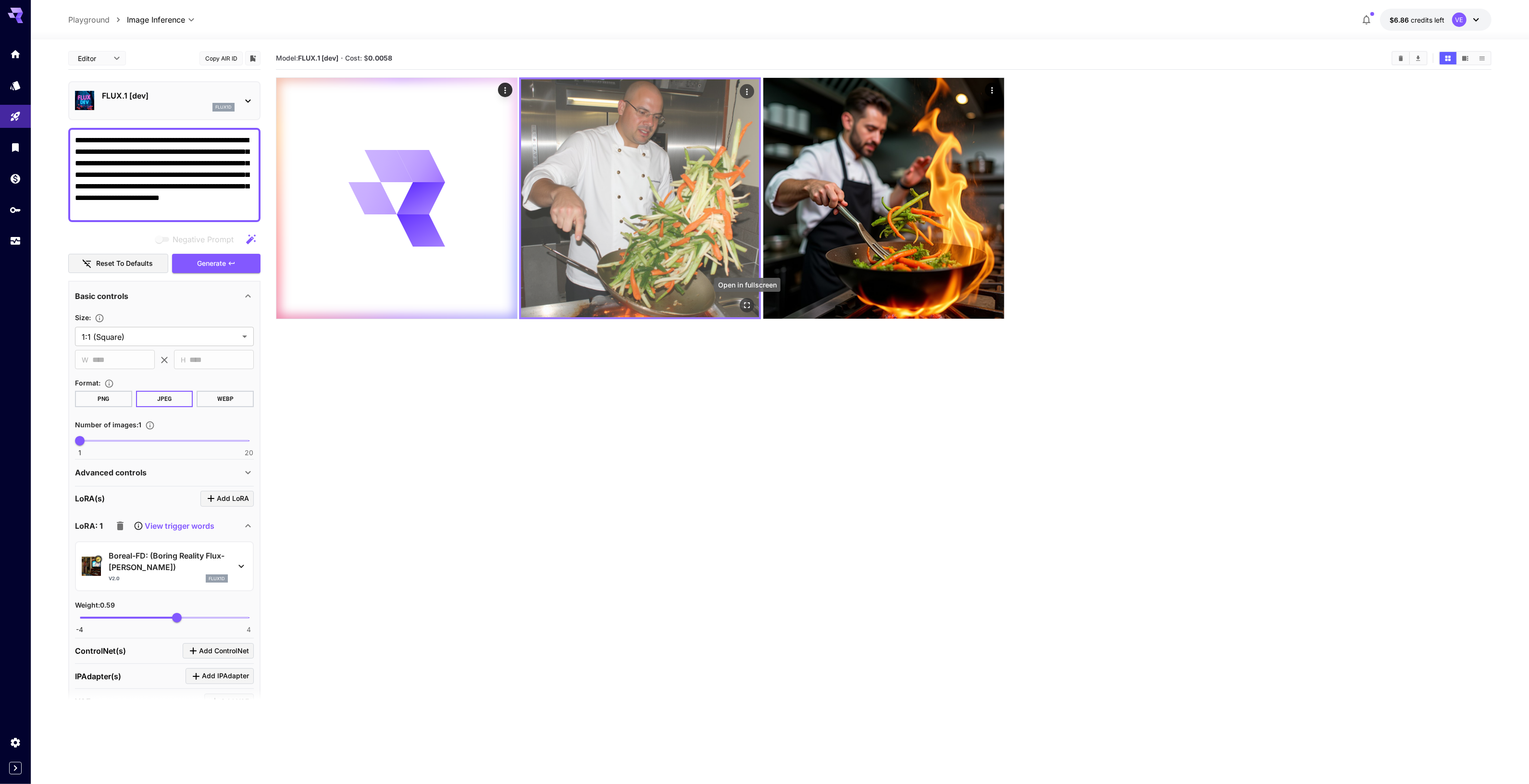
click at [752, 310] on button "Open in fullscreen" at bounding box center [747, 304] width 15 height 15
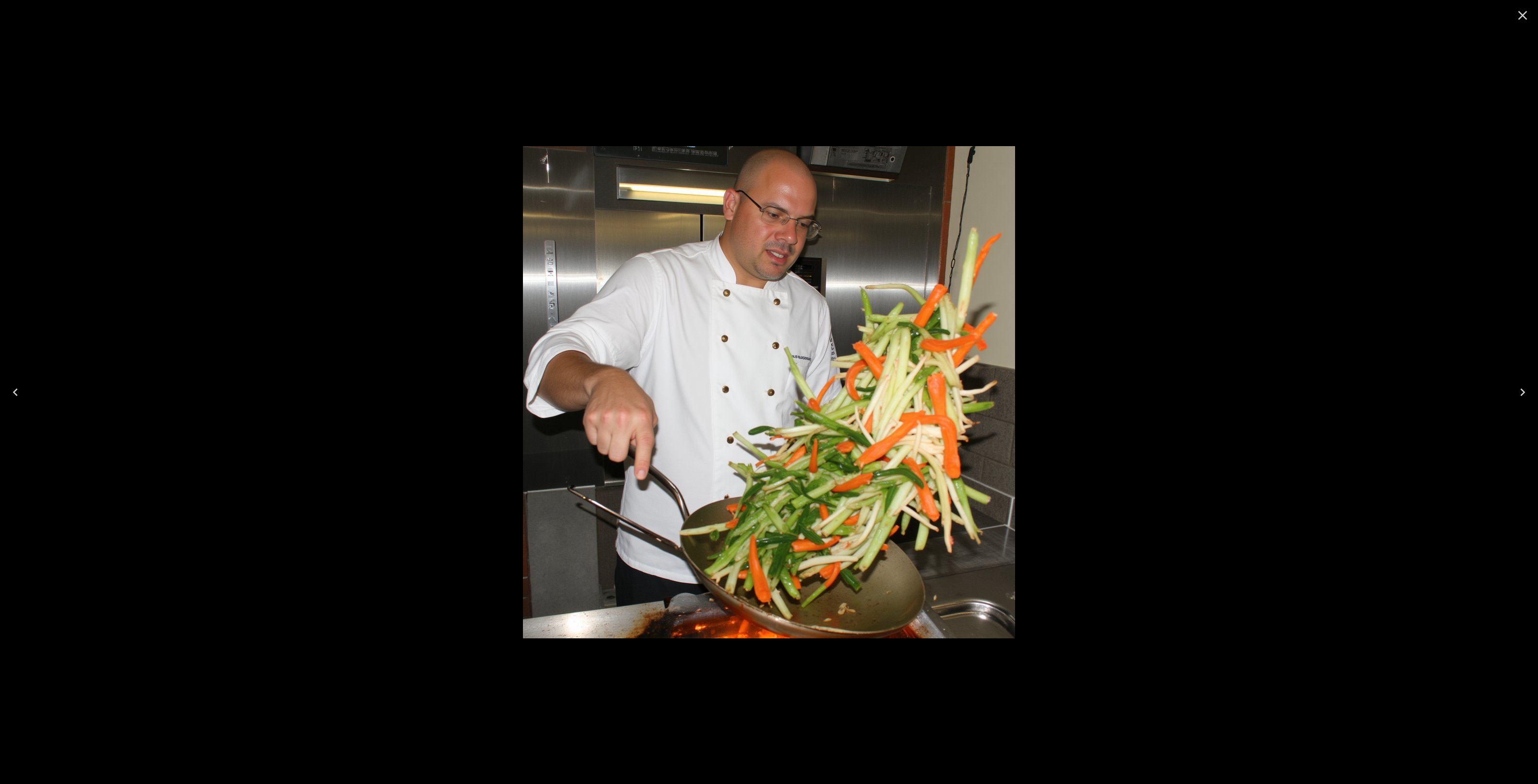
click at [1421, 564] on div at bounding box center [769, 392] width 1538 height 784
click at [1520, 18] on icon "Close" at bounding box center [1522, 15] width 9 height 9
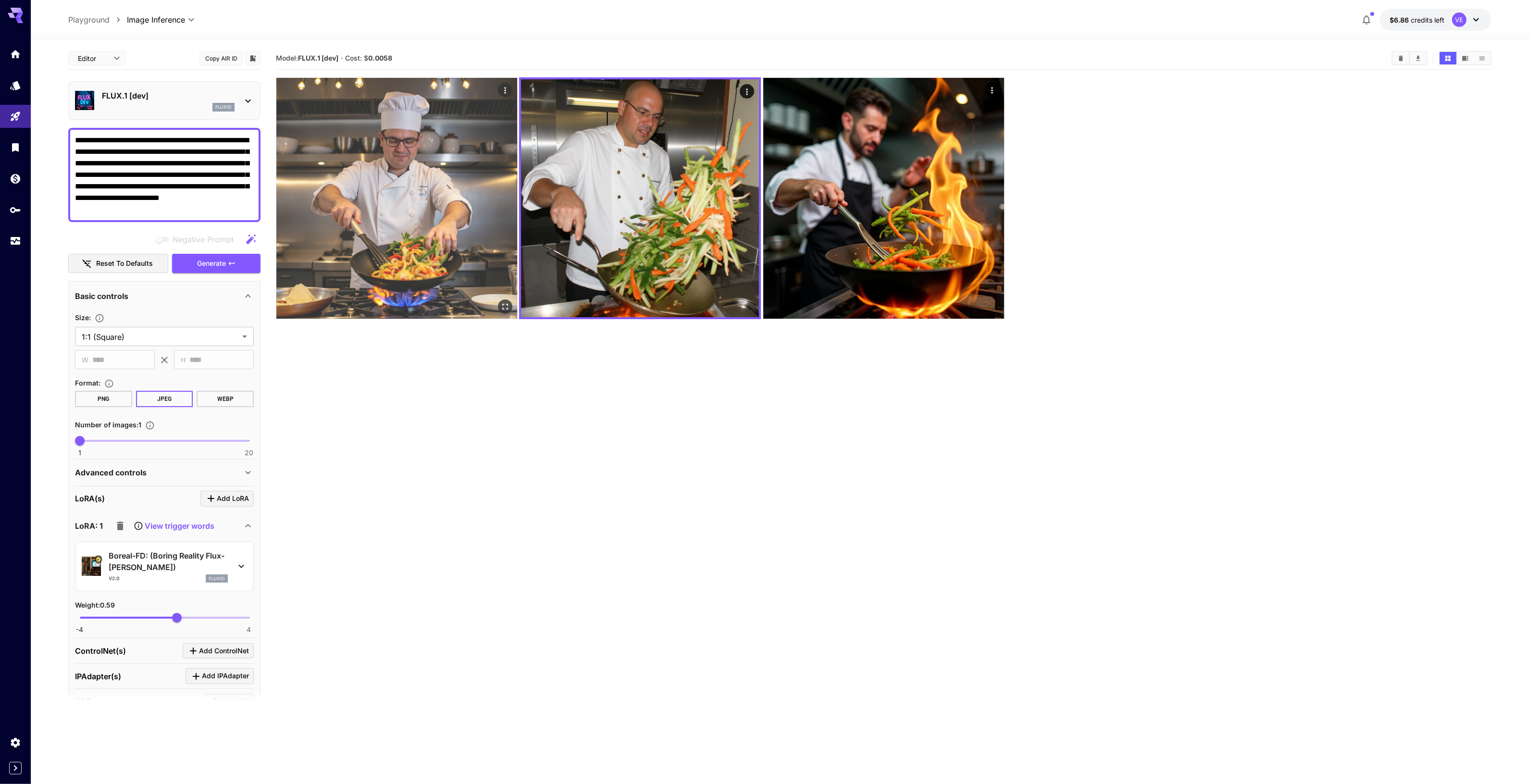
click at [502, 309] on icon "Open in fullscreen" at bounding box center [505, 306] width 6 height 6
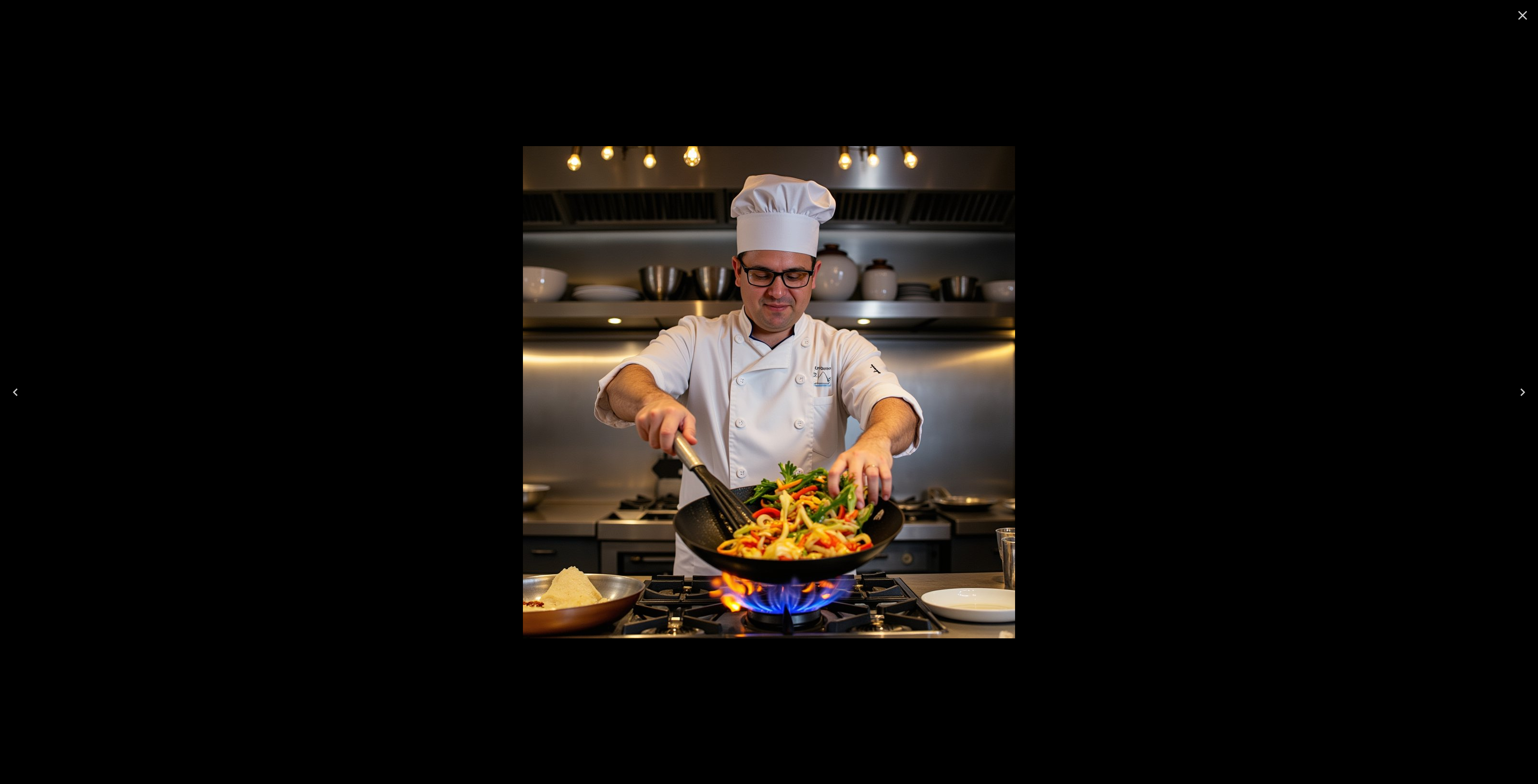
click at [1375, 464] on div at bounding box center [769, 392] width 1538 height 784
click at [1529, 21] on icon "Close" at bounding box center [1523, 16] width 16 height 16
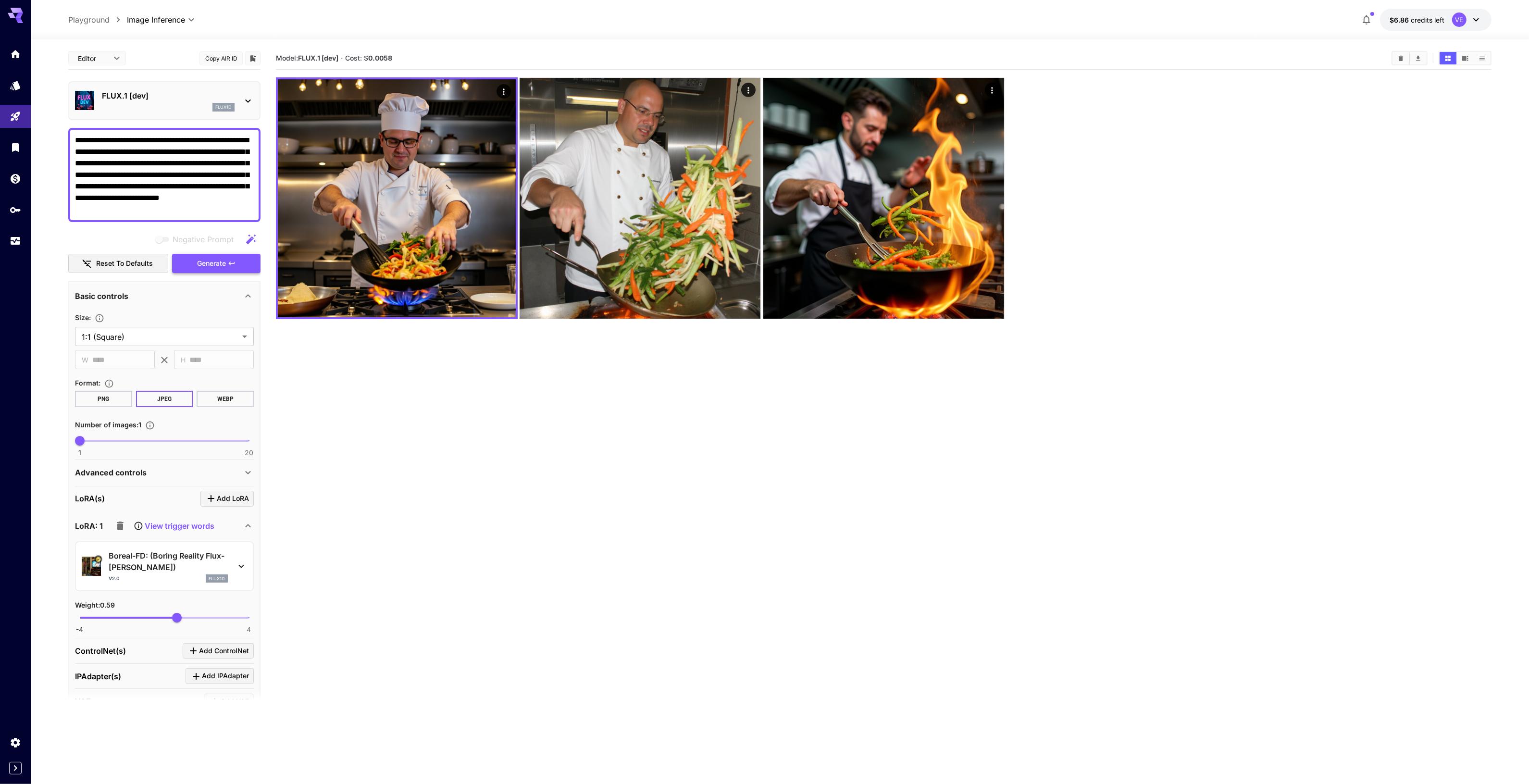
click at [224, 261] on span "Generate" at bounding box center [211, 263] width 29 height 12
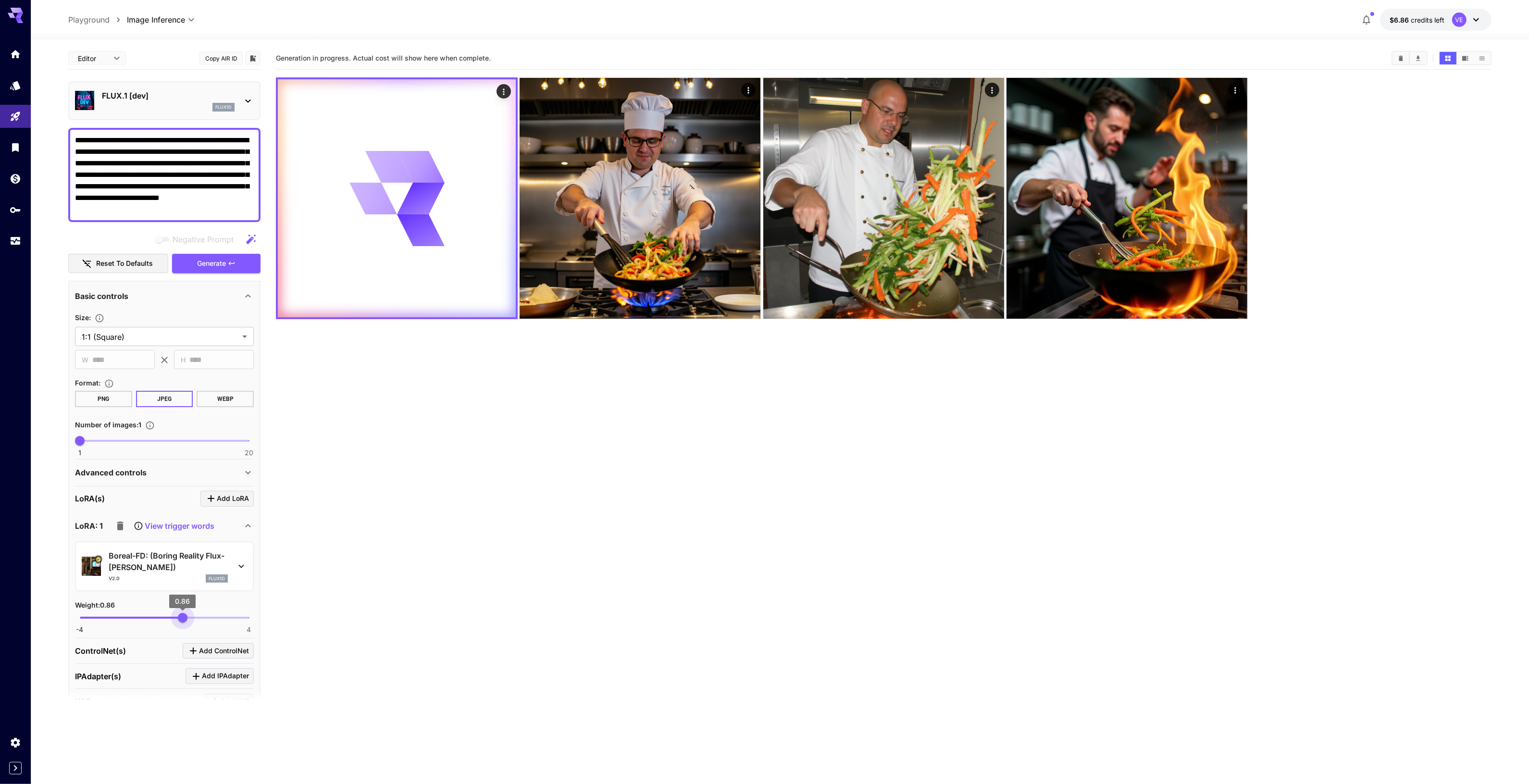
drag, startPoint x: 172, startPoint y: 618, endPoint x: 200, endPoint y: 538, distance: 84.8
click at [182, 616] on span "0.86" at bounding box center [182, 618] width 10 height 10
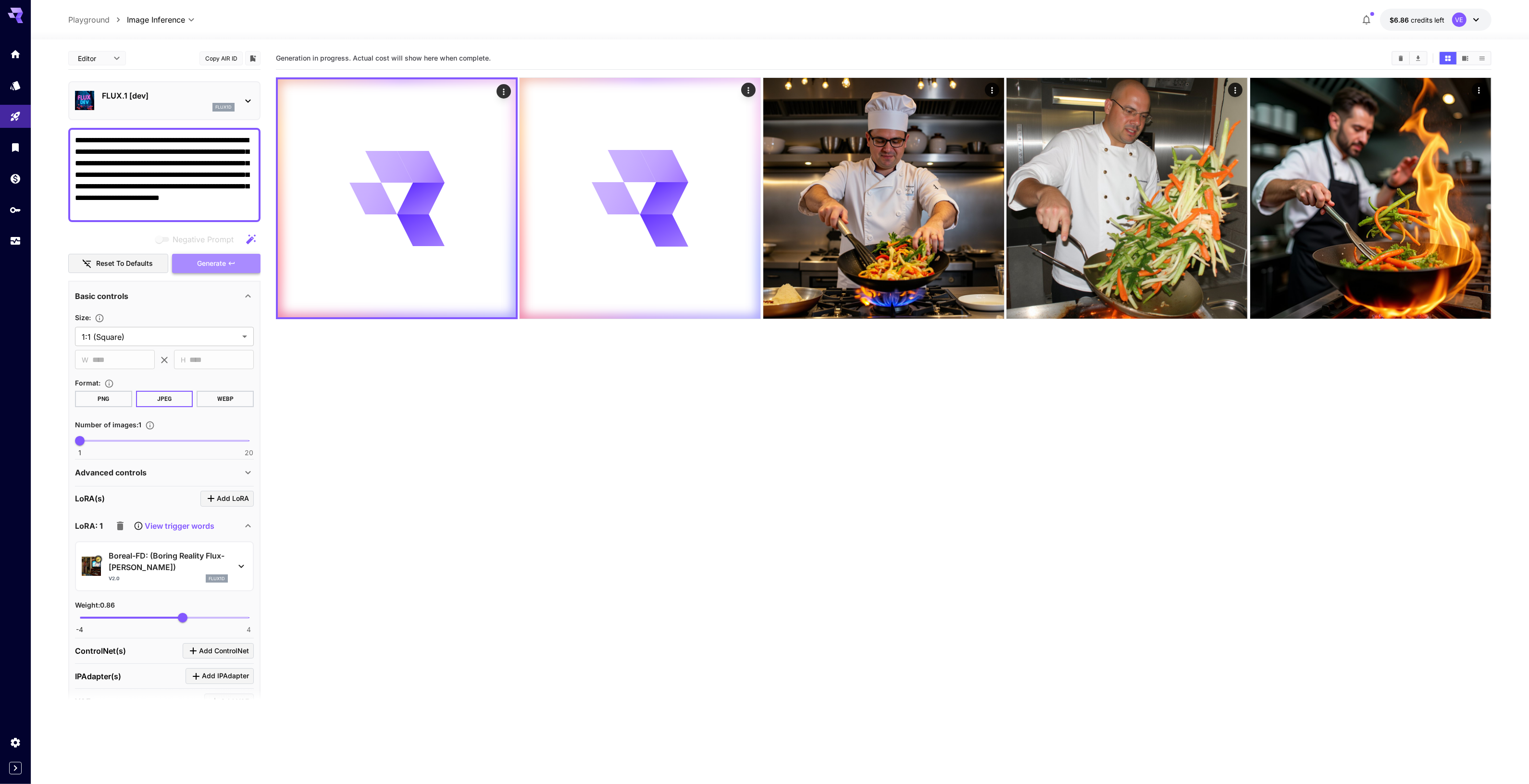
click at [222, 268] on button "Generate" at bounding box center [217, 264] width 89 height 20
type input "****"
drag, startPoint x: 188, startPoint y: 613, endPoint x: 183, endPoint y: 617, distance: 6.4
click at [183, 617] on span "0.88" at bounding box center [183, 618] width 10 height 10
click at [215, 264] on span "Generate" at bounding box center [211, 263] width 29 height 12
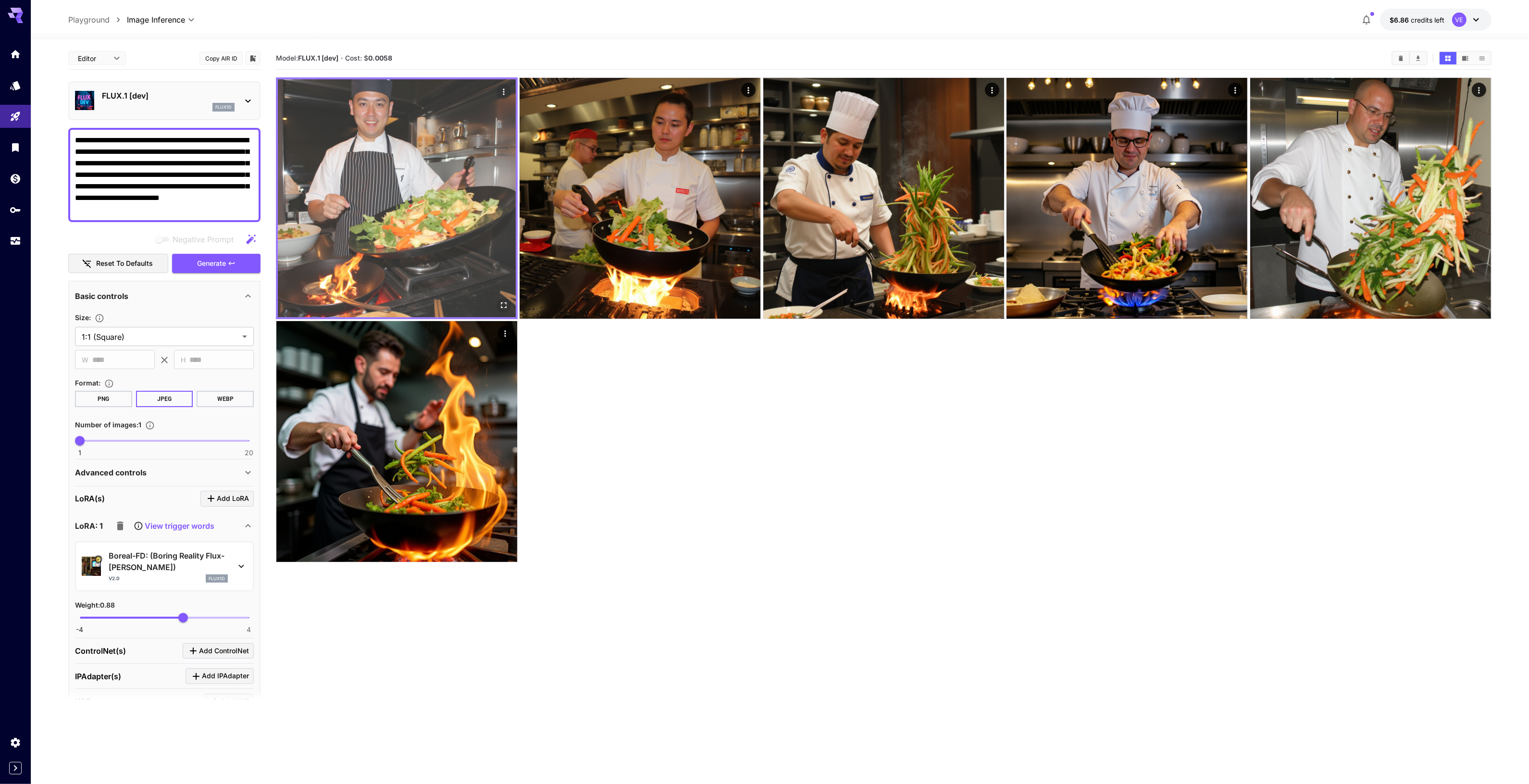
click at [434, 240] on img at bounding box center [396, 197] width 237 height 237
click at [505, 308] on icon "Open in fullscreen" at bounding box center [503, 305] width 6 height 6
click at [409, 256] on img at bounding box center [396, 197] width 237 height 237
click at [505, 310] on button "Open in fullscreen" at bounding box center [503, 304] width 15 height 15
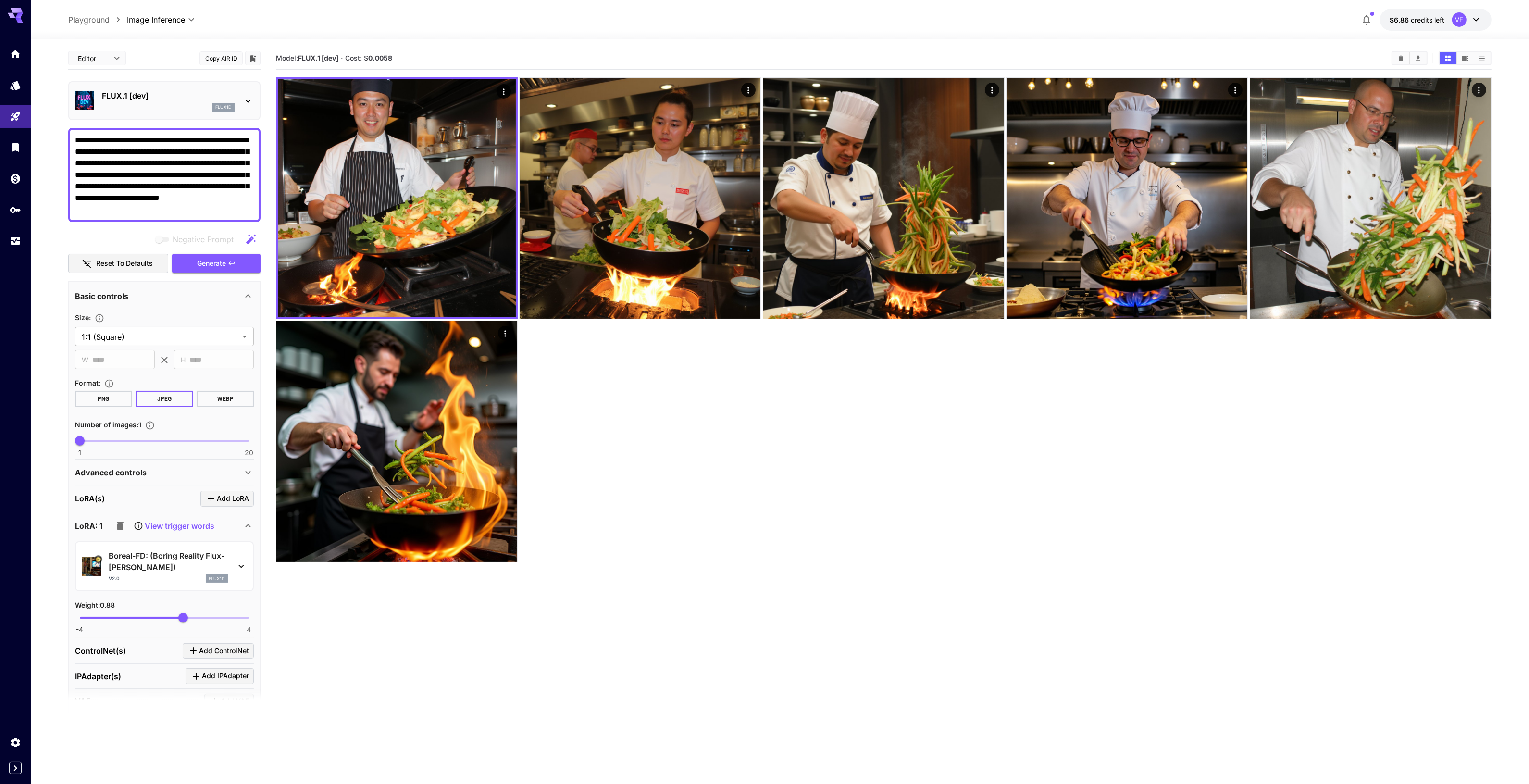
click at [226, 495] on span "Add LoRA" at bounding box center [233, 498] width 33 height 12
click at [166, 526] on p "View trigger words" at bounding box center [179, 526] width 70 height 12
click at [120, 522] on icon "button" at bounding box center [120, 525] width 7 height 9
click at [160, 553] on div "Select model" at bounding box center [157, 556] width 150 height 23
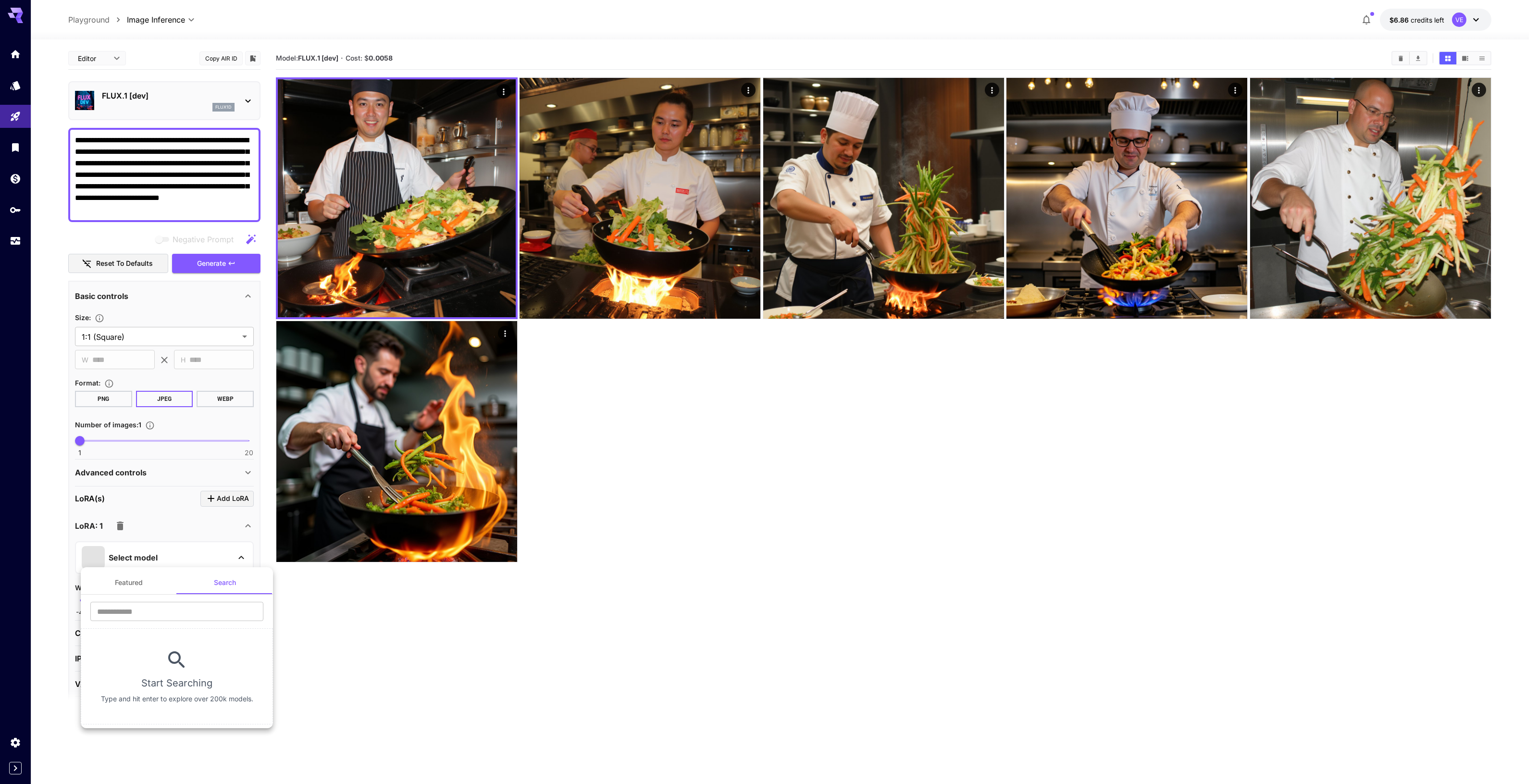
drag, startPoint x: 131, startPoint y: 585, endPoint x: 157, endPoint y: 601, distance: 30.5
click at [131, 585] on button "Featured" at bounding box center [129, 582] width 97 height 23
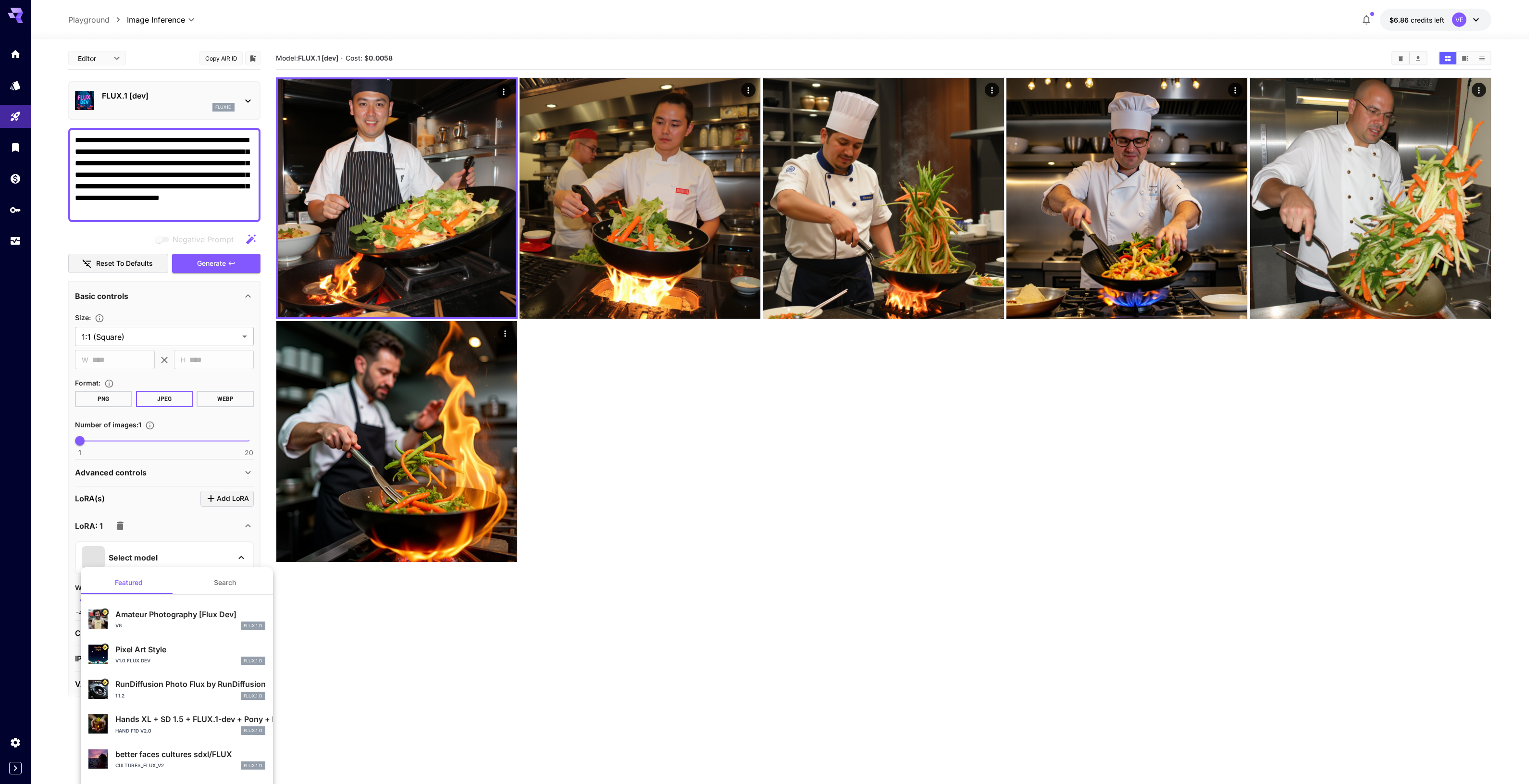
click at [187, 619] on p "Amateur Photography [Flux Dev]" at bounding box center [190, 615] width 150 height 12
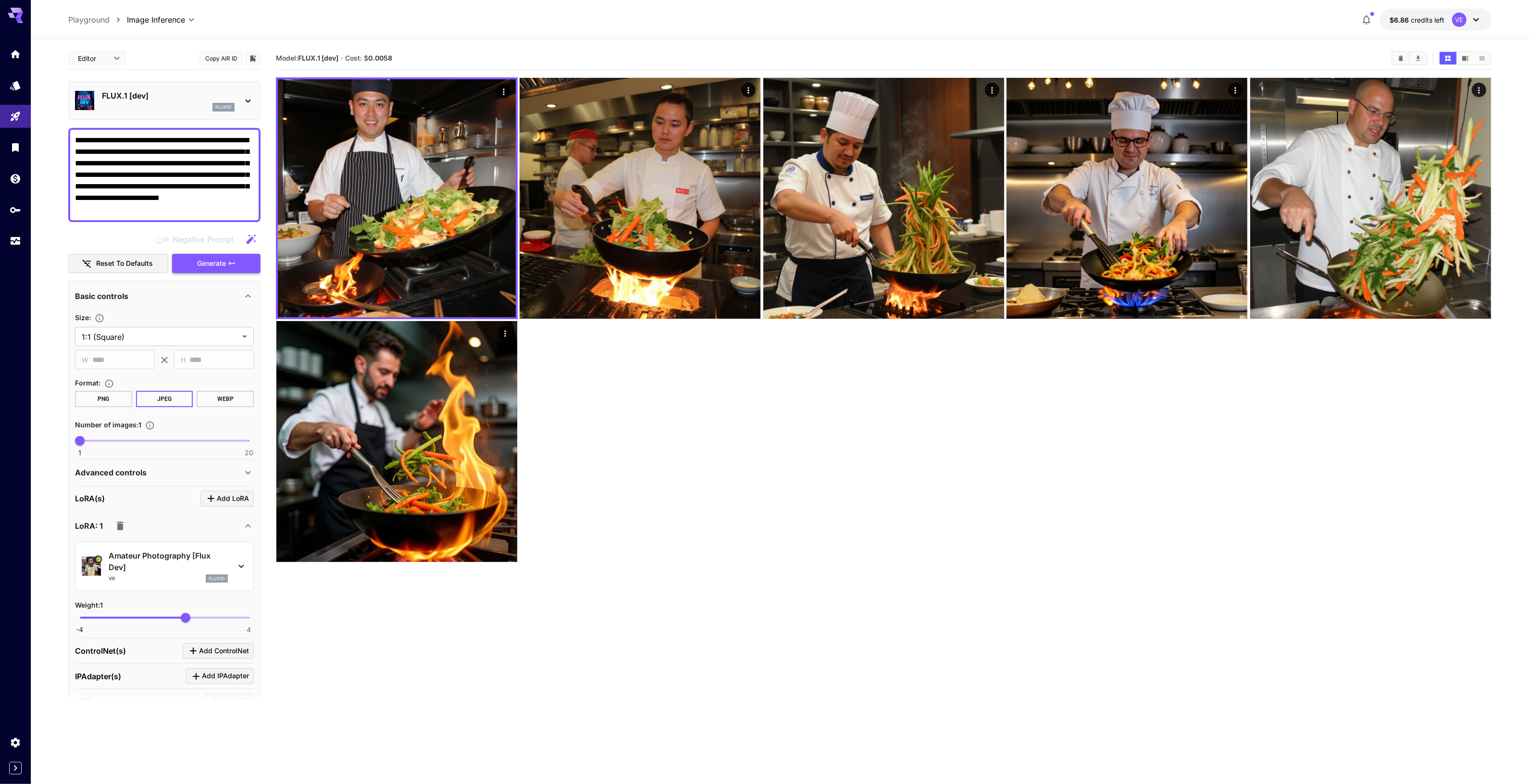
click at [207, 263] on span "Generate" at bounding box center [211, 263] width 29 height 12
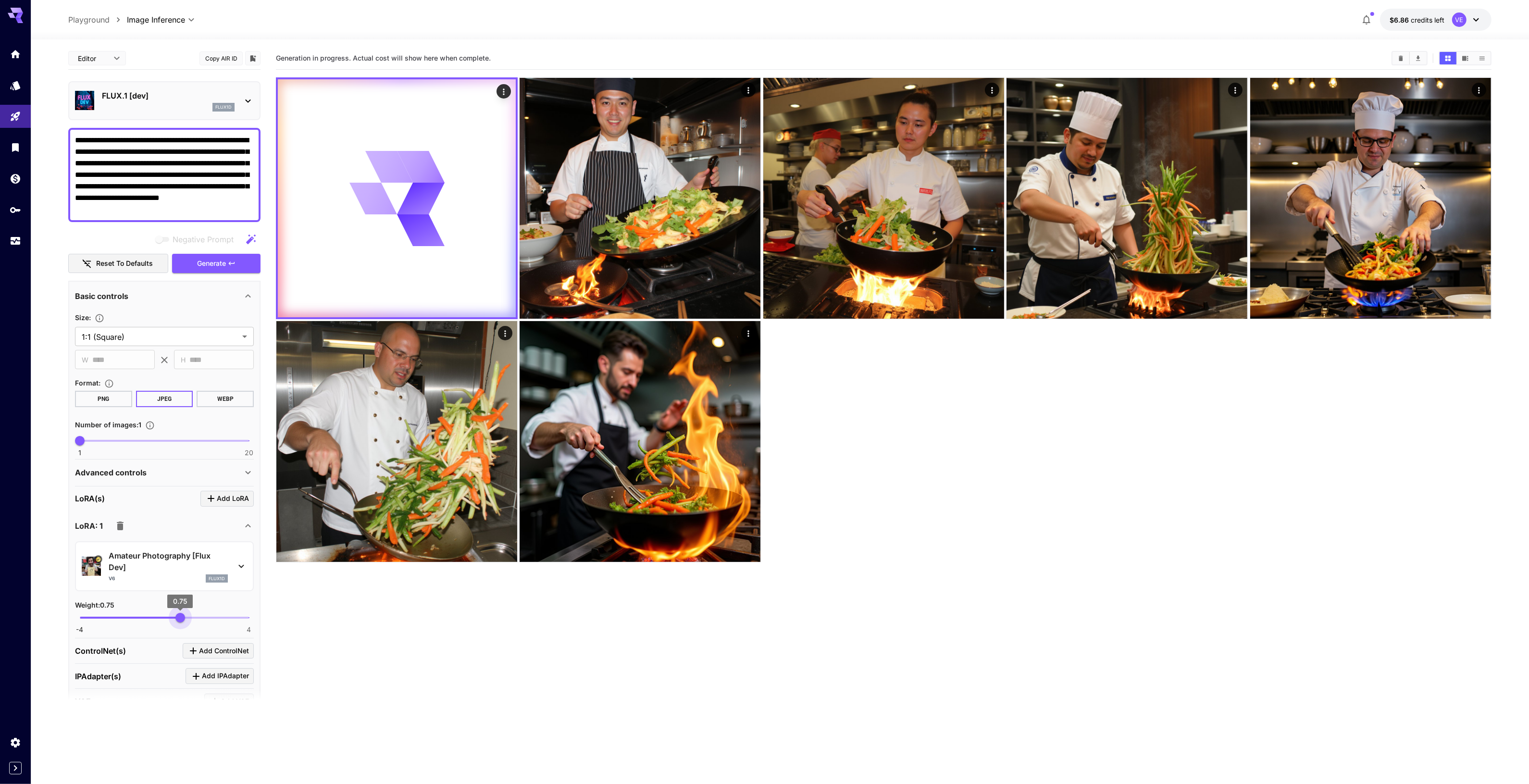
click at [180, 618] on span "0.75" at bounding box center [180, 618] width 10 height 10
click at [210, 263] on span "Generate" at bounding box center [211, 263] width 29 height 12
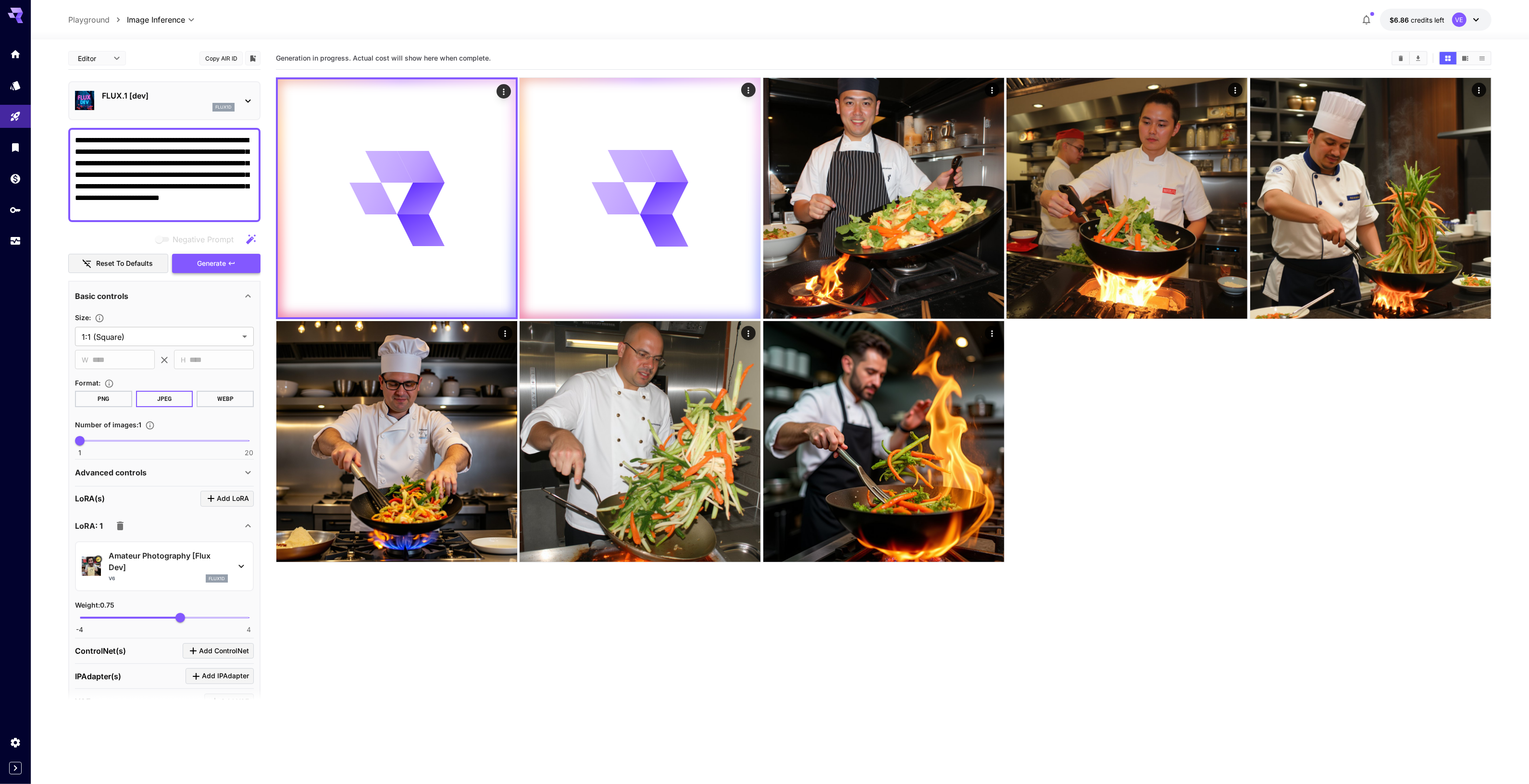
click at [211, 263] on span "Generate" at bounding box center [211, 263] width 29 height 12
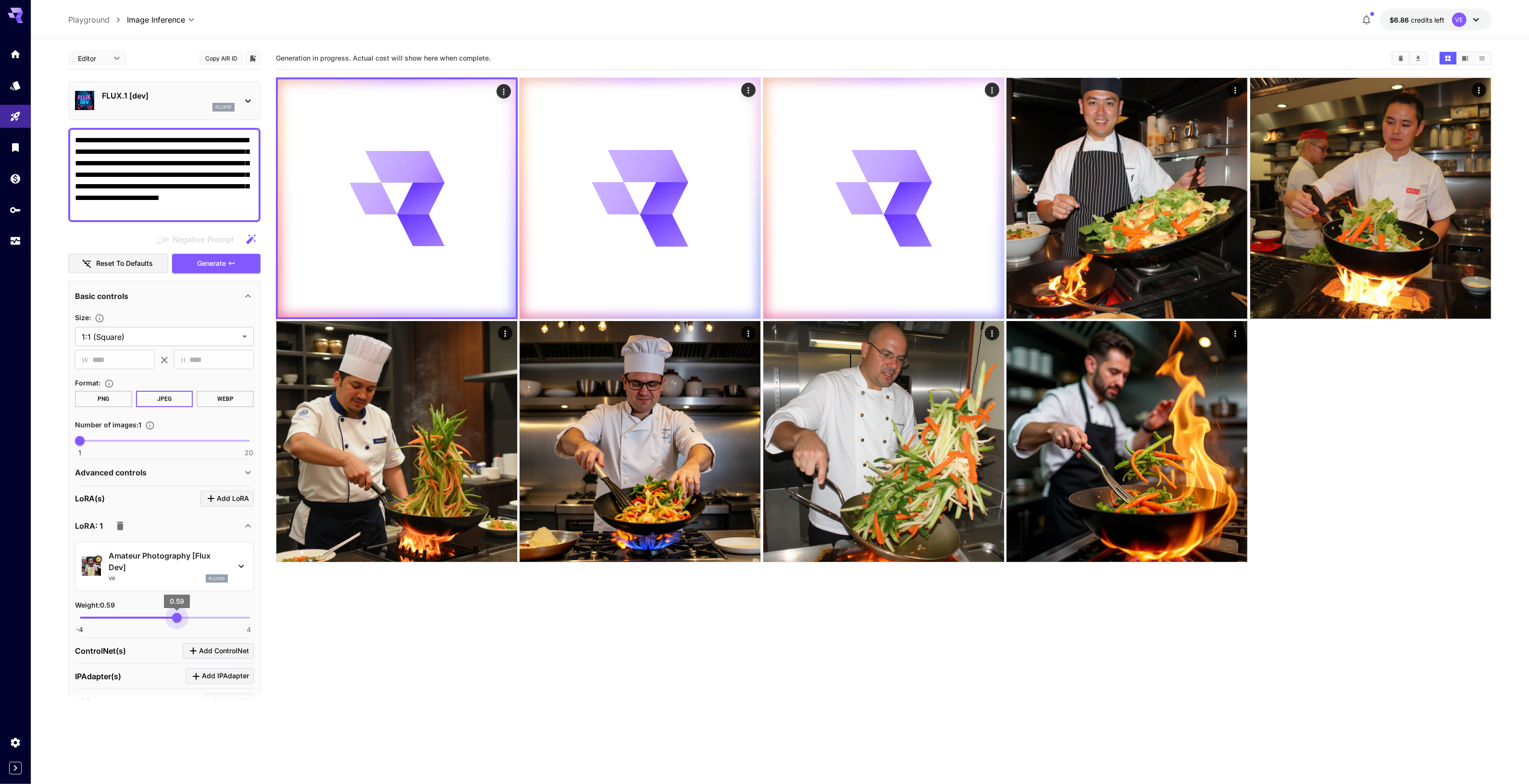
click at [177, 615] on span "0.59" at bounding box center [177, 618] width 10 height 10
click at [203, 266] on span "Generate" at bounding box center [211, 263] width 29 height 12
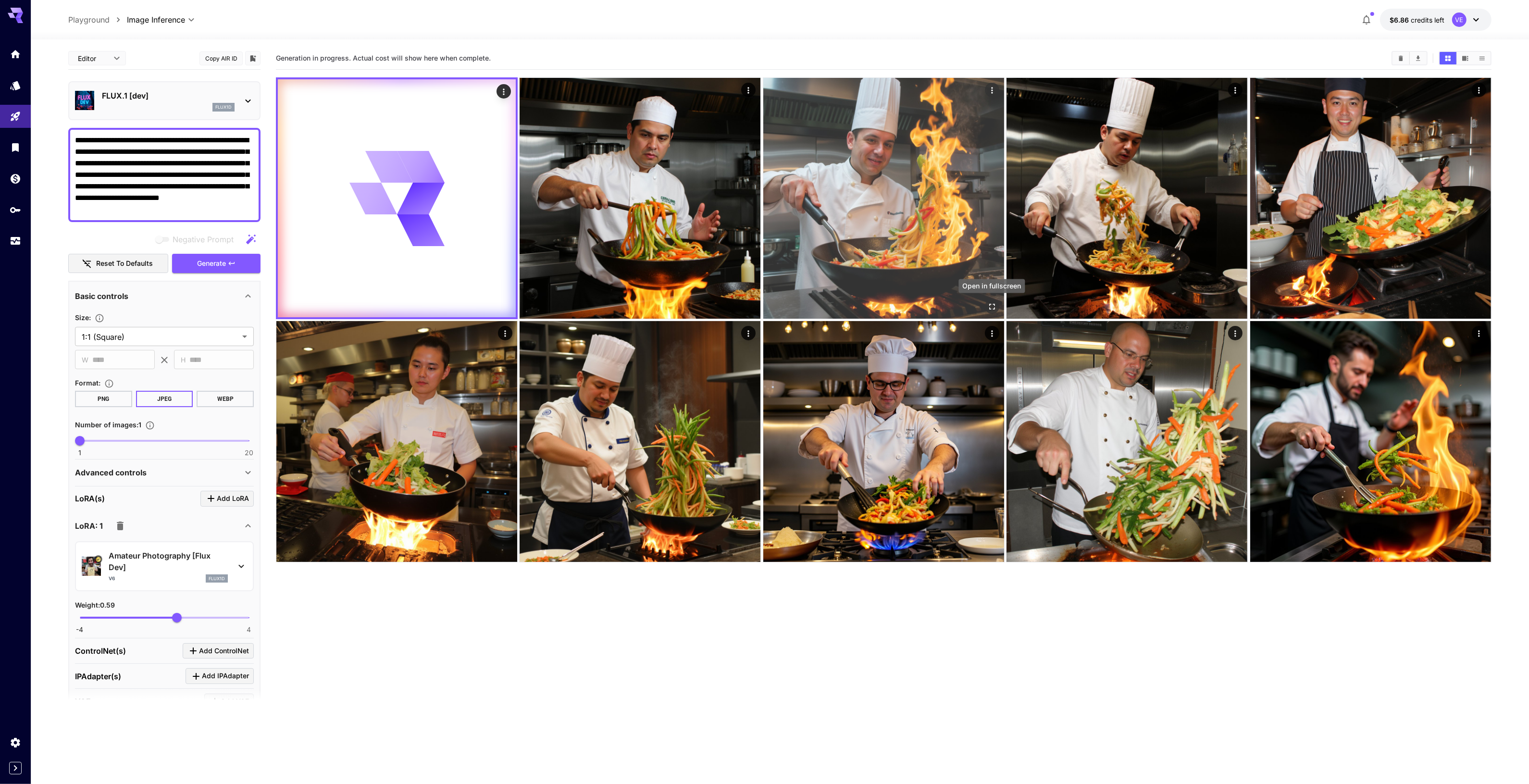
click at [992, 307] on icon "Open in fullscreen" at bounding box center [992, 306] width 10 height 10
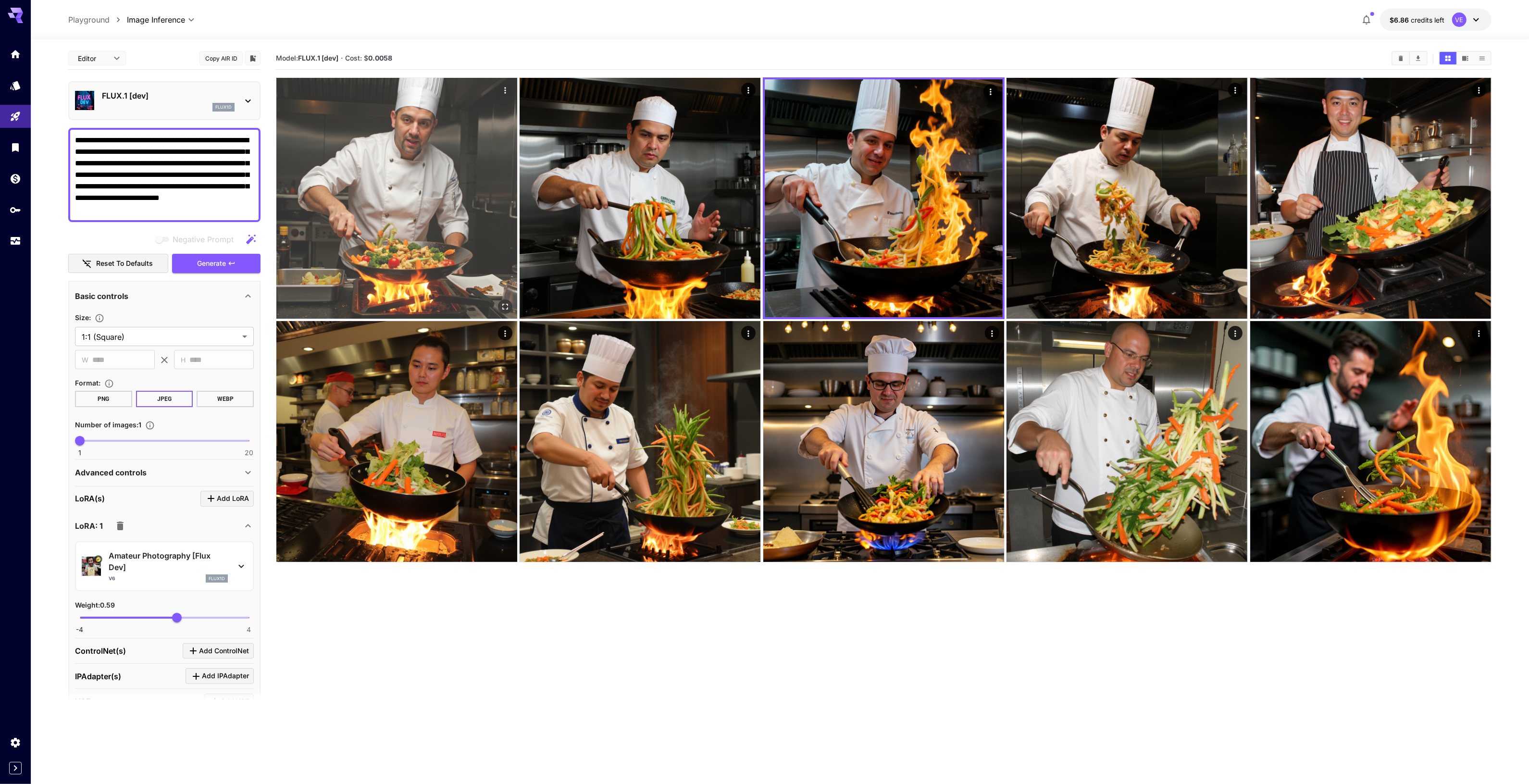
click at [478, 236] on img at bounding box center [396, 198] width 240 height 240
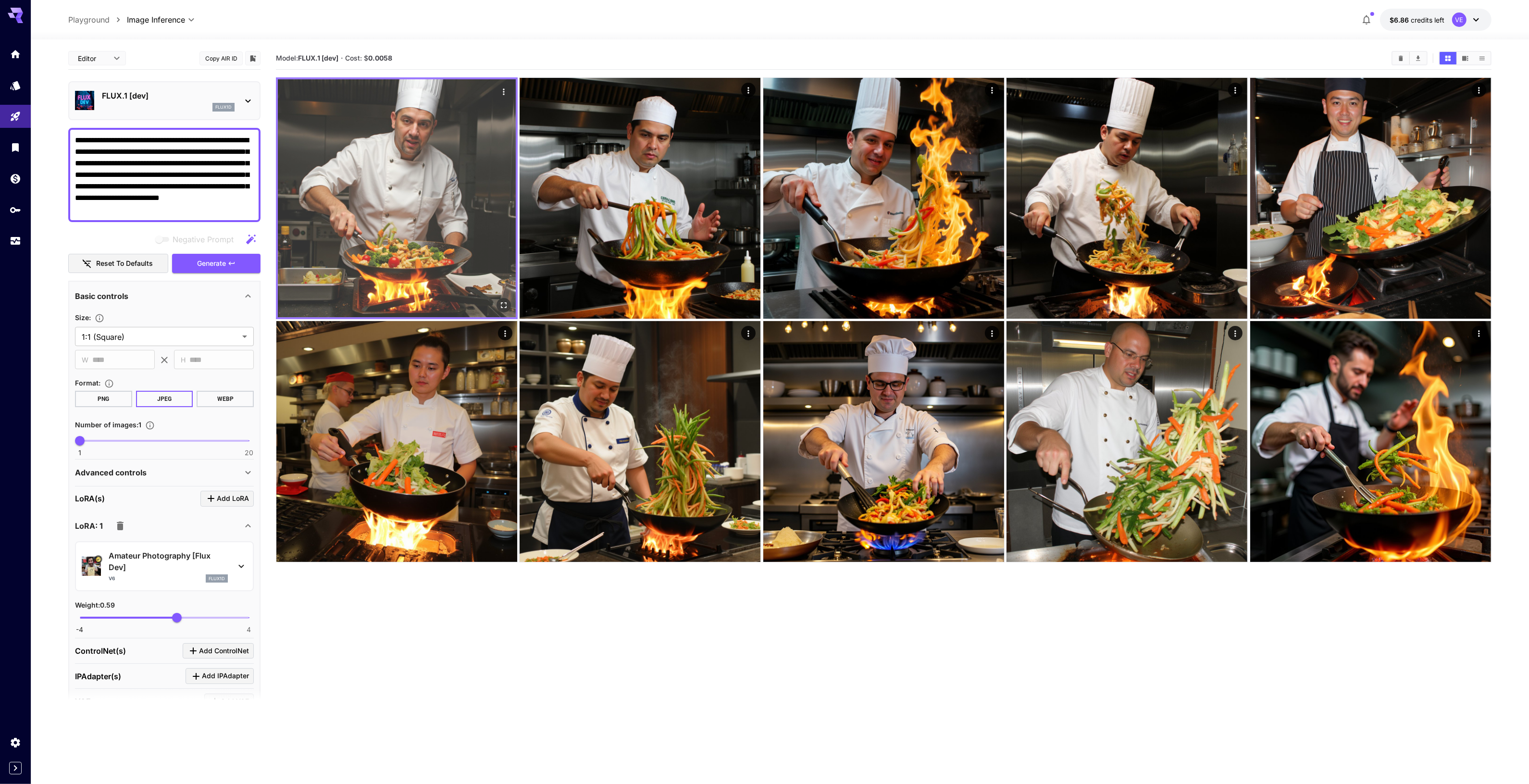
click at [505, 306] on icon "Open in fullscreen" at bounding box center [503, 305] width 10 height 10
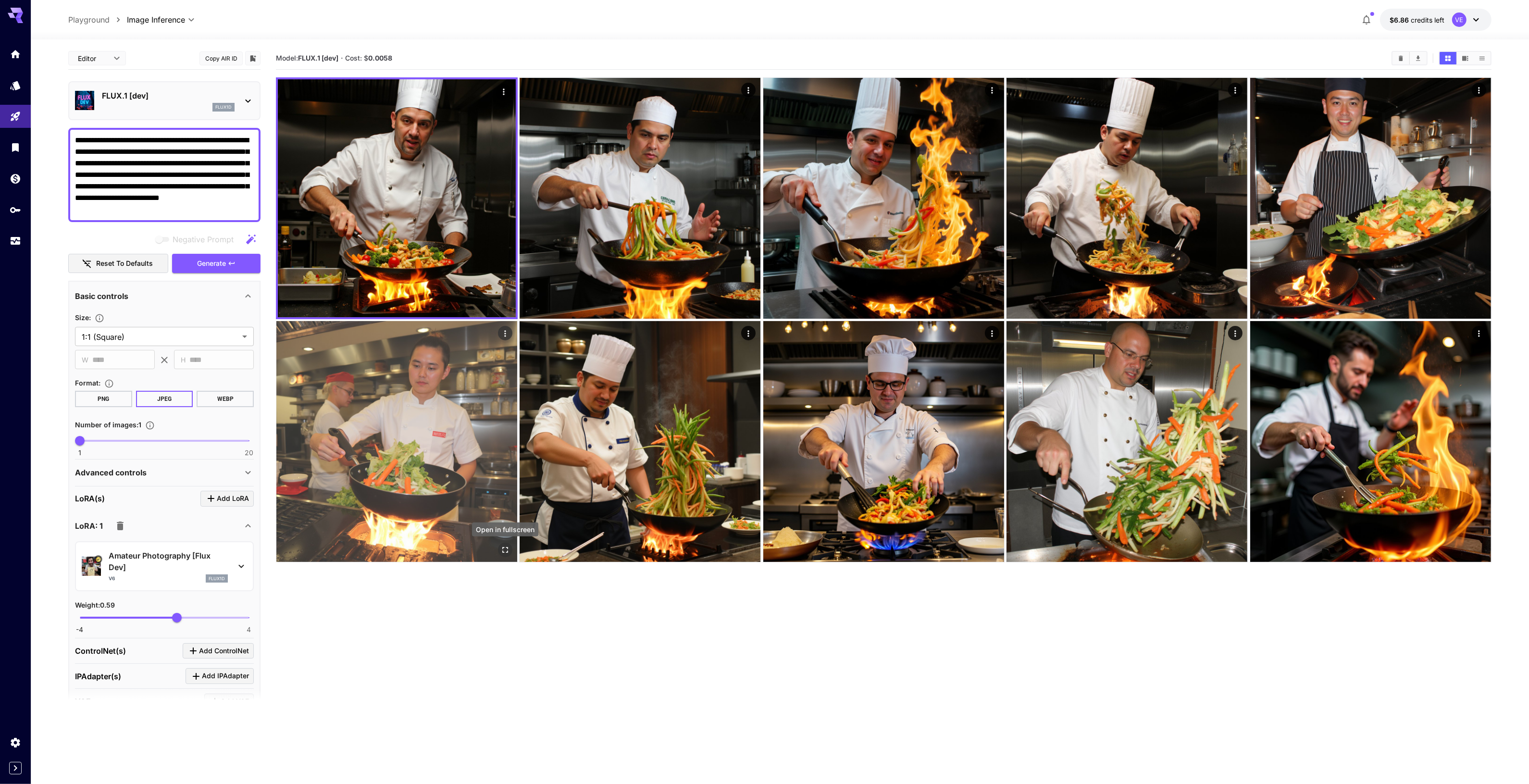
click at [503, 548] on icon "Open in fullscreen" at bounding box center [505, 551] width 6 height 6
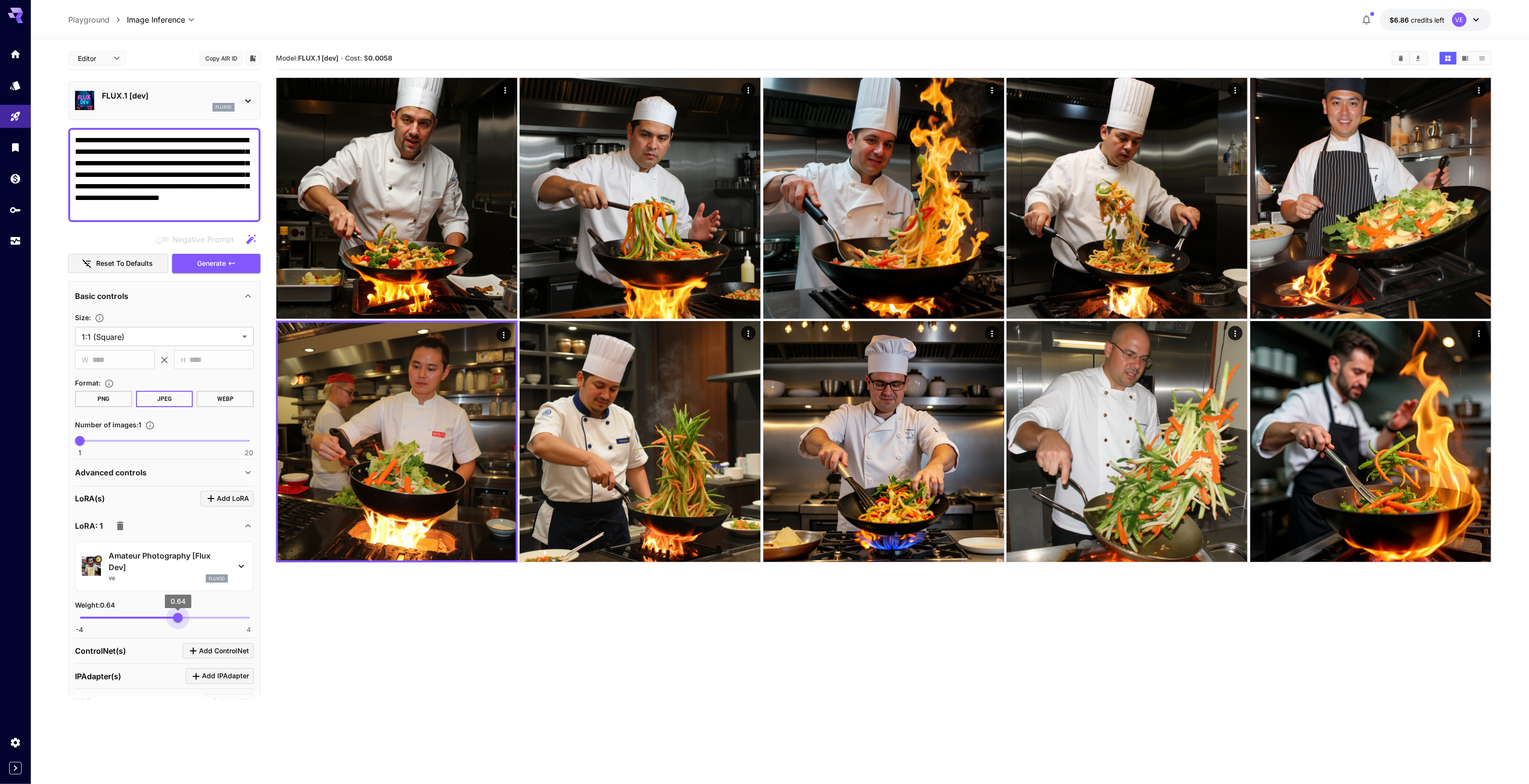
type input "****"
drag, startPoint x: 177, startPoint y: 615, endPoint x: 184, endPoint y: 614, distance: 7.1
click at [184, 614] on span "0.93" at bounding box center [184, 618] width 10 height 10
click at [14, 243] on icon "Usage" at bounding box center [17, 238] width 12 height 12
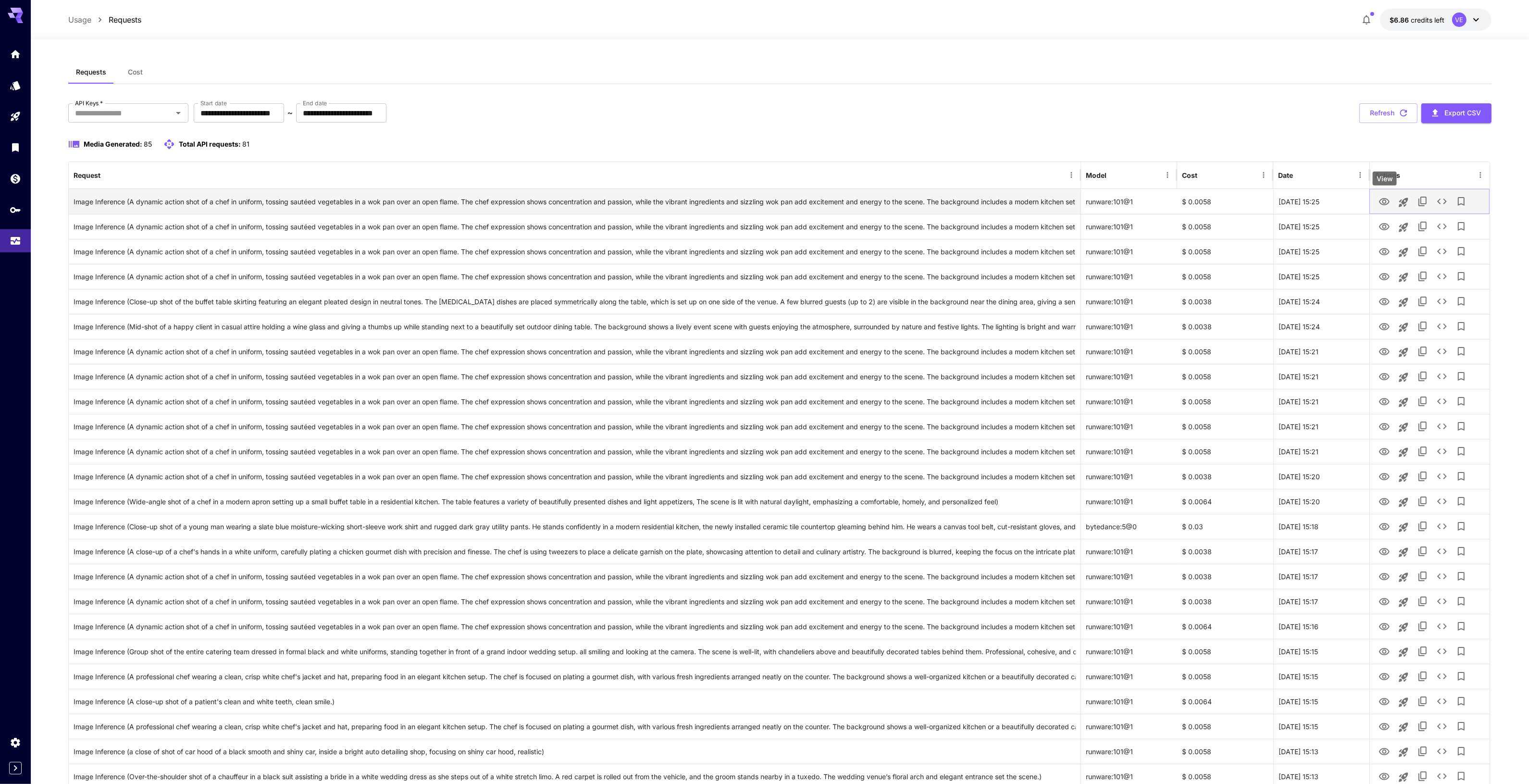
click at [1381, 200] on icon "View" at bounding box center [1384, 202] width 12 height 12
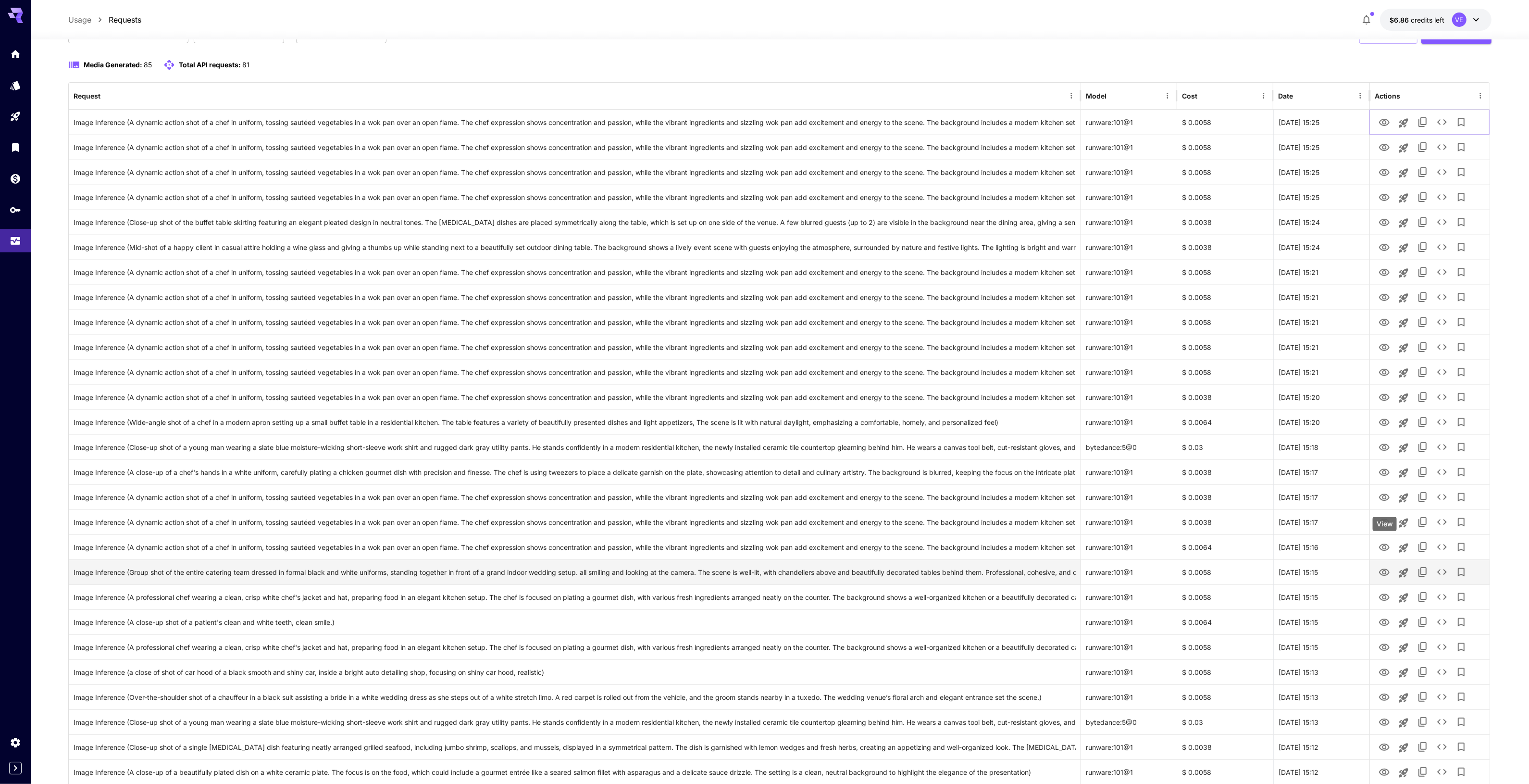
scroll to position [120, 0]
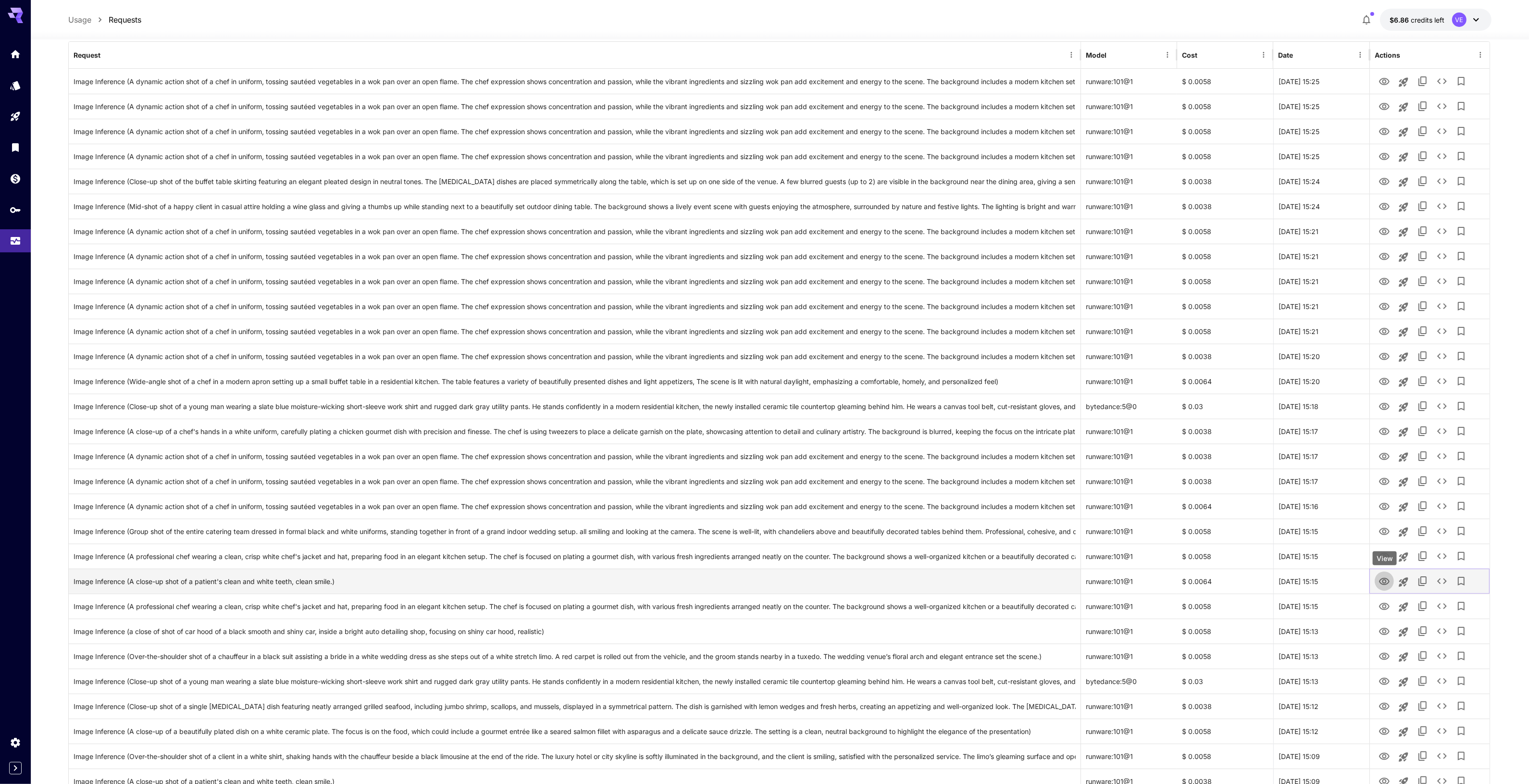
click at [1382, 585] on icon "View" at bounding box center [1384, 581] width 12 height 12
click at [1440, 584] on icon "See details" at bounding box center [1442, 581] width 12 height 12
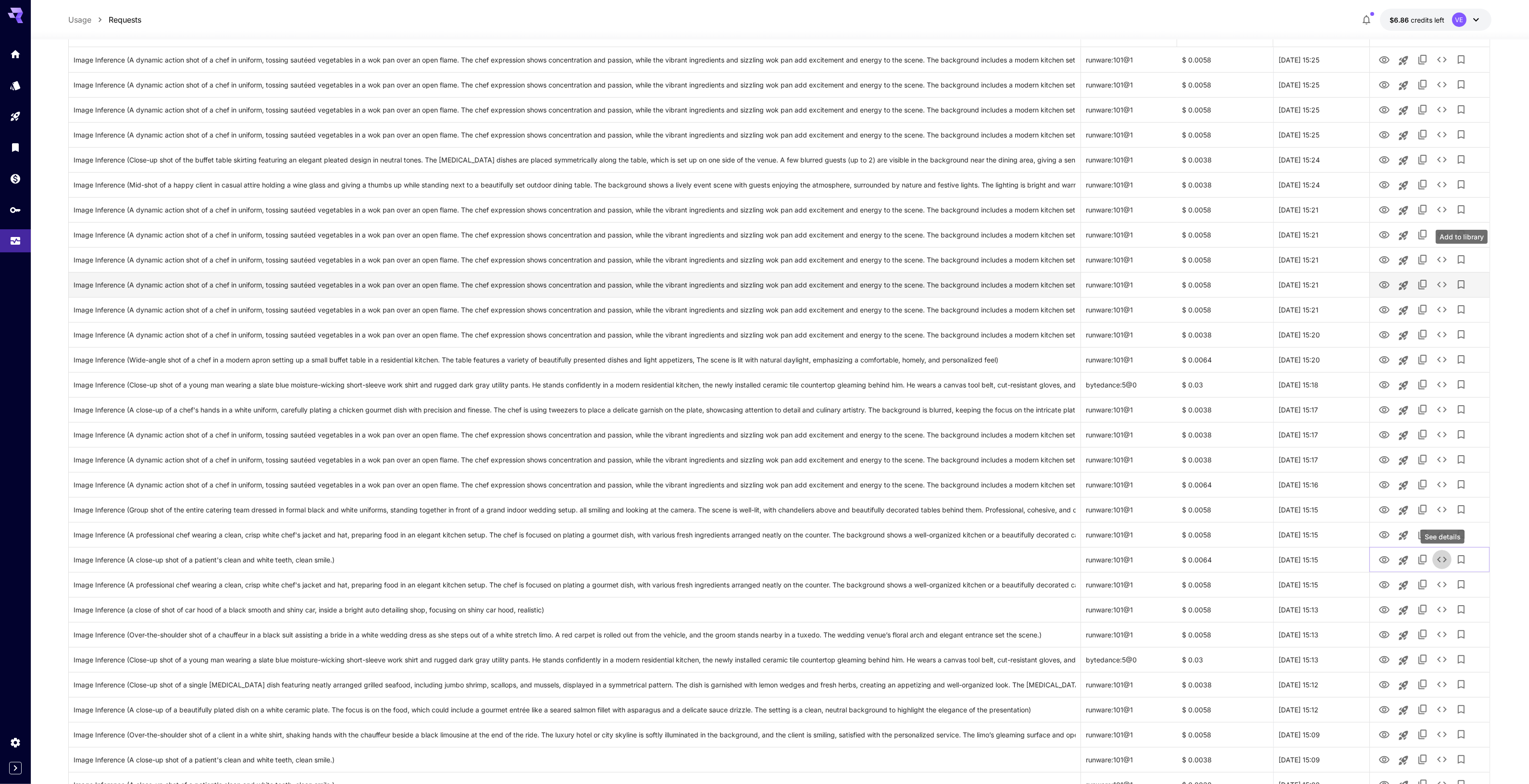
scroll to position [0, 0]
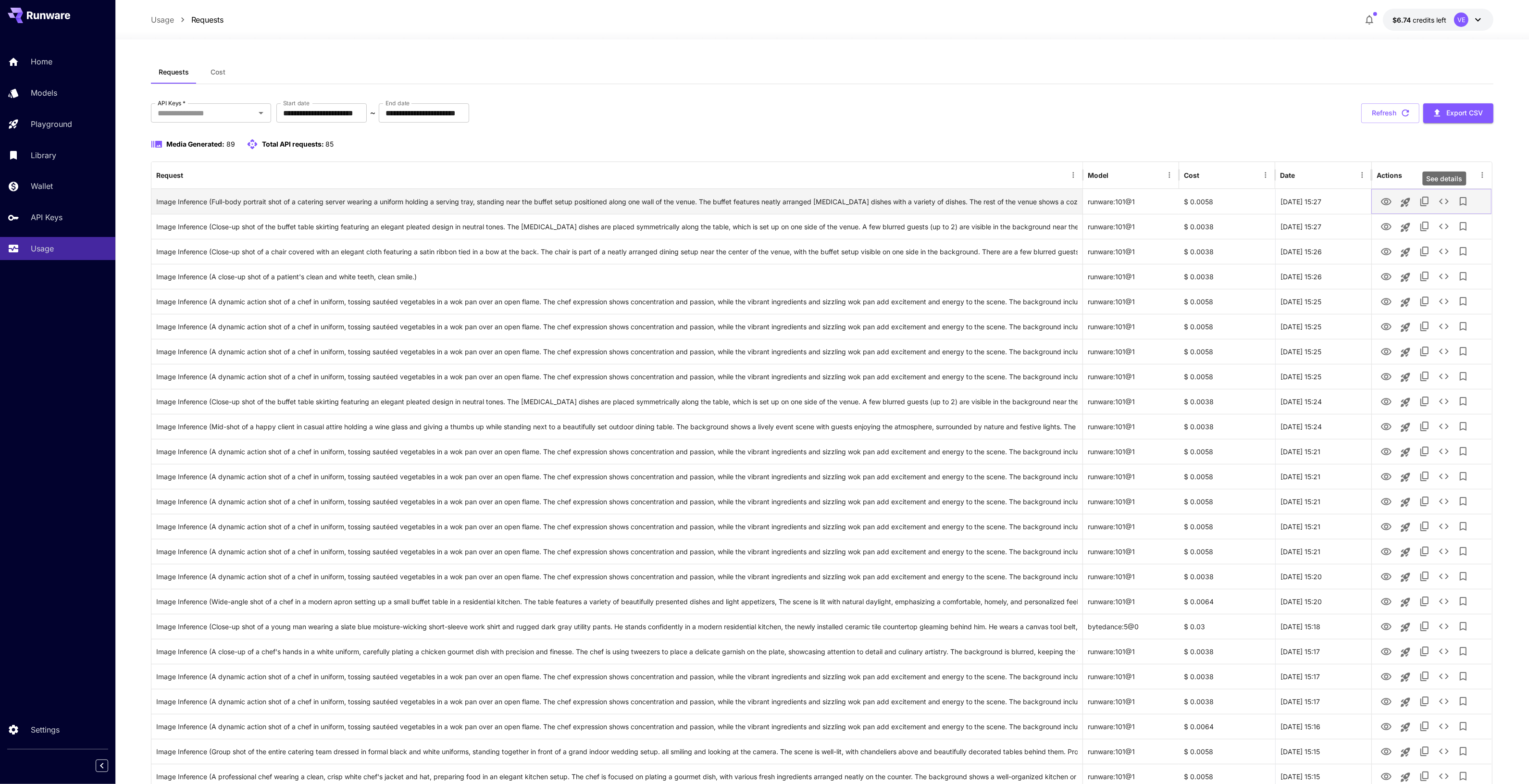
click at [1447, 207] on icon "See details" at bounding box center [1444, 202] width 12 height 12
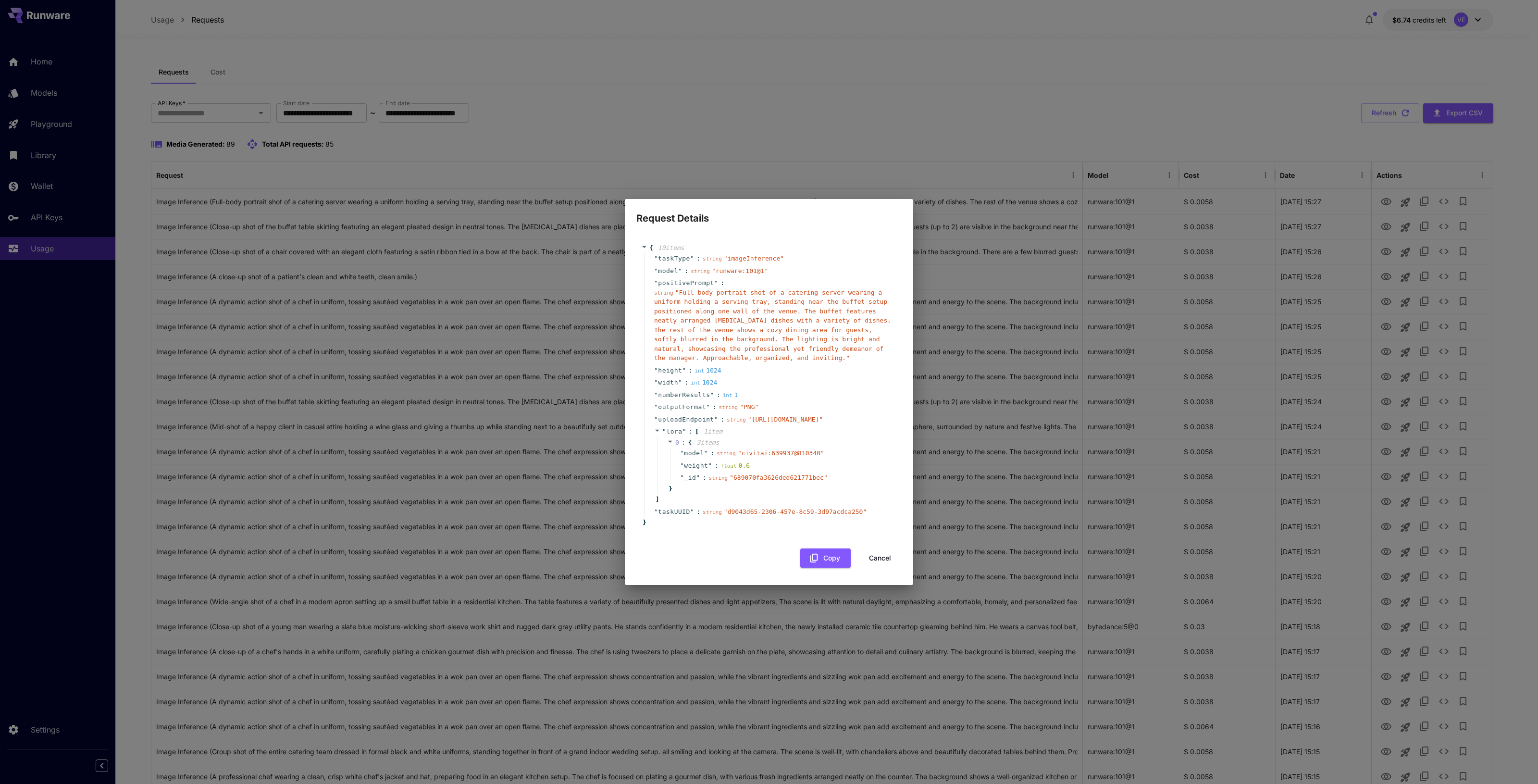
click at [1049, 115] on div "Request Details { 10 item s " taskType " : string " imageInference " " model " …" at bounding box center [769, 392] width 1538 height 784
click at [1439, 232] on div "Request Details { 10 item s " taskType " : string " imageInference " " model " …" at bounding box center [769, 392] width 1538 height 784
click at [1442, 229] on div "Request Details { 10 item s " taskType " : string " imageInference " " model " …" at bounding box center [769, 392] width 1538 height 784
click at [865, 568] on button "Cancel" at bounding box center [880, 558] width 43 height 20
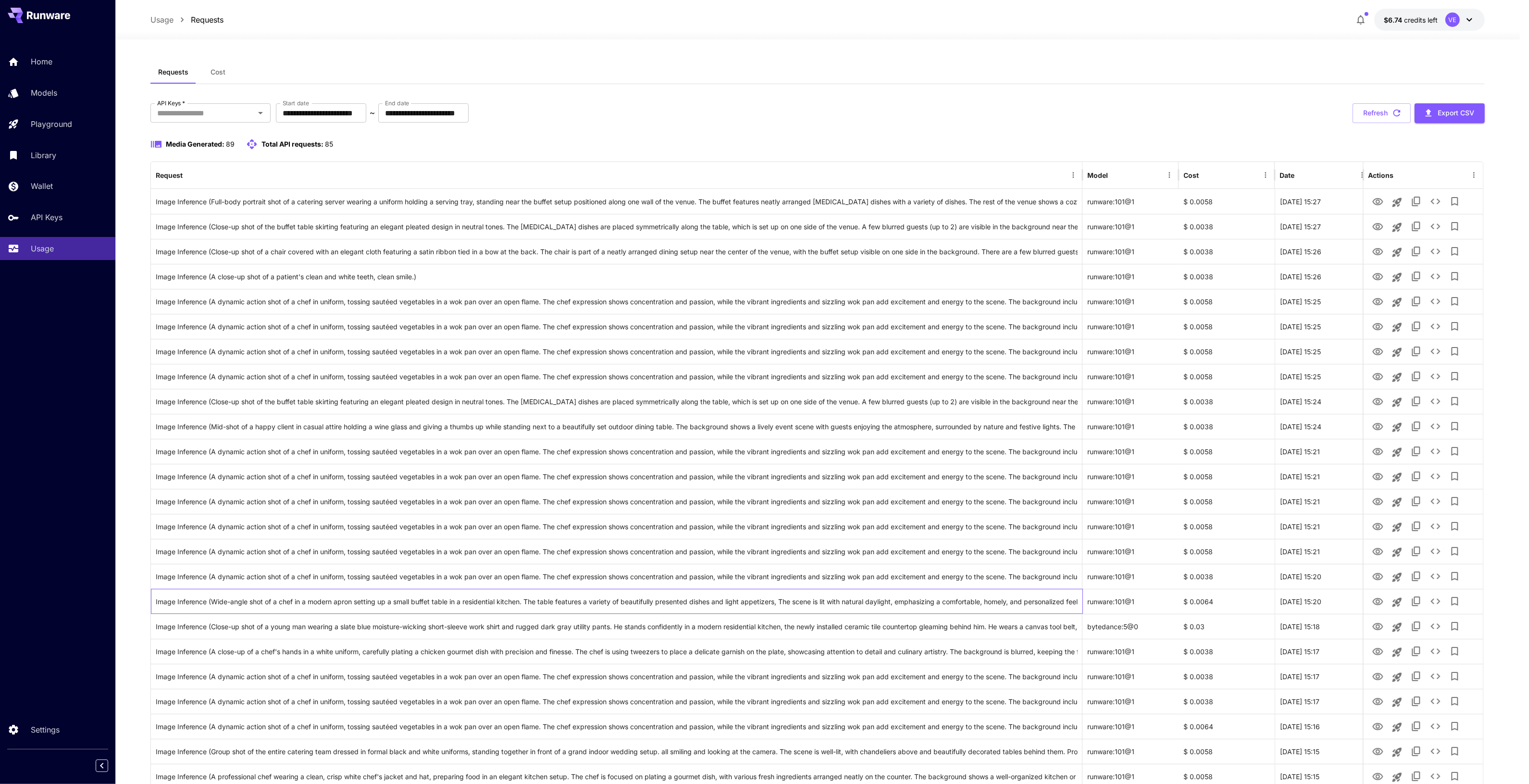
click at [876, 590] on div "Image Inference (Wide-angle shot of a chef in a modern apron setting up a small…" at bounding box center [617, 601] width 922 height 25
click at [1445, 227] on icon "See details" at bounding box center [1444, 227] width 12 height 12
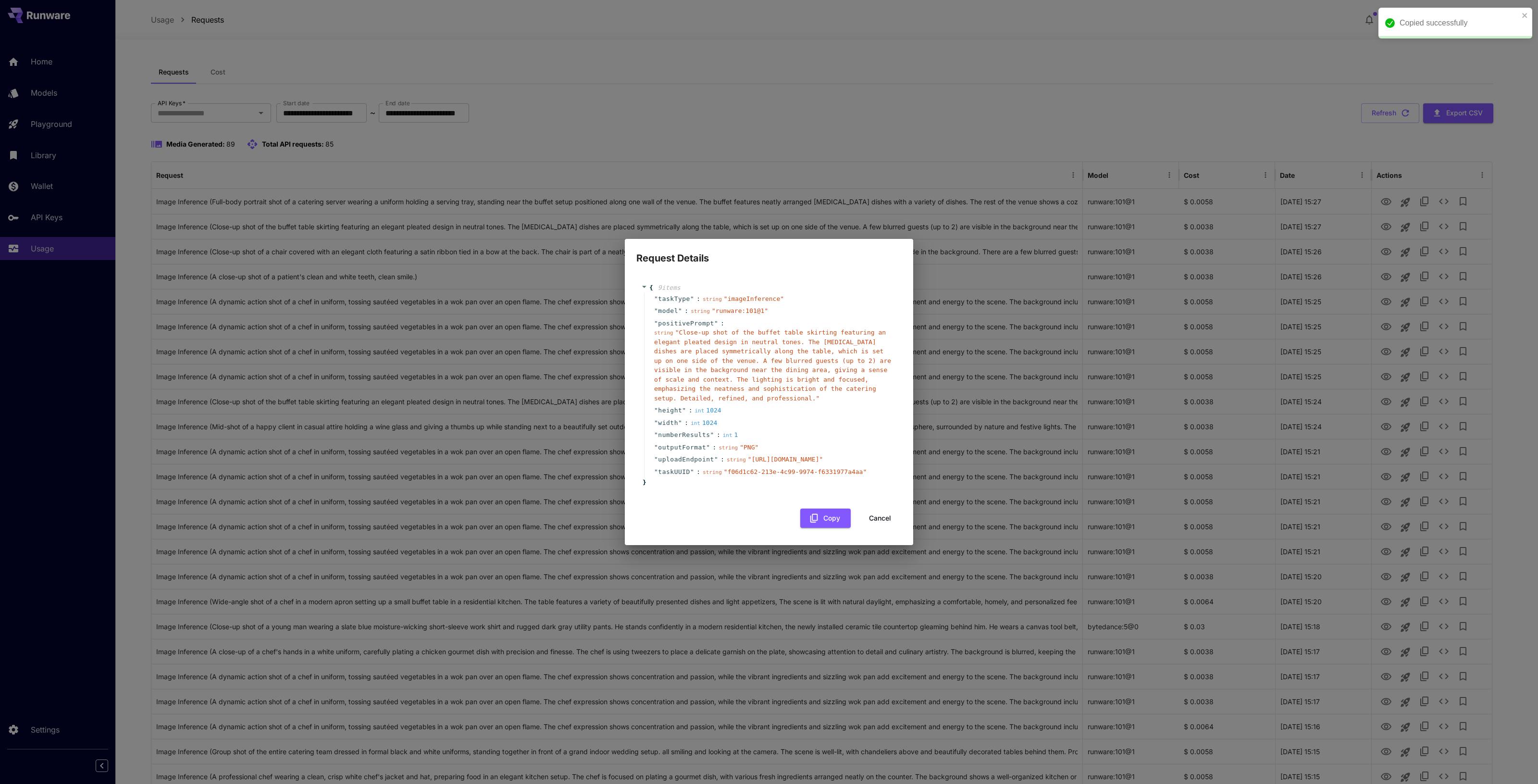
click at [876, 528] on button "Cancel" at bounding box center [880, 518] width 43 height 20
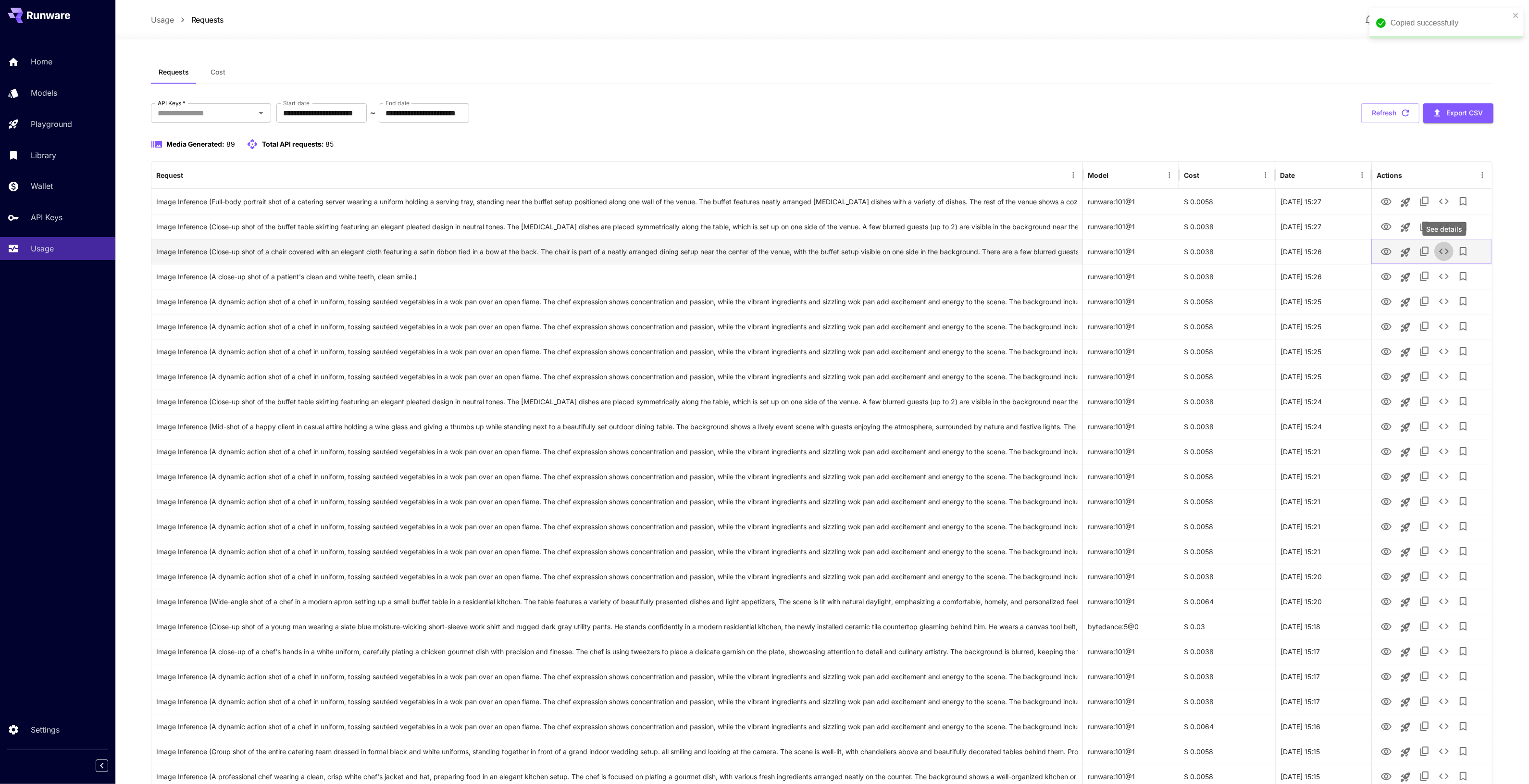
click at [1439, 253] on icon "See details" at bounding box center [1444, 251] width 12 height 12
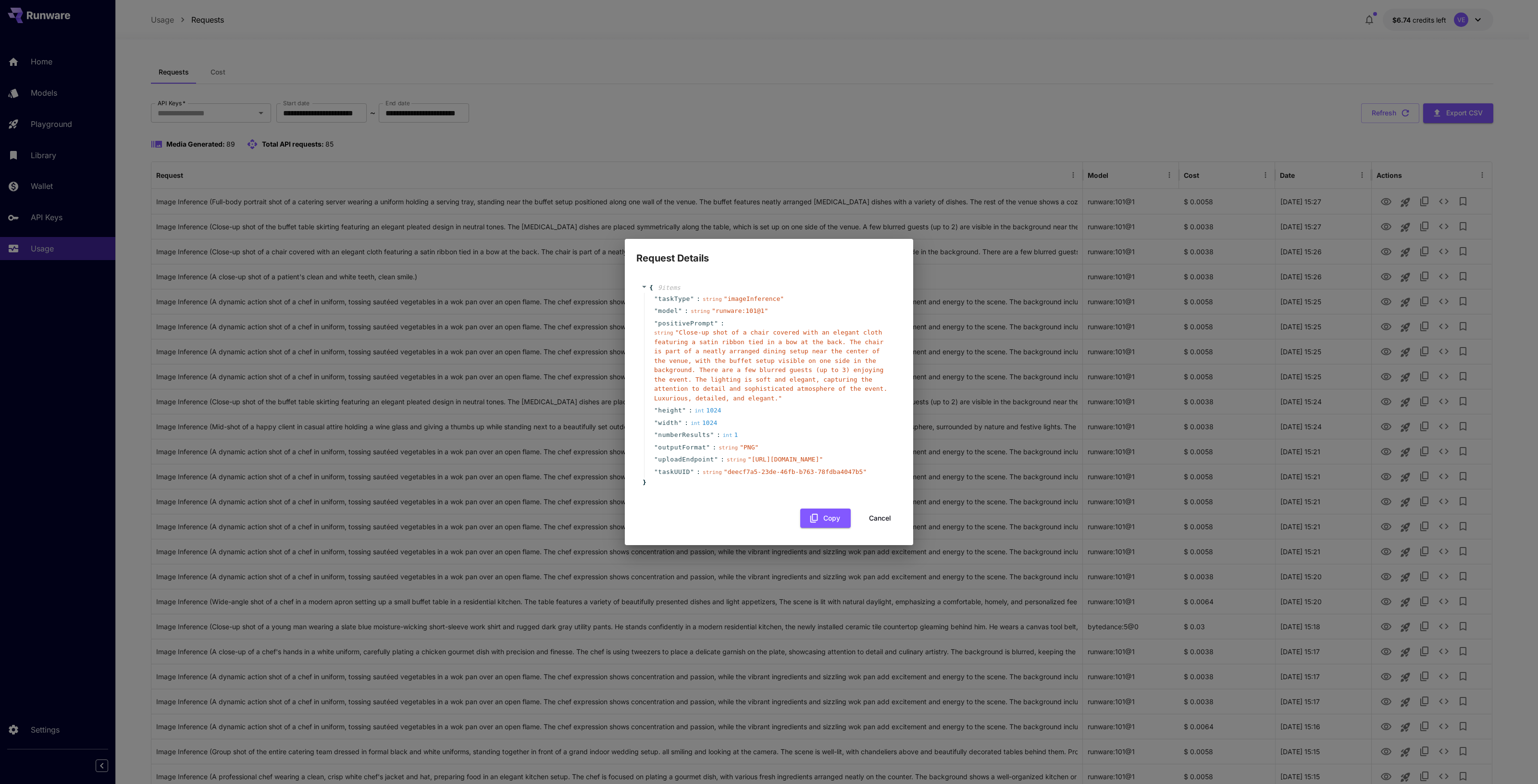
click at [895, 528] on button "Cancel" at bounding box center [880, 518] width 43 height 20
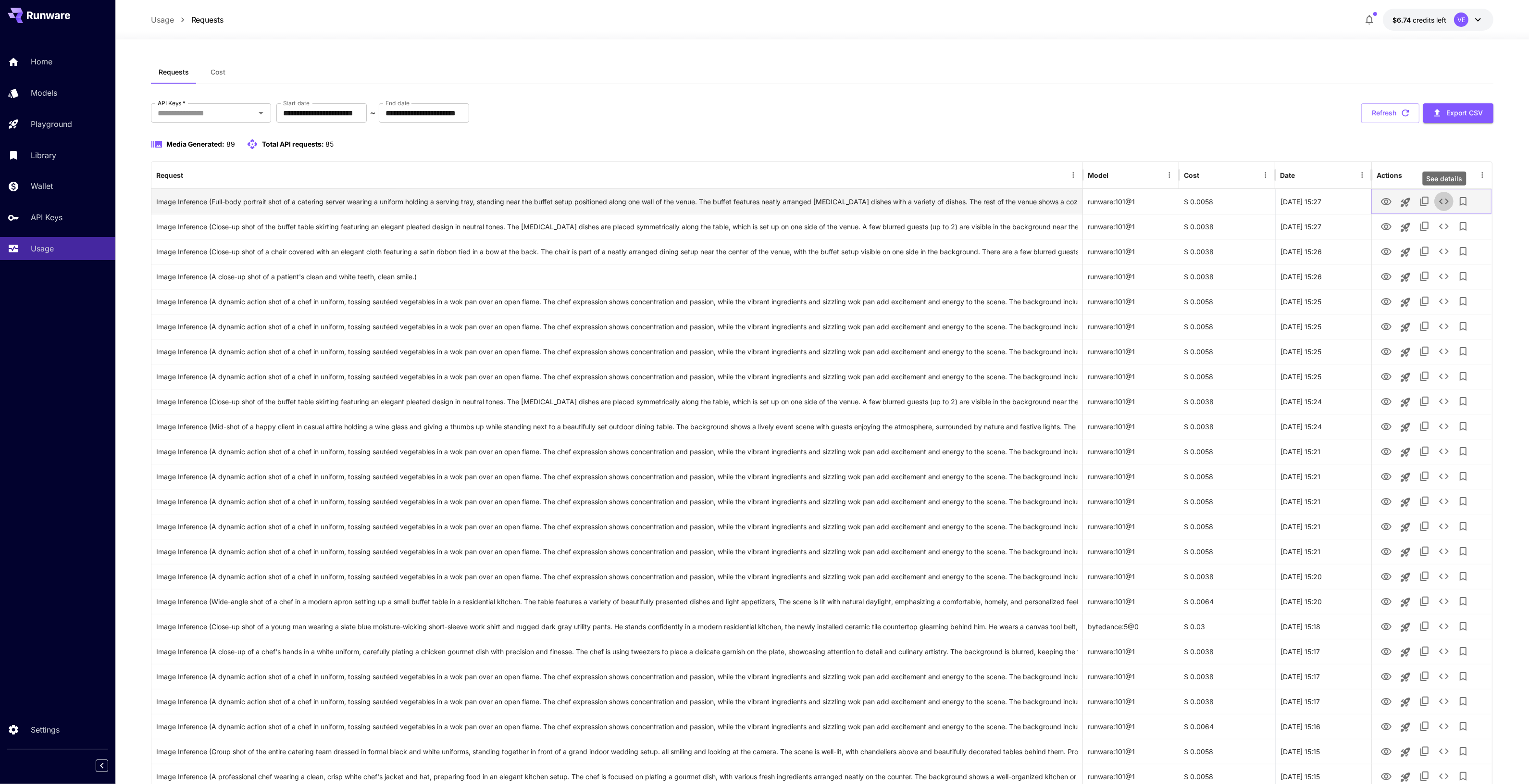
click at [1445, 207] on icon "See details" at bounding box center [1444, 202] width 12 height 12
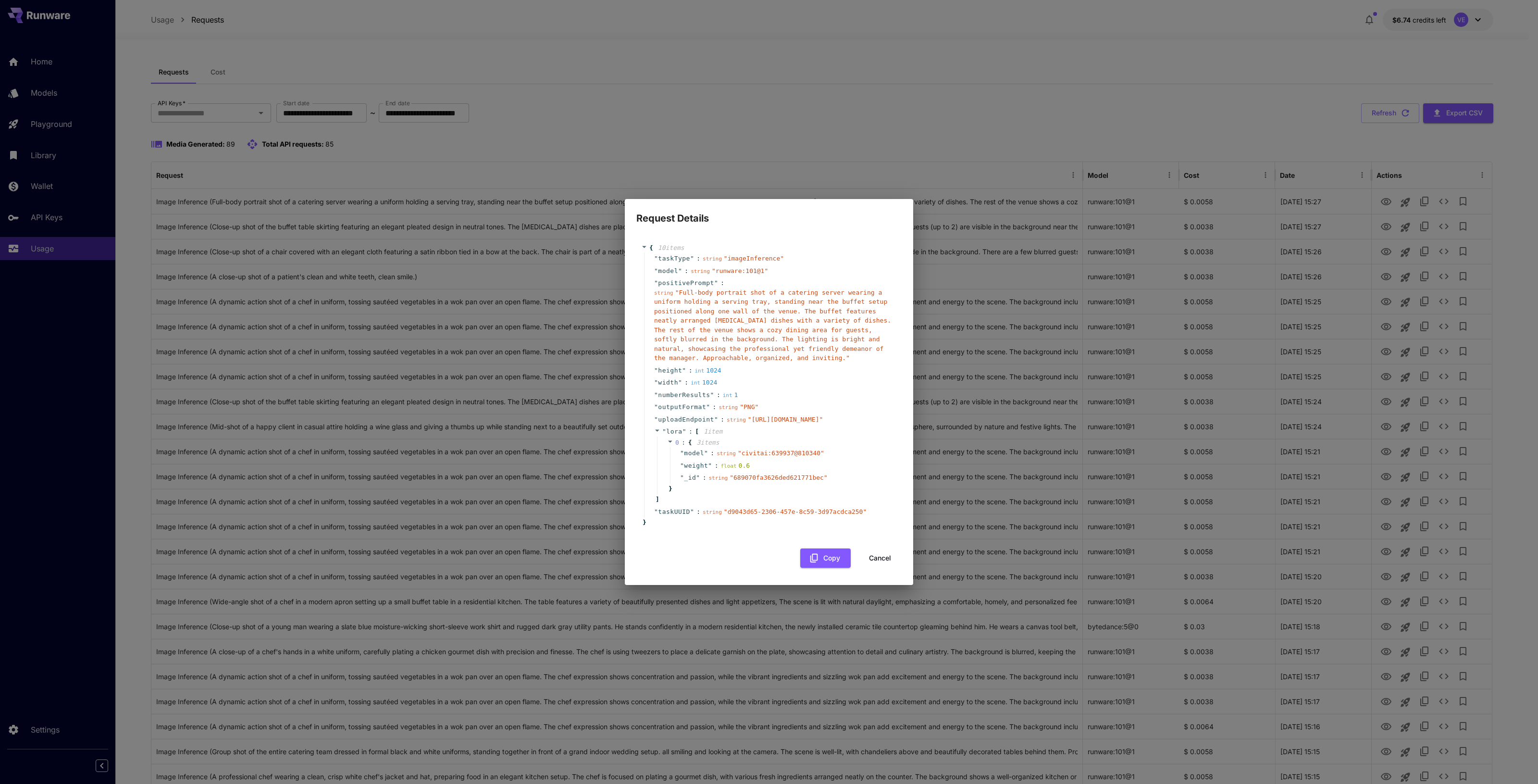
click at [801, 76] on div "Request Details { 10 item s " taskType " : string " imageInference " " model " …" at bounding box center [769, 392] width 1538 height 784
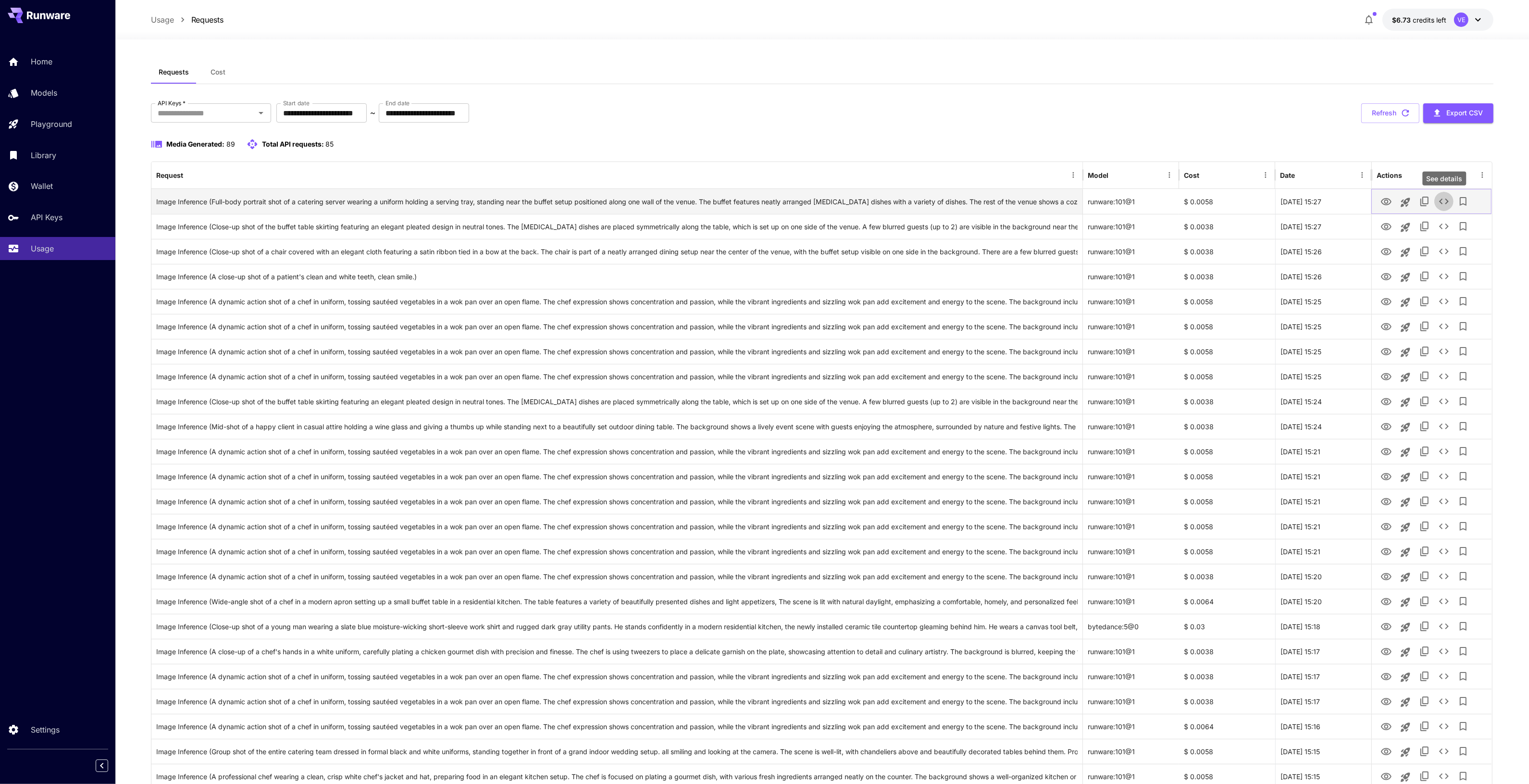
click at [1449, 208] on button "See details" at bounding box center [1444, 202] width 20 height 20
click at [1444, 233] on button "See details" at bounding box center [1444, 227] width 20 height 20
click at [1382, 198] on icon "View" at bounding box center [1386, 202] width 12 height 12
click at [1384, 229] on icon "View" at bounding box center [1385, 226] width 11 height 7
click at [1380, 225] on icon "View" at bounding box center [1386, 227] width 12 height 12
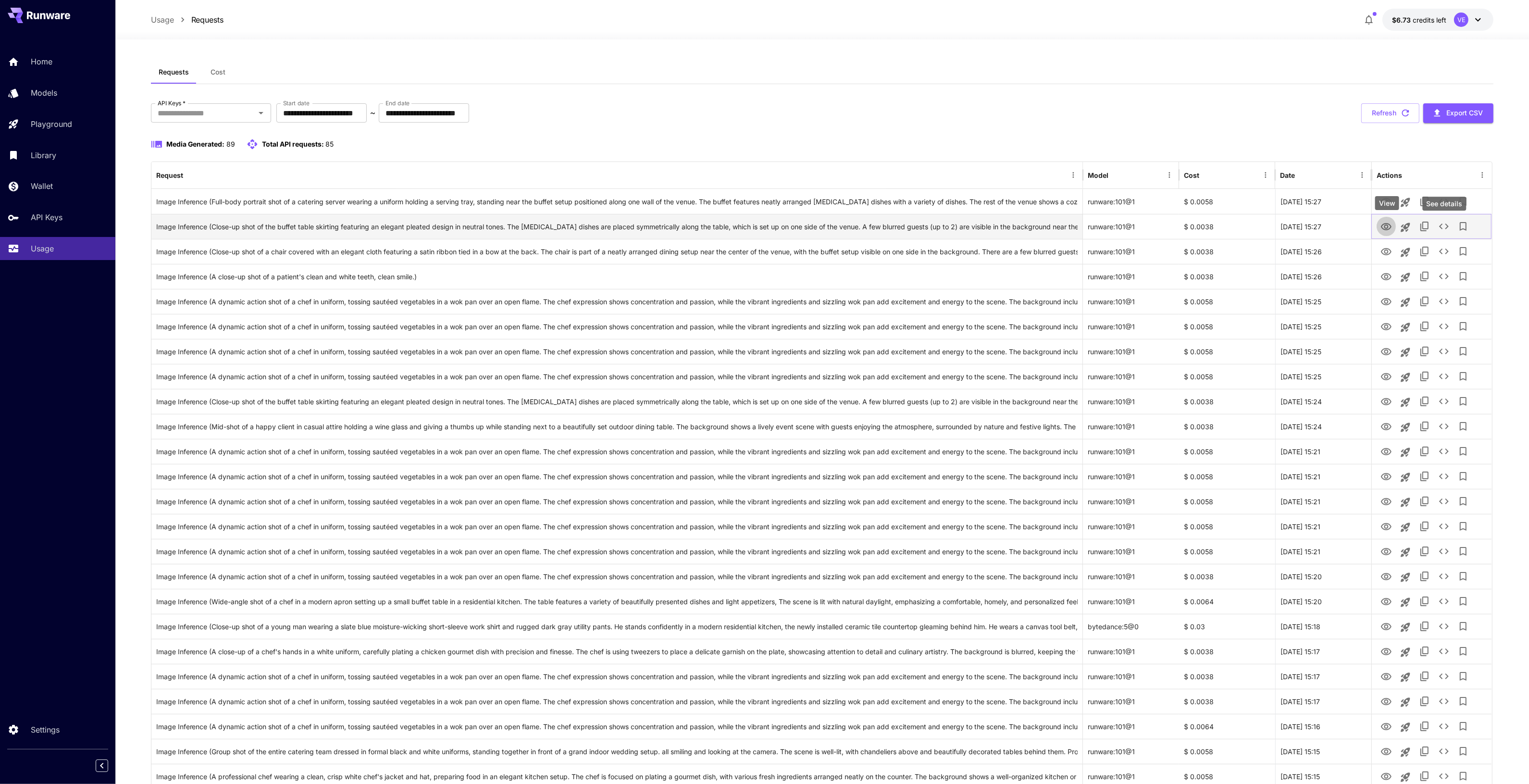
click at [1437, 231] on button "See details" at bounding box center [1444, 227] width 20 height 20
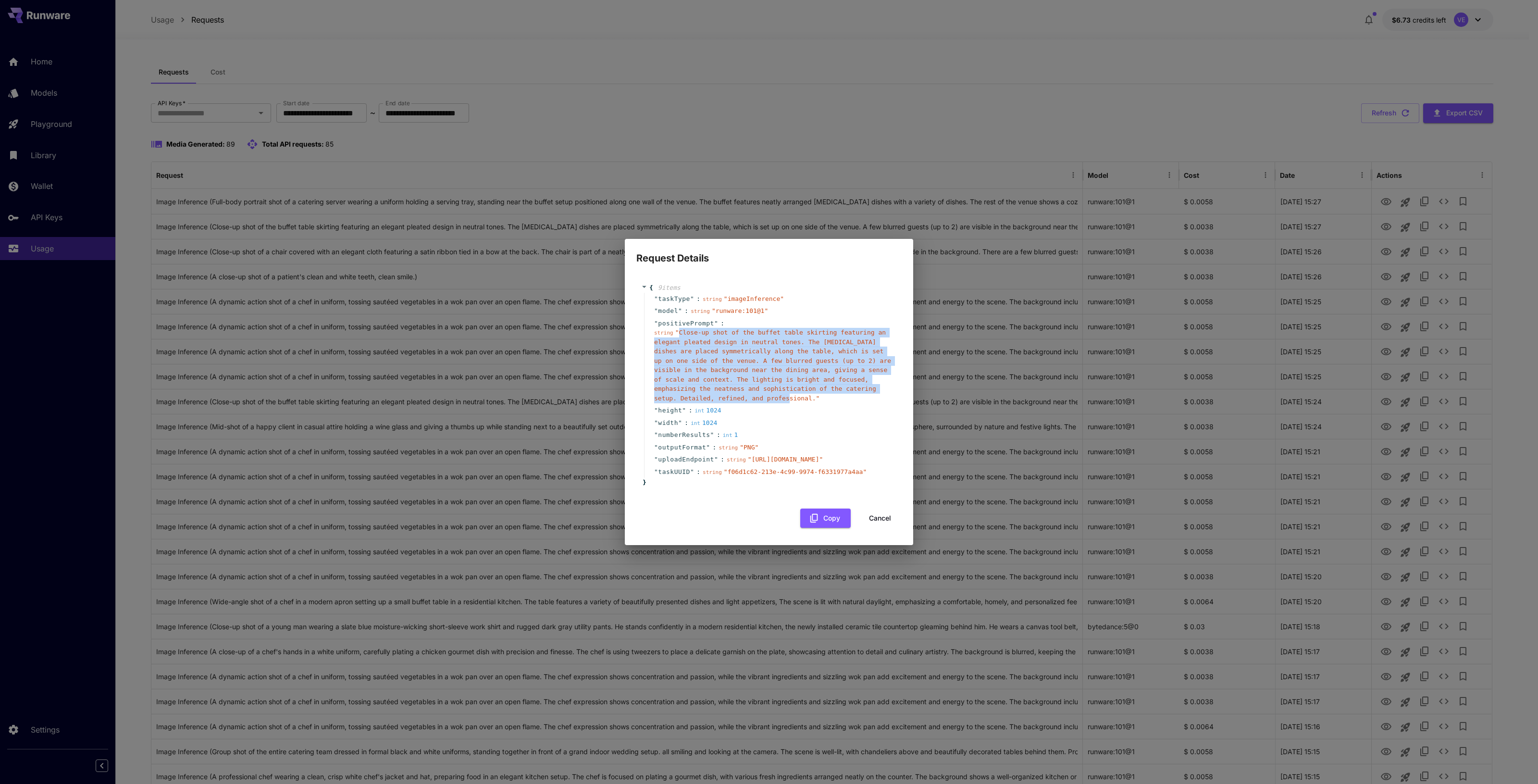
drag, startPoint x: 676, startPoint y: 289, endPoint x: 702, endPoint y: 357, distance: 72.8
click at [699, 359] on span "" Close-up shot of the buffet table skirting featuring an elegant pleated desig…" at bounding box center [772, 365] width 236 height 73
copy span "Close-up shot of the buffet table skirting featuring an elegant pleated design …"
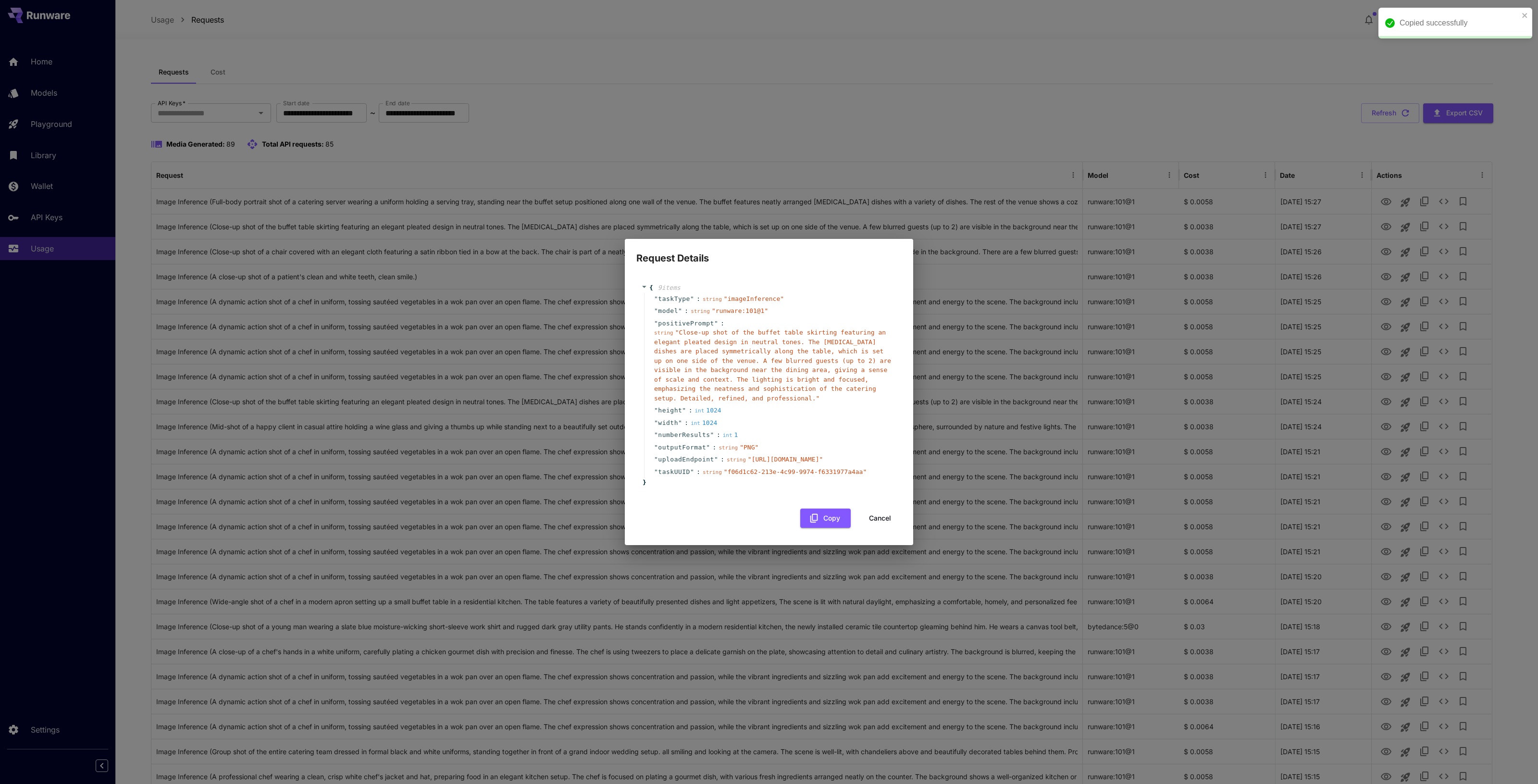
click at [442, 44] on div "Request Details { 9 item s " taskType " : string " imageInference " " model " :…" at bounding box center [769, 392] width 1538 height 784
drag, startPoint x: 884, startPoint y: 549, endPoint x: 846, endPoint y: 530, distance: 42.5
click at [883, 528] on button "Cancel" at bounding box center [880, 518] width 43 height 20
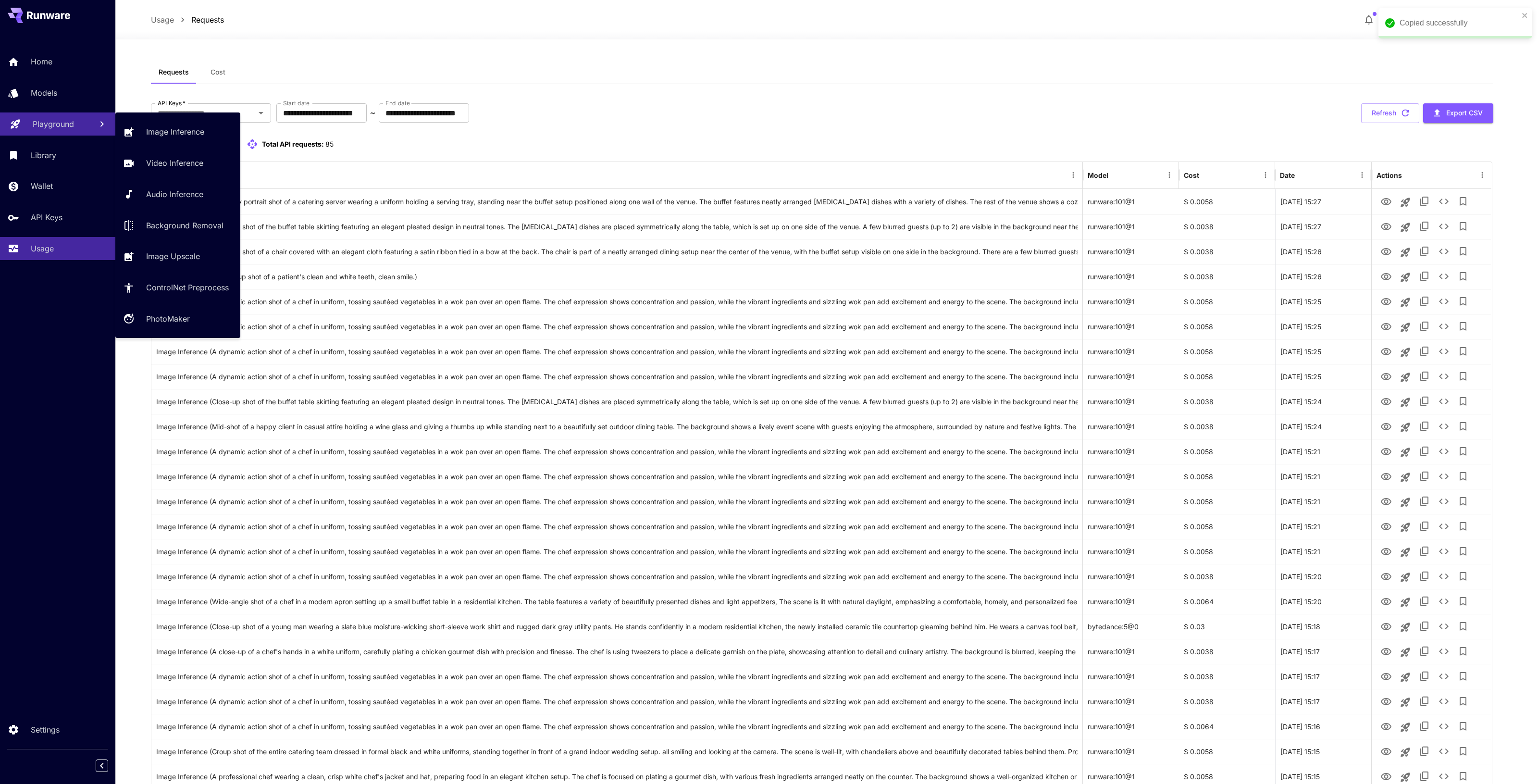
click at [65, 116] on link "Playground" at bounding box center [57, 124] width 115 height 24
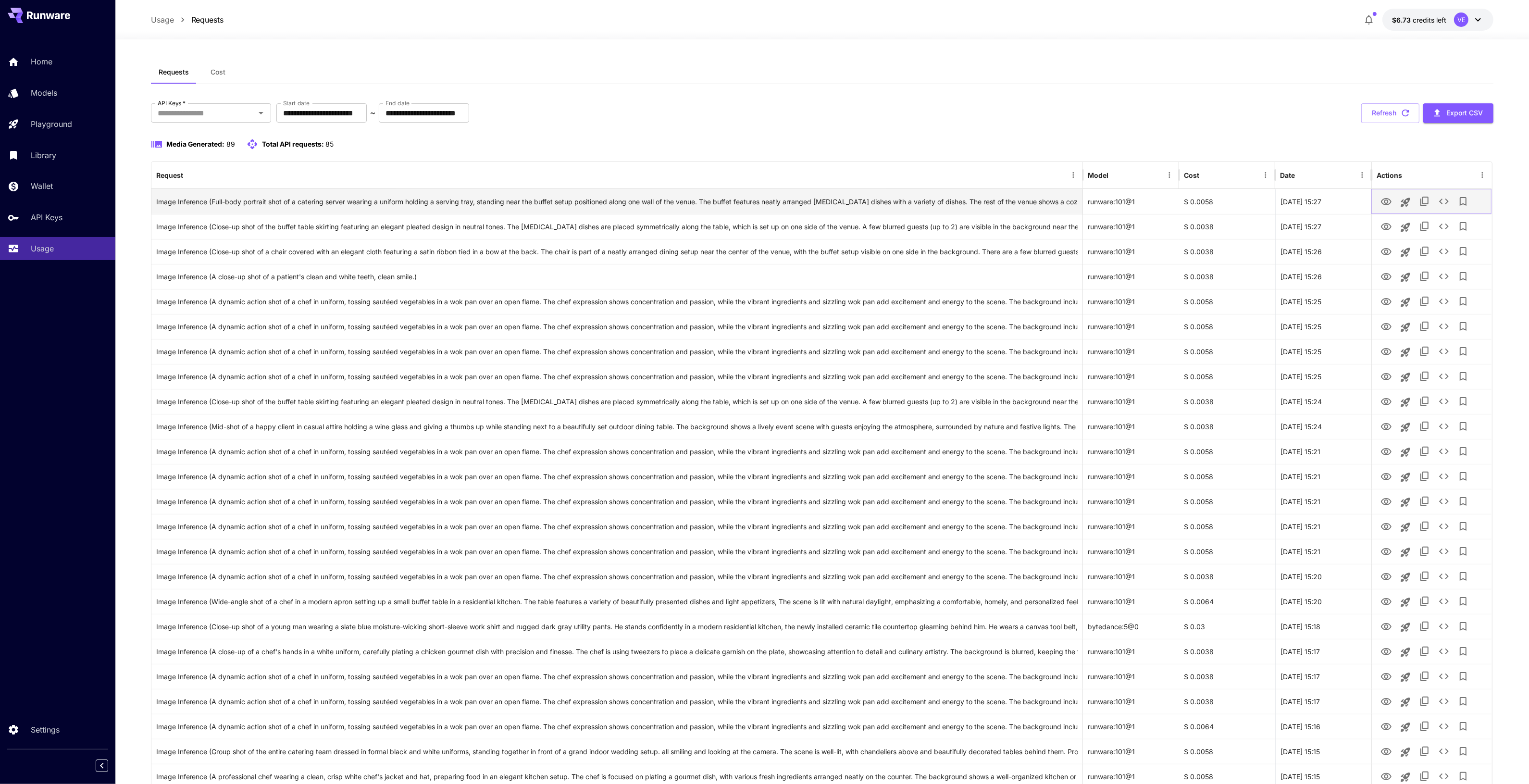
click at [1445, 203] on icon "See details" at bounding box center [1444, 202] width 12 height 12
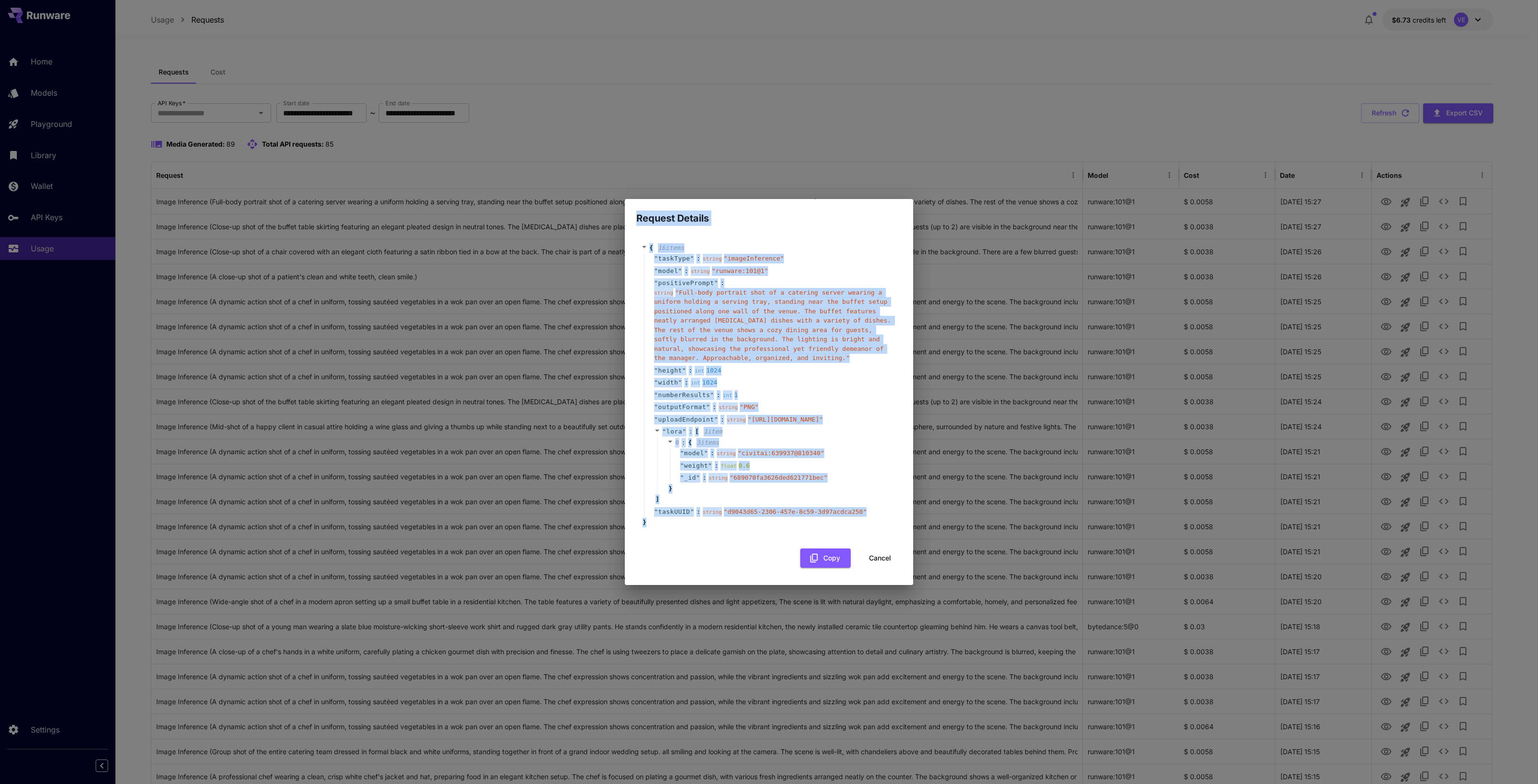
drag, startPoint x: 623, startPoint y: 169, endPoint x: 893, endPoint y: 550, distance: 467.0
click at [942, 560] on div "Request Details { 10 item s " taskType " : string " imageInference " " model " …" at bounding box center [769, 392] width 1538 height 784
click at [868, 505] on div "" lora " : [ 1 item 0 : { 3 item s " model " : string " civitai:639937@810340 "…" at bounding box center [770, 465] width 253 height 80
drag, startPoint x: 847, startPoint y: 519, endPoint x: 623, endPoint y: 173, distance: 412.2
click at [580, 160] on div "Request Details { 10 item s " taskType " : string " imageInference " " model " …" at bounding box center [769, 392] width 1538 height 784
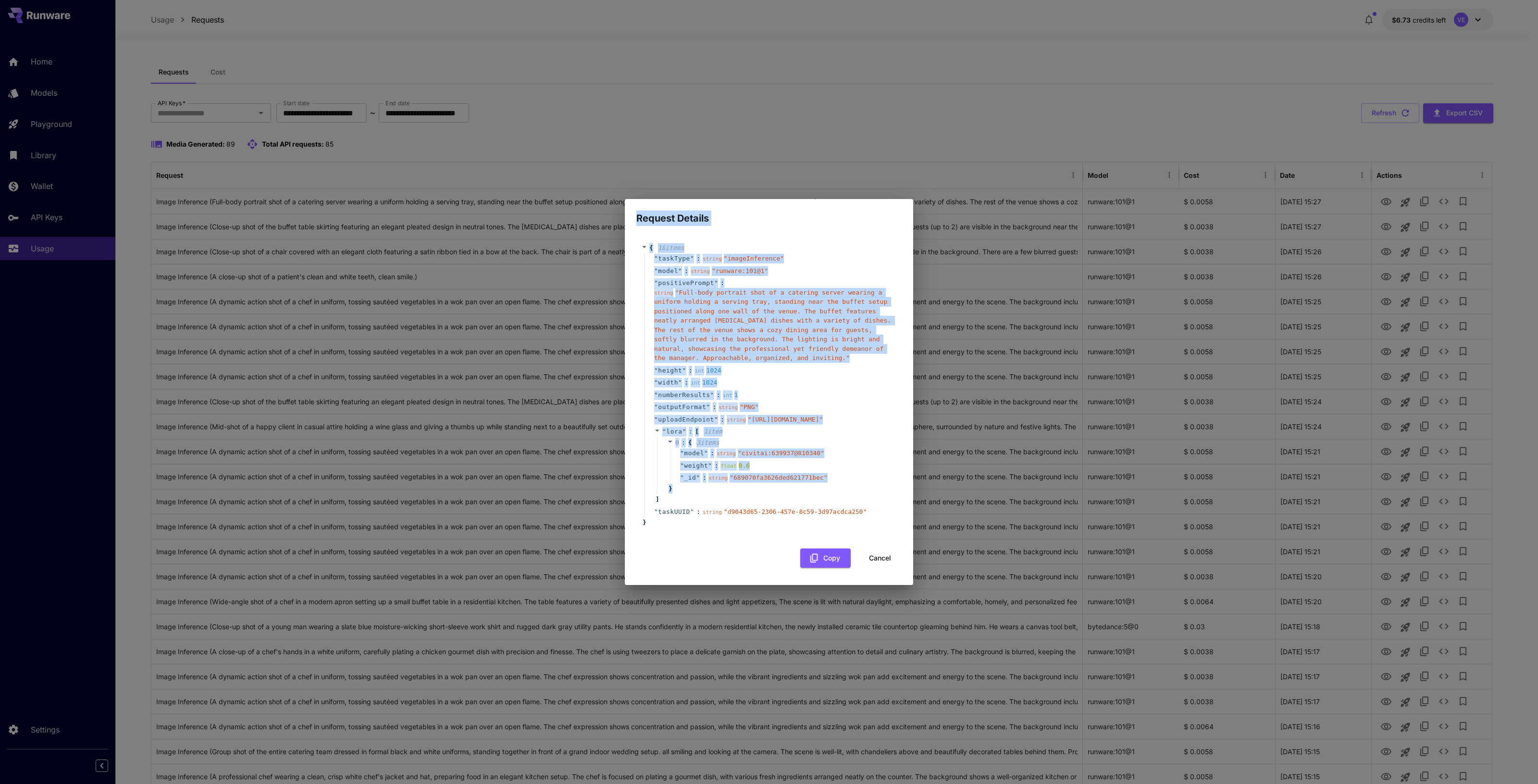
click at [806, 226] on div "{ 10 item s " taskType " : string " imageInference " " model " : string " runwa…" at bounding box center [769, 405] width 289 height 359
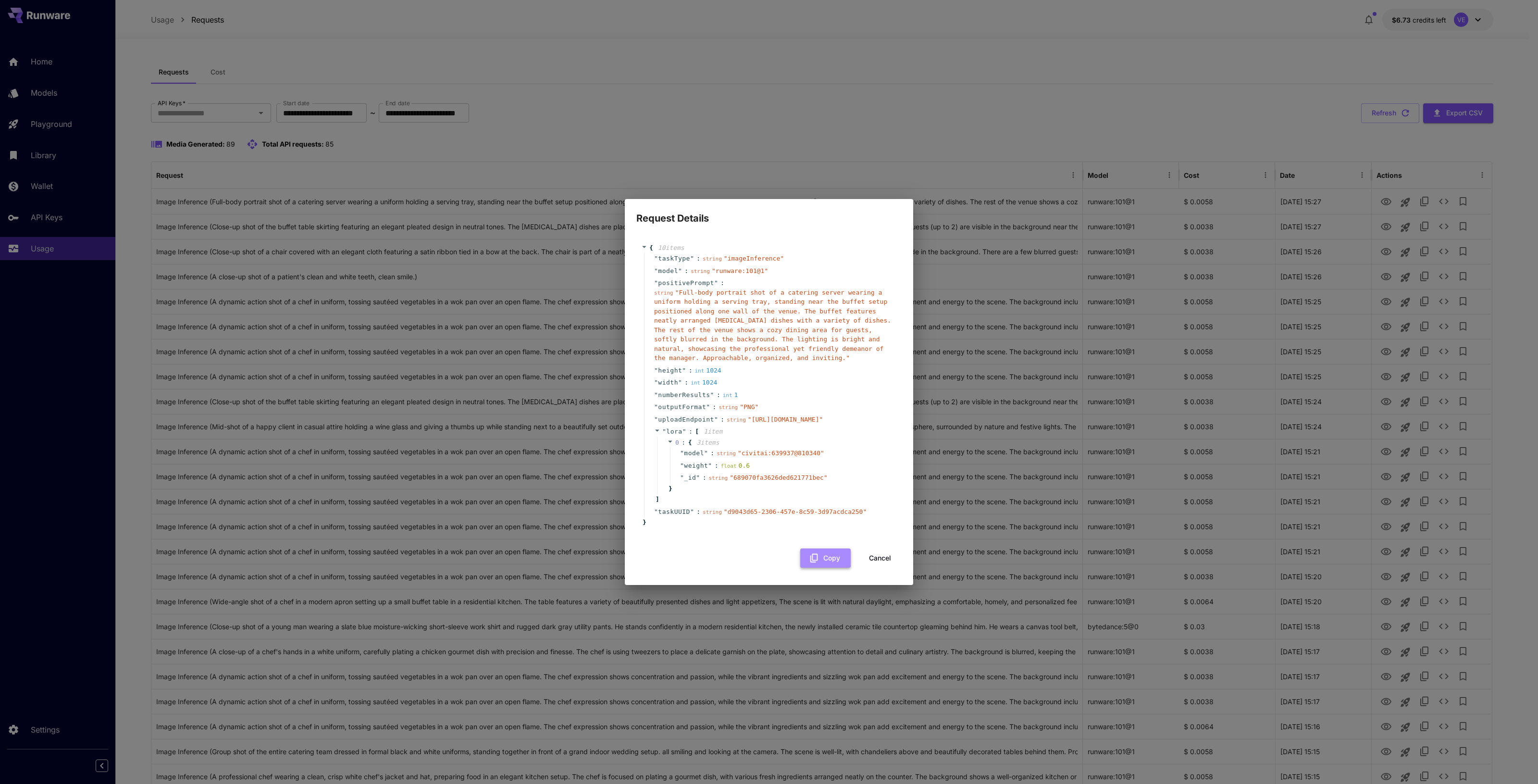
click at [813, 562] on icon "button" at bounding box center [814, 557] width 8 height 9
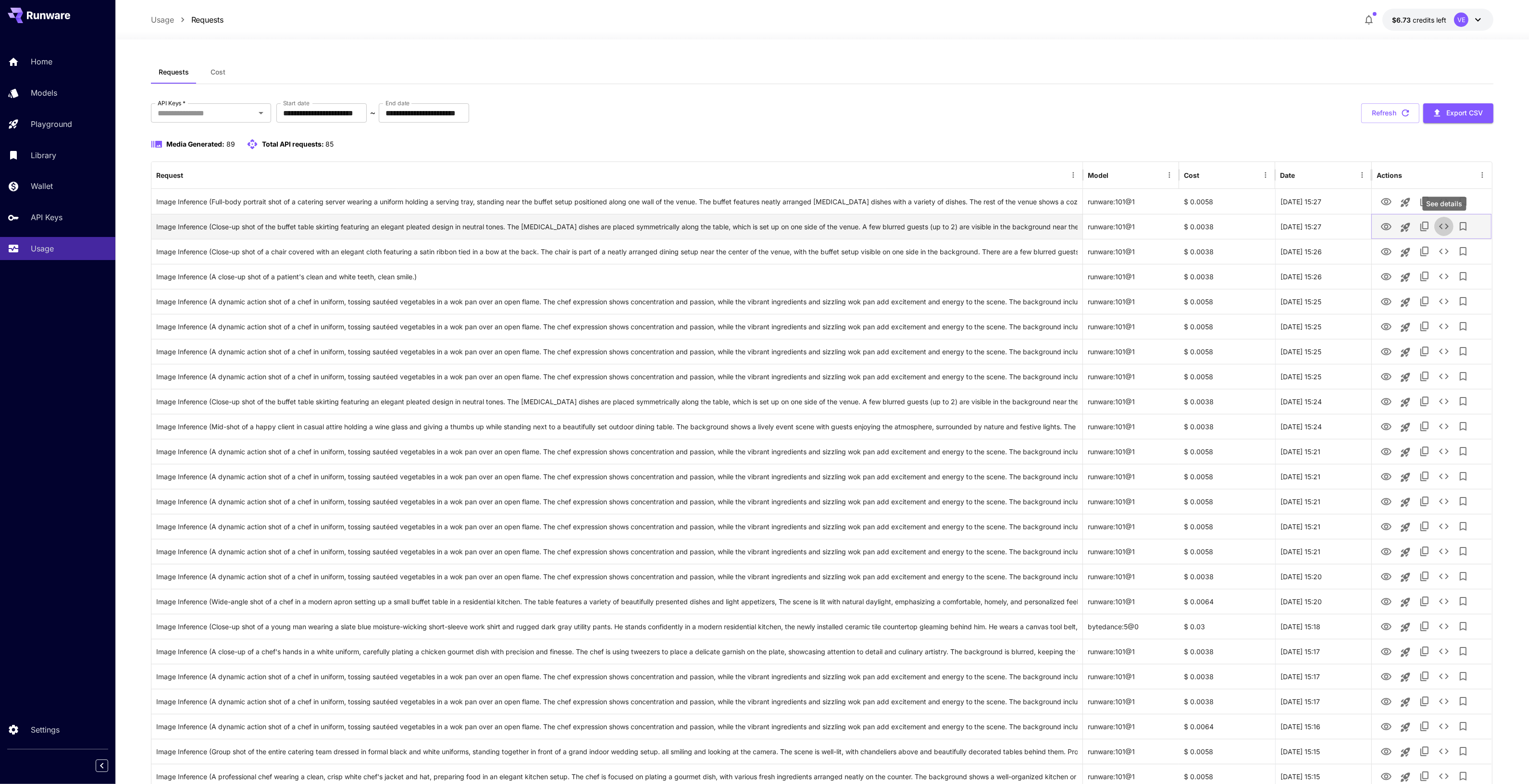
click at [1442, 228] on icon "See details" at bounding box center [1444, 227] width 12 height 12
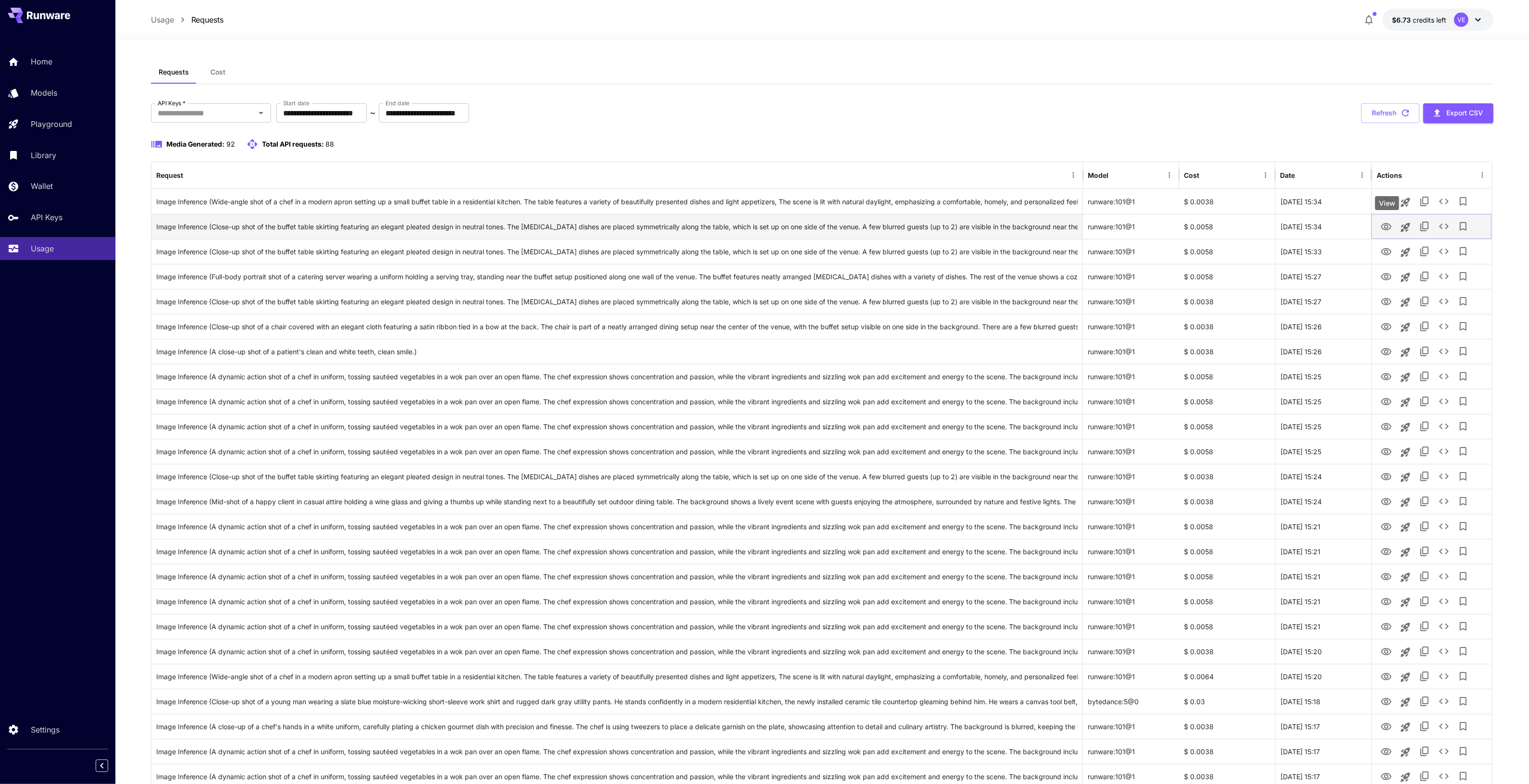
click at [1384, 229] on icon "View" at bounding box center [1385, 226] width 11 height 7
click at [1443, 231] on icon "See details" at bounding box center [1444, 227] width 12 height 12
click at [1442, 207] on div "See details" at bounding box center [1444, 204] width 43 height 14
click at [1442, 202] on icon "See details" at bounding box center [1444, 202] width 12 height 12
click at [1382, 206] on icon "View" at bounding box center [1386, 202] width 12 height 12
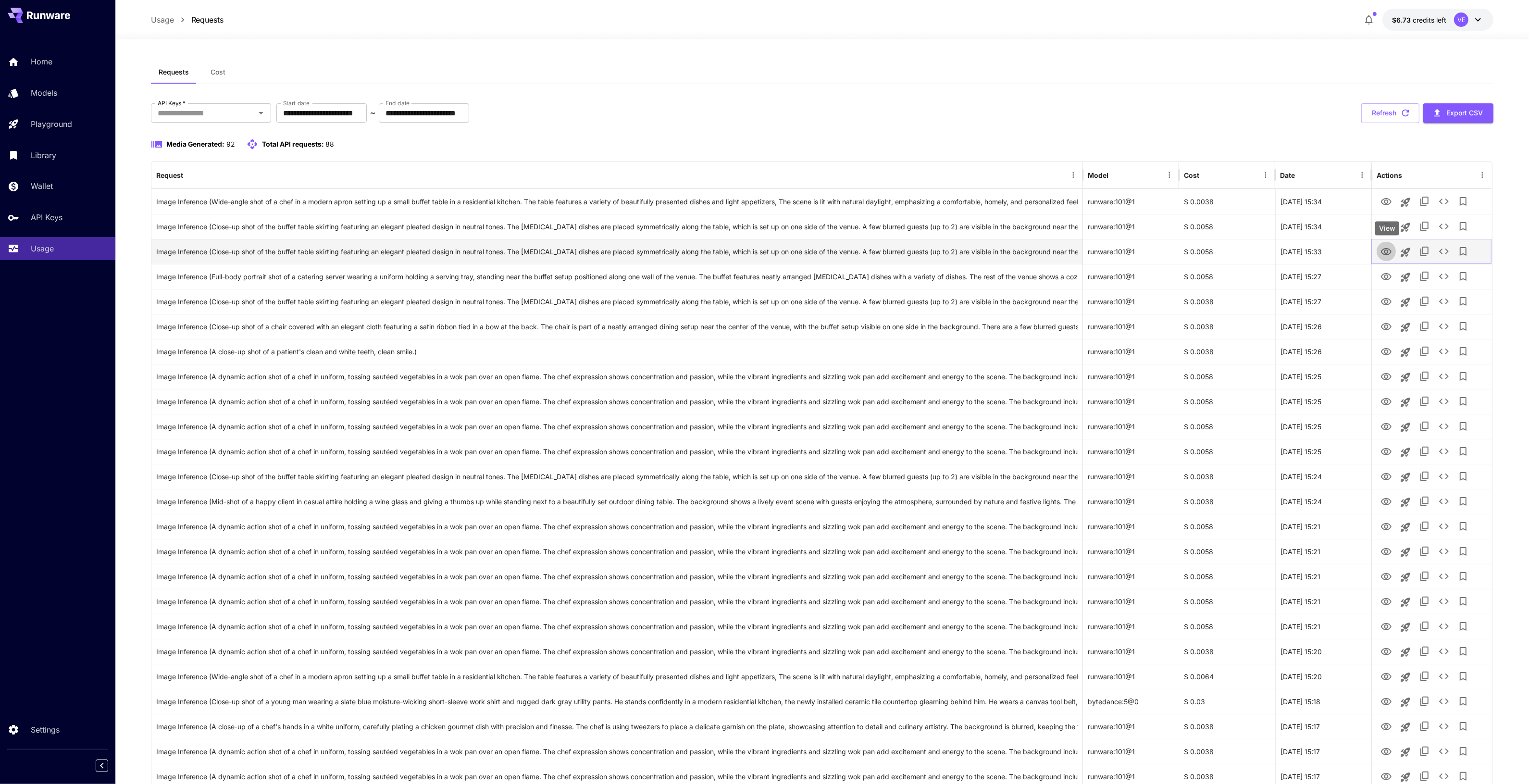
click at [1386, 255] on icon "View" at bounding box center [1385, 251] width 11 height 7
click at [1439, 229] on icon "See details" at bounding box center [1444, 227] width 12 height 12
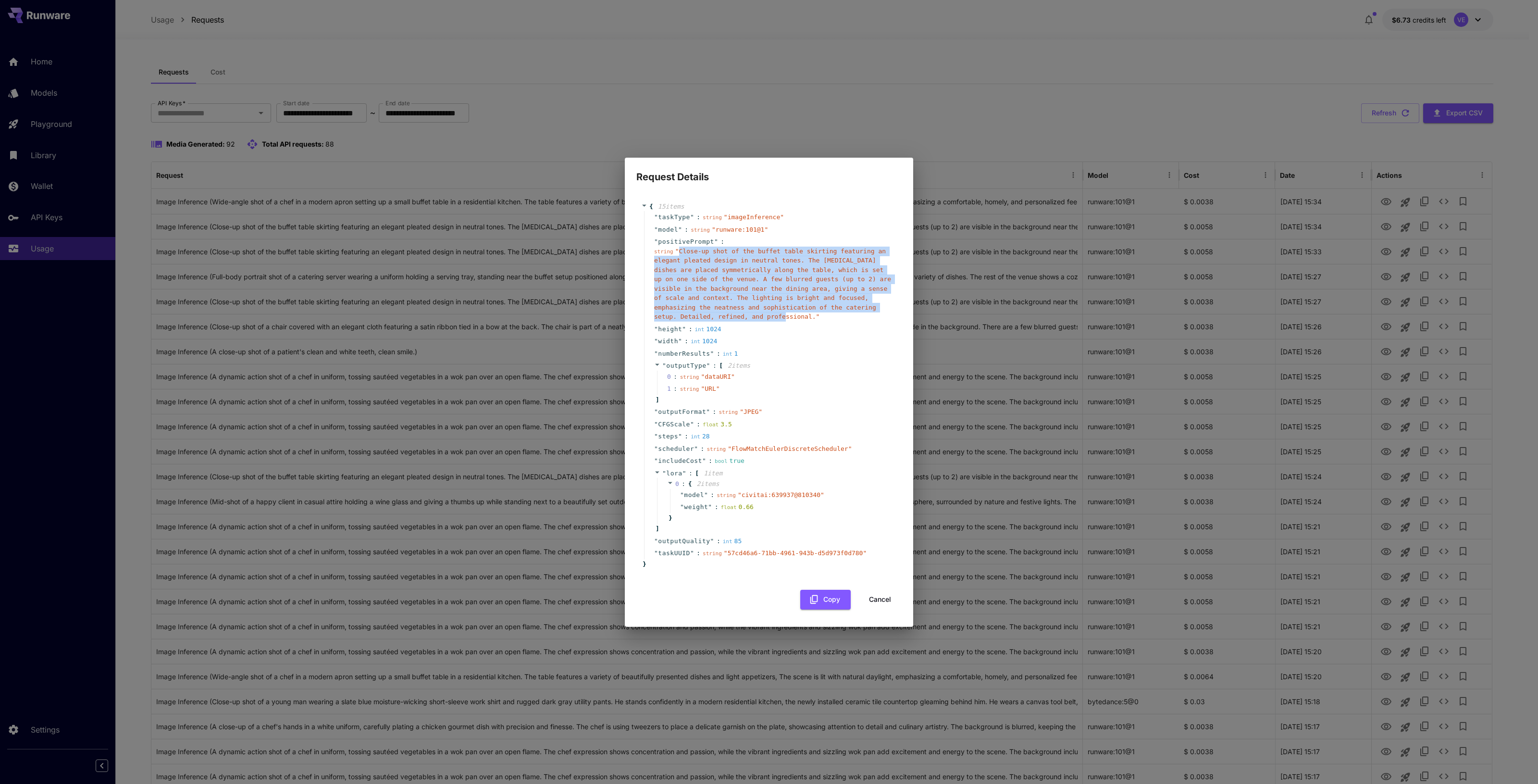
drag, startPoint x: 676, startPoint y: 252, endPoint x: 696, endPoint y: 315, distance: 66.1
click at [696, 315] on span "" Close-up shot of the buffet table skirting featuring an elegant pleated desig…" at bounding box center [772, 284] width 236 height 73
copy span "Close-up shot of the buffet table skirting featuring an elegant pleated design …"
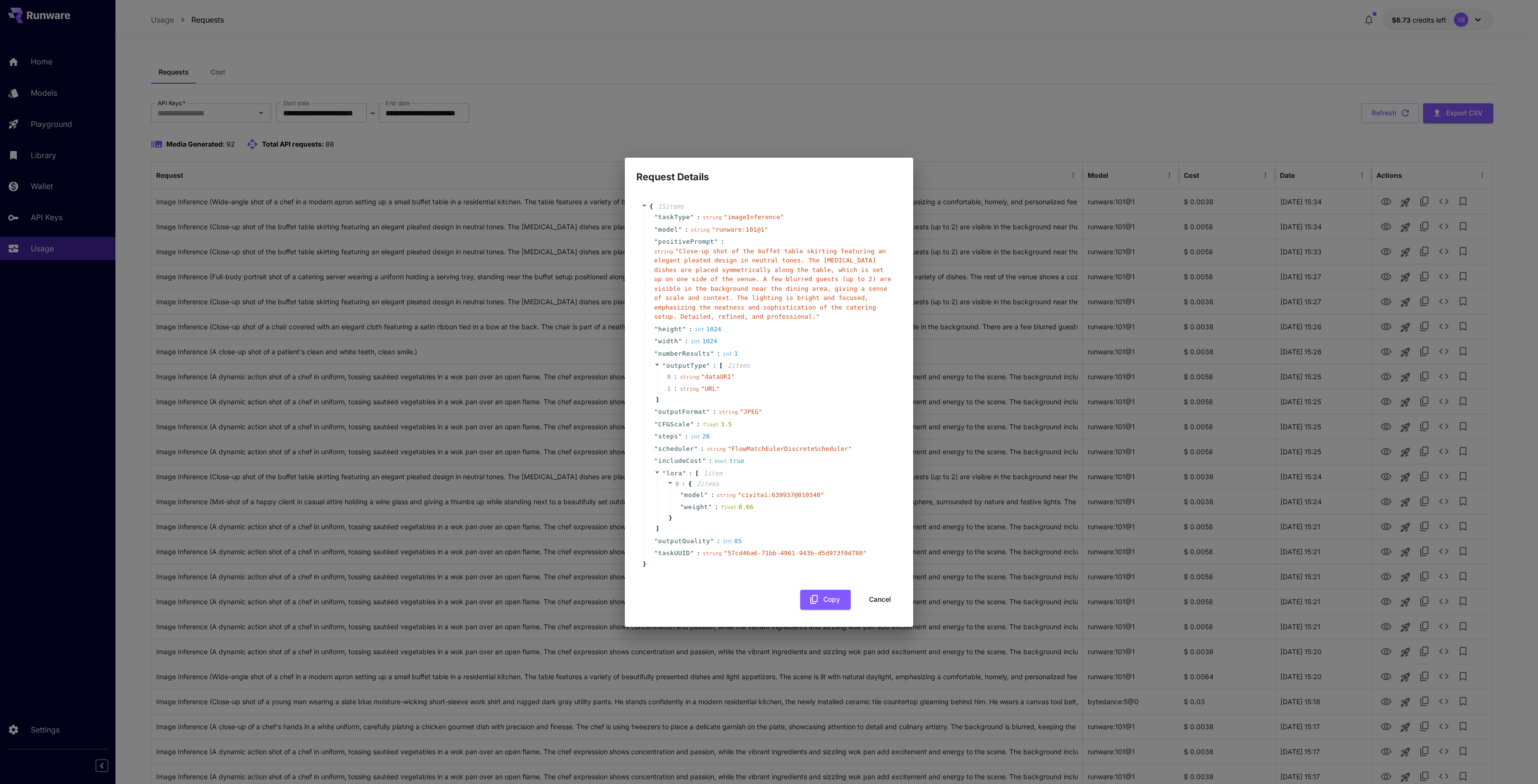
click at [837, 464] on div "" includeCost " : bool true" at bounding box center [770, 460] width 253 height 13
click at [886, 597] on button "Cancel" at bounding box center [880, 600] width 43 height 20
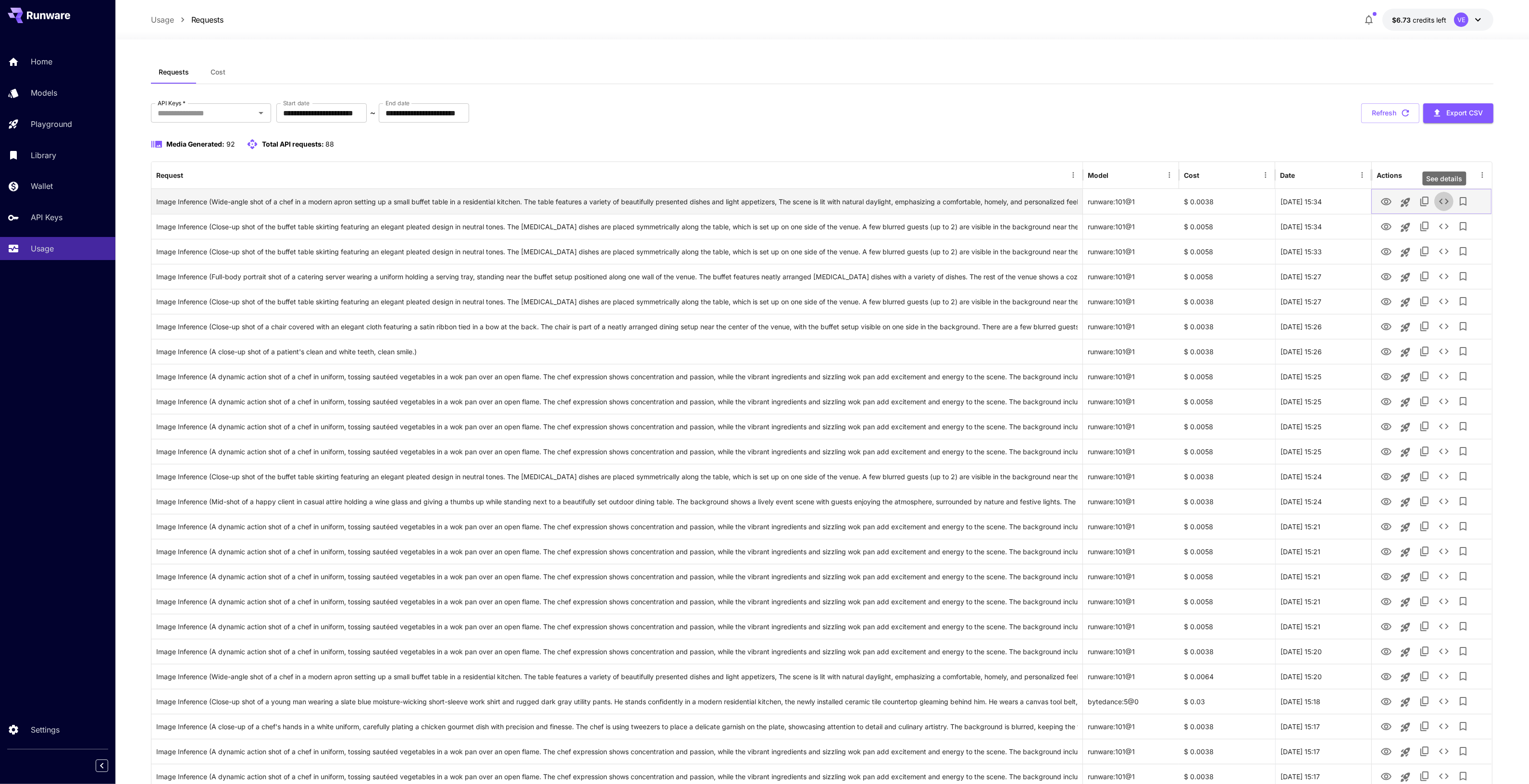
click at [1448, 207] on button "See details" at bounding box center [1444, 202] width 20 height 20
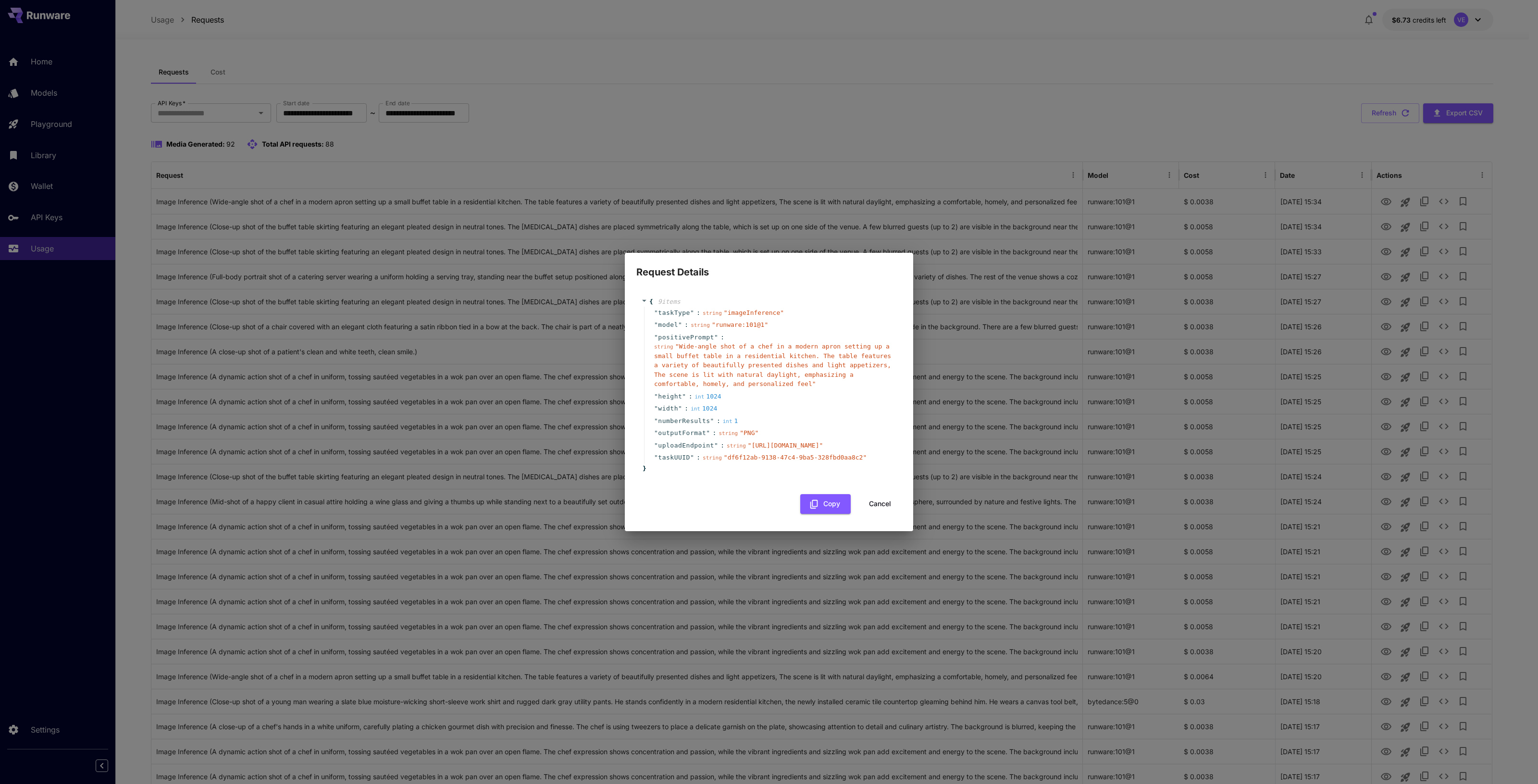
click at [887, 513] on button "Cancel" at bounding box center [880, 503] width 43 height 20
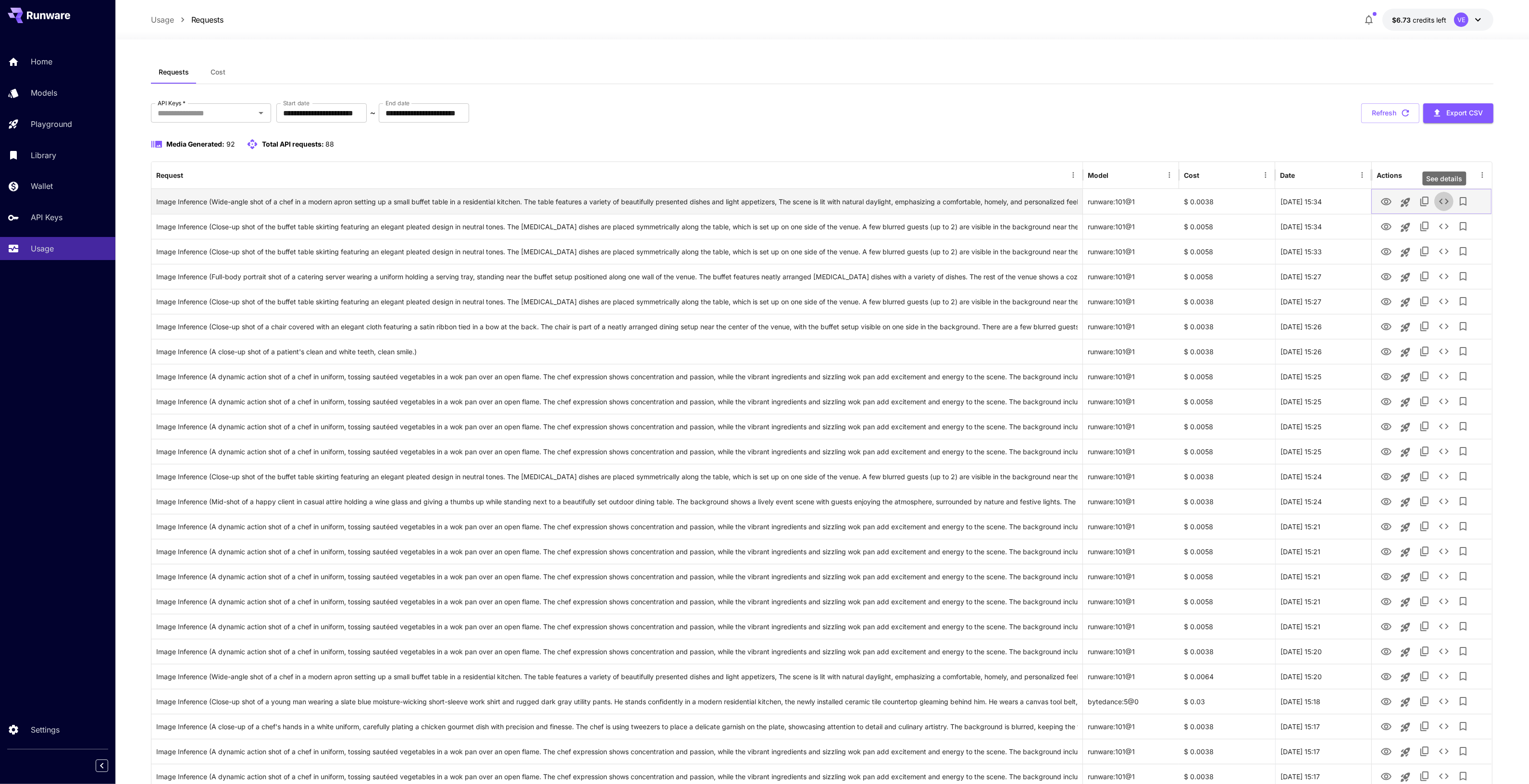
click at [1442, 202] on icon "See details" at bounding box center [1444, 202] width 12 height 12
click at [1450, 223] on button "See details" at bounding box center [1444, 227] width 20 height 20
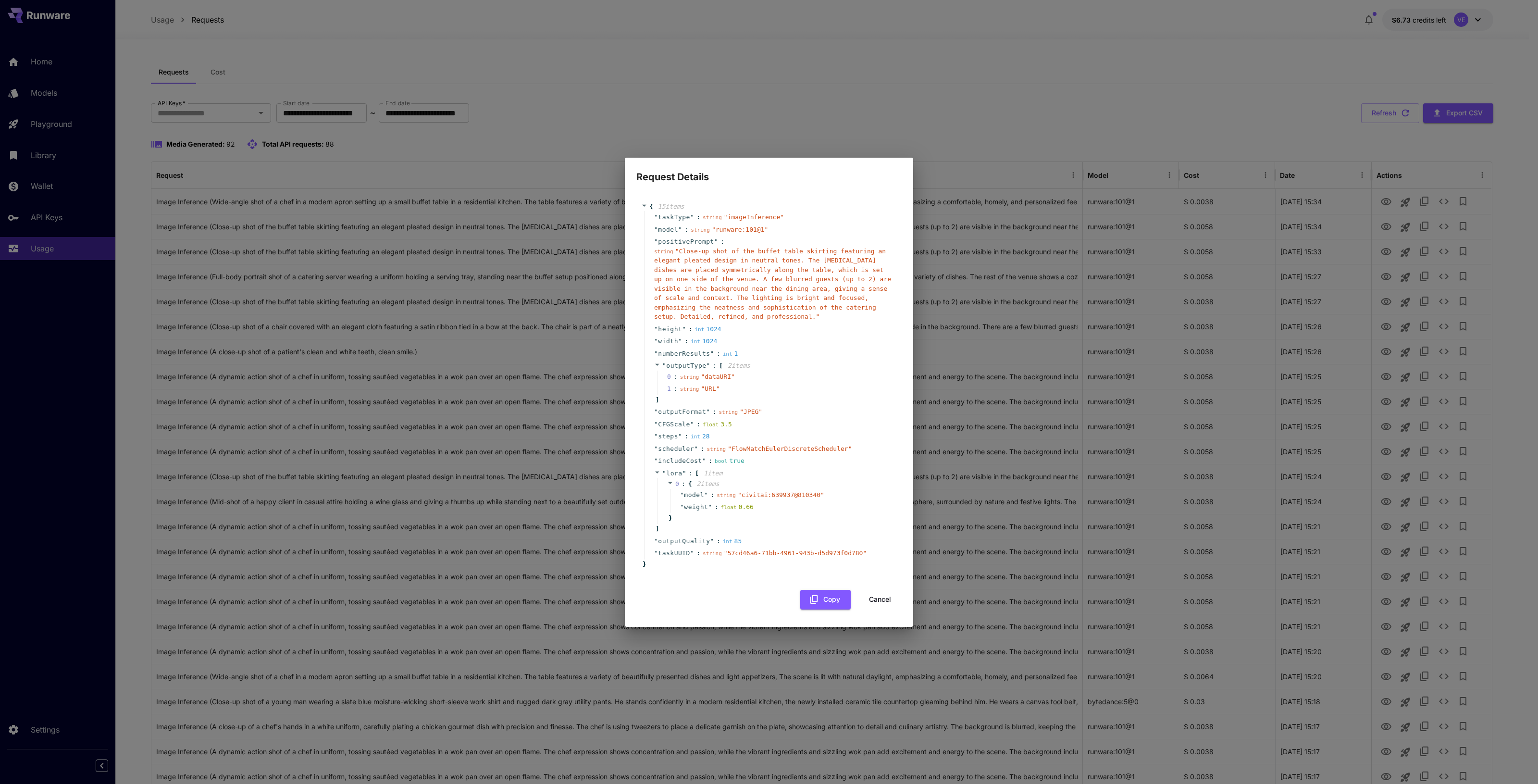
click at [876, 604] on button "Cancel" at bounding box center [880, 600] width 43 height 20
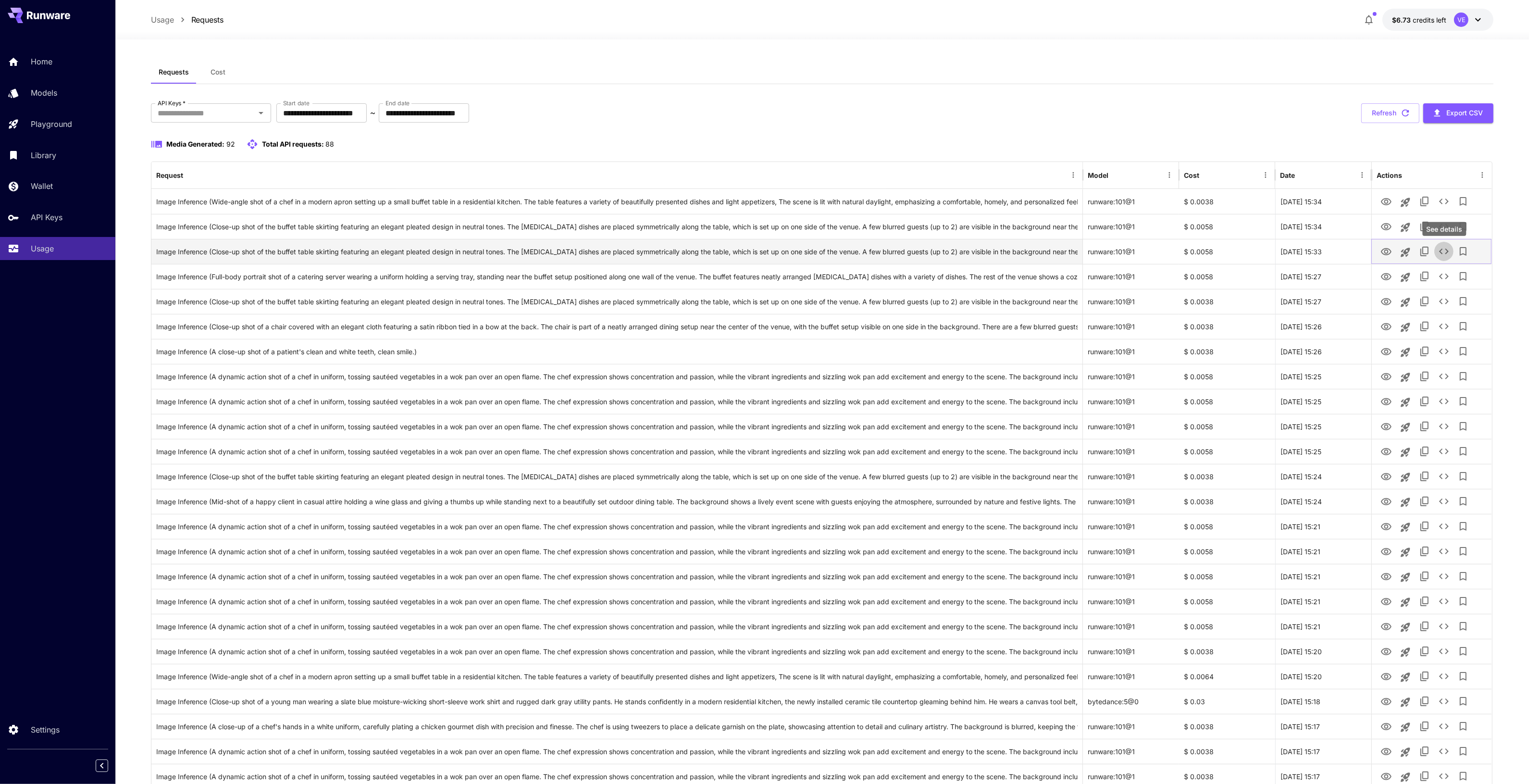
click at [1447, 253] on icon "See details" at bounding box center [1444, 251] width 12 height 12
click at [1449, 278] on icon "See details" at bounding box center [1444, 277] width 12 height 12
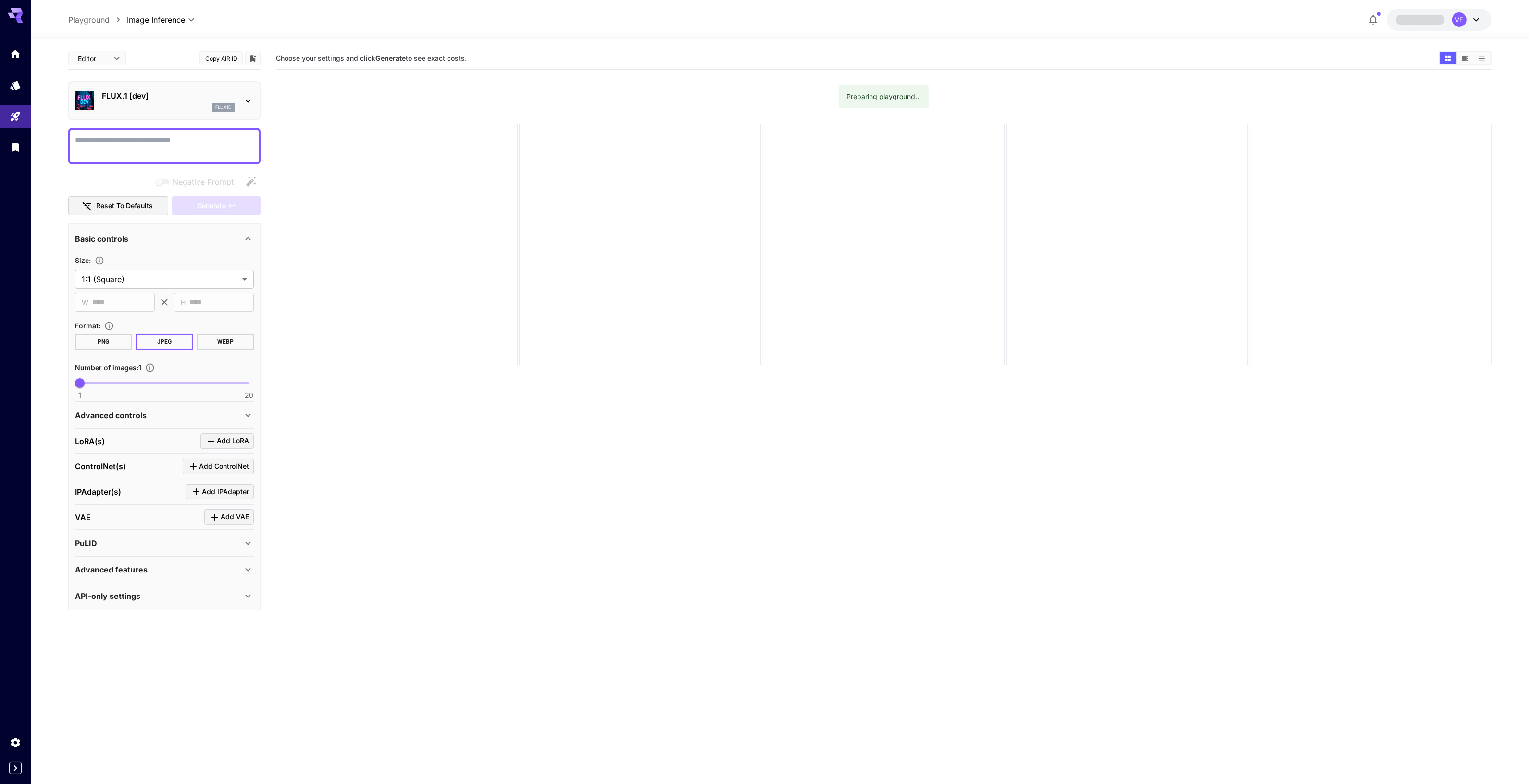
drag, startPoint x: 0, startPoint y: 0, endPoint x: 156, endPoint y: 138, distance: 208.3
click at [147, 150] on textarea "Negative Prompt" at bounding box center [164, 146] width 178 height 23
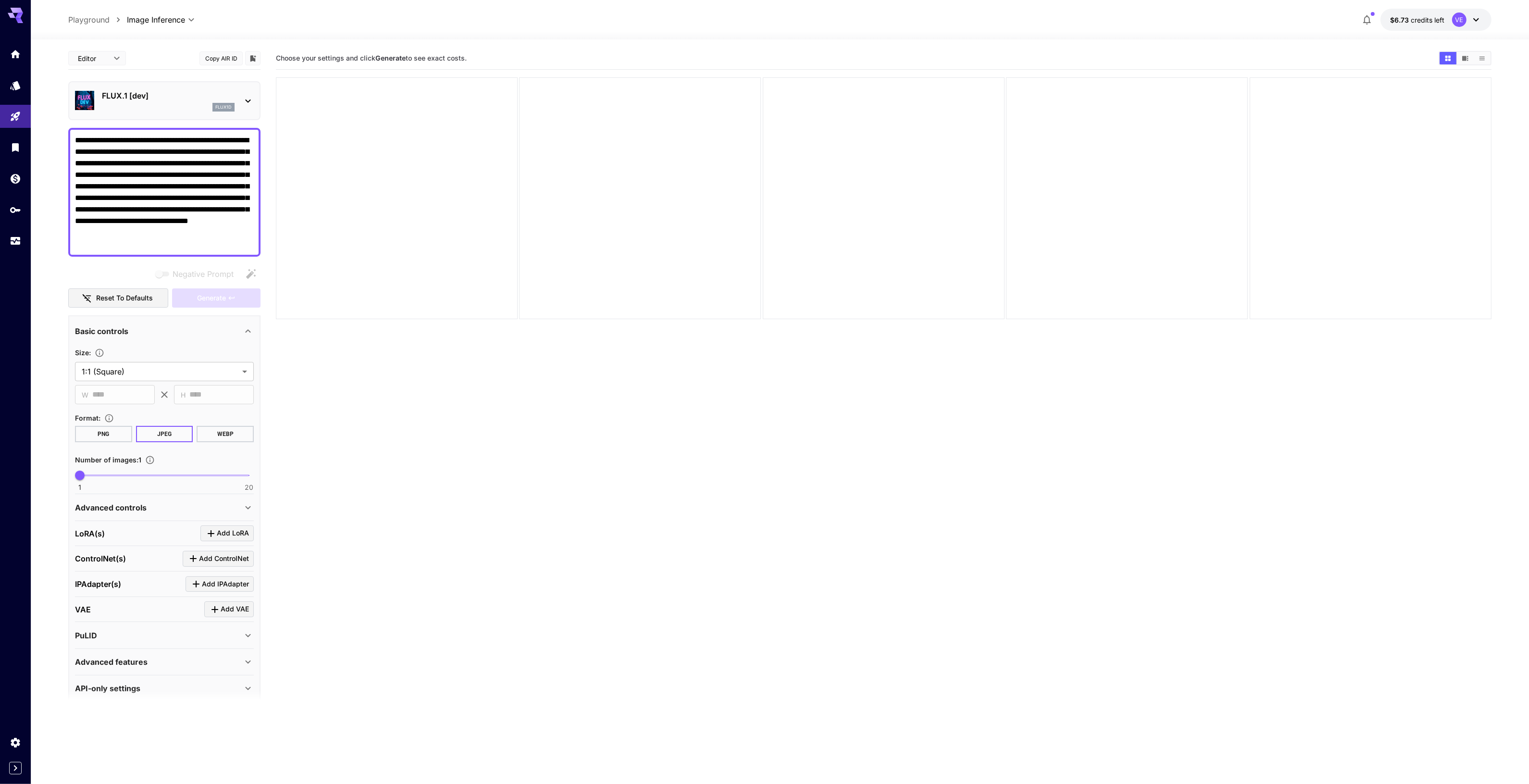
type textarea "**********"
click at [220, 535] on span "Add LoRA" at bounding box center [233, 533] width 33 height 12
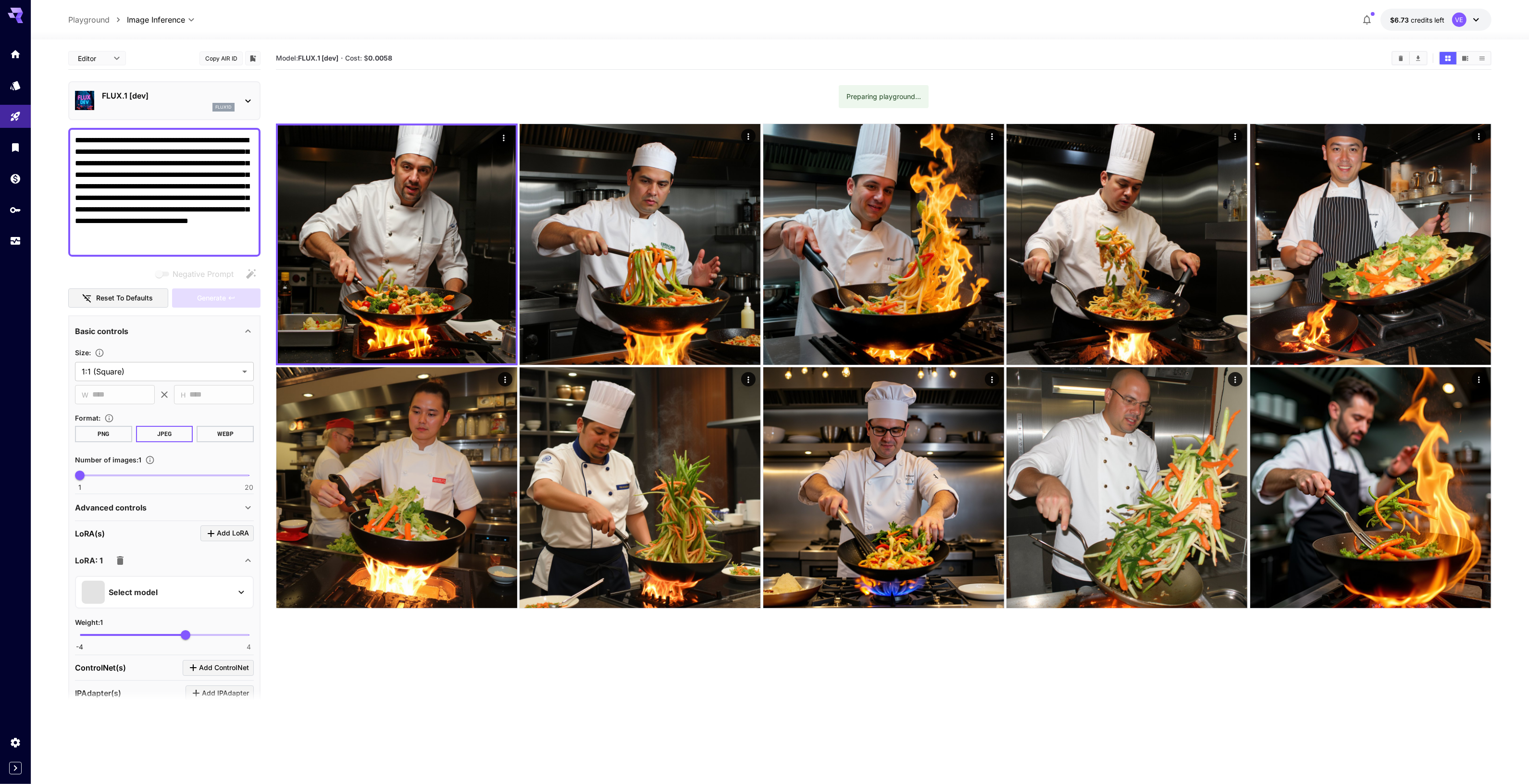
click at [150, 580] on div "Select model" at bounding box center [157, 591] width 150 height 23
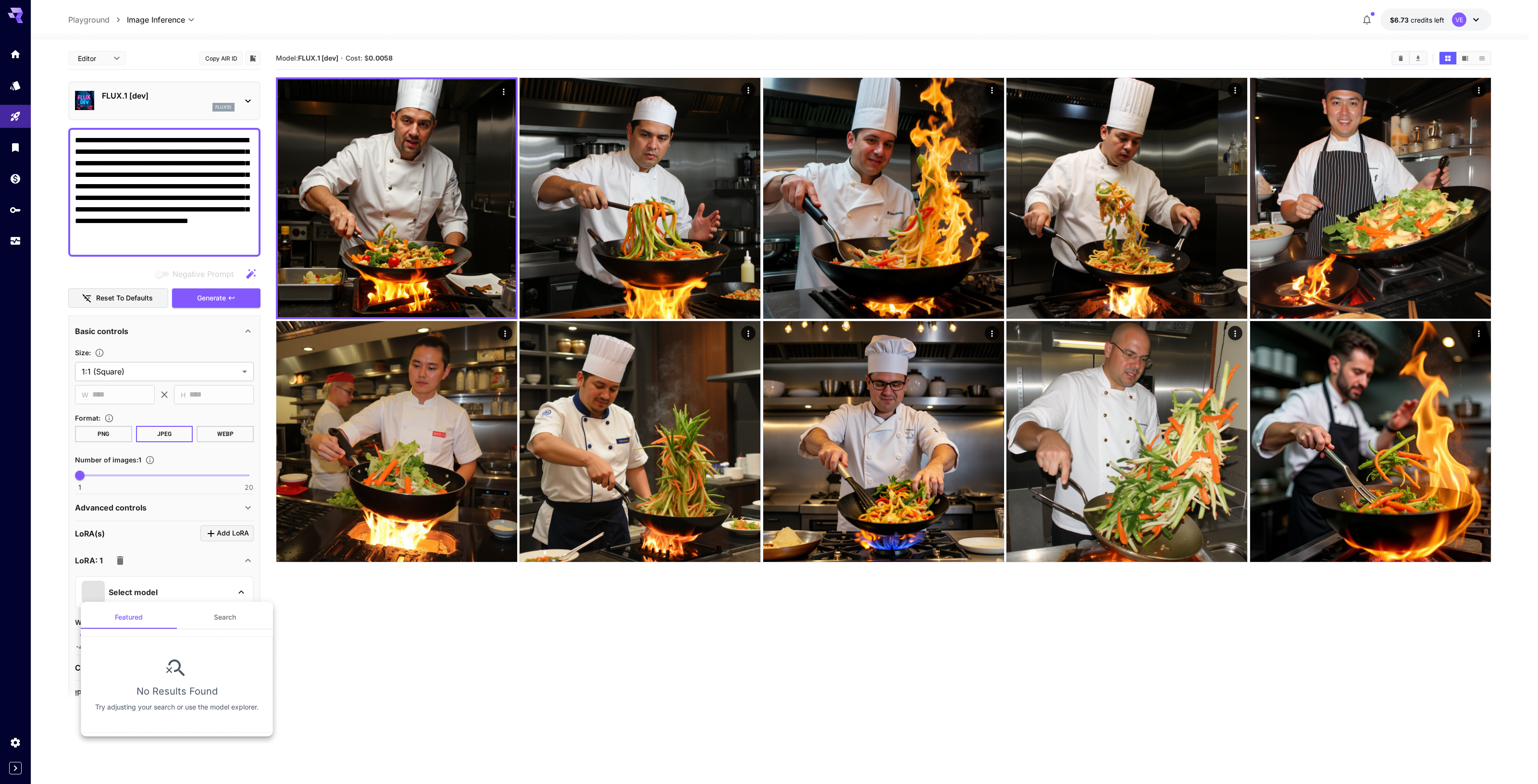
click at [224, 619] on button "Search" at bounding box center [226, 617] width 97 height 23
click at [179, 634] on section "​ Start Searching Type and hit enter to explore over 200k models." at bounding box center [176, 694] width 192 height 130
click at [179, 636] on input "text" at bounding box center [177, 646] width 173 height 20
type input "******"
click at [157, 782] on div "v2.0 FLUX.1 D" at bounding box center [190, 785] width 150 height 9
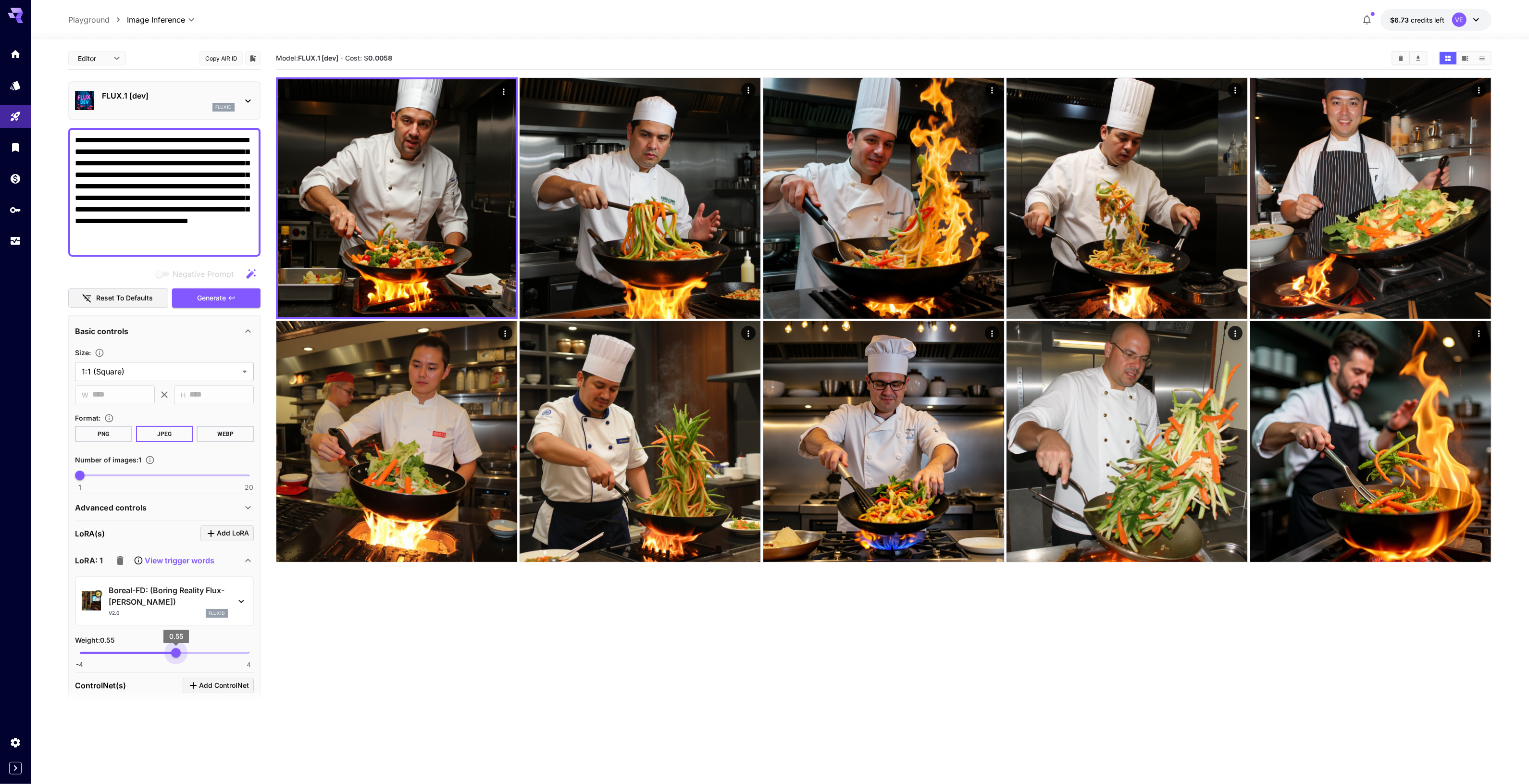
drag, startPoint x: 186, startPoint y: 651, endPoint x: 176, endPoint y: 657, distance: 11.7
click at [176, 657] on span "0.55" at bounding box center [176, 653] width 10 height 10
type input "****"
click at [173, 656] on span "0.41" at bounding box center [173, 653] width 10 height 10
click at [228, 300] on button "Generate" at bounding box center [217, 298] width 89 height 20
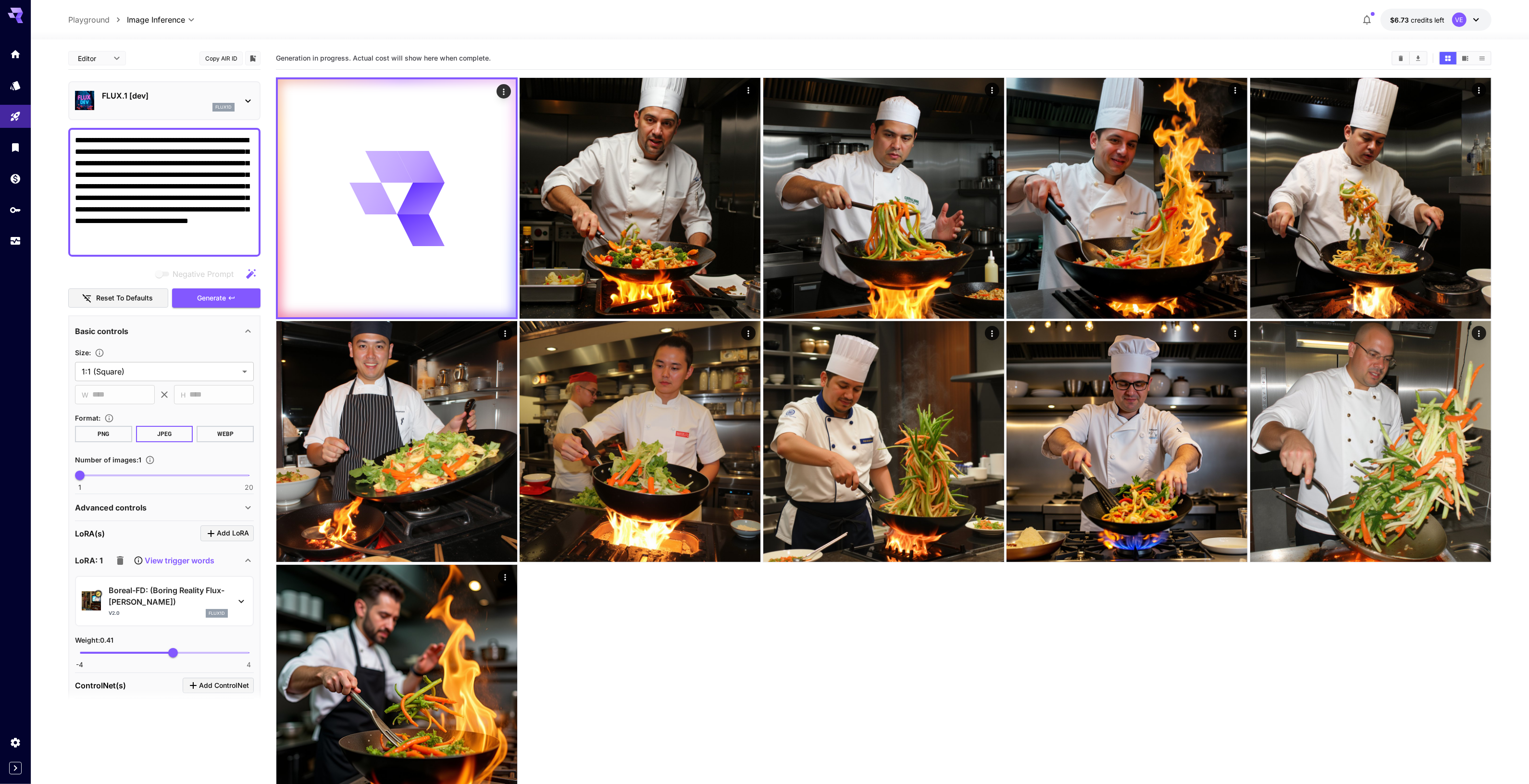
click at [197, 210] on textarea "**********" at bounding box center [165, 192] width 179 height 115
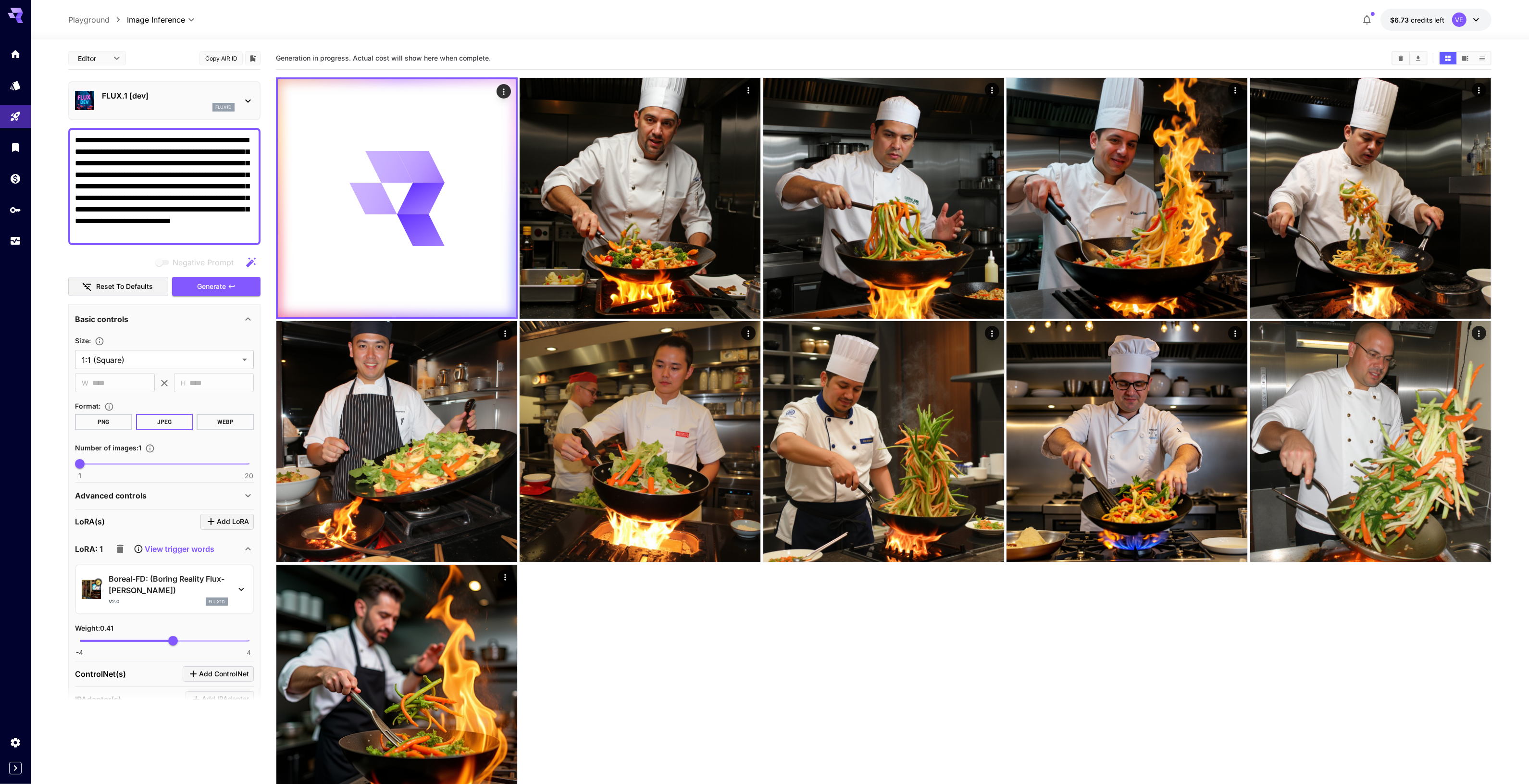
type textarea "**********"
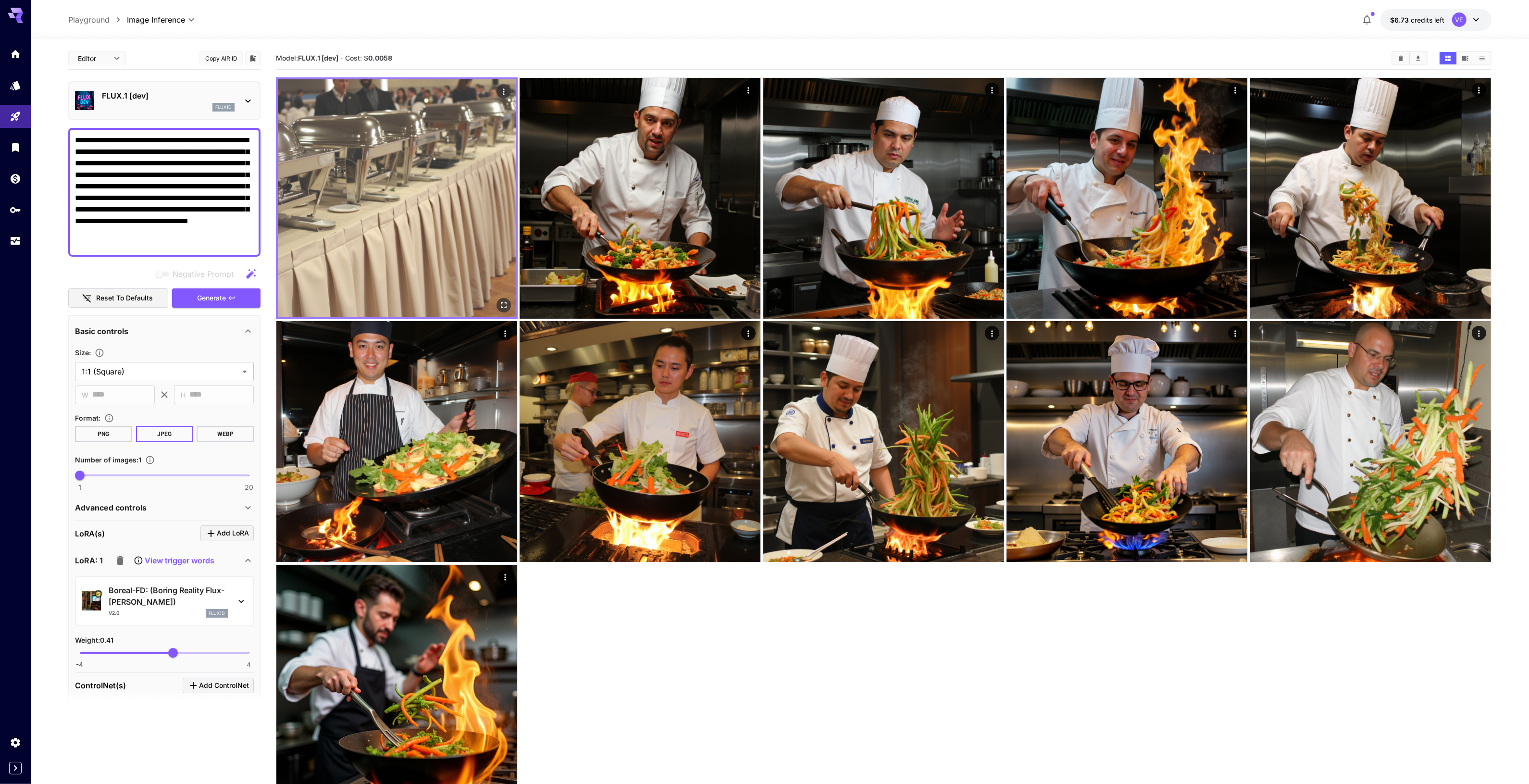
click at [341, 254] on img at bounding box center [396, 197] width 237 height 237
click at [503, 306] on icon "Open in fullscreen" at bounding box center [503, 305] width 10 height 10
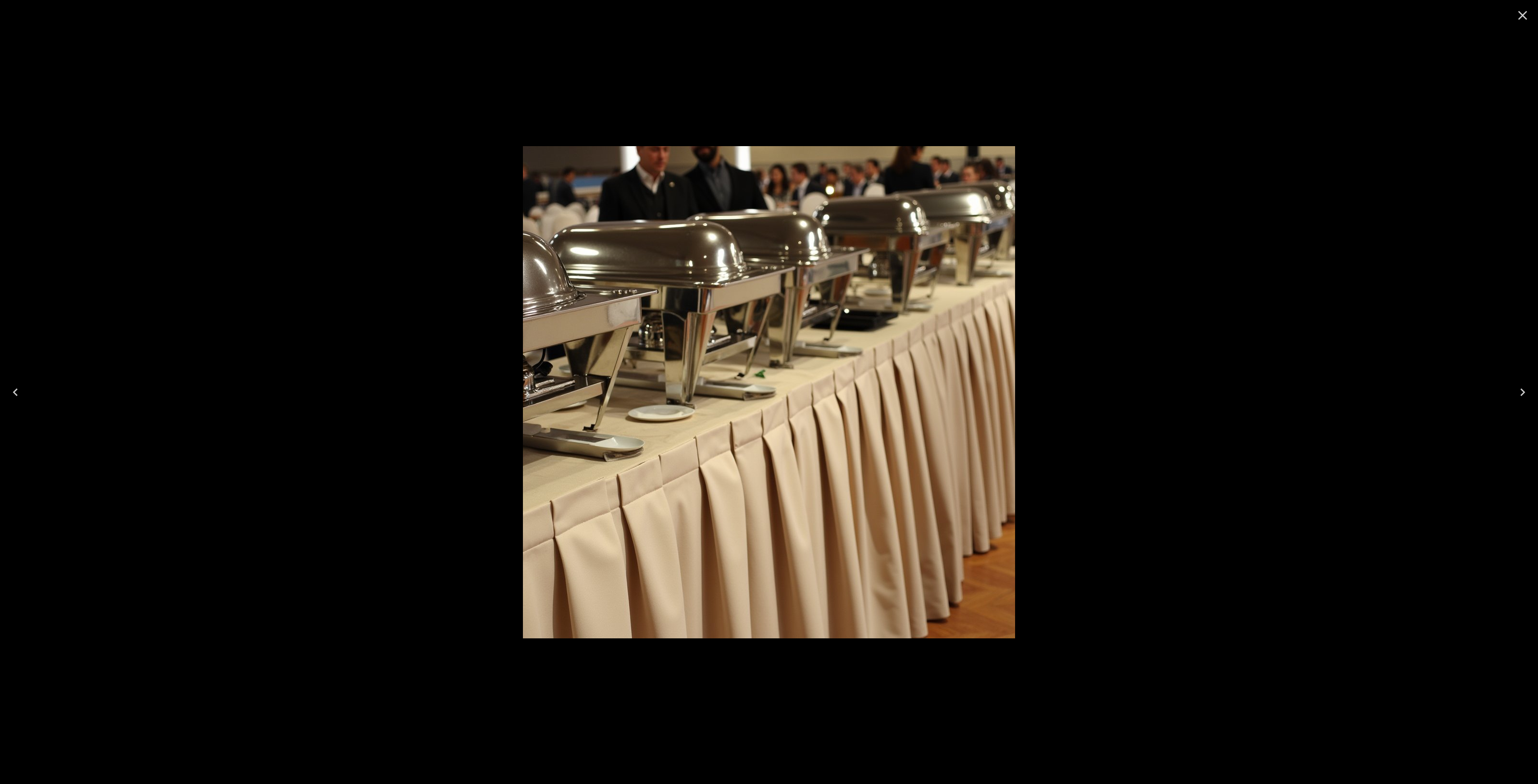
click at [1317, 523] on div at bounding box center [769, 392] width 1538 height 784
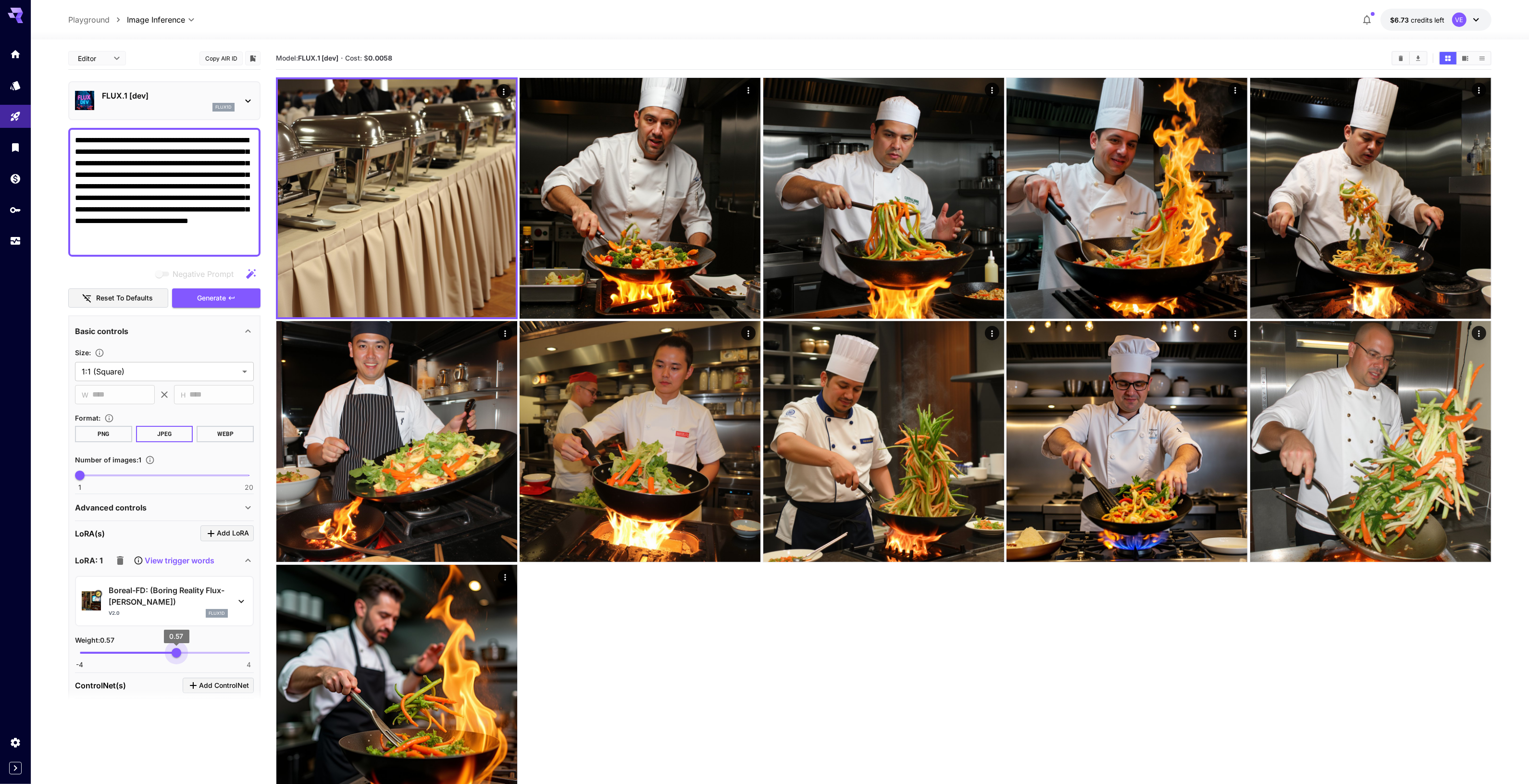
type input "****"
click at [178, 653] on span "0.66" at bounding box center [178, 653] width 10 height 10
click at [209, 293] on span "Generate" at bounding box center [211, 298] width 29 height 12
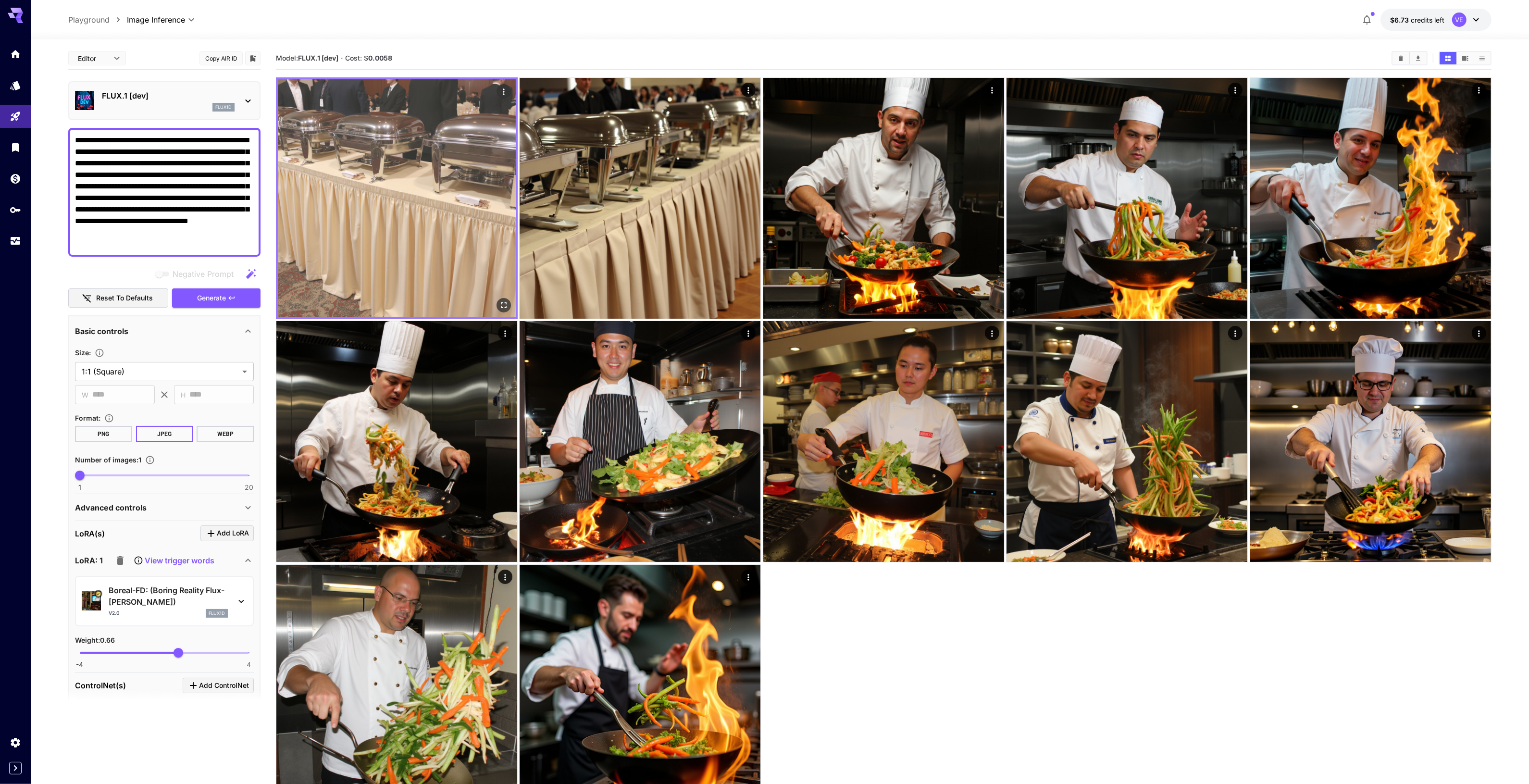
click at [503, 301] on icon "Open in fullscreen" at bounding box center [503, 305] width 10 height 10
